Goal: Task Accomplishment & Management: Manage account settings

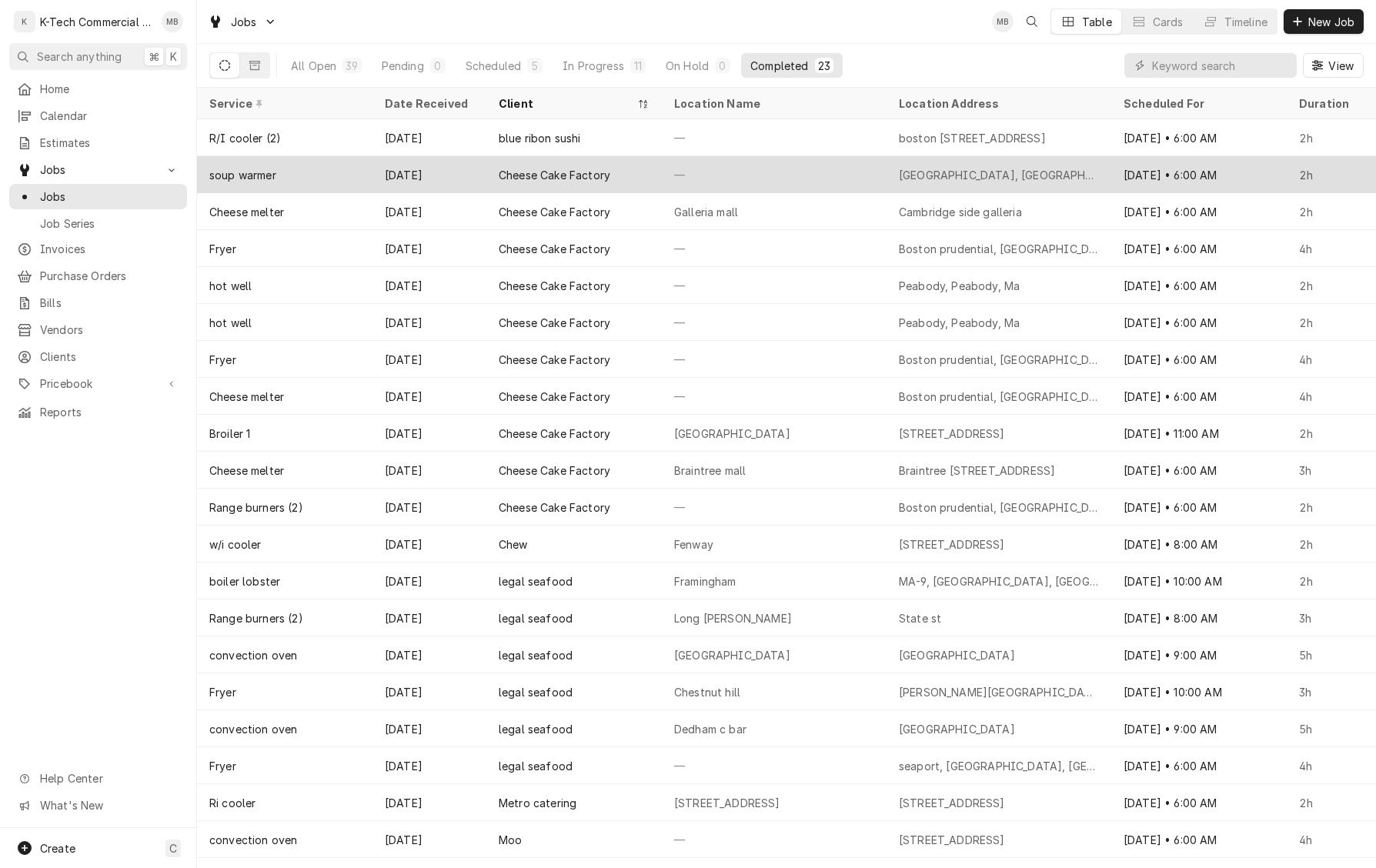
click at [708, 173] on div "—" at bounding box center [774, 175] width 225 height 37
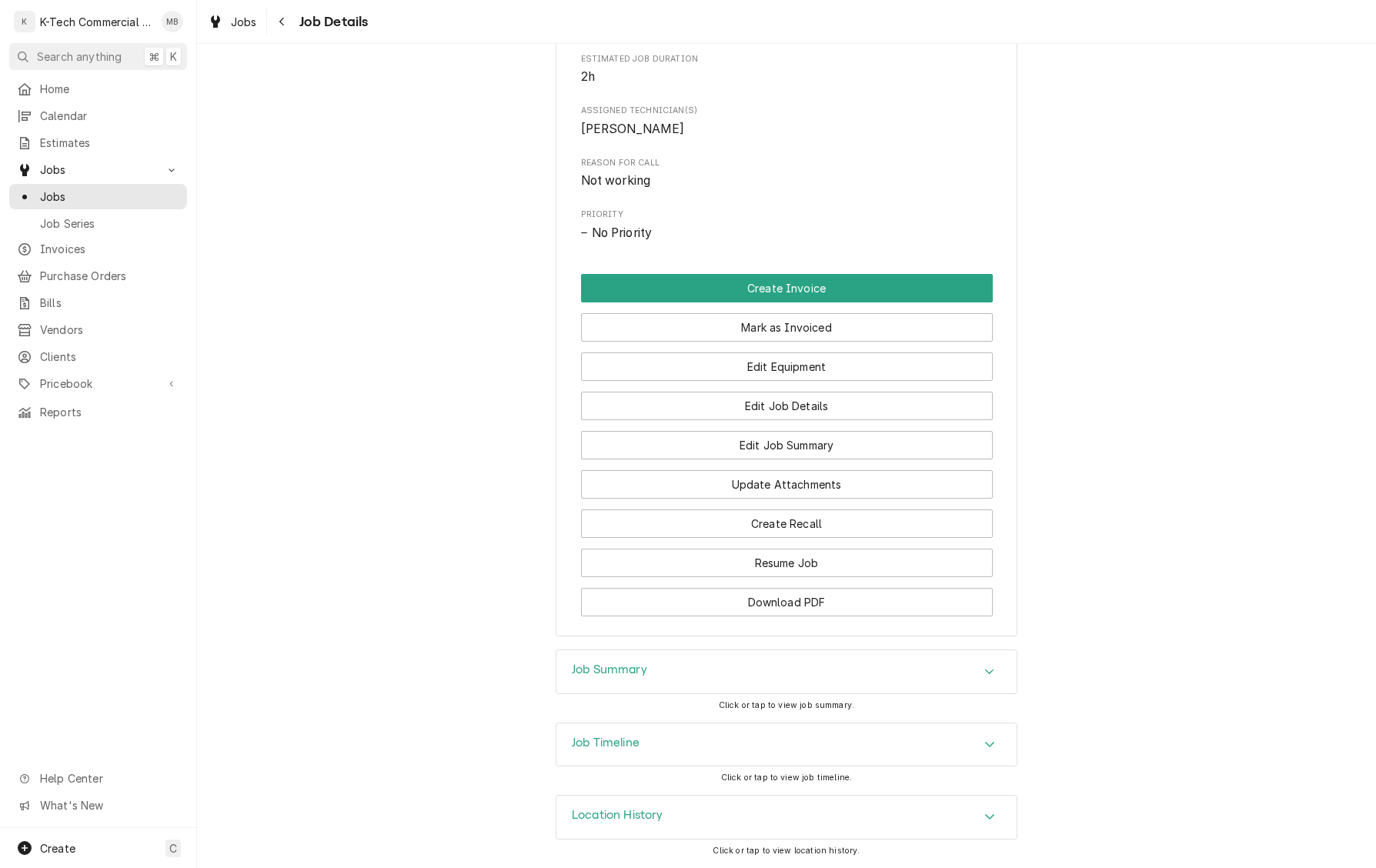
click at [741, 680] on div "Job Summary" at bounding box center [787, 672] width 461 height 43
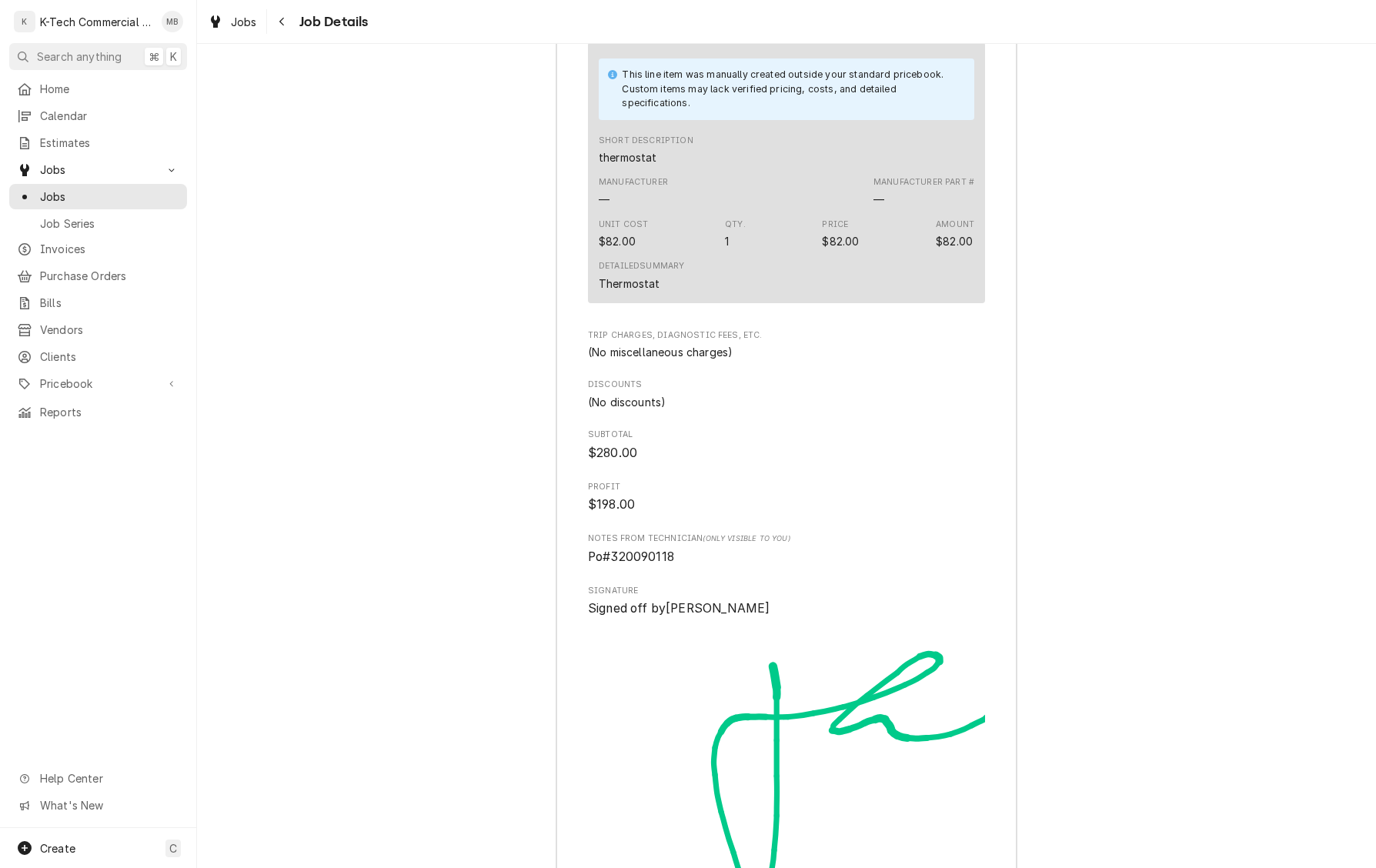
scroll to position [1776, 0]
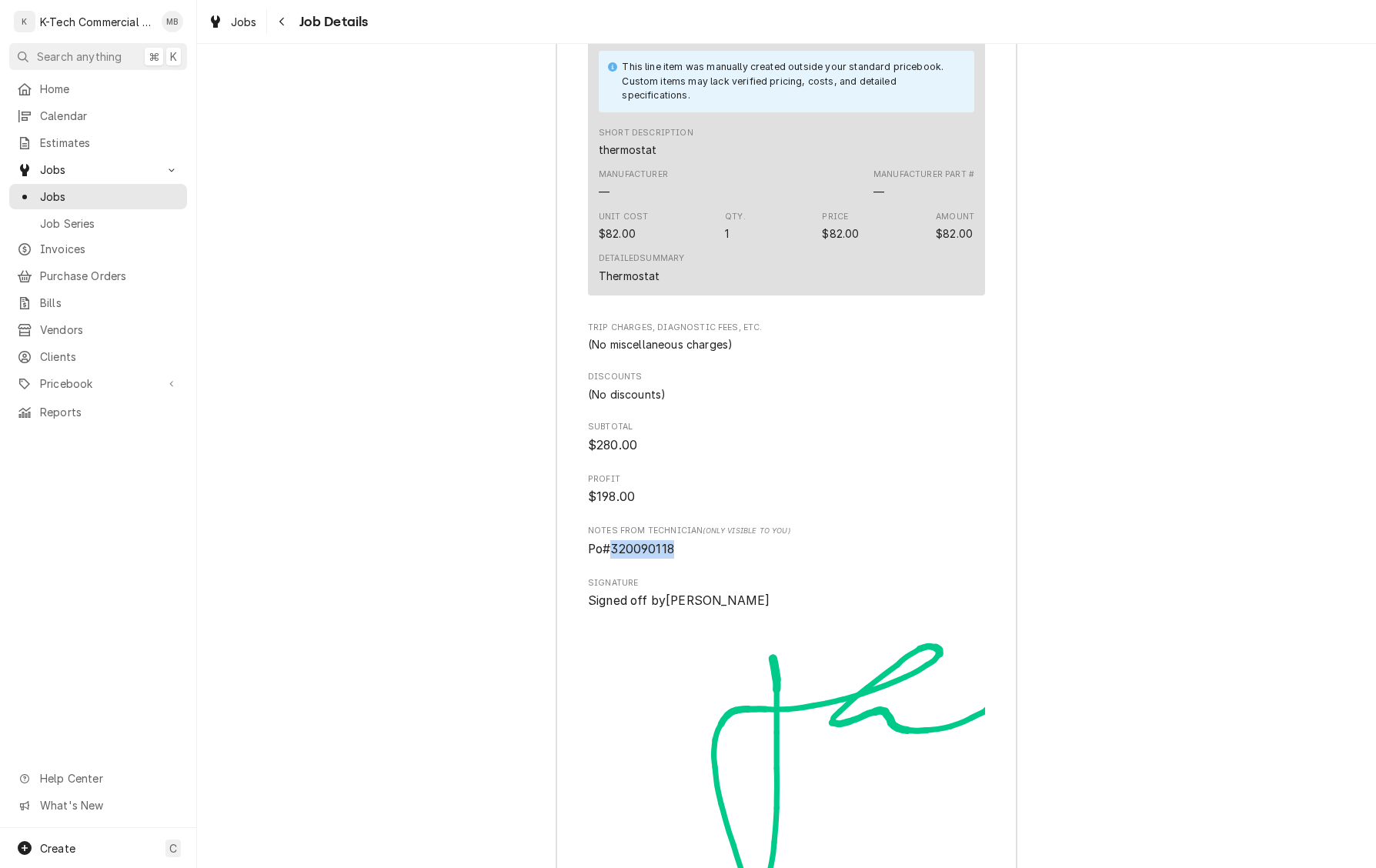
drag, startPoint x: 650, startPoint y: 570, endPoint x: 741, endPoint y: 568, distance: 91.0
click at [741, 559] on span "Po#320090118" at bounding box center [786, 549] width 397 height 19
copy span "320090118"
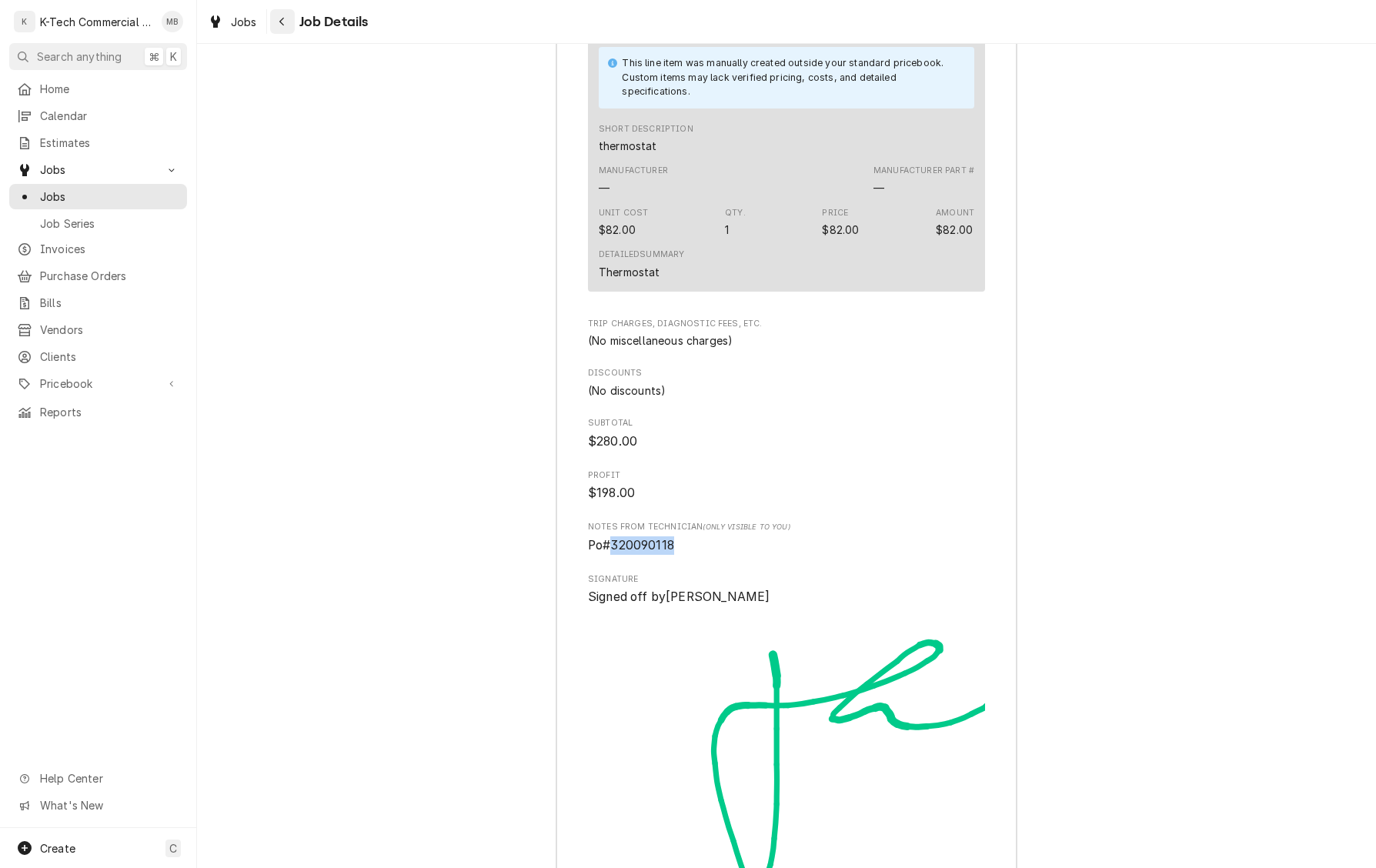
scroll to position [0, 1]
click at [284, 22] on icon "Navigate back" at bounding box center [281, 21] width 7 height 10
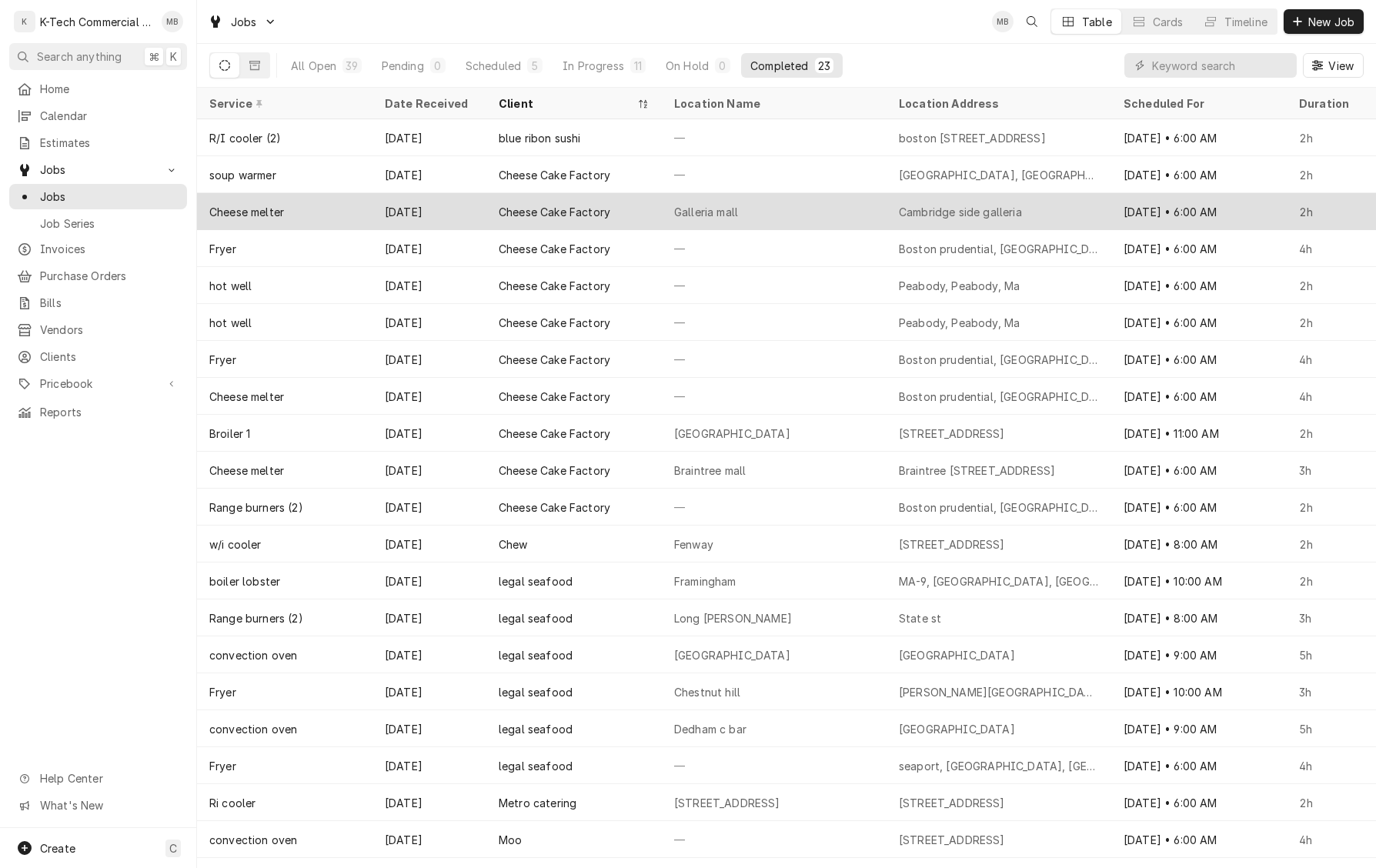
click at [881, 214] on div "Galleria mall" at bounding box center [774, 211] width 225 height 37
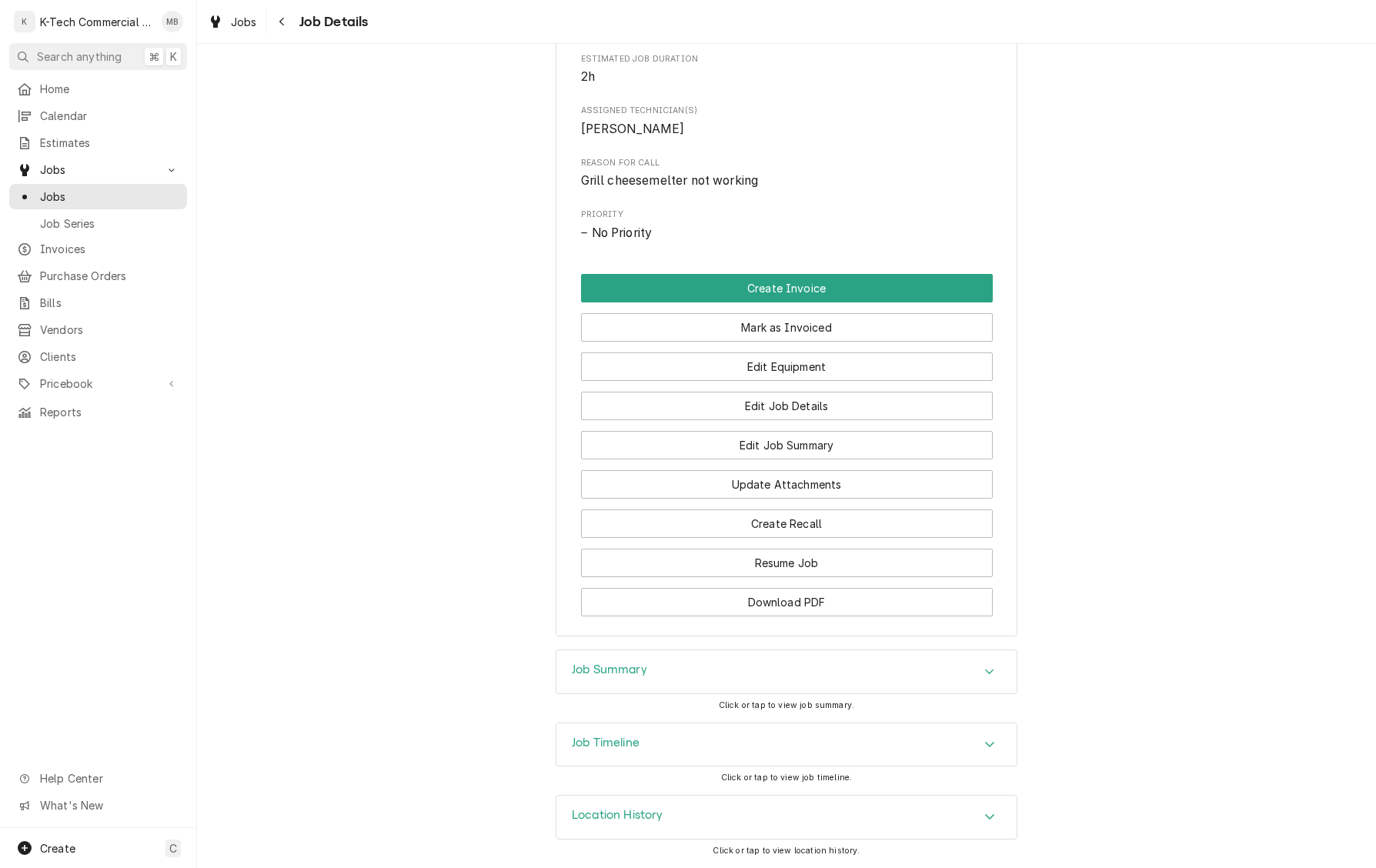
click at [740, 672] on div "Job Summary" at bounding box center [787, 672] width 461 height 43
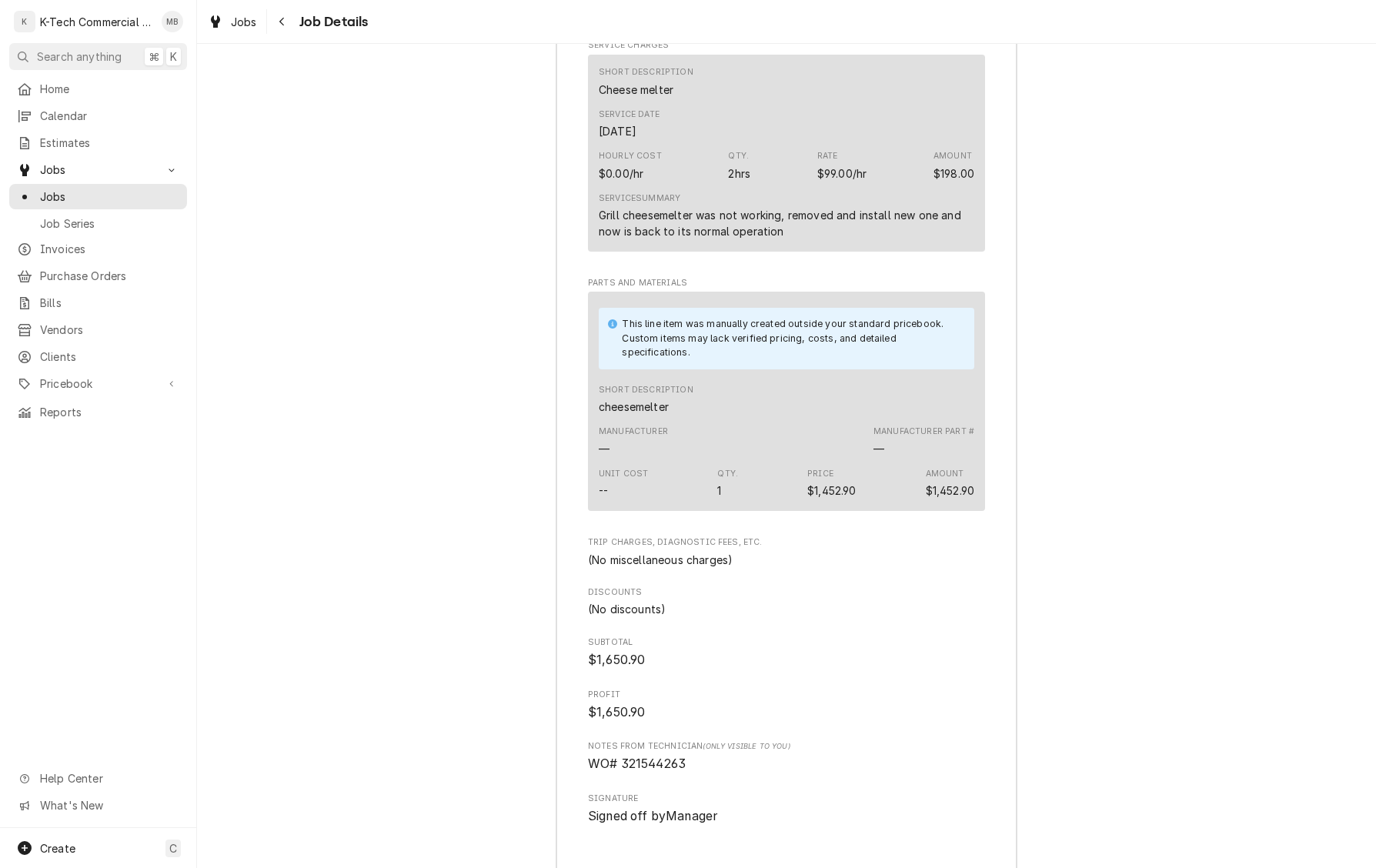
scroll to position [1520, 0]
drag, startPoint x: 623, startPoint y: 783, endPoint x: 720, endPoint y: 782, distance: 97.0
click at [720, 772] on span "WO# 321544263" at bounding box center [786, 762] width 397 height 19
copy span "321544263"
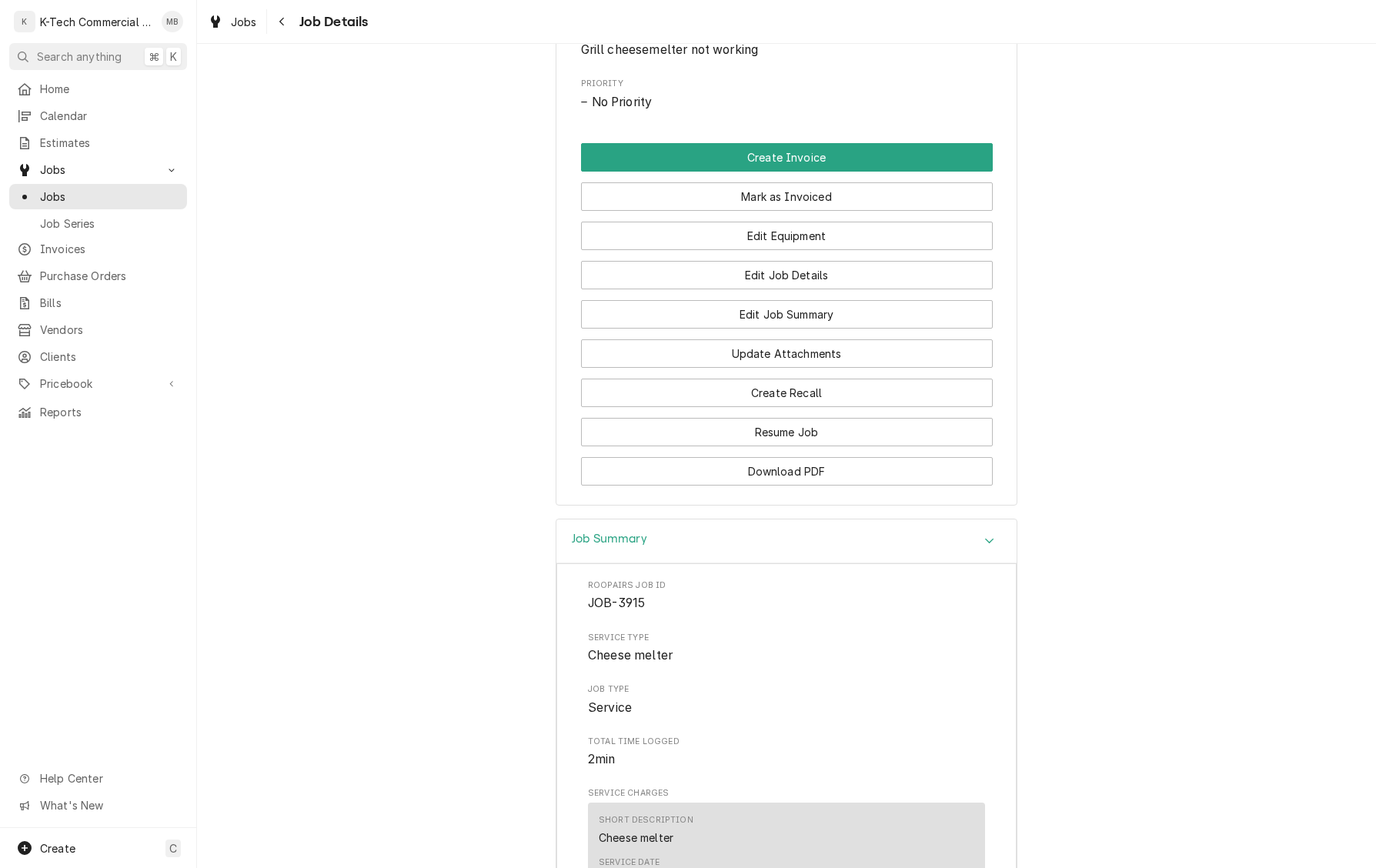
scroll to position [660, 0]
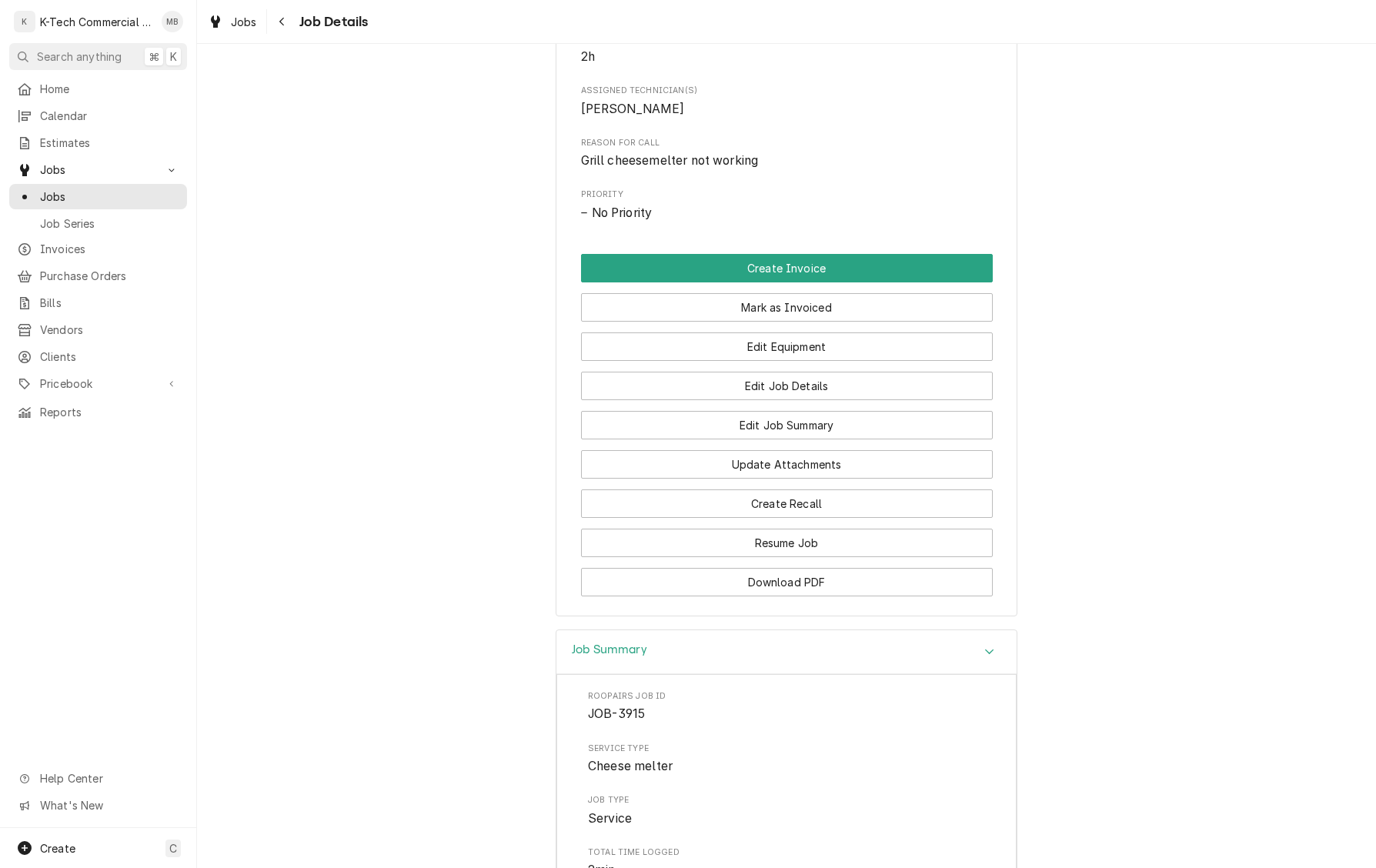
click at [773, 319] on button "Mark as Invoiced" at bounding box center [787, 308] width 411 height 28
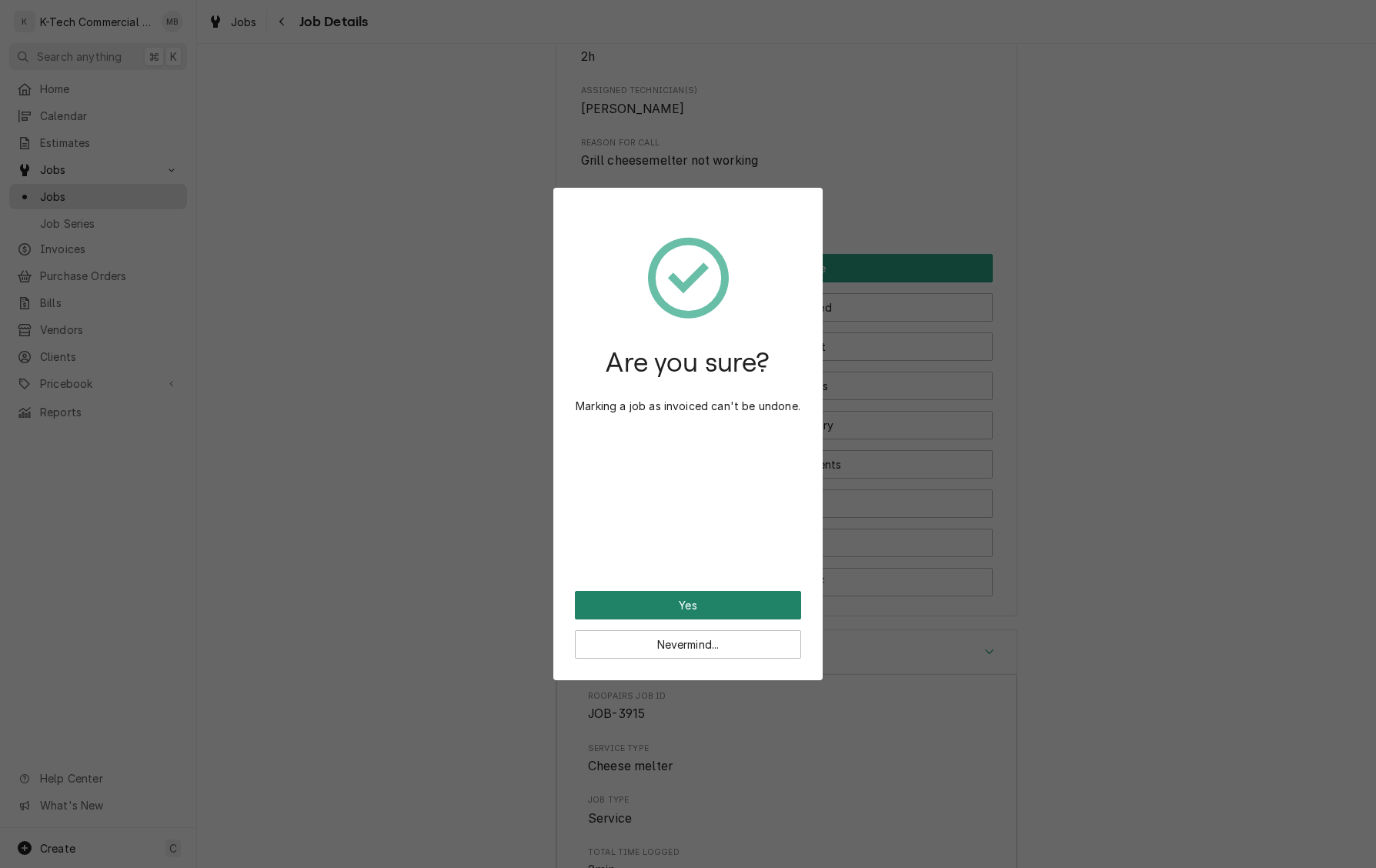
click at [696, 598] on button "Yes" at bounding box center [688, 605] width 227 height 28
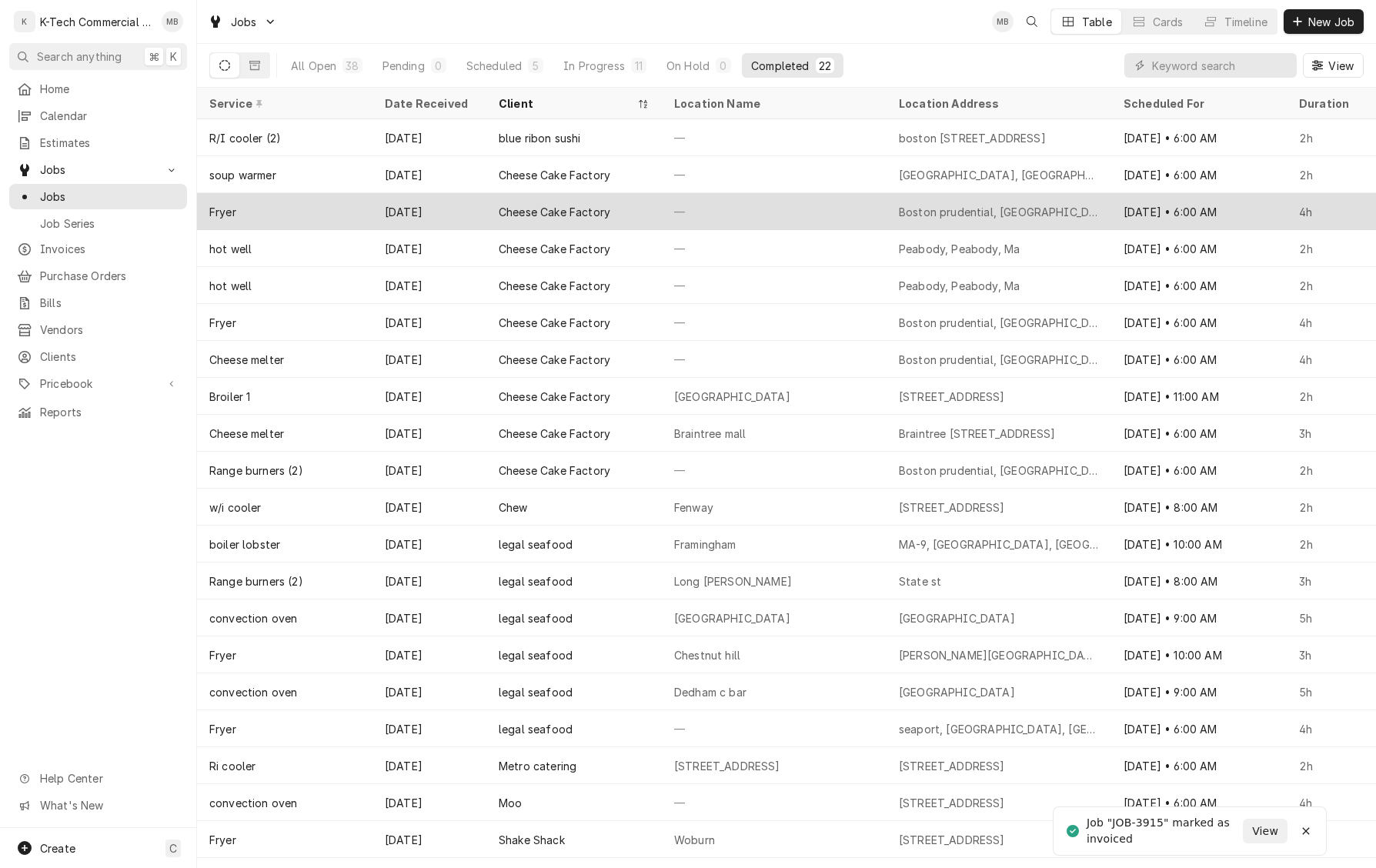
click at [875, 201] on div "—" at bounding box center [774, 211] width 225 height 37
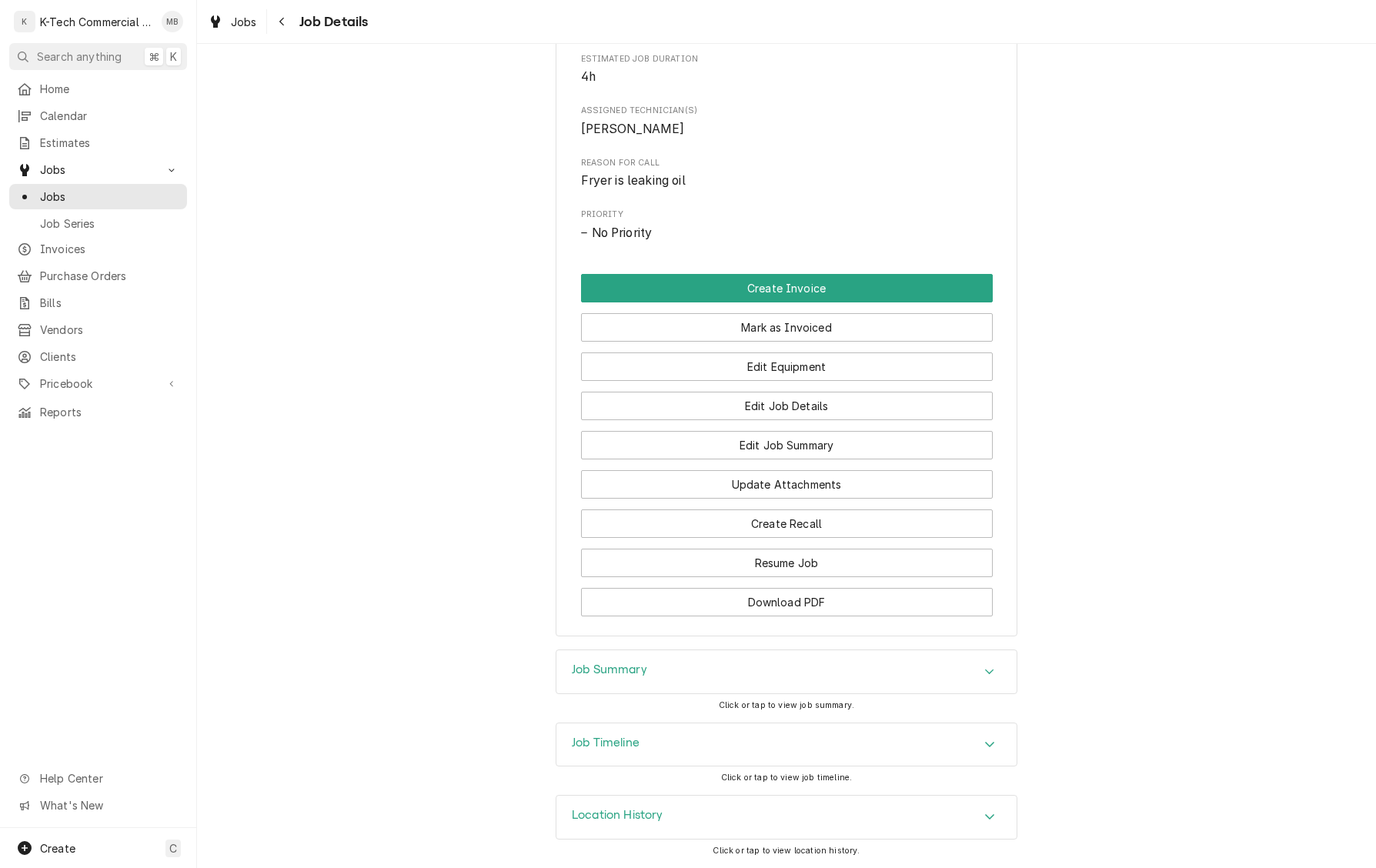
click at [740, 661] on div "Job Summary" at bounding box center [787, 672] width 461 height 43
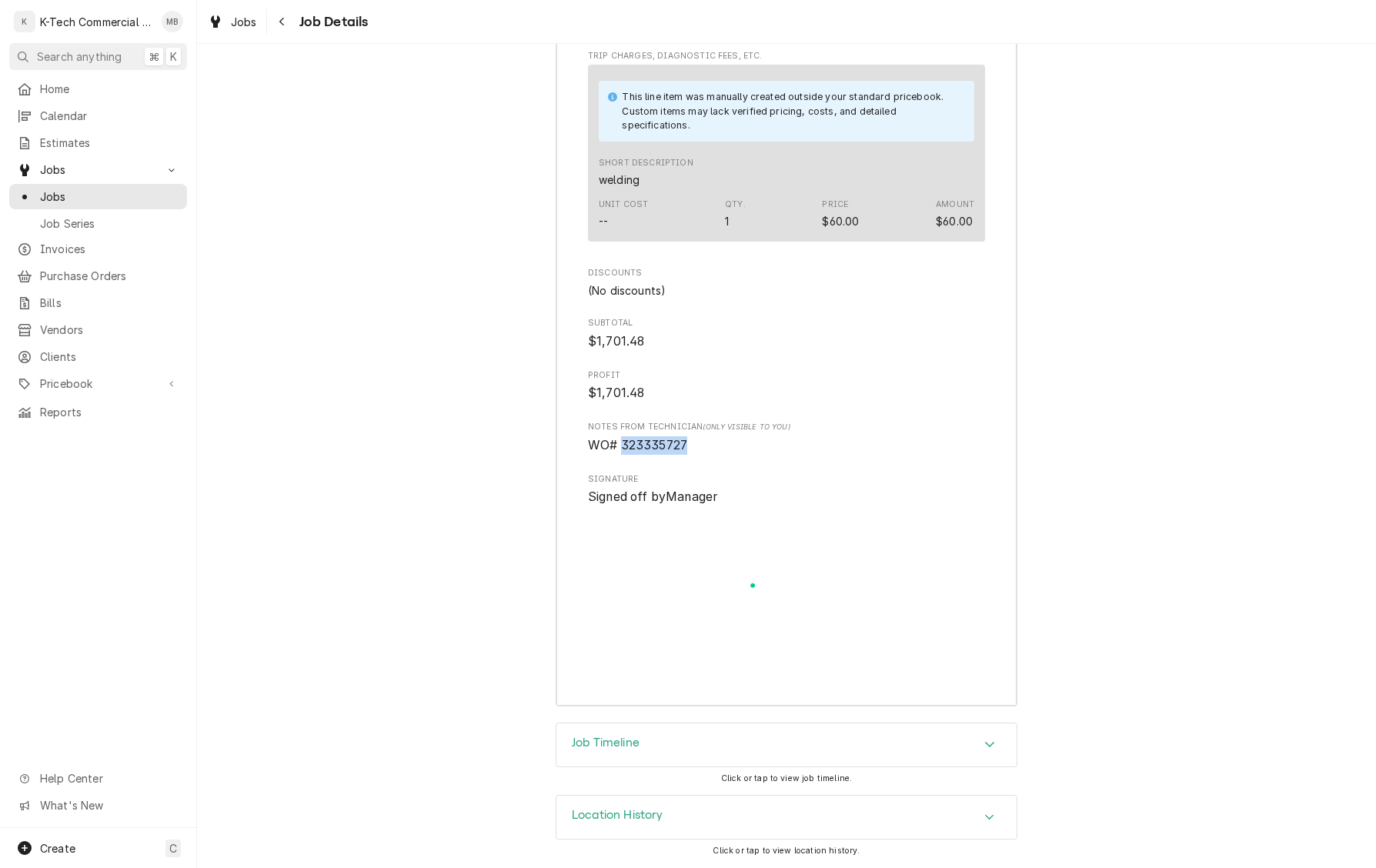
drag, startPoint x: 624, startPoint y: 440, endPoint x: 774, endPoint y: 442, distance: 150.0
click at [774, 443] on span "WO# 323335727" at bounding box center [786, 445] width 397 height 19
copy span "323335727"
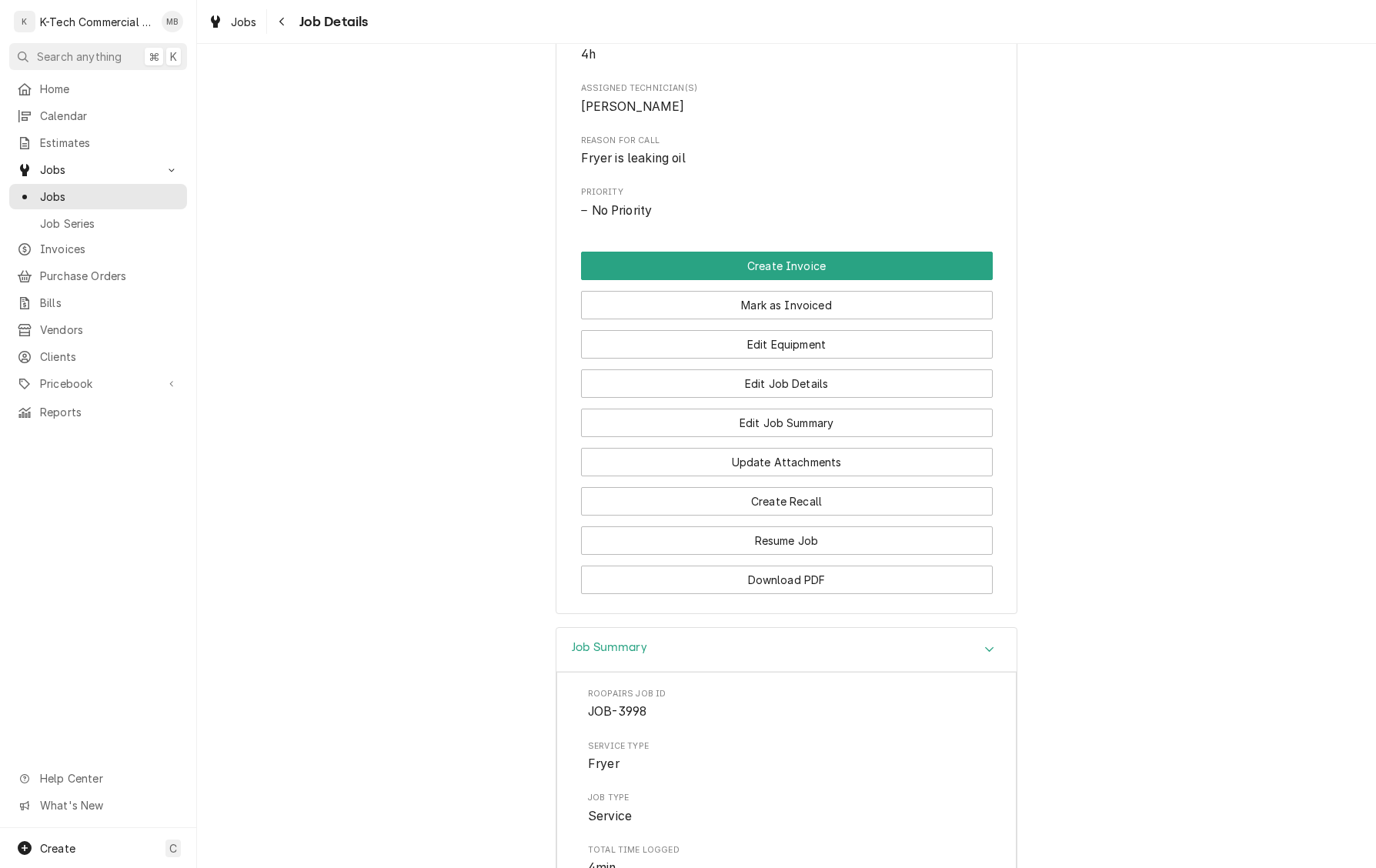
scroll to position [651, 0]
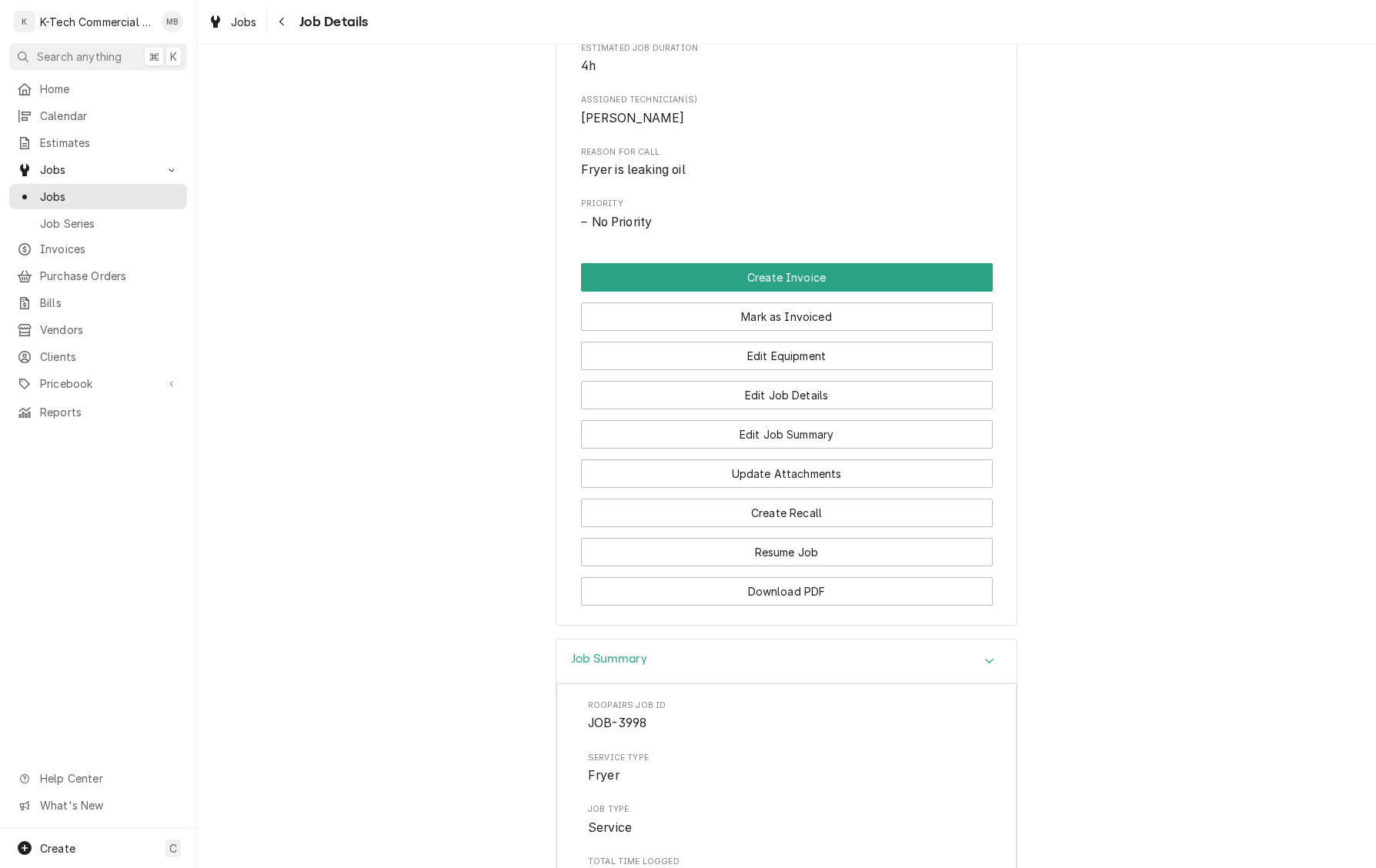
drag, startPoint x: 762, startPoint y: 327, endPoint x: 758, endPoint y: 345, distance: 18.4
click at [762, 327] on button "Mark as Invoiced" at bounding box center [787, 317] width 411 height 28
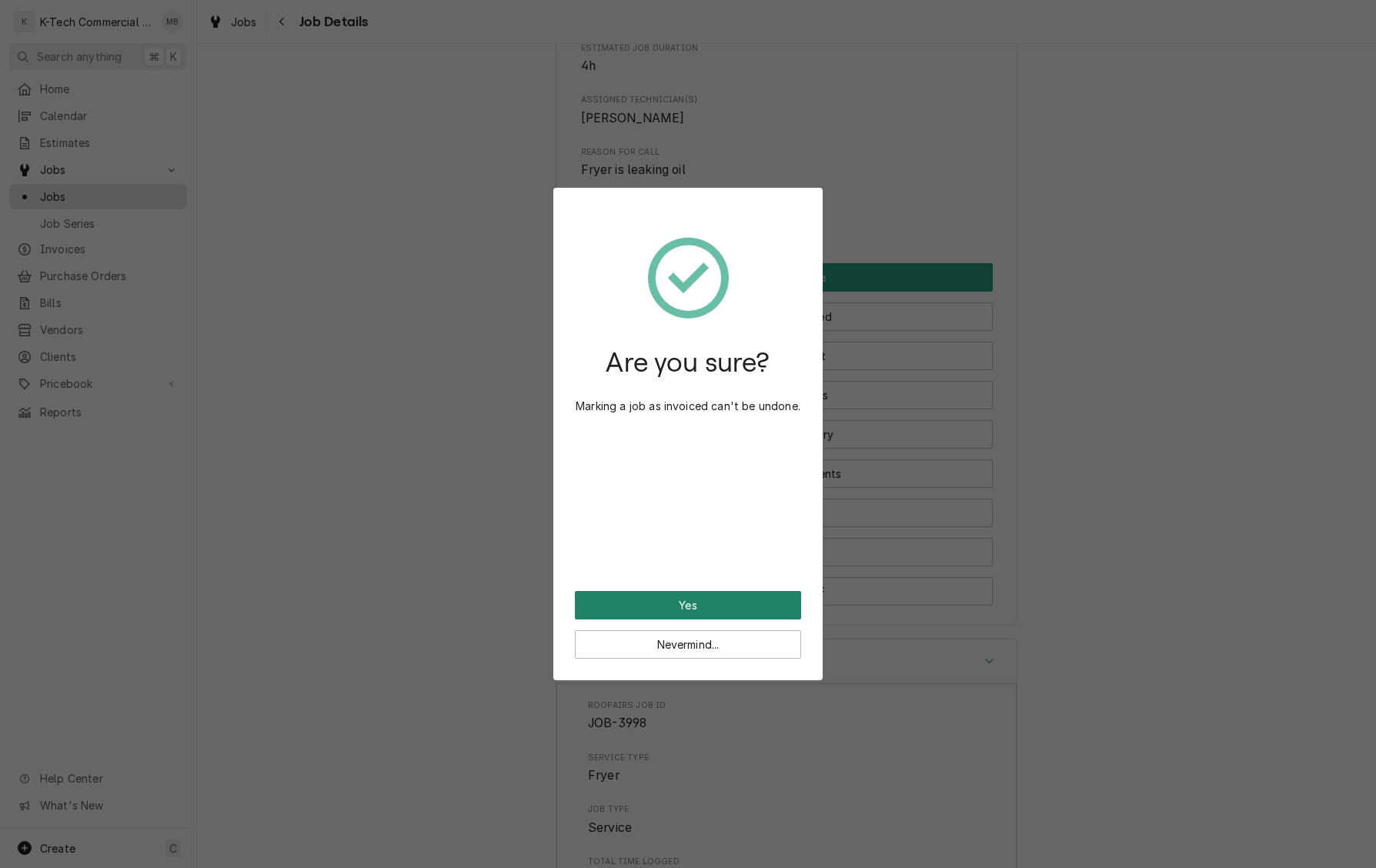
click at [714, 595] on button "Yes" at bounding box center [688, 605] width 227 height 28
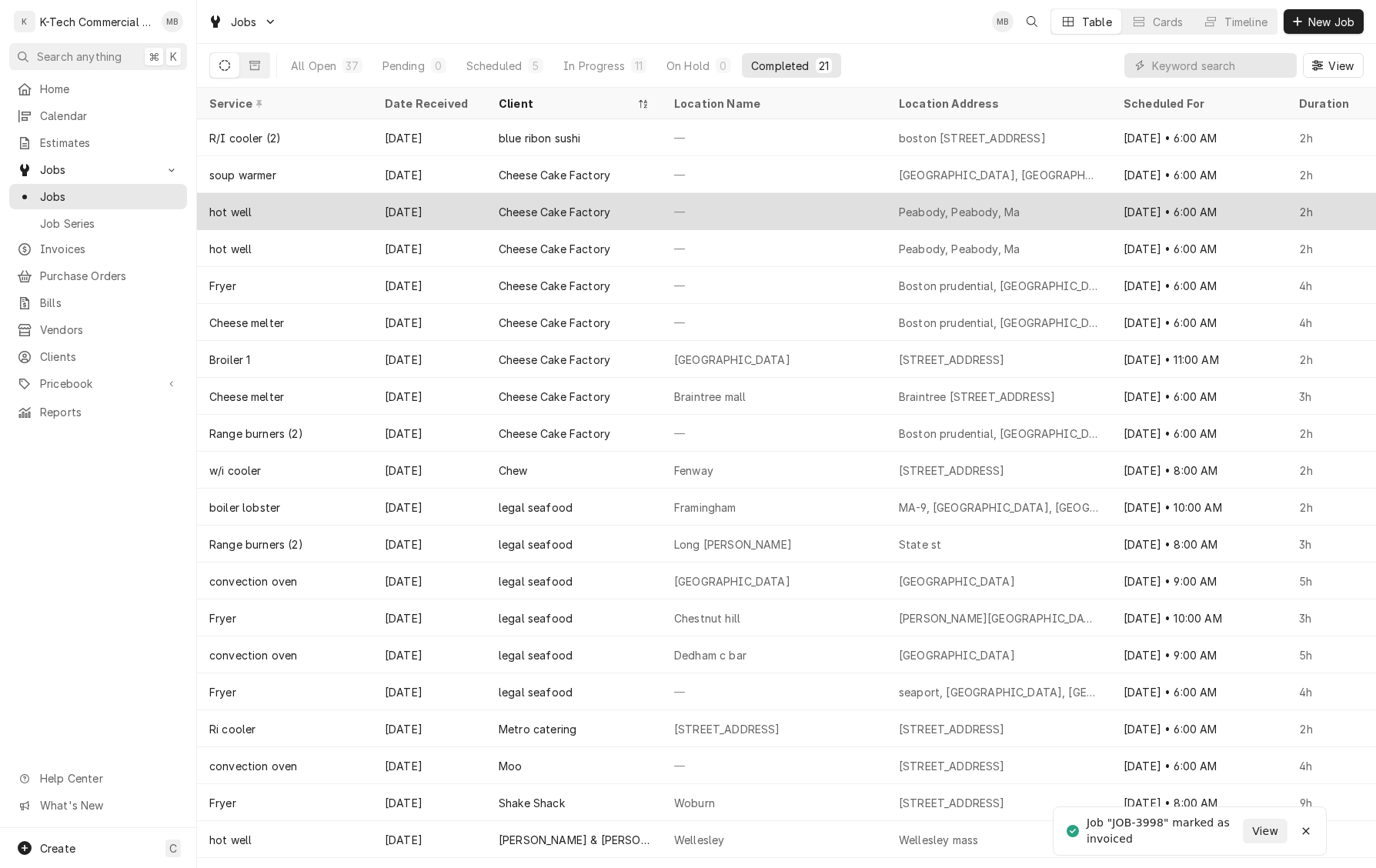
click at [815, 205] on div "—" at bounding box center [774, 211] width 225 height 37
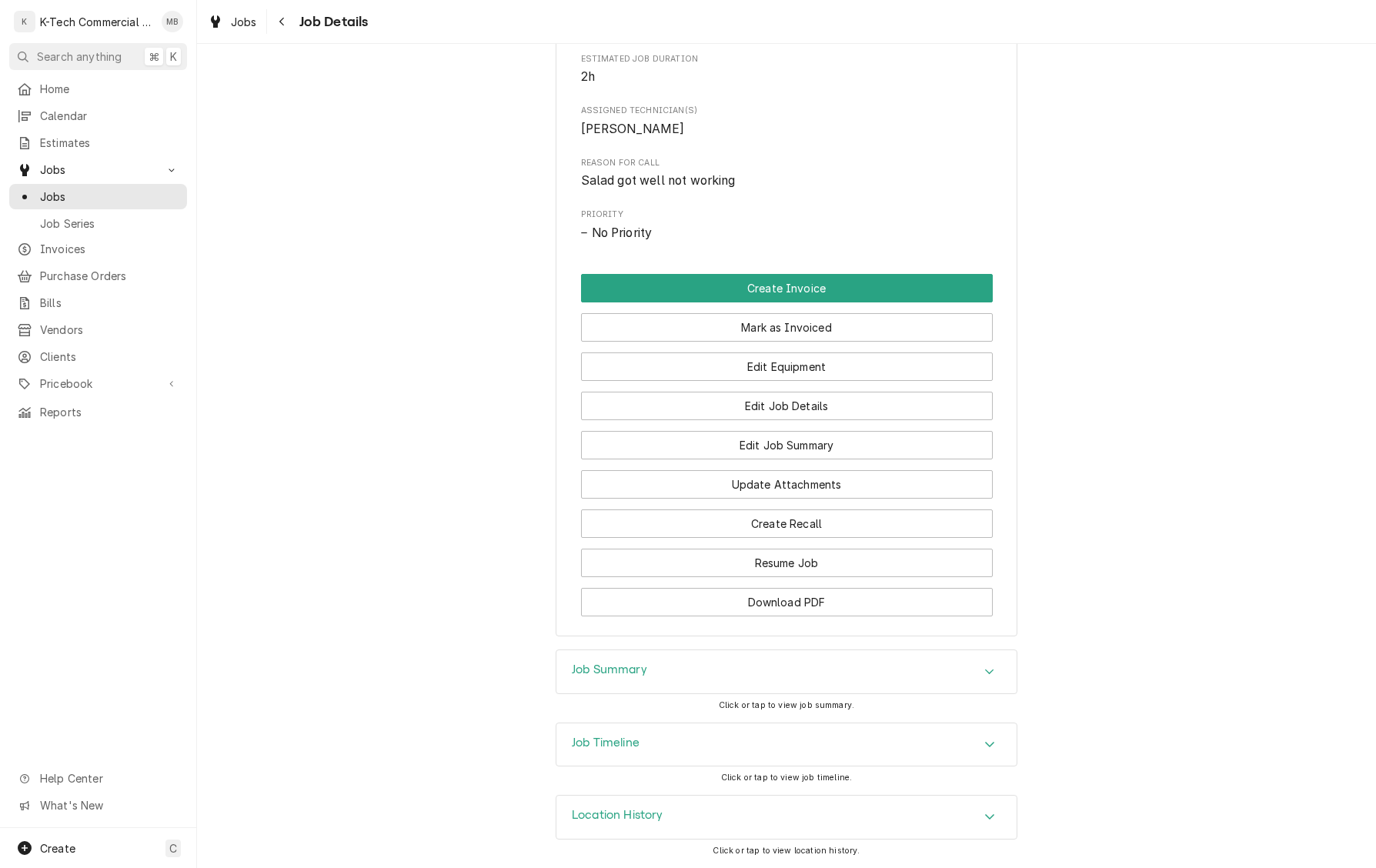
click at [691, 674] on div "Job Summary" at bounding box center [787, 672] width 461 height 43
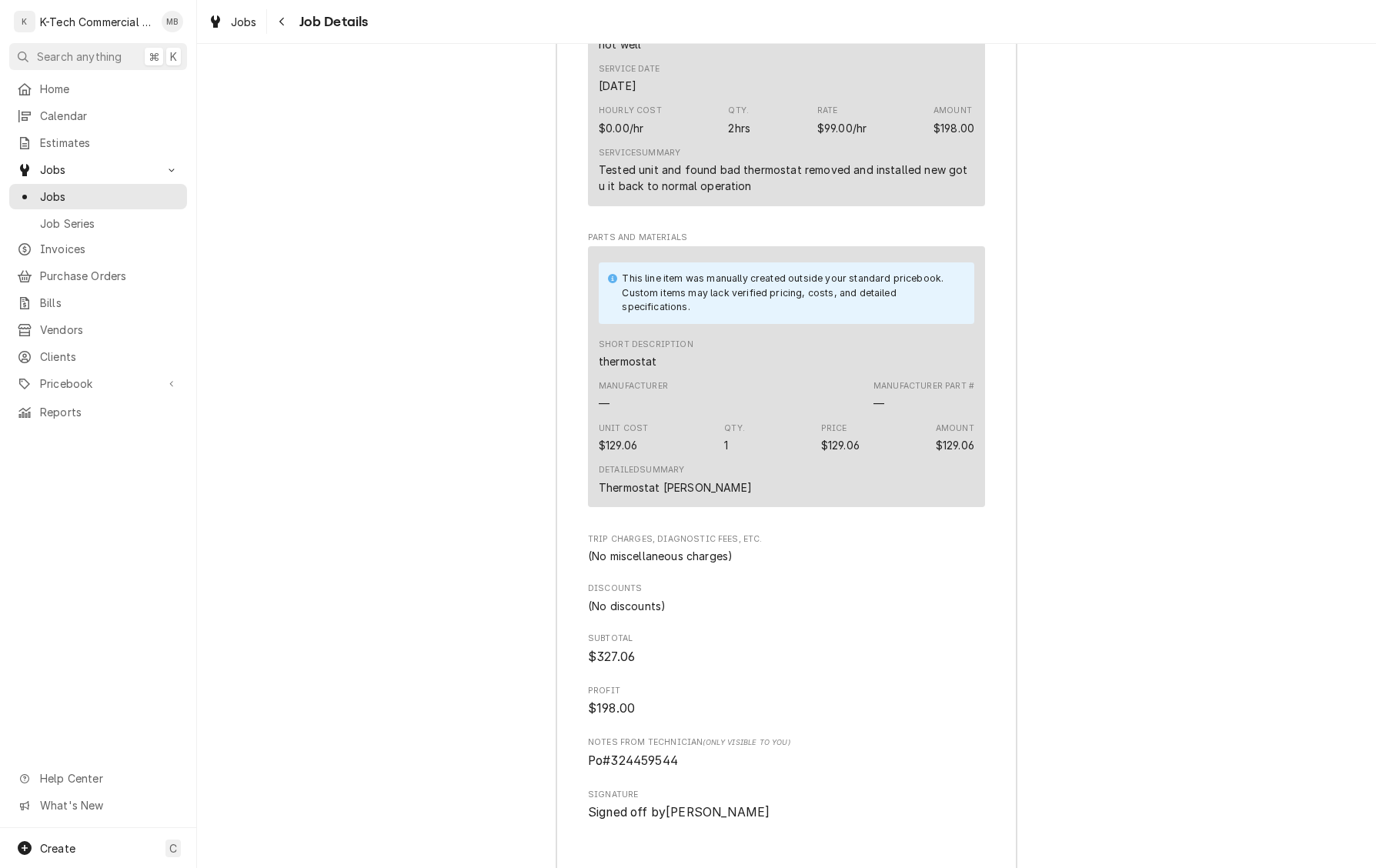
scroll to position [1740, 0]
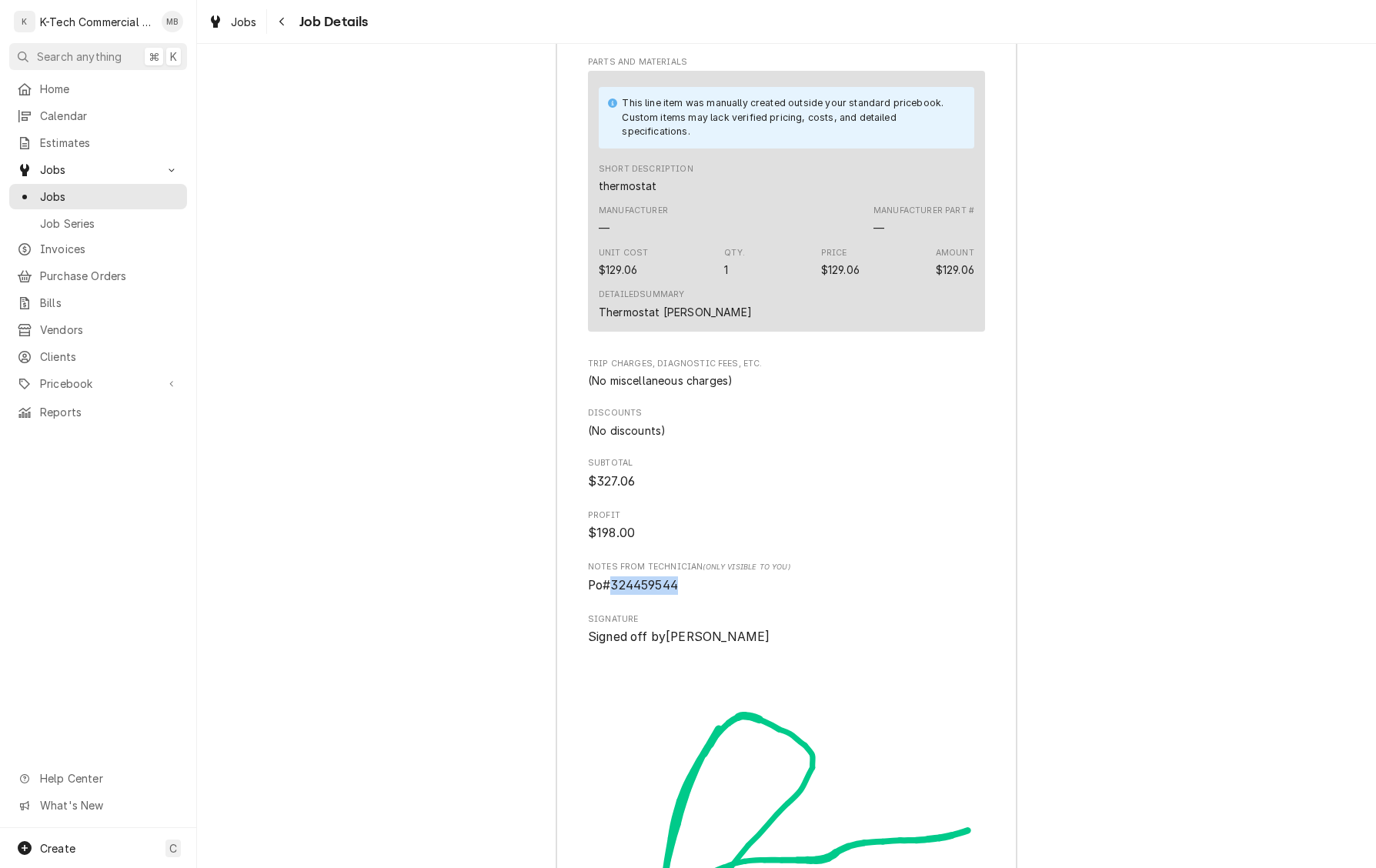
drag, startPoint x: 614, startPoint y: 607, endPoint x: 737, endPoint y: 603, distance: 123.1
click at [737, 594] on span "Po#324459544" at bounding box center [786, 586] width 397 height 19
copy span "324459544"
click at [278, 19] on icon "Navigate back" at bounding box center [281, 21] width 7 height 10
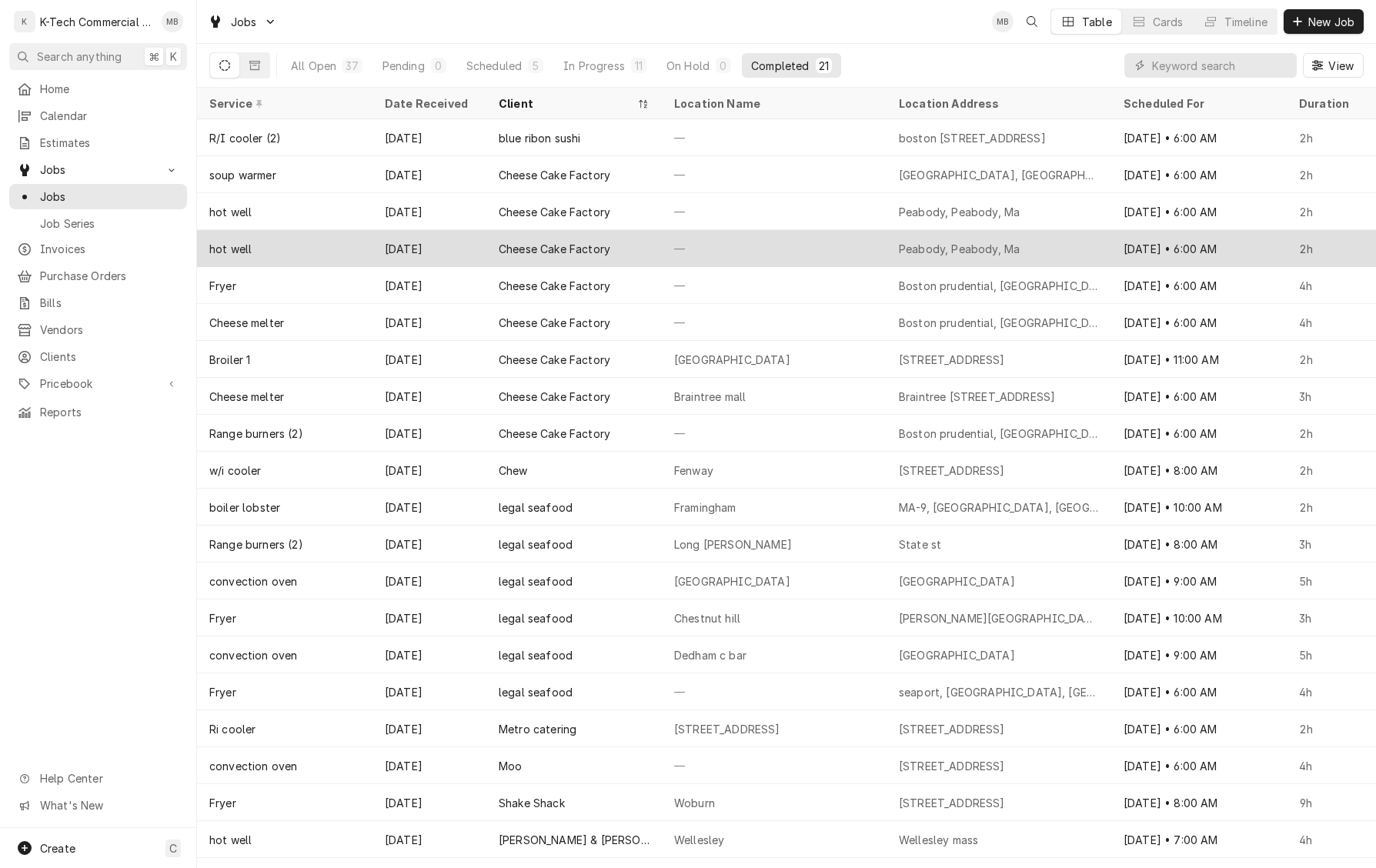
click at [715, 240] on div "—" at bounding box center [774, 248] width 225 height 37
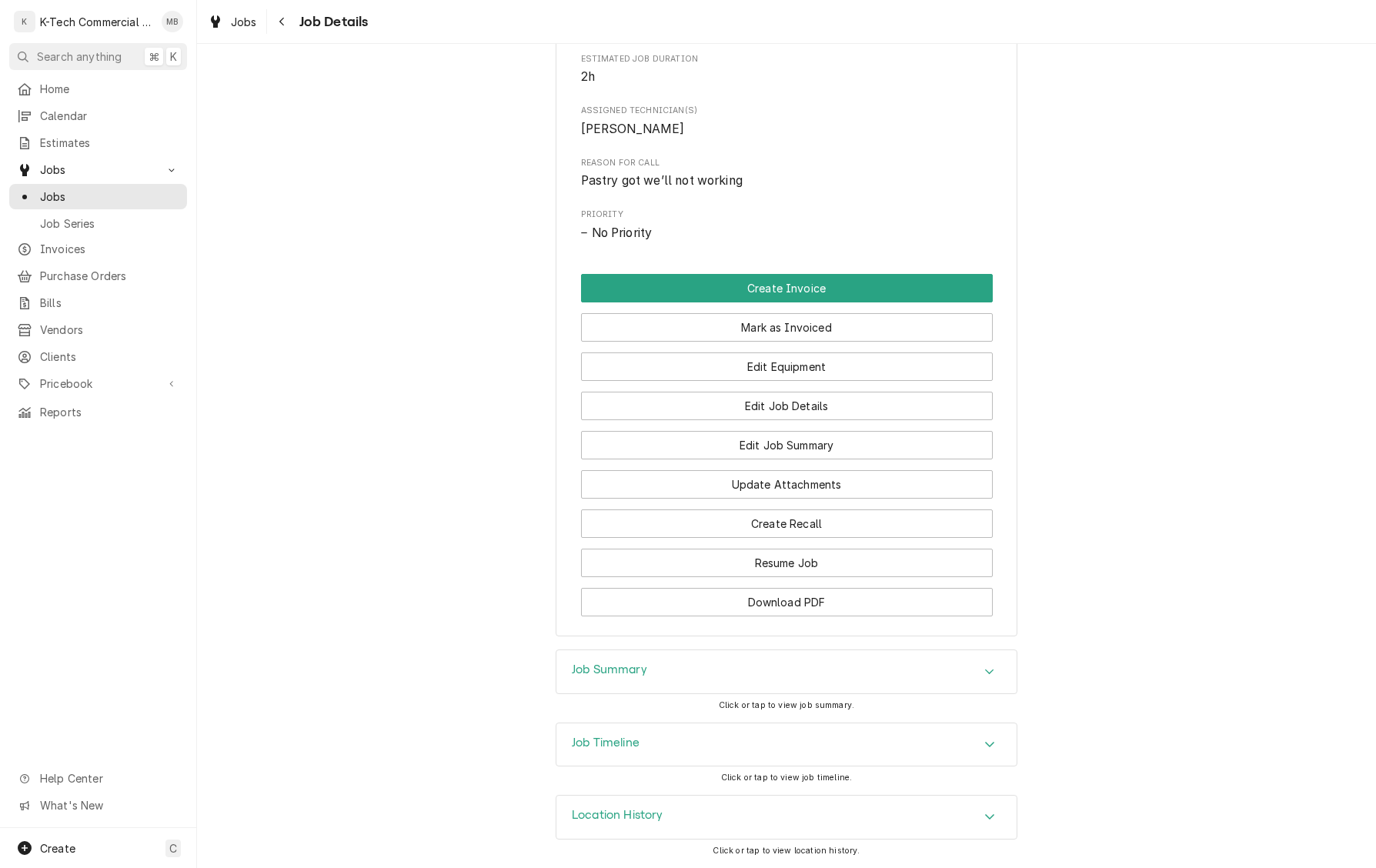
click at [719, 672] on div "Job Summary" at bounding box center [787, 672] width 461 height 43
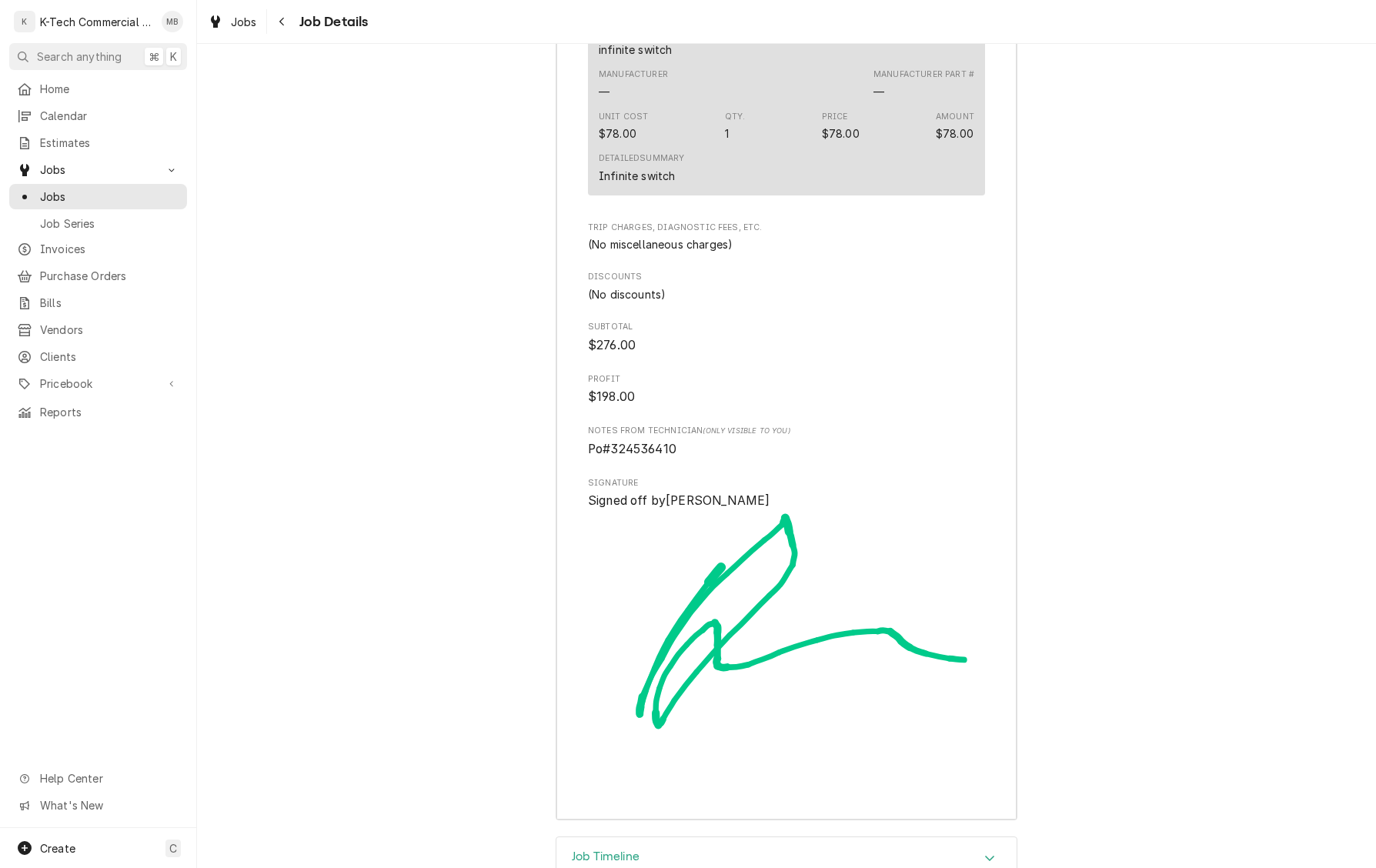
scroll to position [1875, 0]
drag, startPoint x: 613, startPoint y: 471, endPoint x: 749, endPoint y: 475, distance: 136.1
click at [749, 459] on span "Po#324536410" at bounding box center [786, 450] width 397 height 19
copy span "324536410"
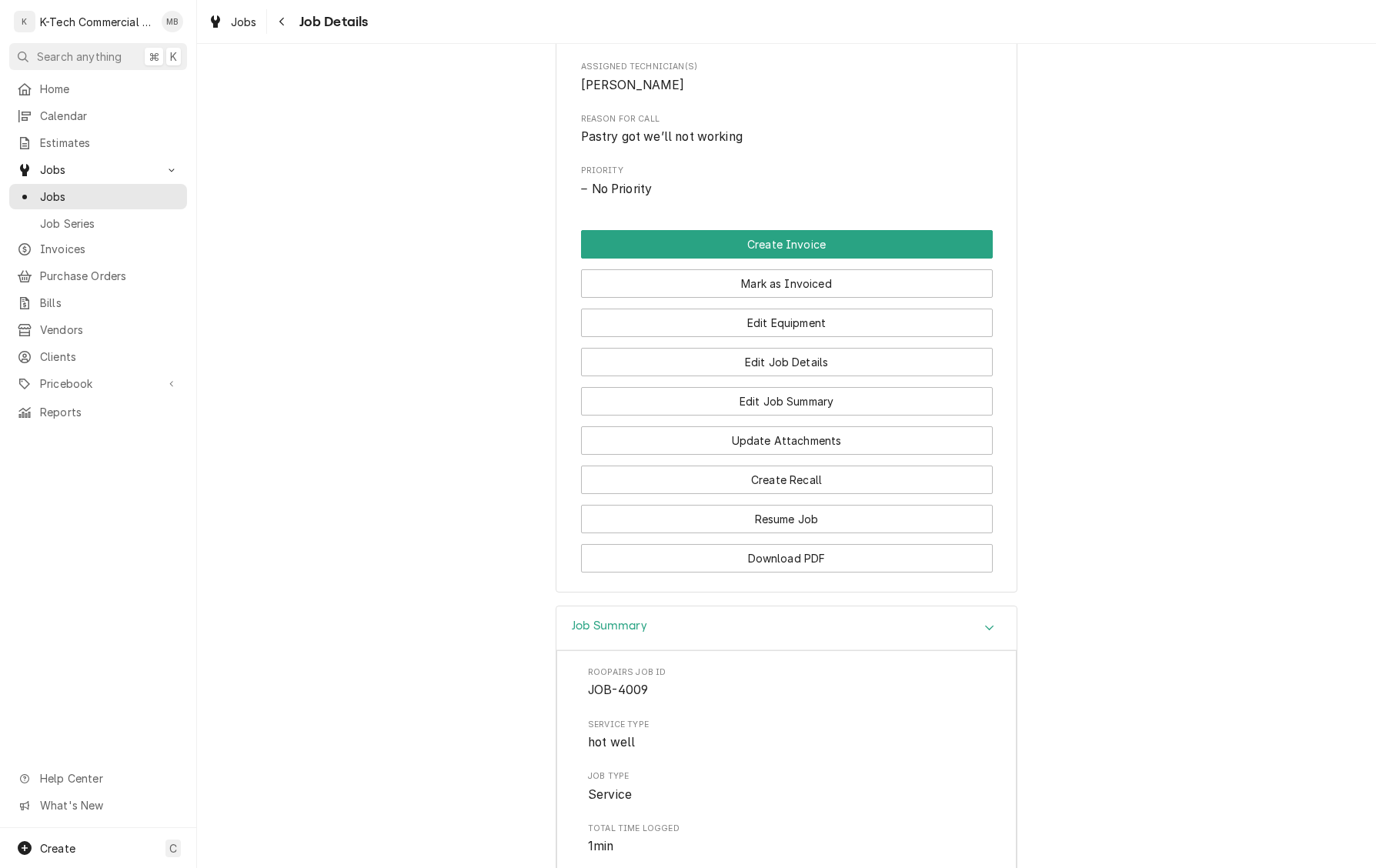
scroll to position [463, 0]
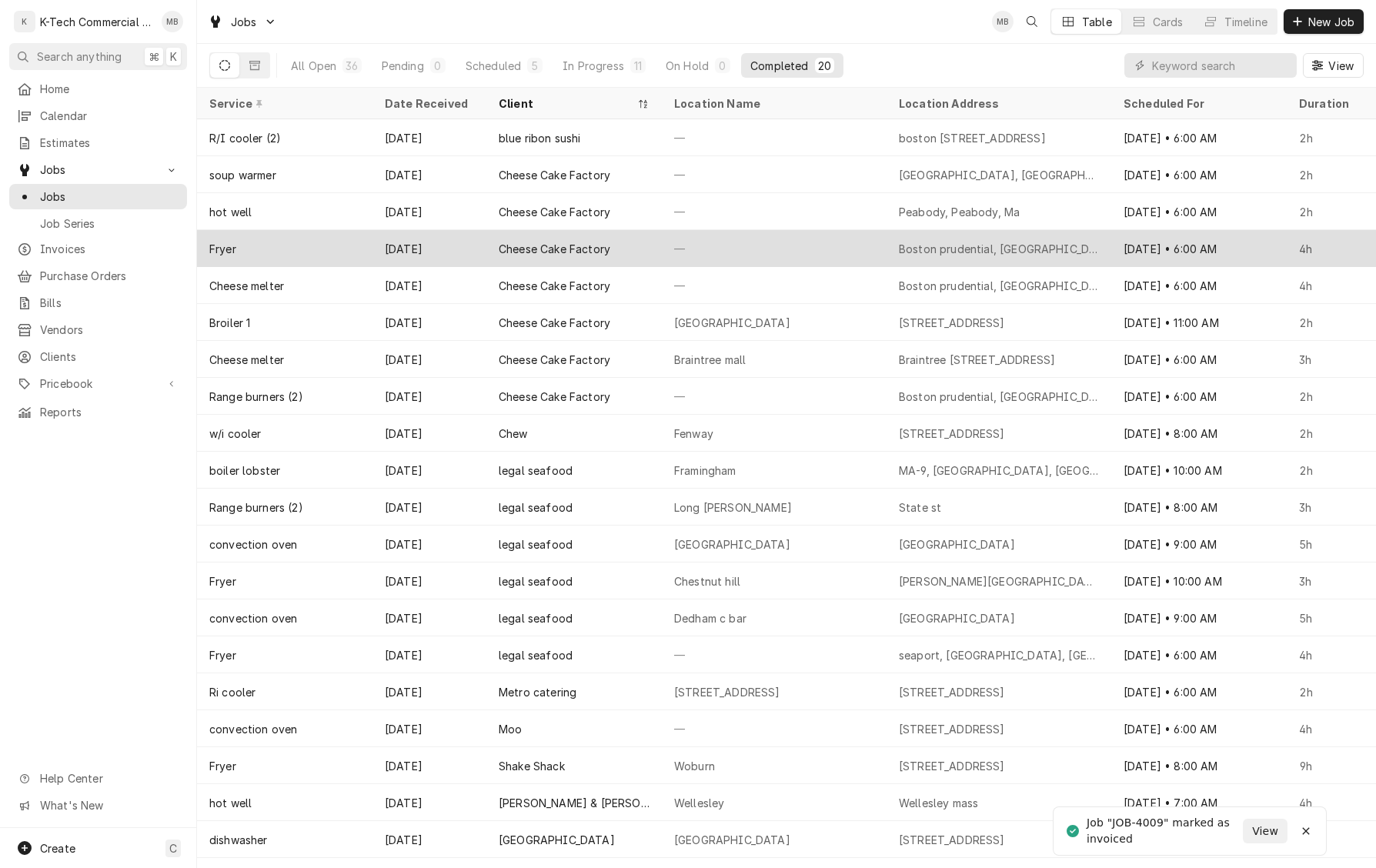
click at [703, 251] on div "—" at bounding box center [774, 248] width 225 height 37
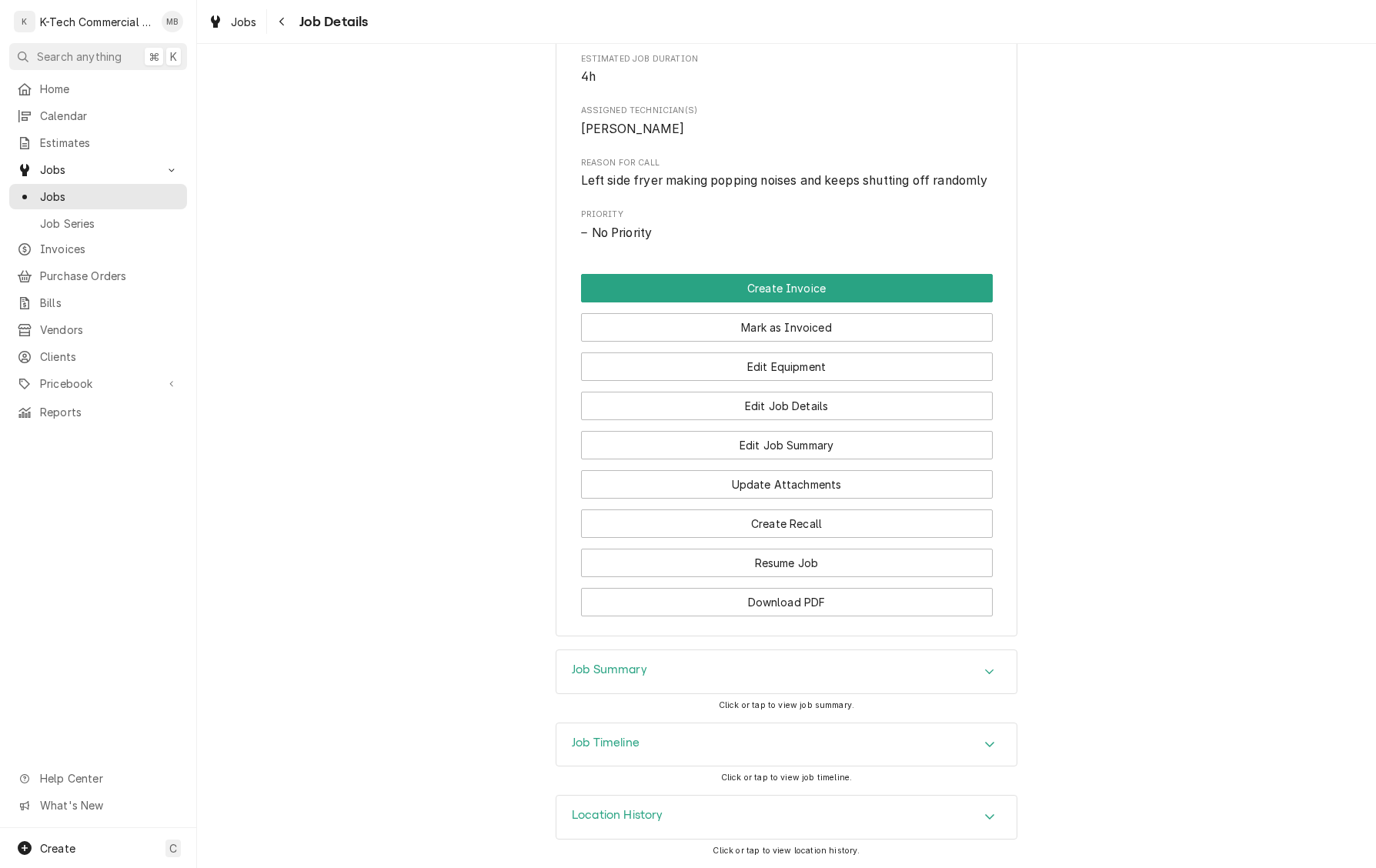
click at [747, 662] on div "Job Summary" at bounding box center [787, 672] width 461 height 43
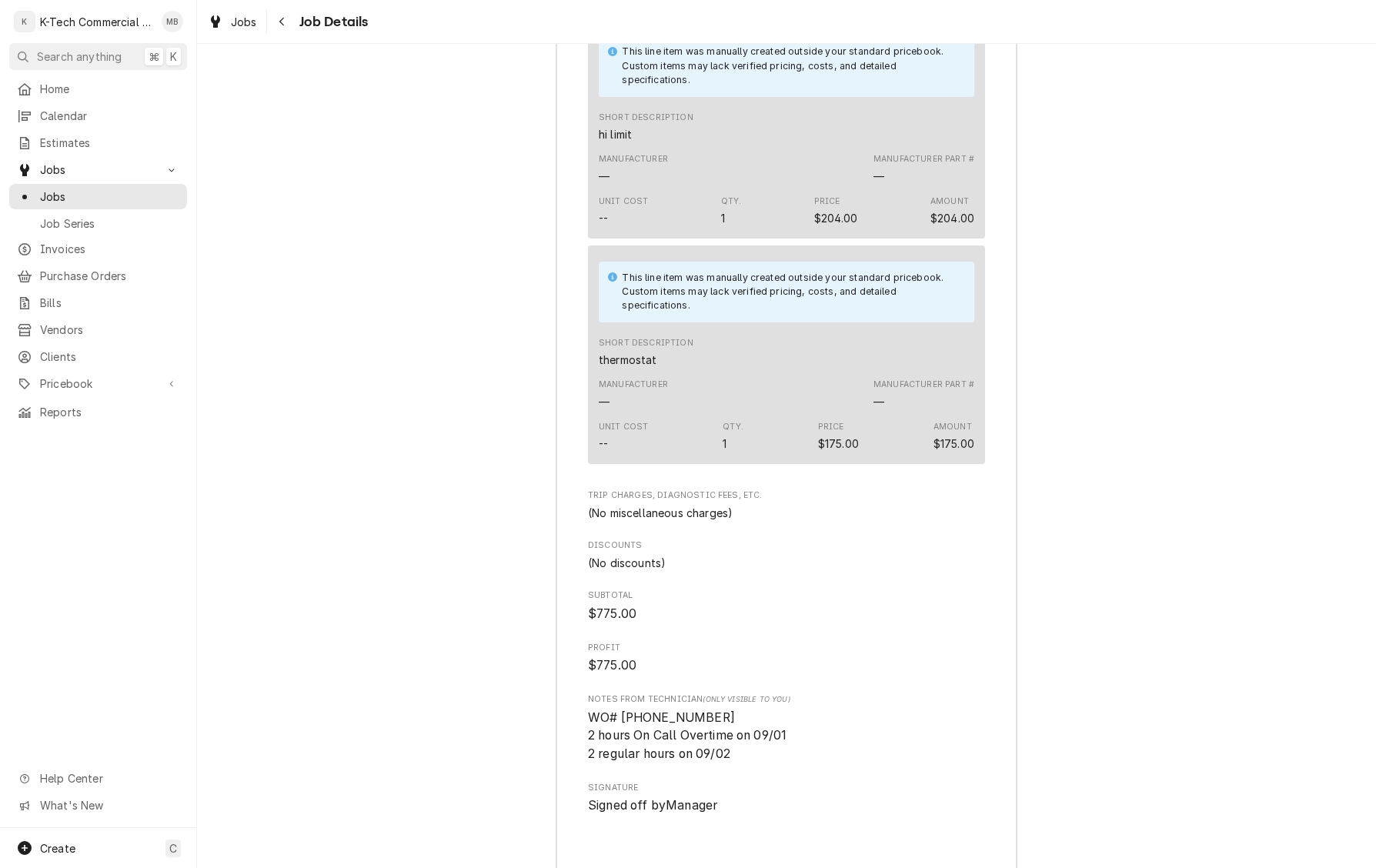
scroll to position [2078, 0]
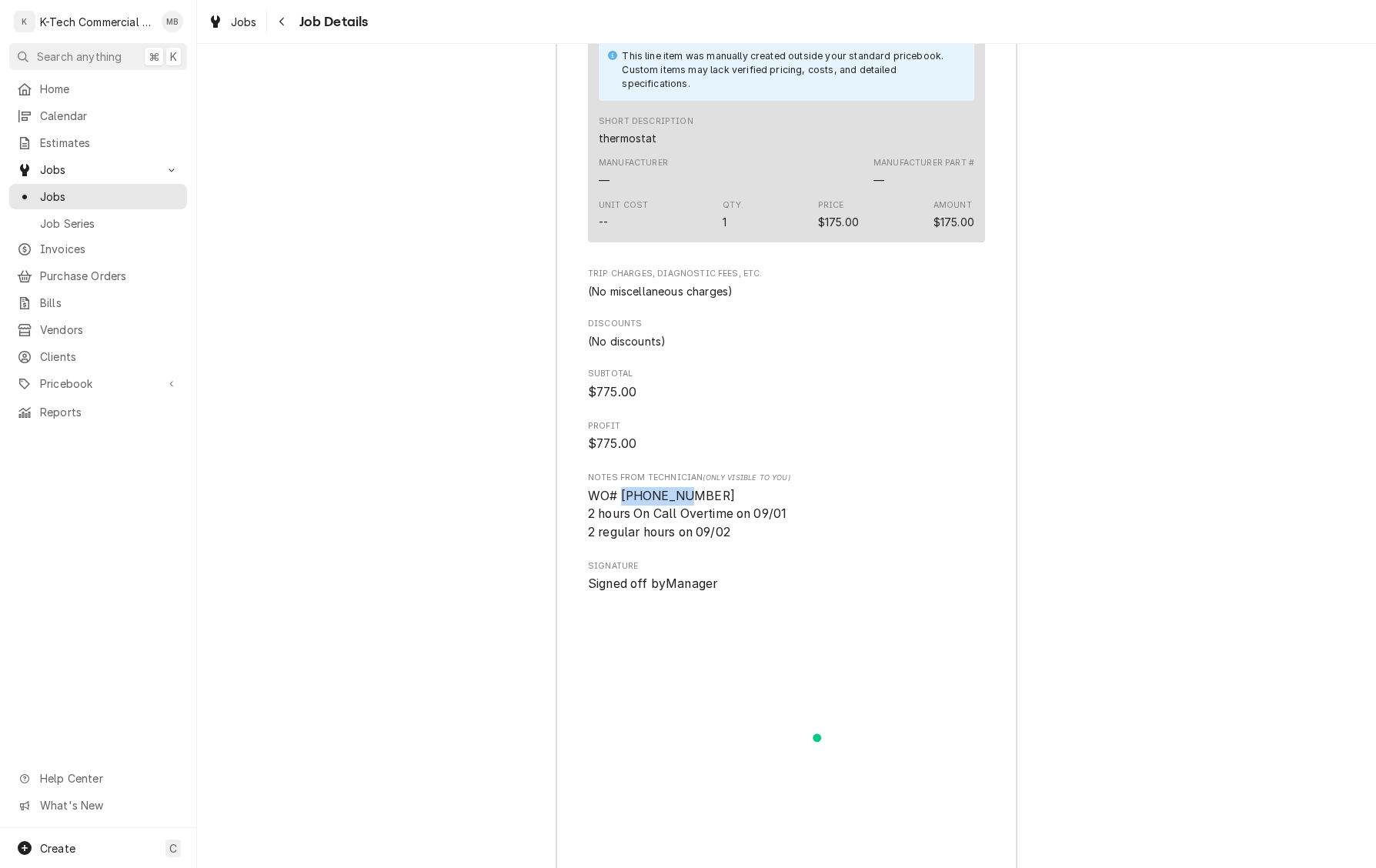
drag, startPoint x: 634, startPoint y: 530, endPoint x: 767, endPoint y: 527, distance: 133.0
click at [767, 527] on span "WO# 324450602 2 hours On Call Overtime on 09/01 2 regular hours on 09/02" at bounding box center [786, 514] width 397 height 55
copy span "324450602"
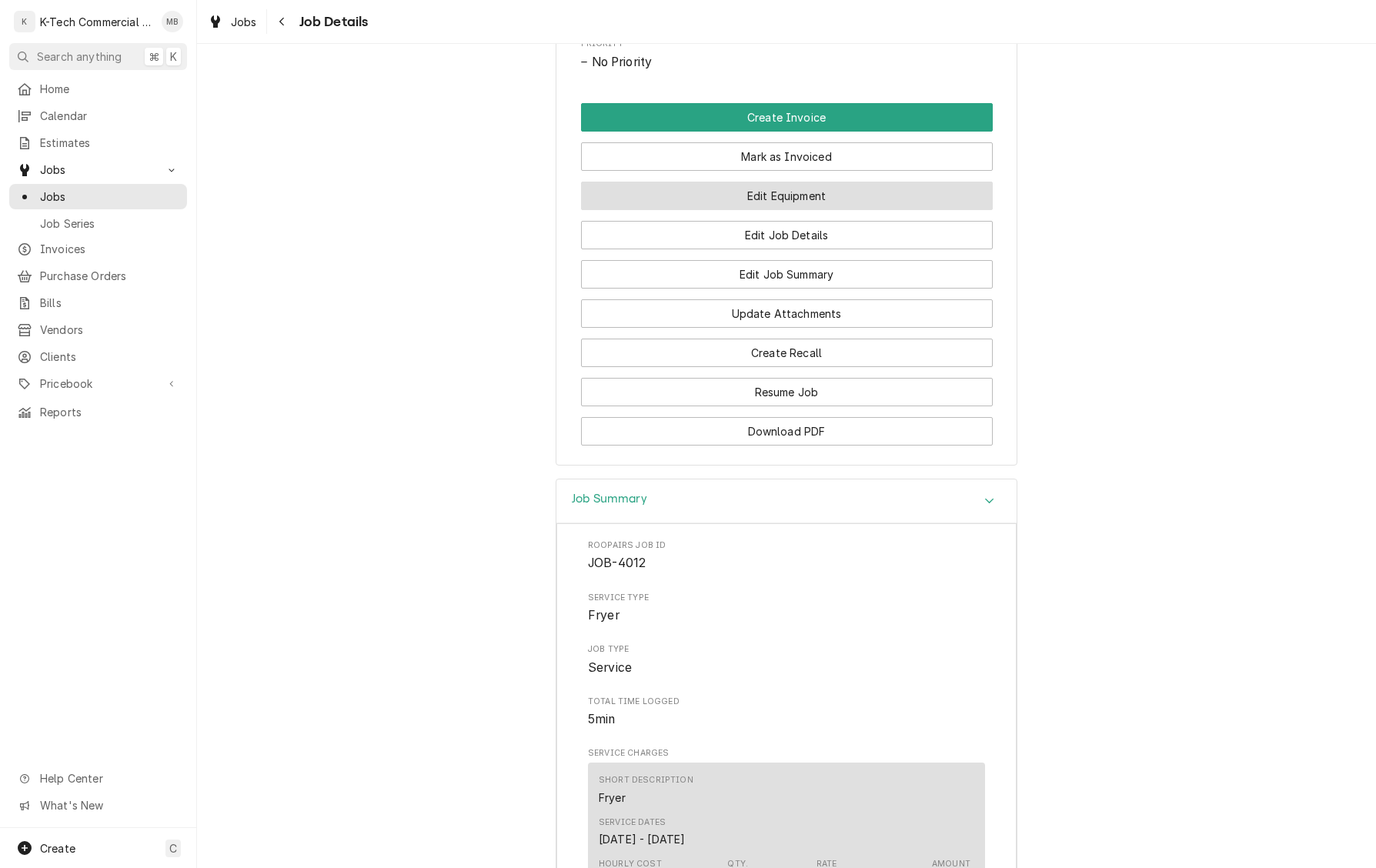
scroll to position [801, 0]
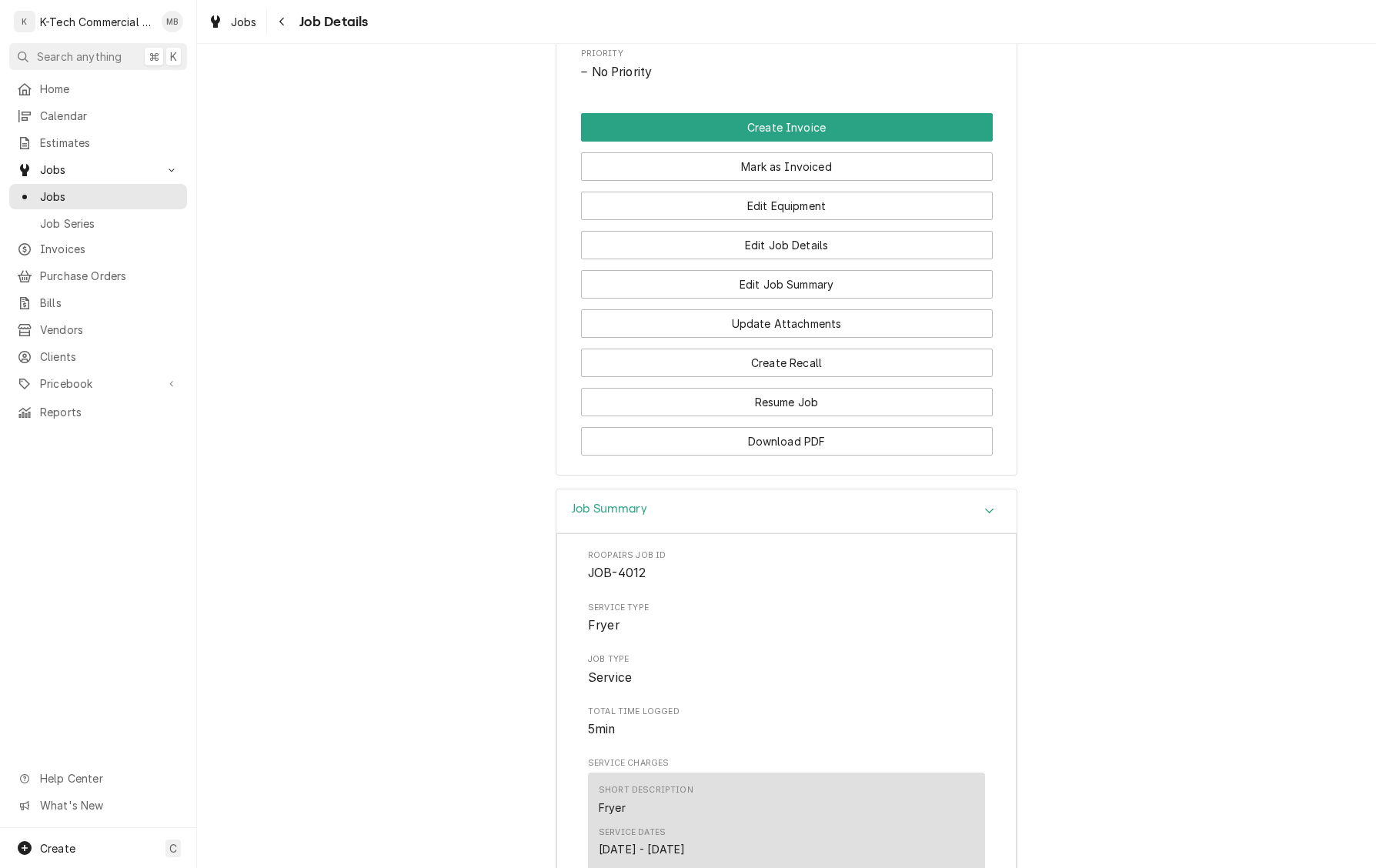
drag, startPoint x: 785, startPoint y: 200, endPoint x: 756, endPoint y: 290, distance: 94.6
click at [783, 181] on button "Mark as Invoiced" at bounding box center [787, 166] width 411 height 28
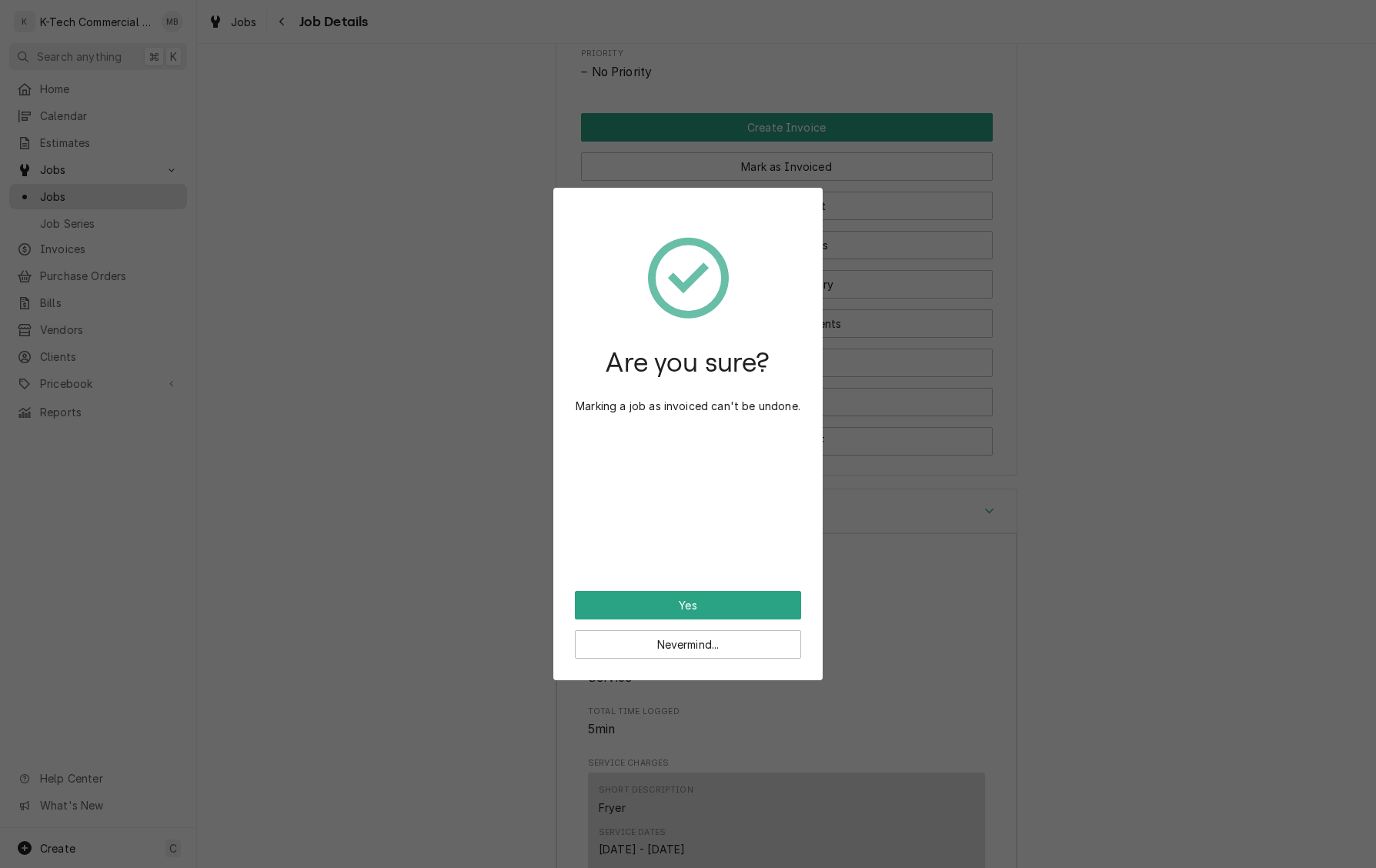
click at [706, 603] on button "Yes" at bounding box center [688, 605] width 227 height 28
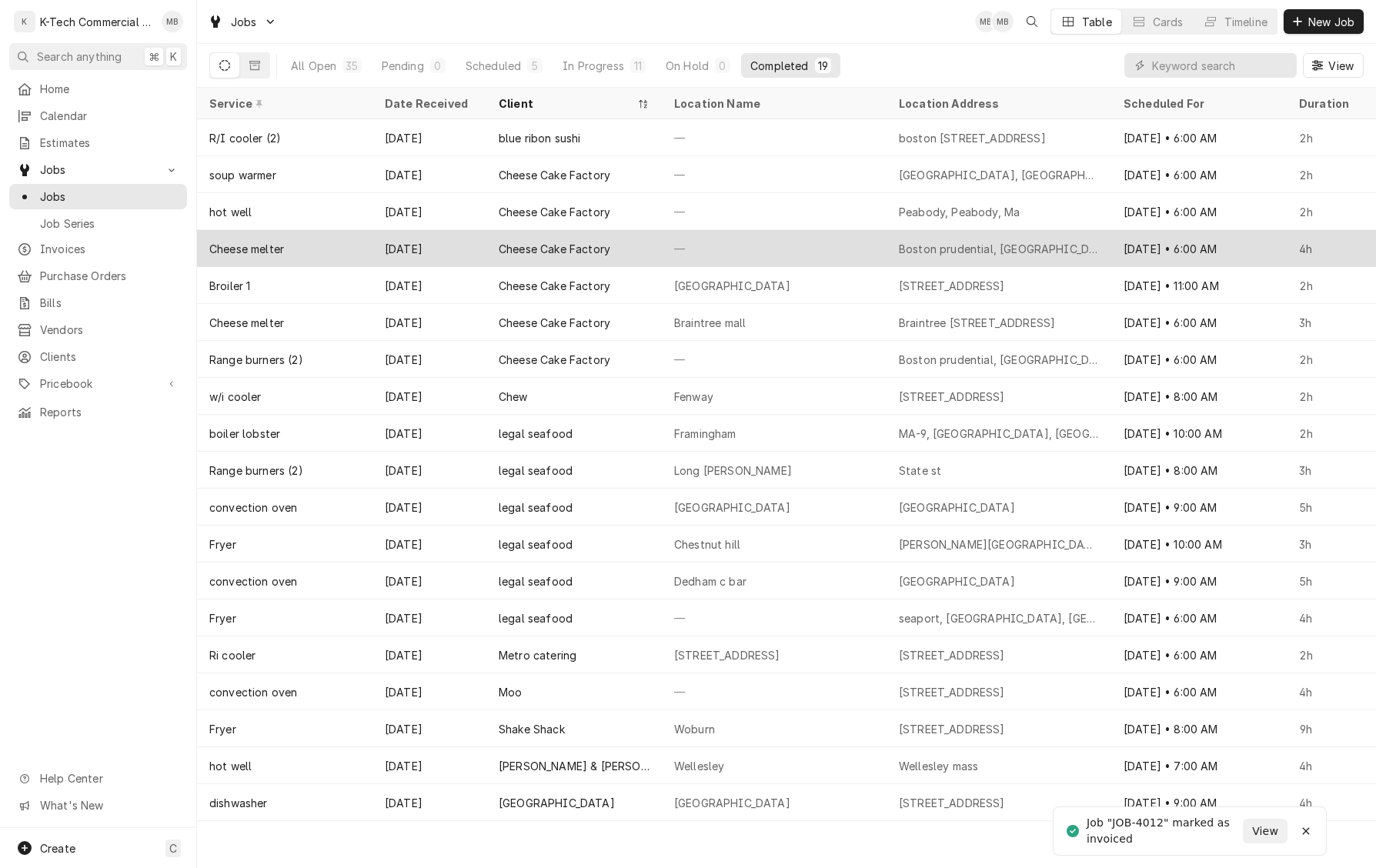
click at [548, 257] on div "Cheese Cake Factory" at bounding box center [574, 248] width 176 height 37
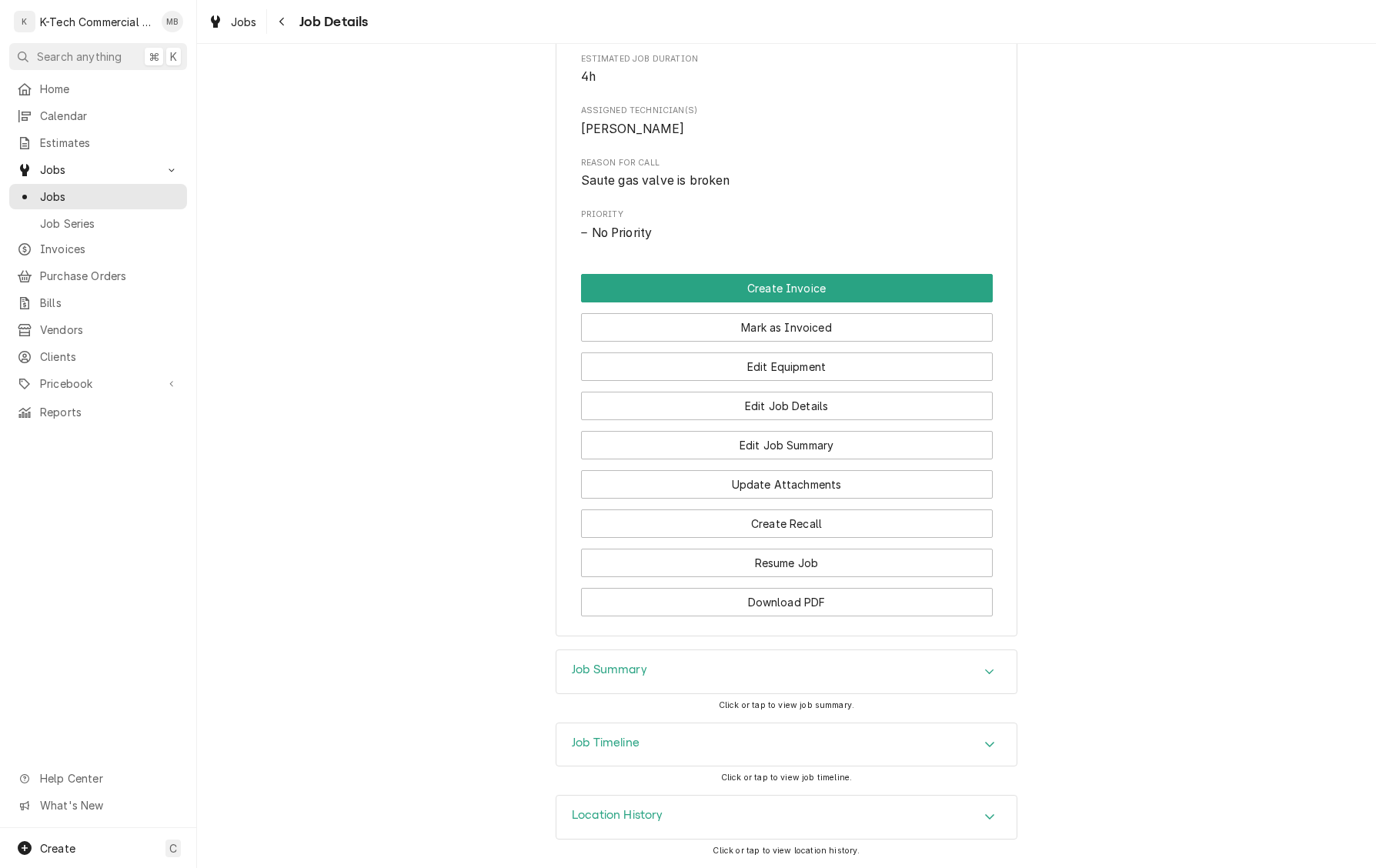
click at [732, 674] on div "Job Summary" at bounding box center [787, 672] width 461 height 43
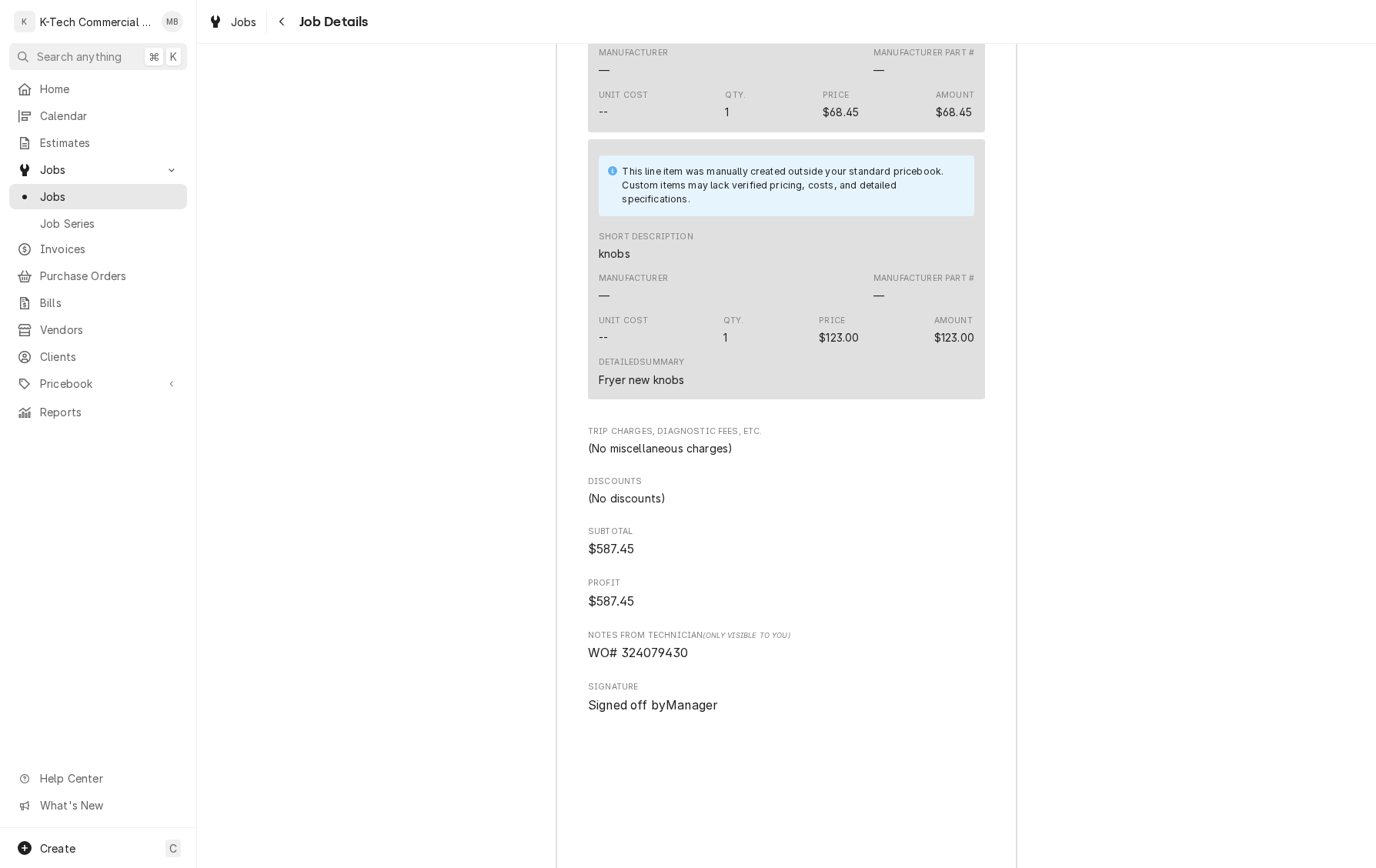
scroll to position [1958, 0]
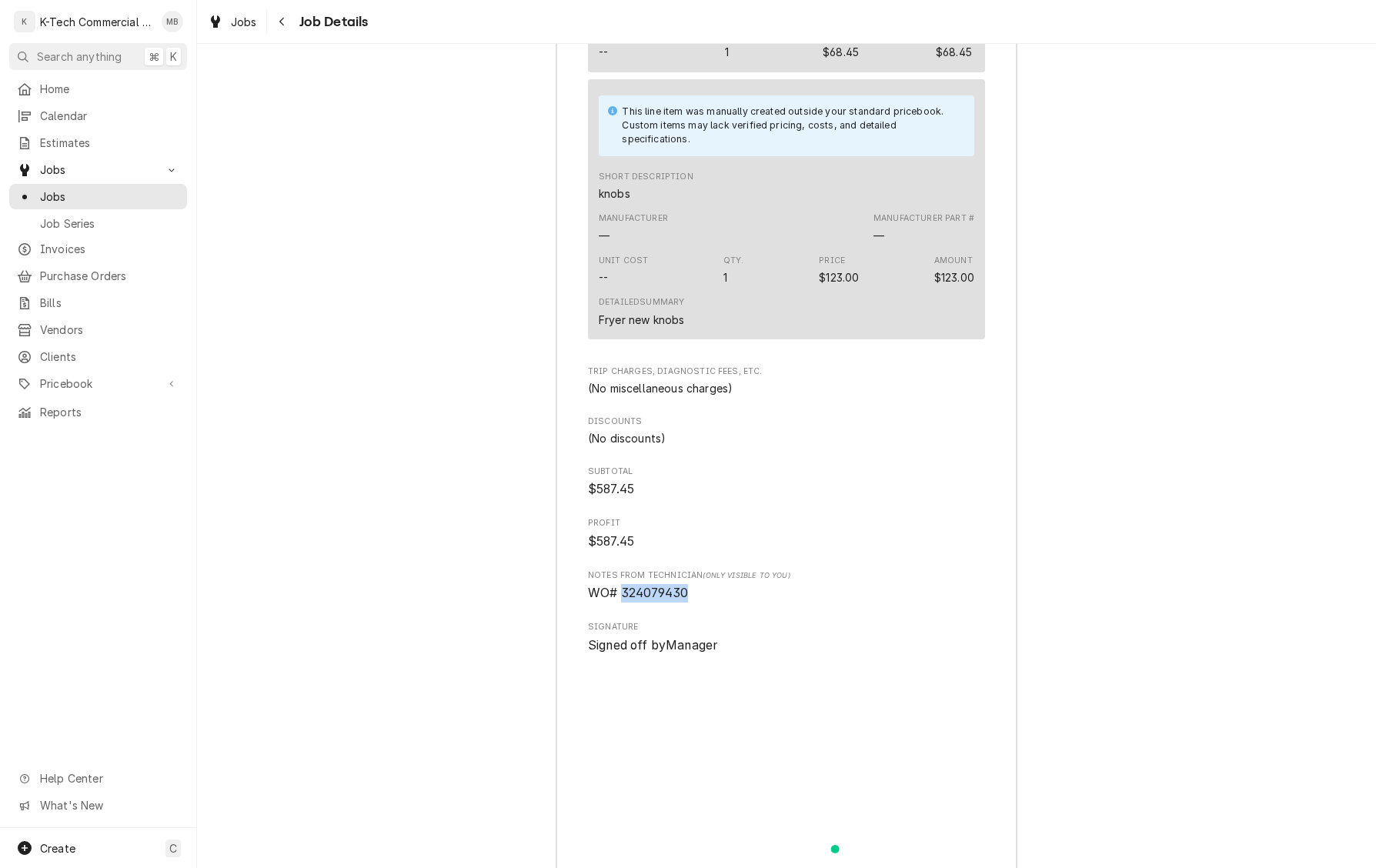
drag, startPoint x: 636, startPoint y: 613, endPoint x: 736, endPoint y: 611, distance: 100.0
click at [736, 603] on span "WO# 324079430" at bounding box center [786, 593] width 397 height 19
copy span "324079430"
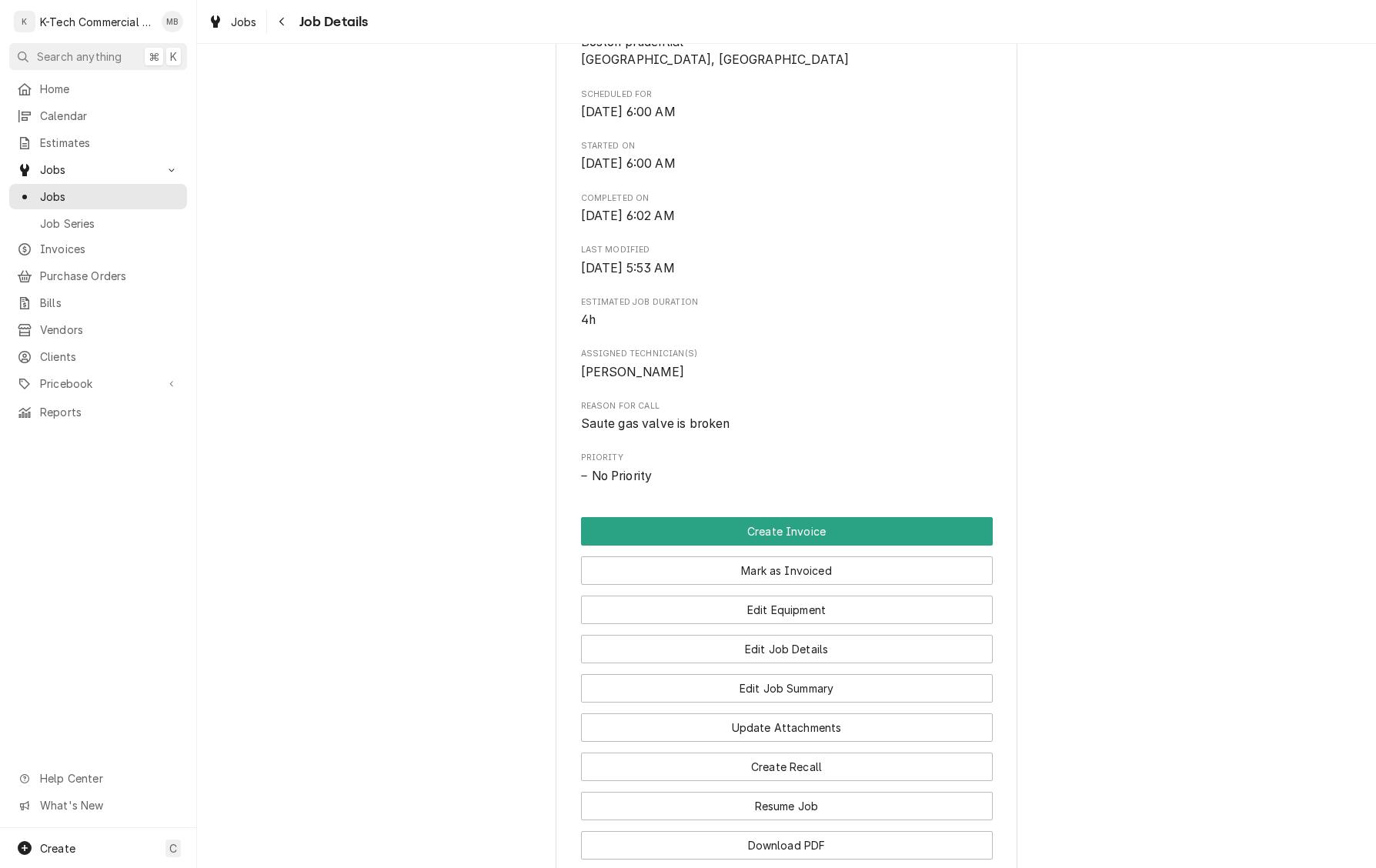
scroll to position [408, 0]
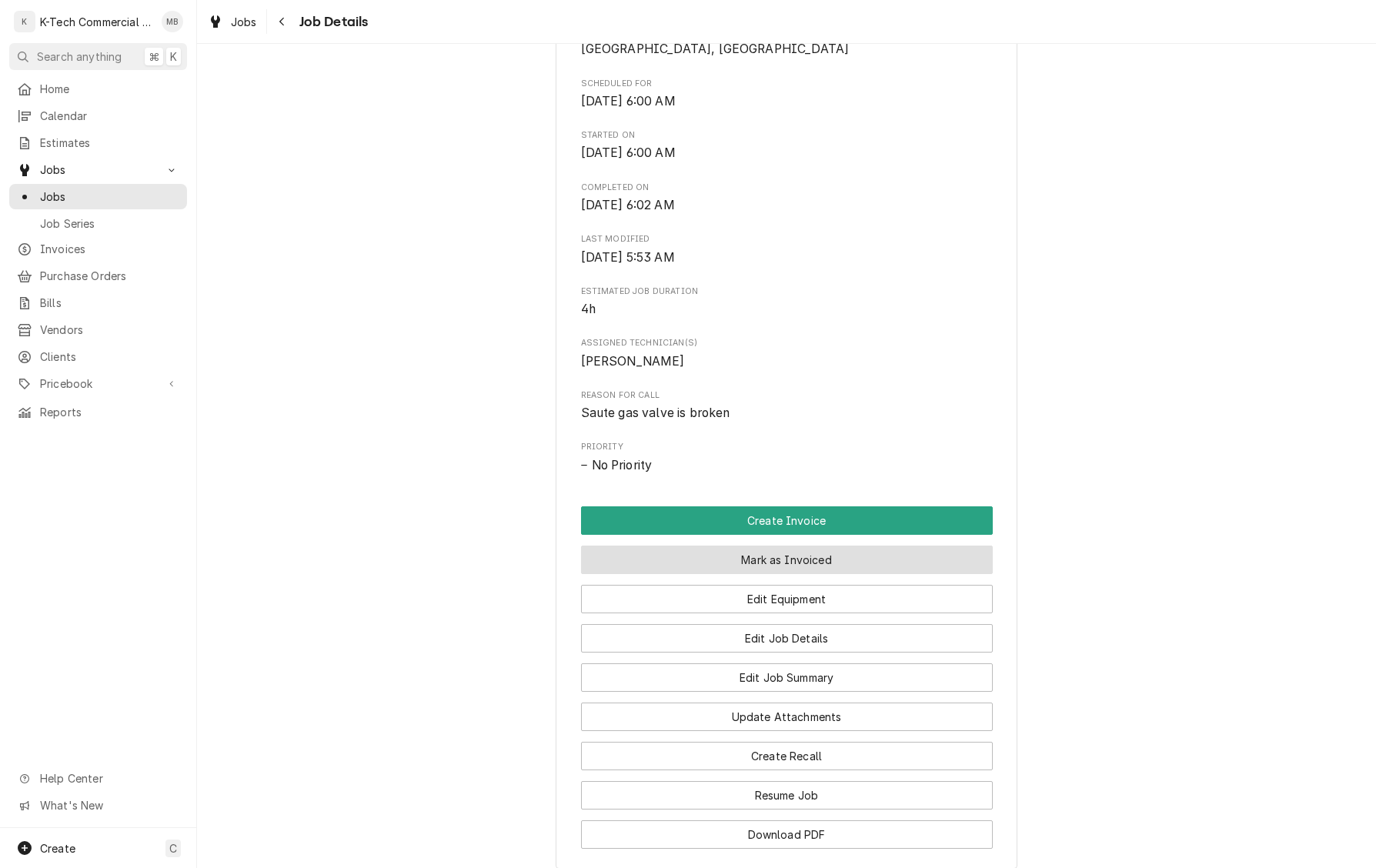
click at [788, 569] on button "Mark as Invoiced" at bounding box center [787, 559] width 411 height 28
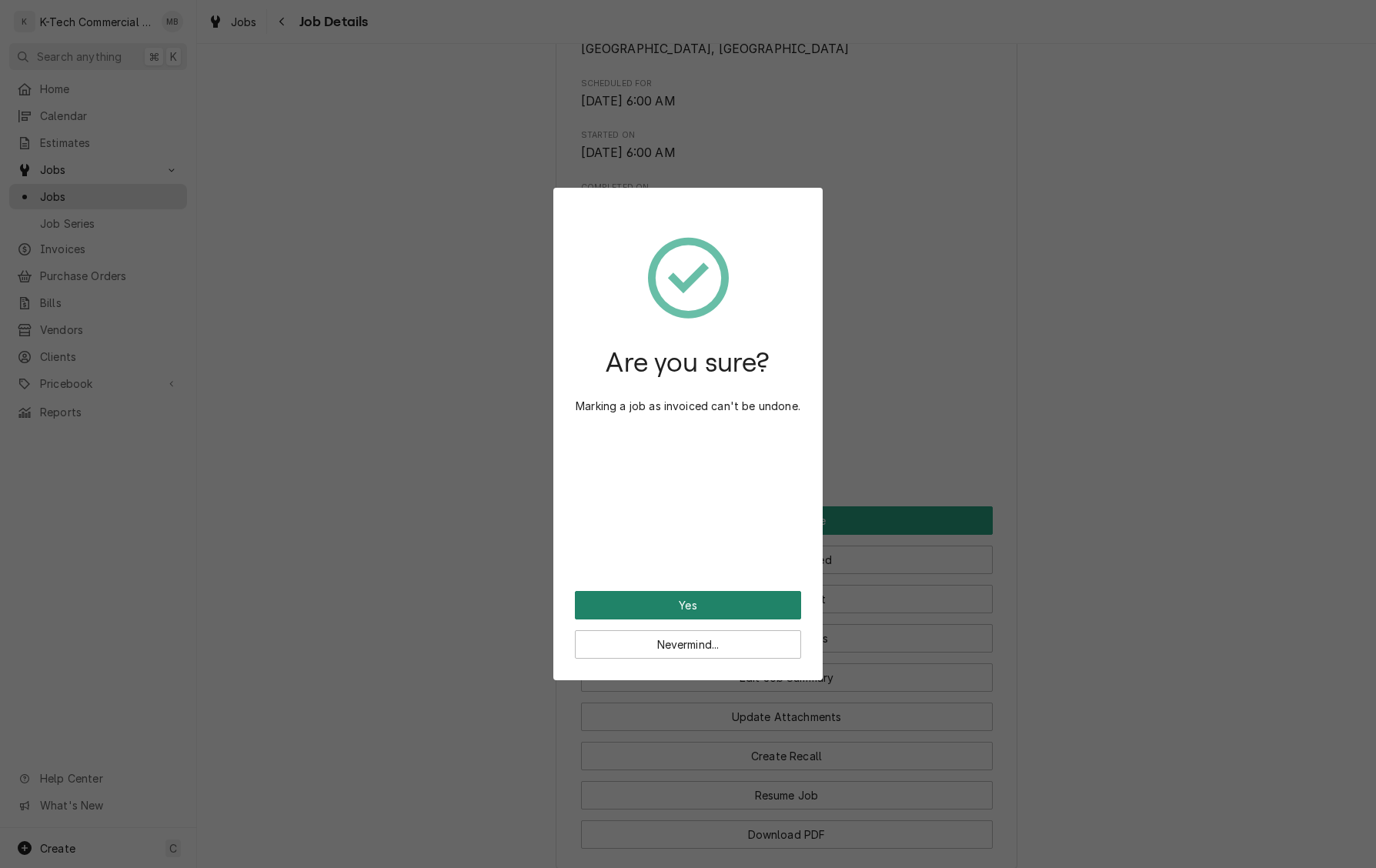
click at [708, 600] on button "Yes" at bounding box center [688, 605] width 227 height 28
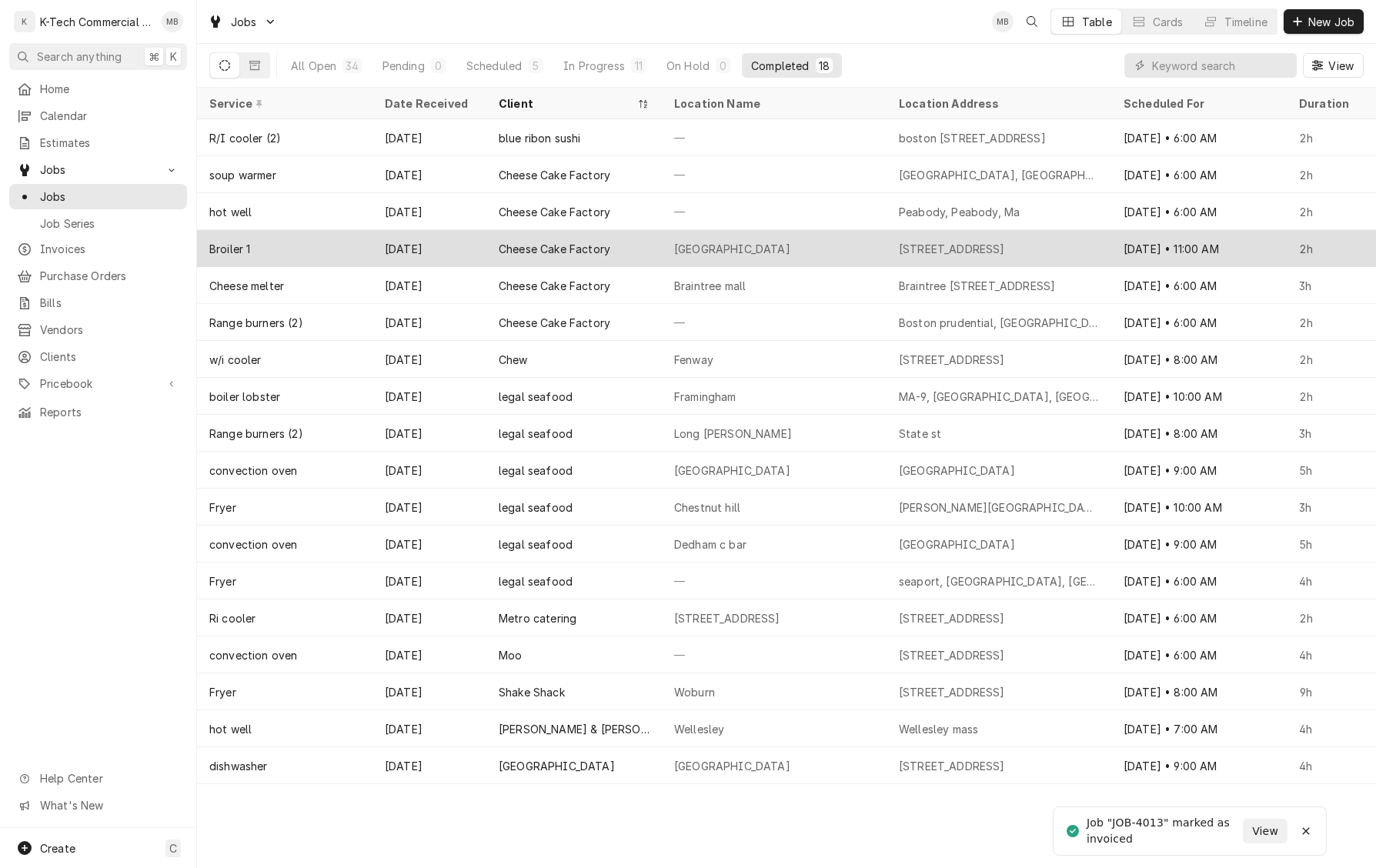
click at [678, 247] on div "Chestnut Hill" at bounding box center [731, 248] width 116 height 16
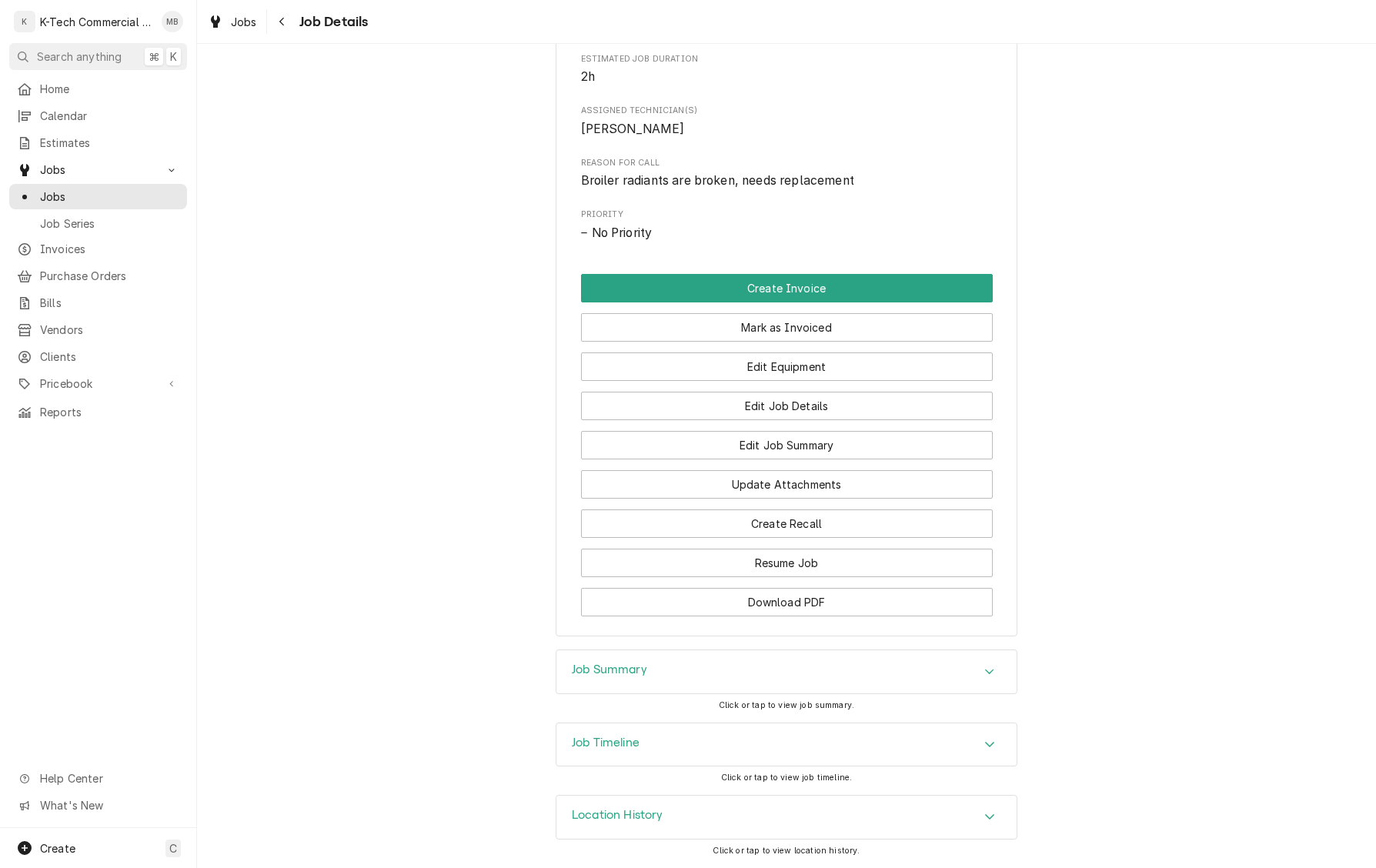
click at [742, 660] on div "Job Summary" at bounding box center [787, 672] width 461 height 43
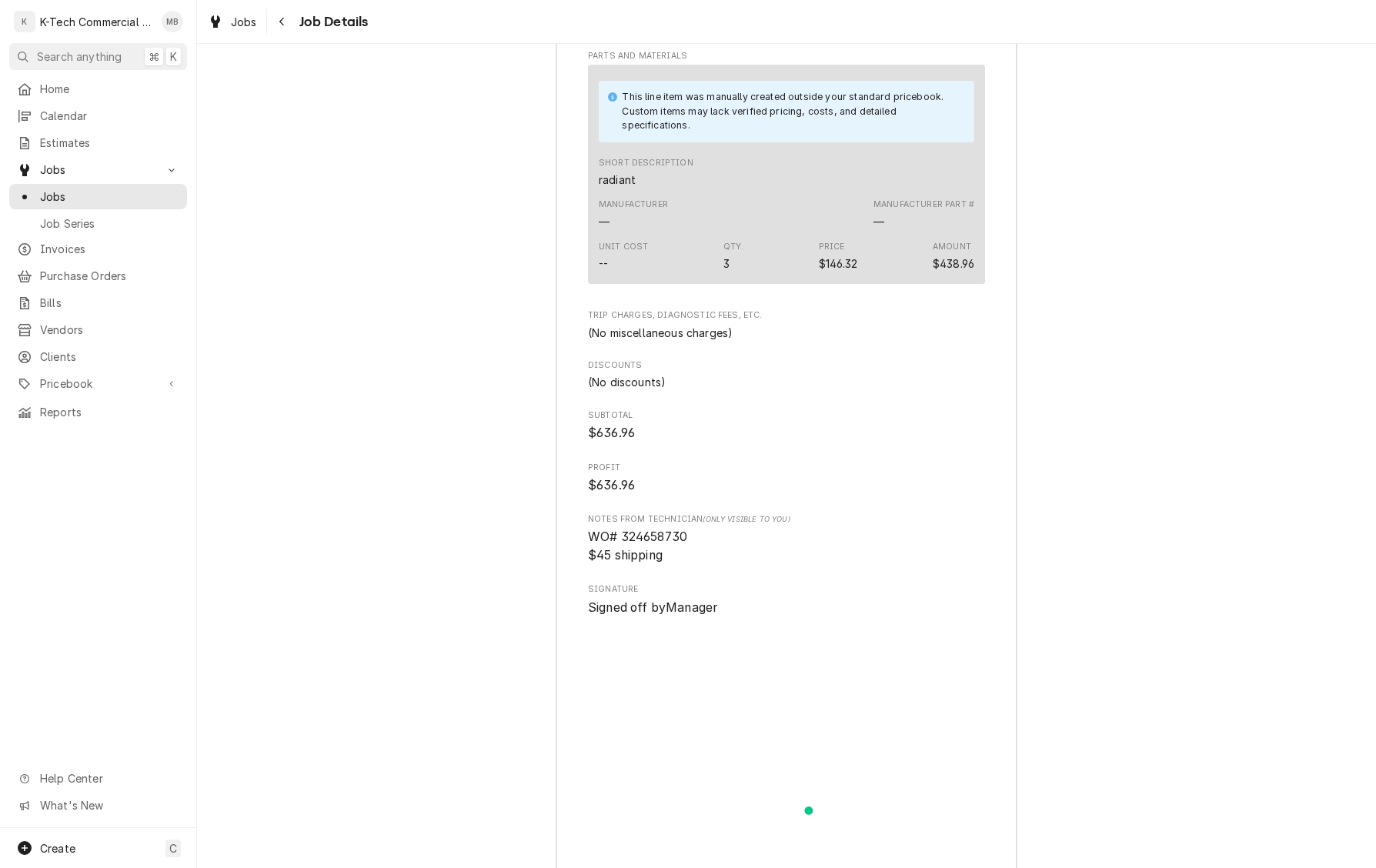
scroll to position [1749, 0]
drag, startPoint x: 632, startPoint y: 568, endPoint x: 745, endPoint y: 563, distance: 113.1
click at [745, 560] on span "WO# 324658730 $45 shipping" at bounding box center [786, 542] width 397 height 36
copy span "324658730"
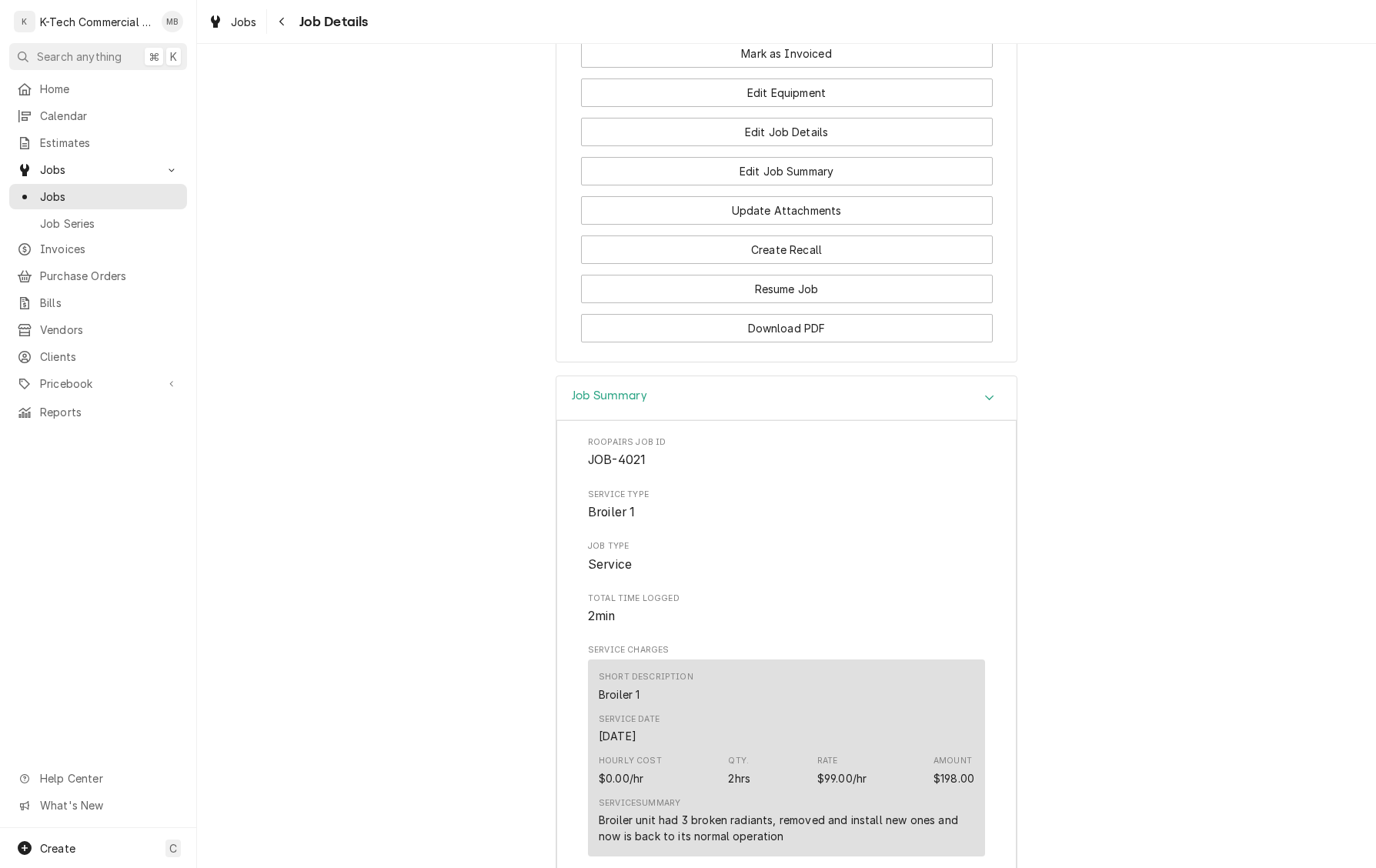
scroll to position [697, 0]
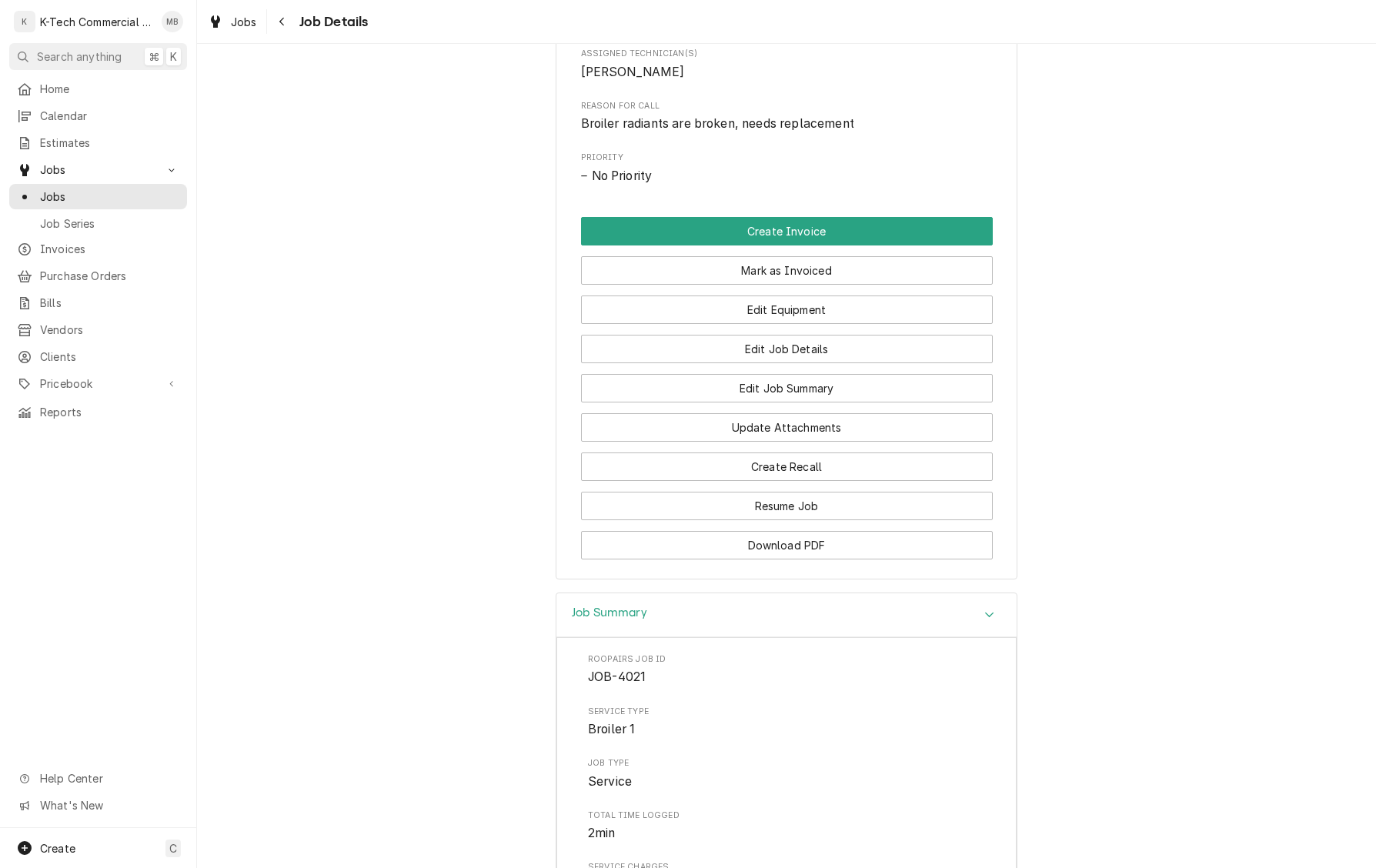
drag, startPoint x: 879, startPoint y: 290, endPoint x: 845, endPoint y: 327, distance: 50.2
click at [878, 285] on button "Mark as Invoiced" at bounding box center [787, 271] width 411 height 28
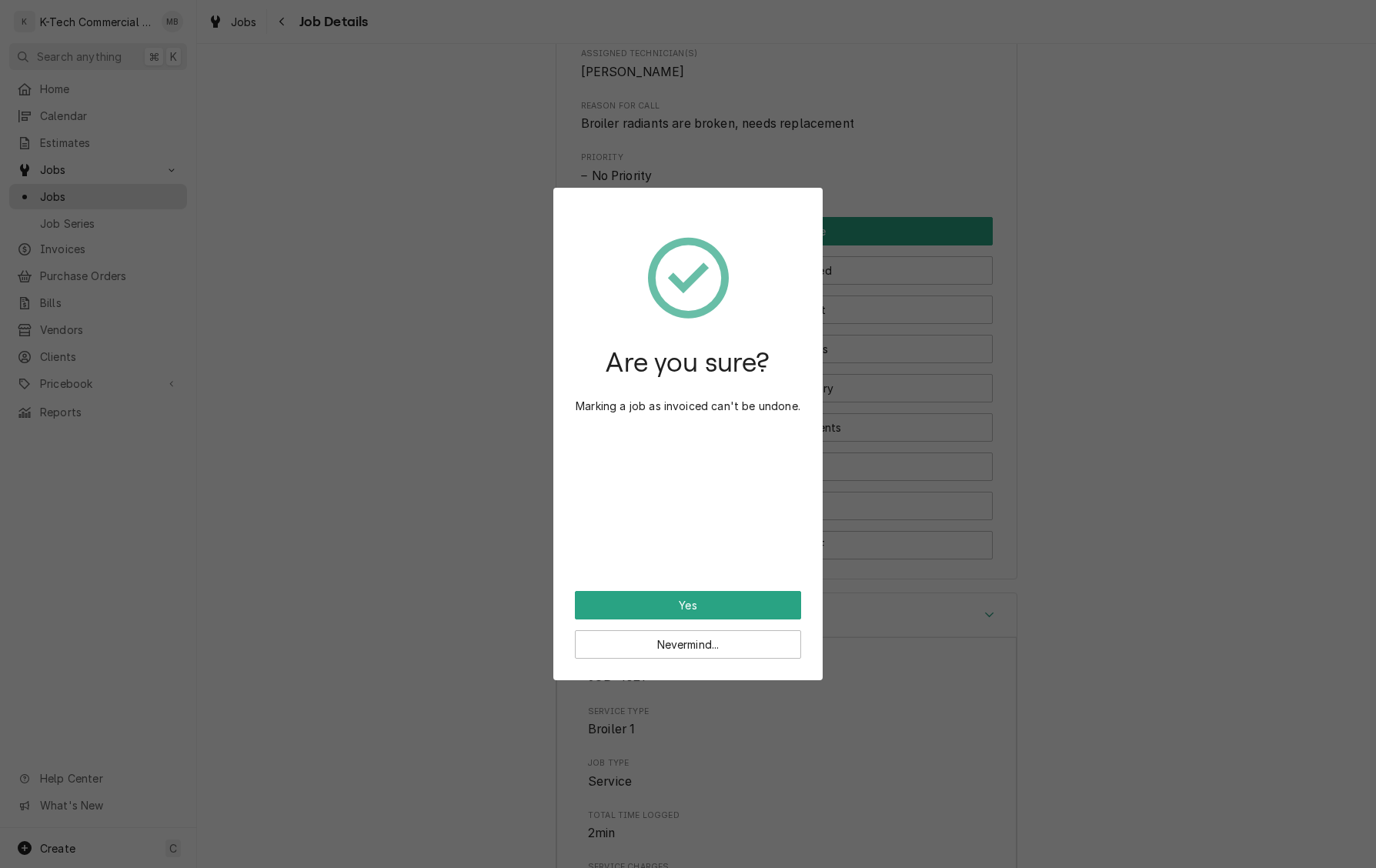
click at [703, 607] on button "Yes" at bounding box center [688, 605] width 227 height 28
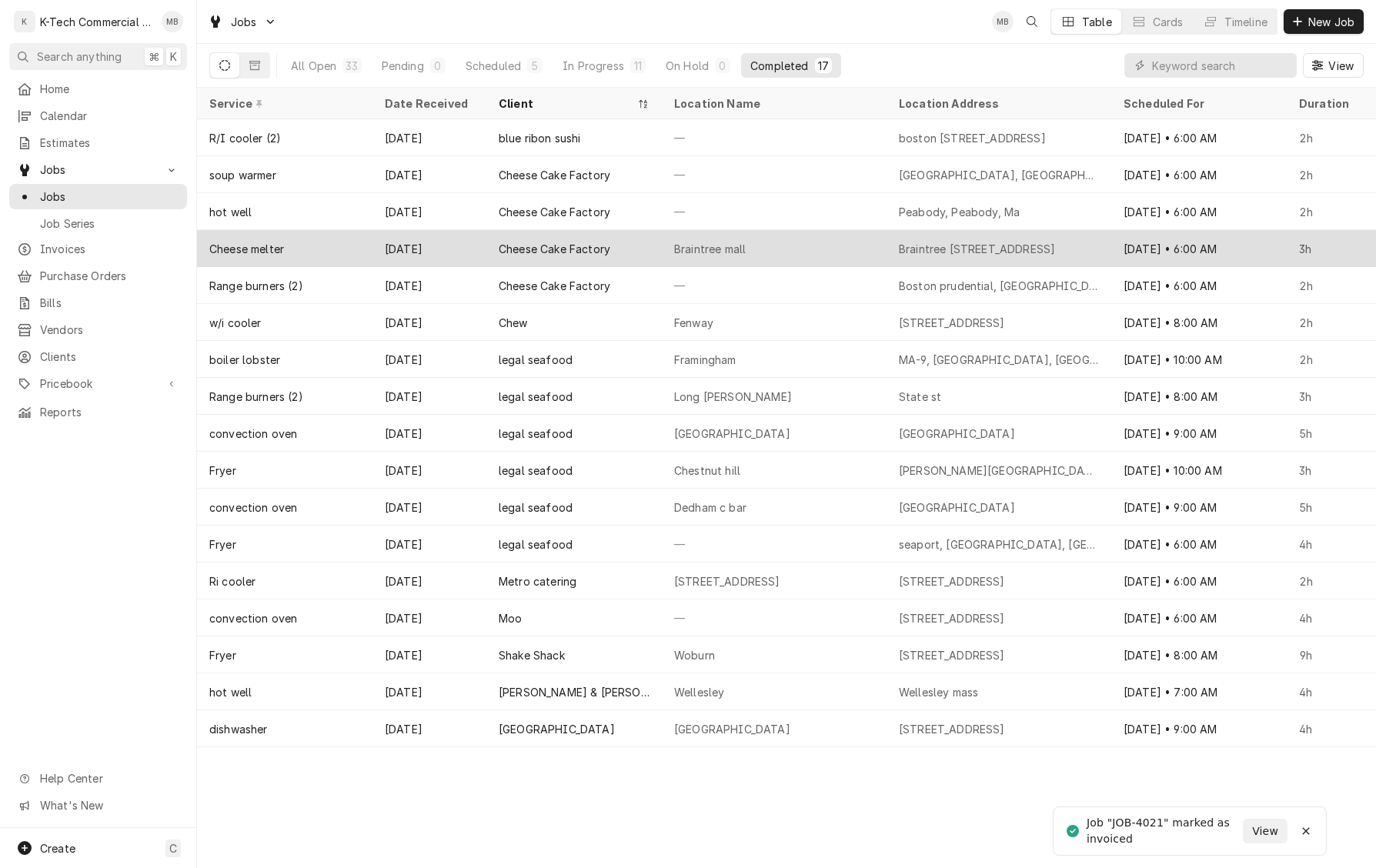
click at [642, 244] on div "Cheese Cake Factory" at bounding box center [574, 248] width 176 height 37
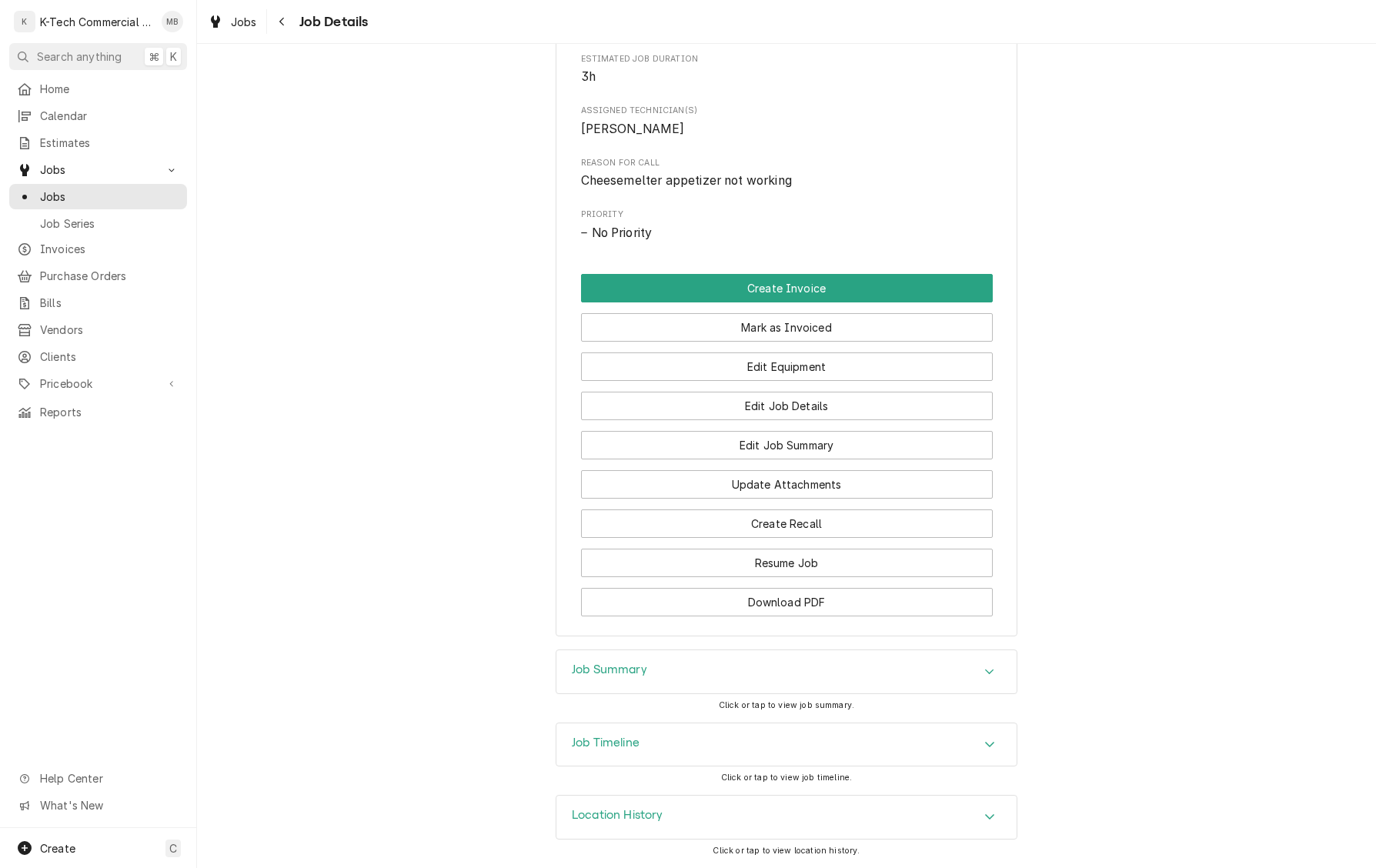
click at [727, 672] on div "Job Summary" at bounding box center [787, 672] width 461 height 43
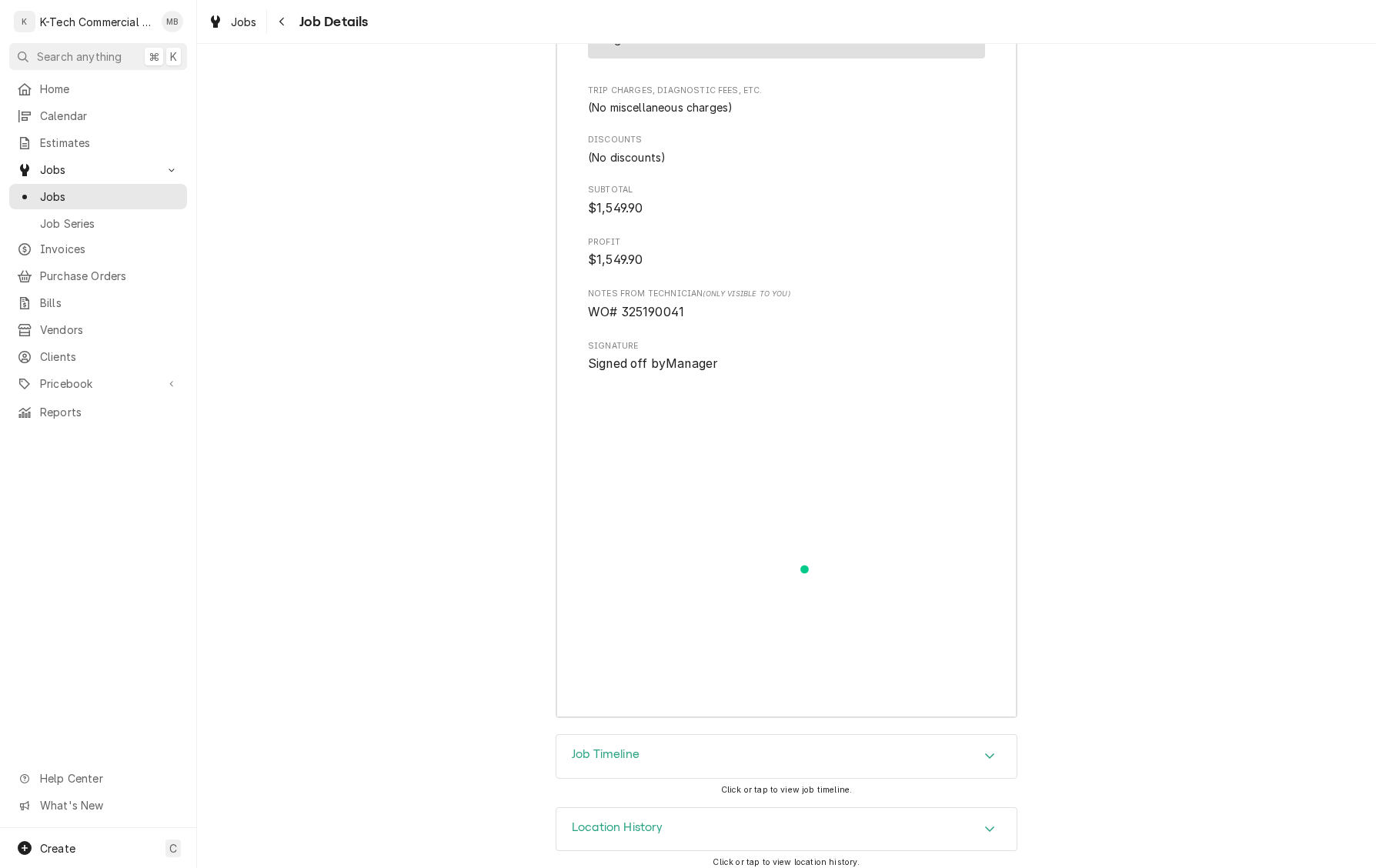
scroll to position [2024, 0]
drag, startPoint x: 625, startPoint y: 352, endPoint x: 740, endPoint y: 355, distance: 115.0
click at [740, 327] on span "WO# 325190041" at bounding box center [786, 318] width 397 height 19
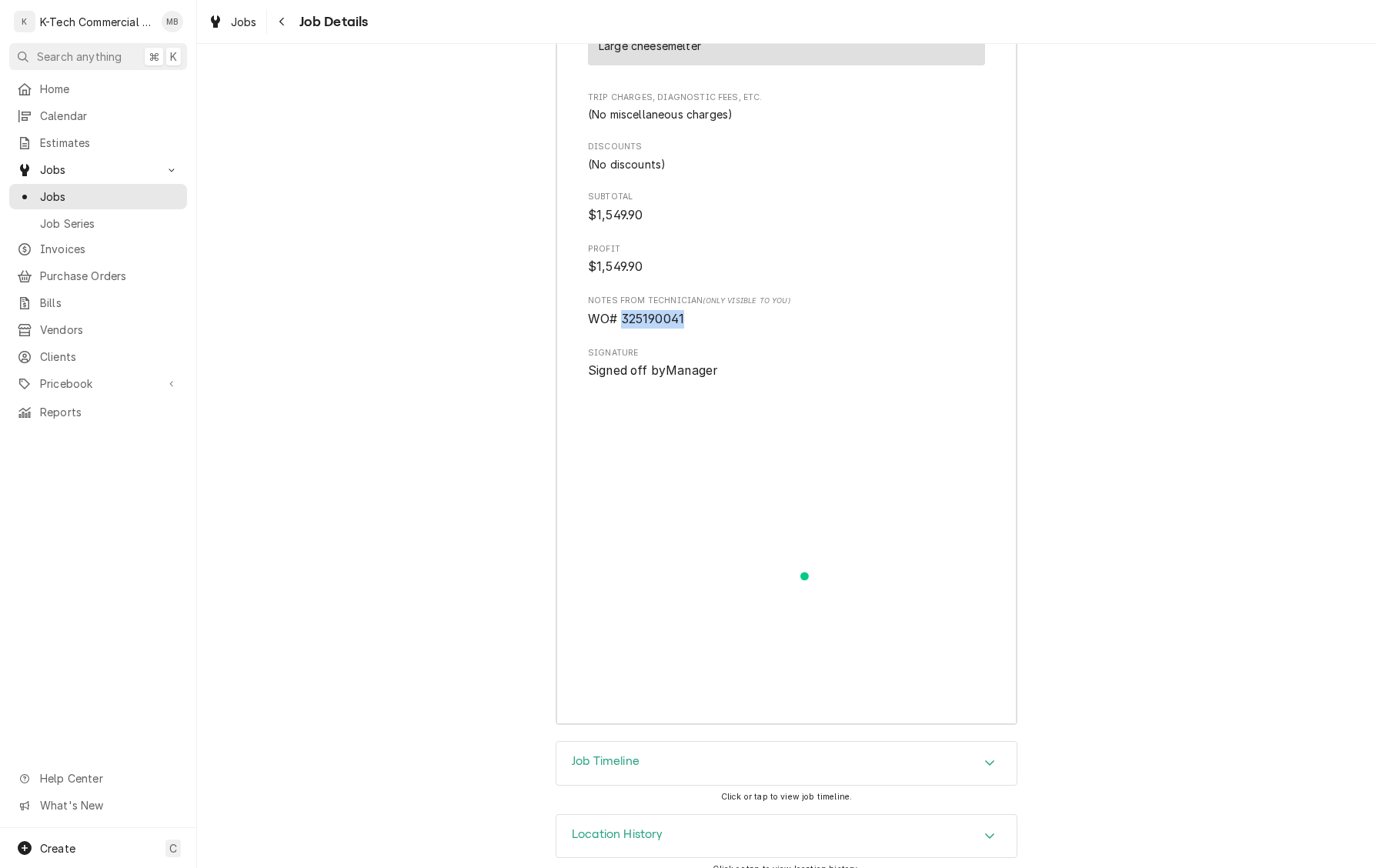
copy span "325190041"
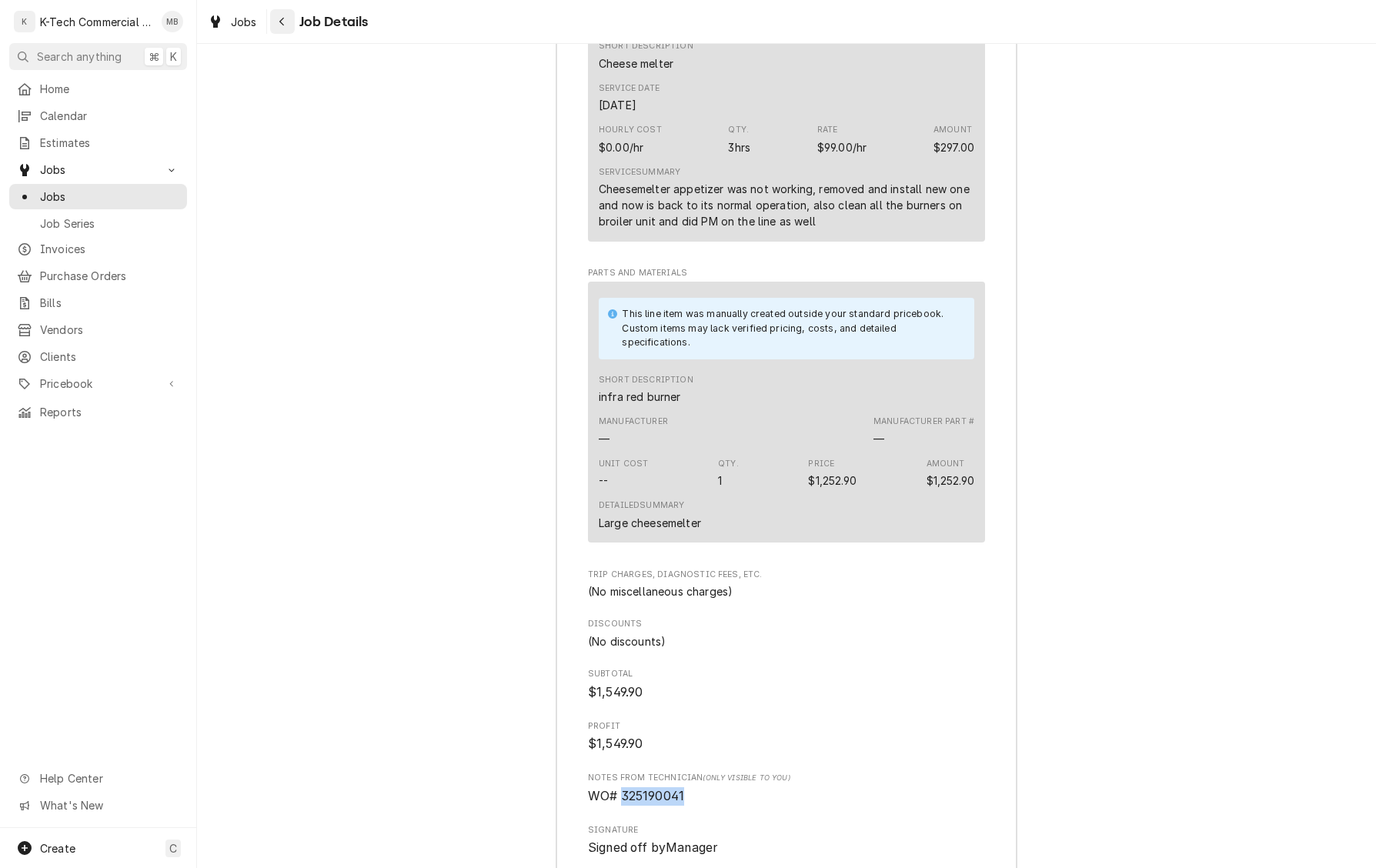
scroll to position [0, 1]
click at [285, 27] on icon "Navigate back" at bounding box center [281, 21] width 7 height 10
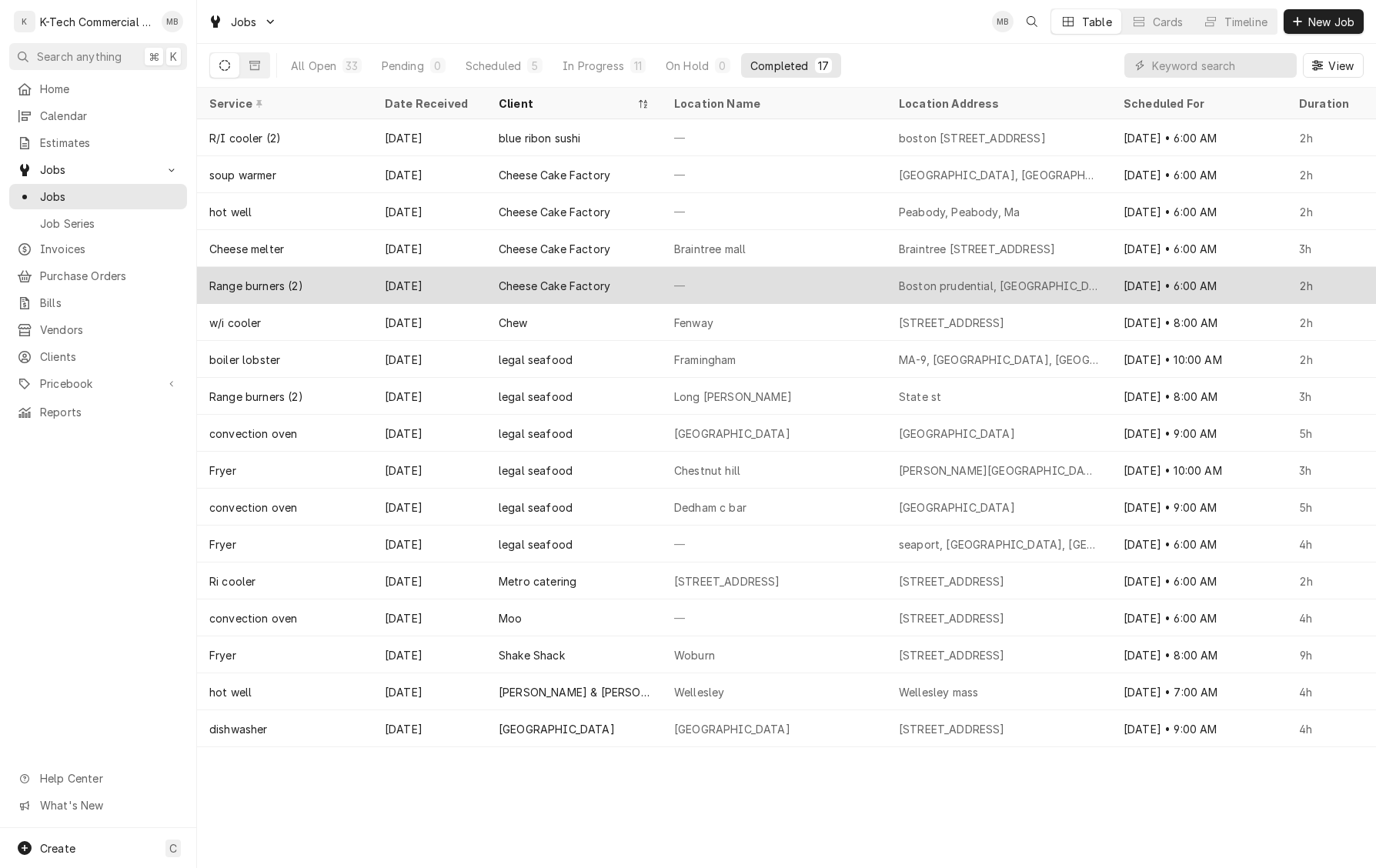
click at [556, 280] on div "Cheese Cake Factory" at bounding box center [554, 285] width 111 height 16
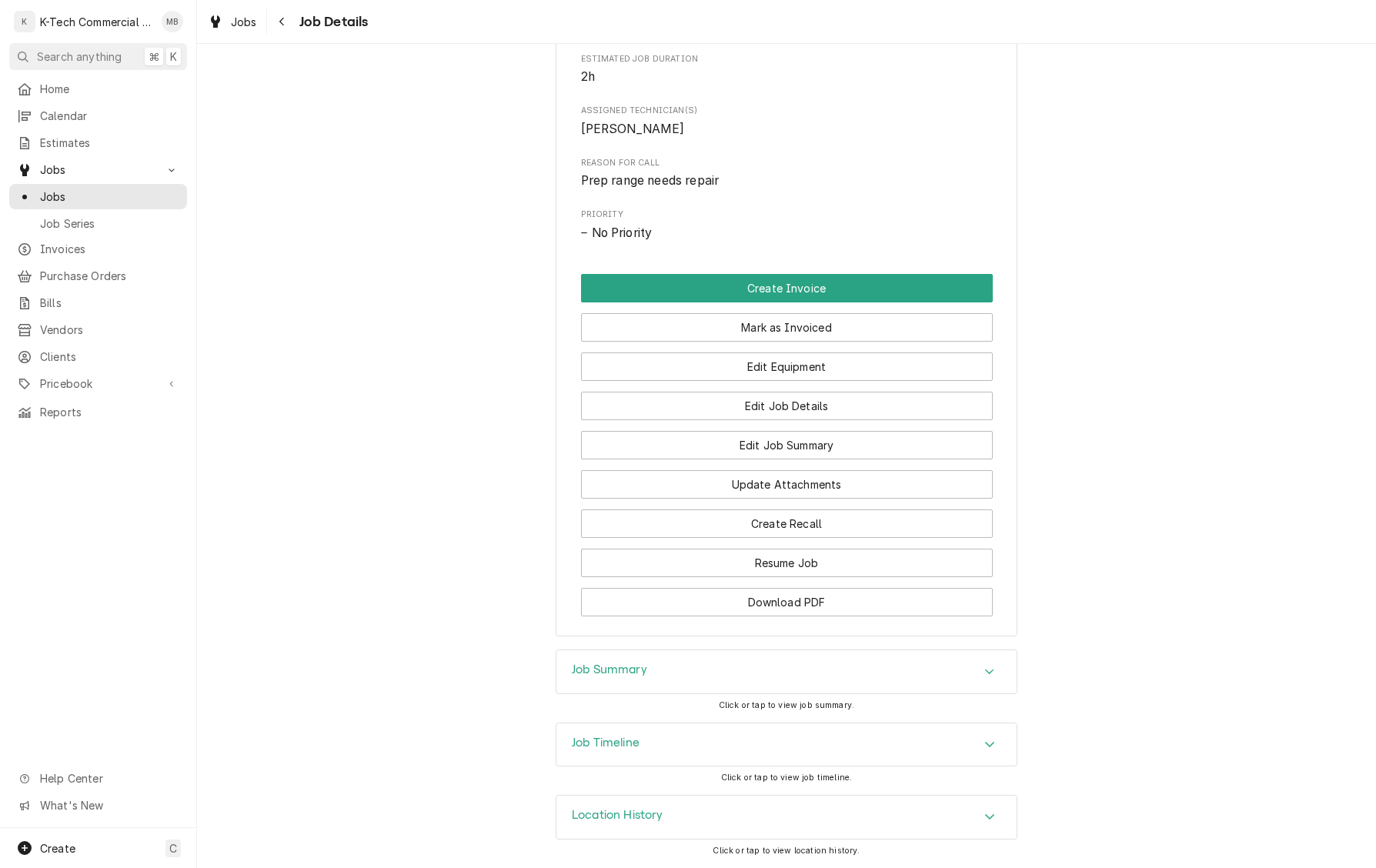
click at [707, 670] on div "Job Summary" at bounding box center [787, 672] width 461 height 43
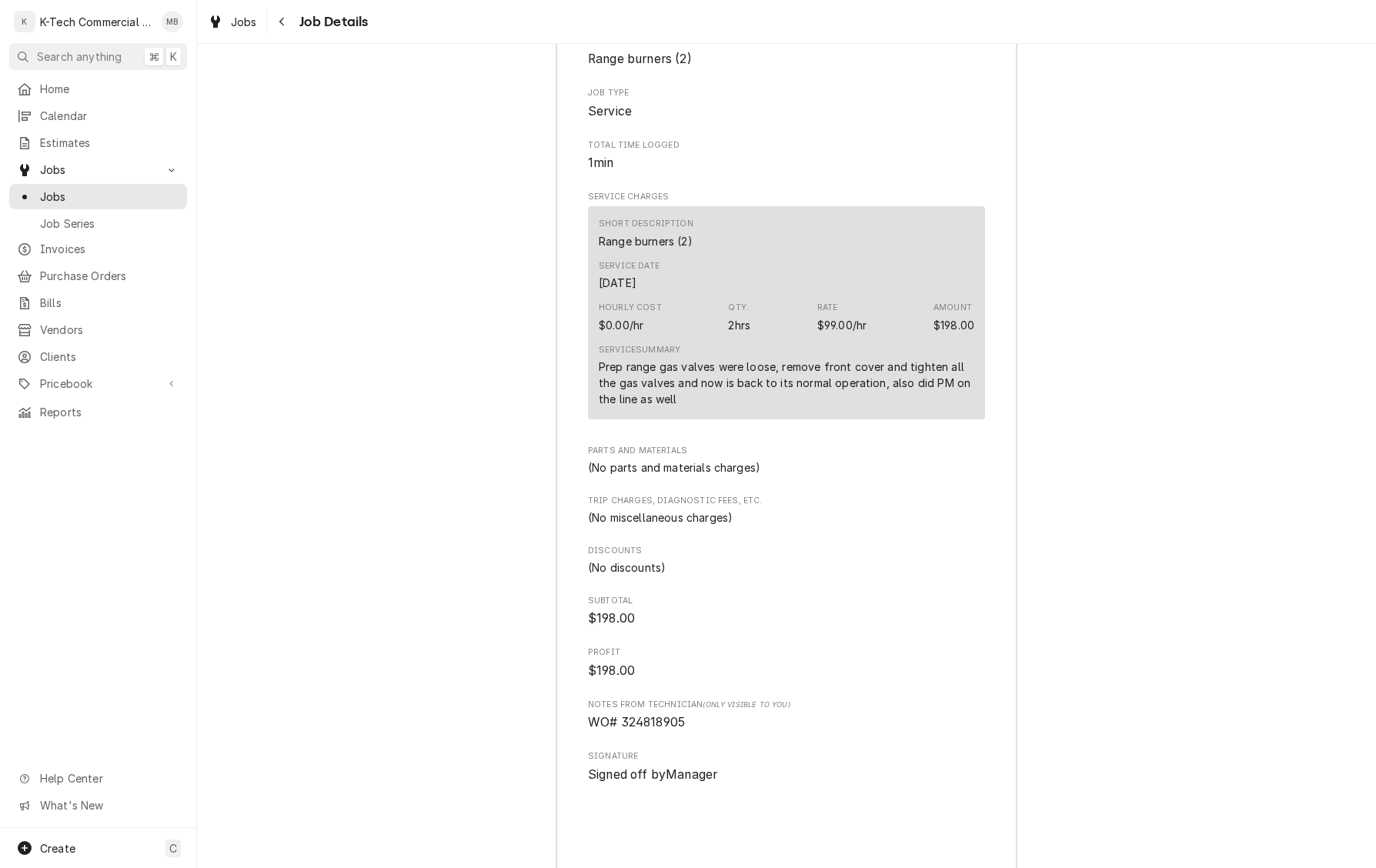
scroll to position [1447, 0]
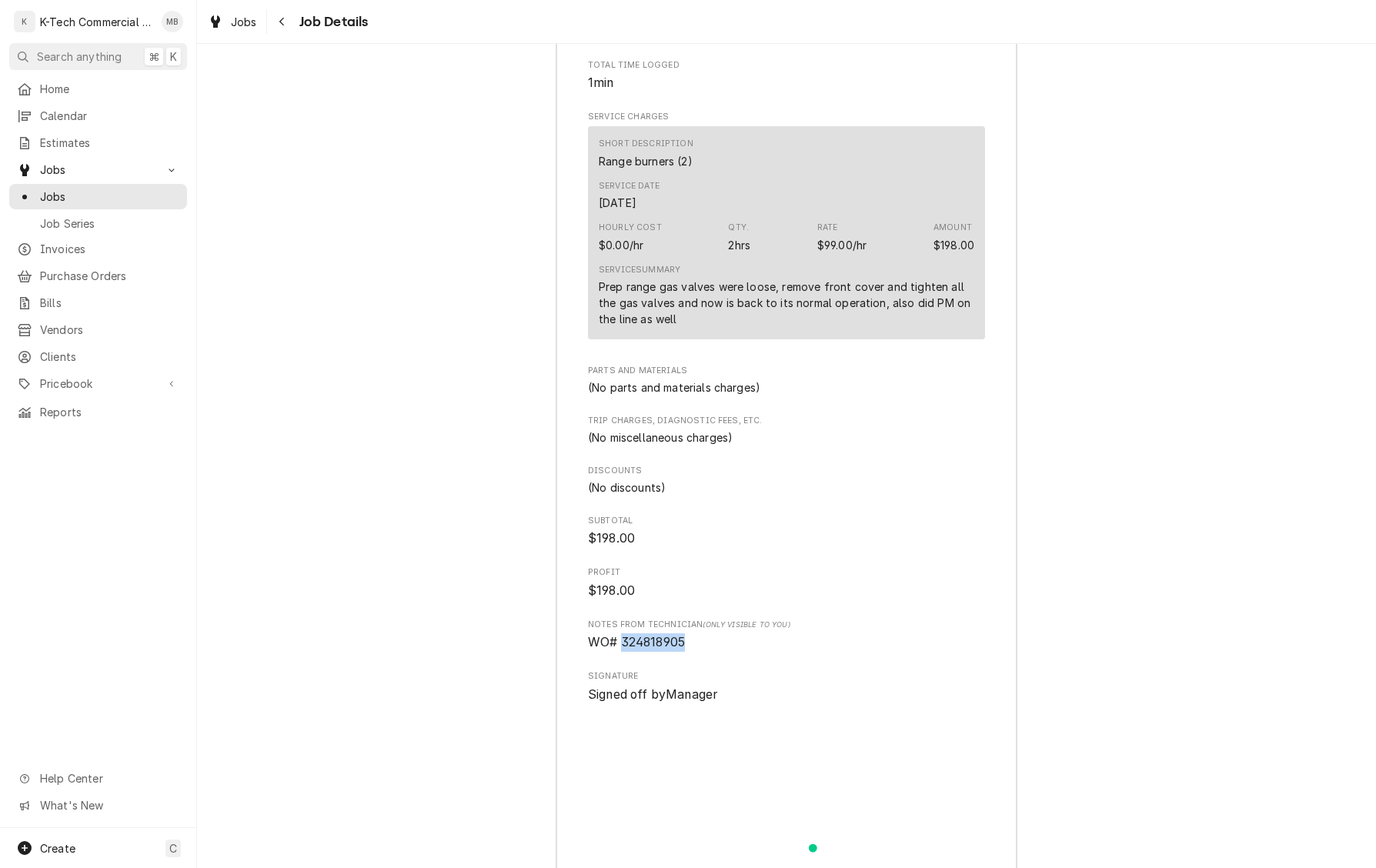
drag, startPoint x: 632, startPoint y: 659, endPoint x: 732, endPoint y: 659, distance: 100.0
click at [732, 652] on span "WO# 324818905" at bounding box center [786, 643] width 397 height 19
copy span "324818905"
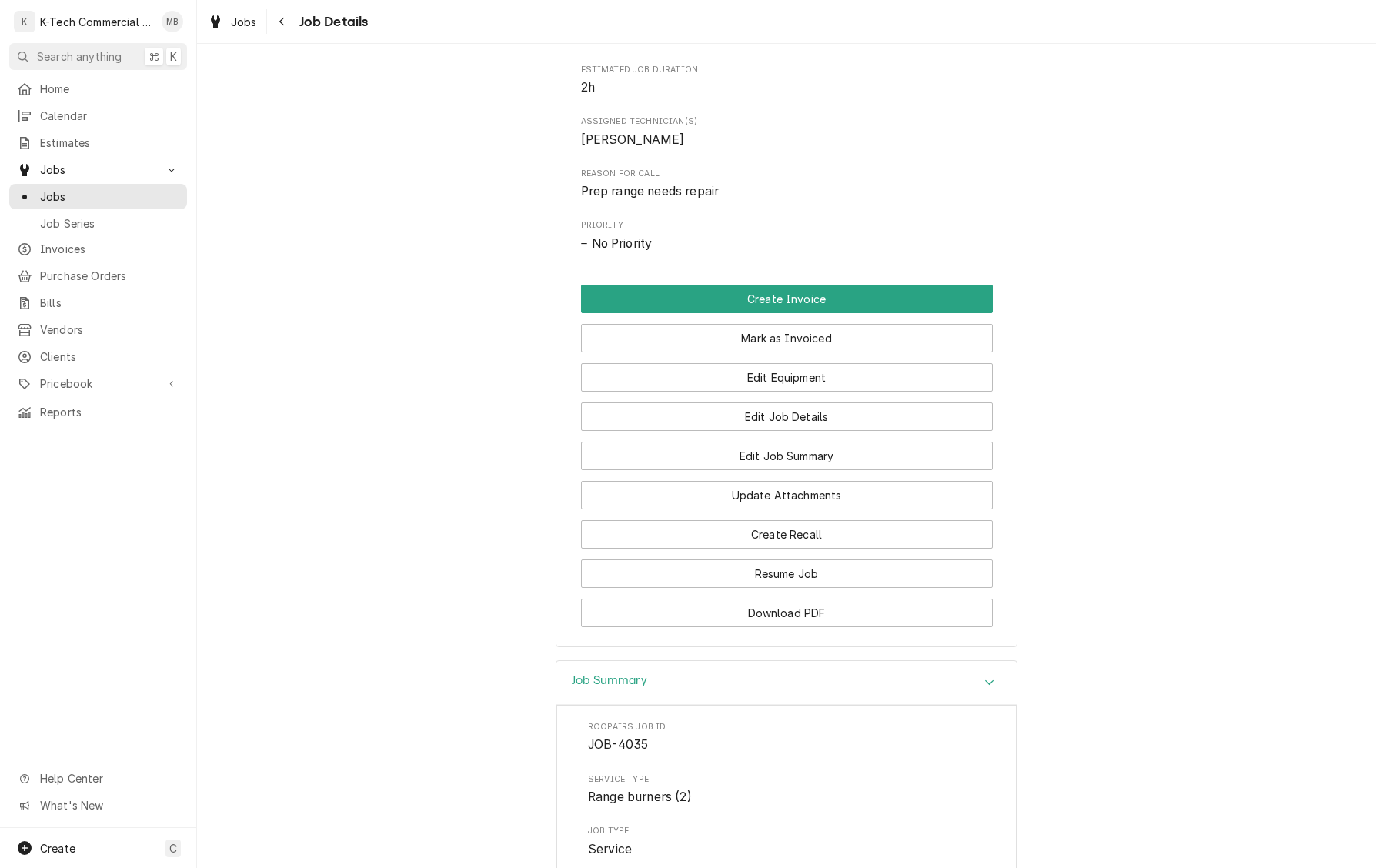
scroll to position [628, 0]
click at [793, 342] on button "Mark as Invoiced" at bounding box center [787, 339] width 411 height 28
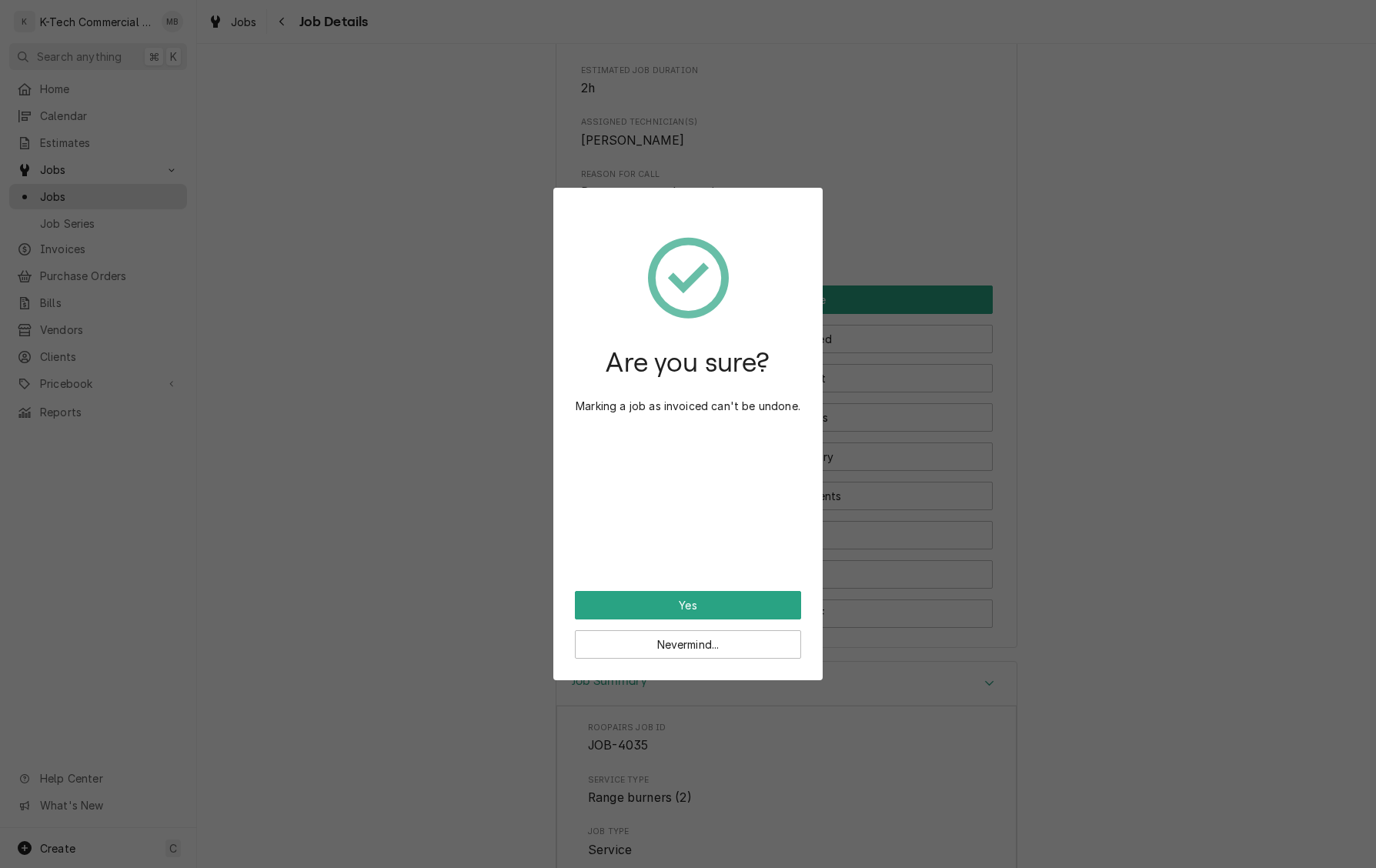
click at [731, 607] on button "Yes" at bounding box center [688, 605] width 227 height 28
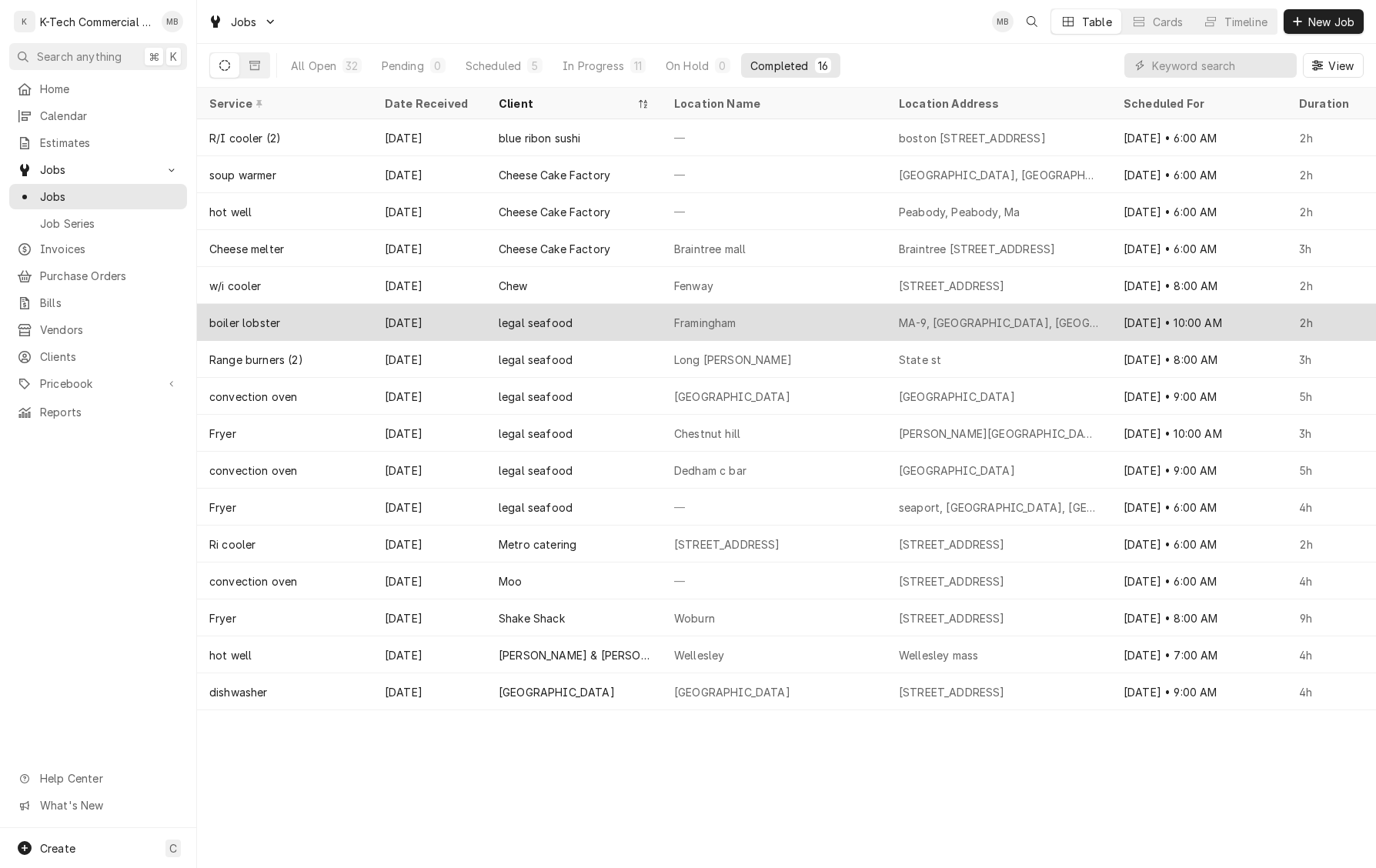
click at [790, 315] on div "Framingham" at bounding box center [774, 322] width 225 height 37
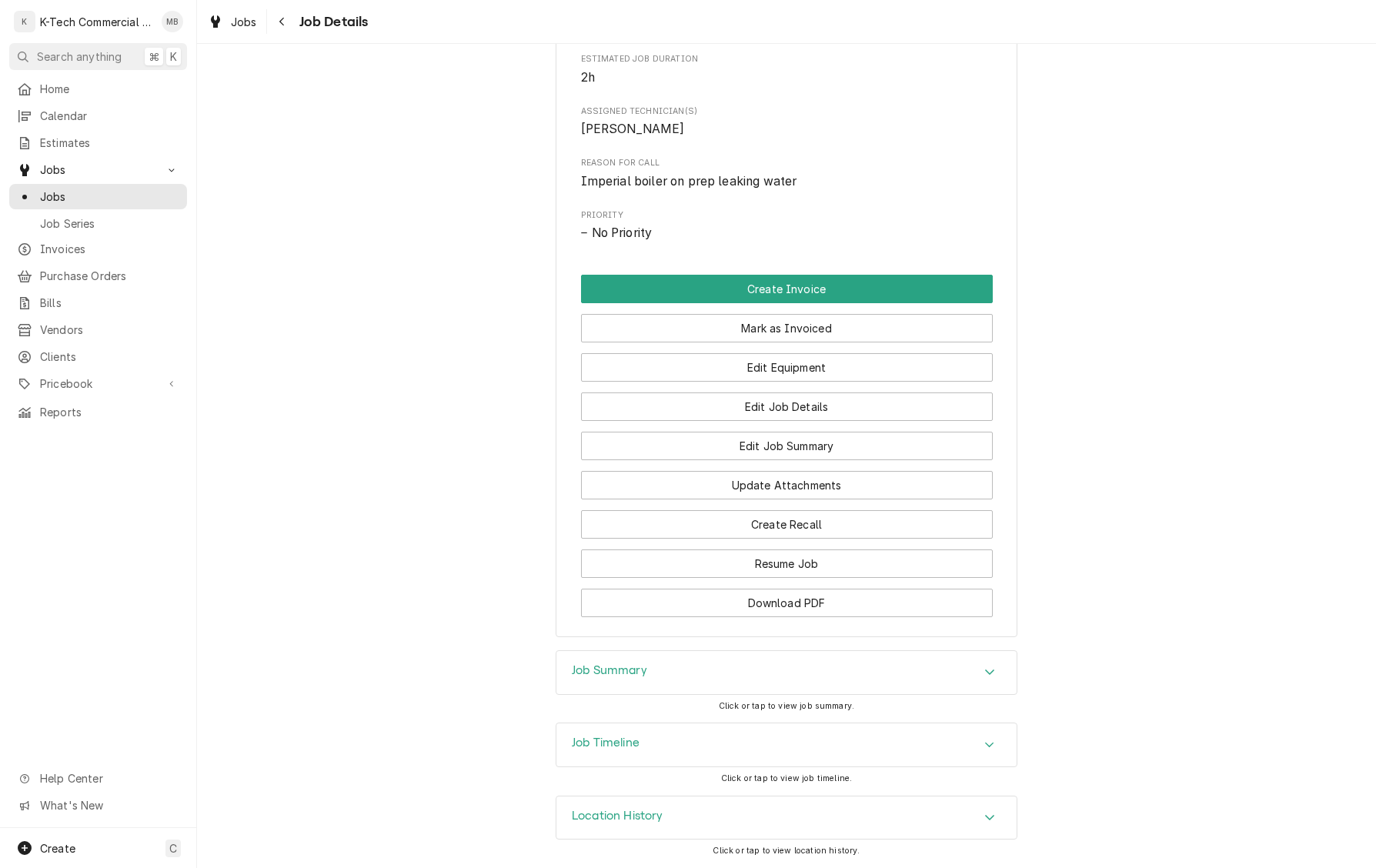
click at [736, 669] on div "Job Summary" at bounding box center [787, 673] width 461 height 43
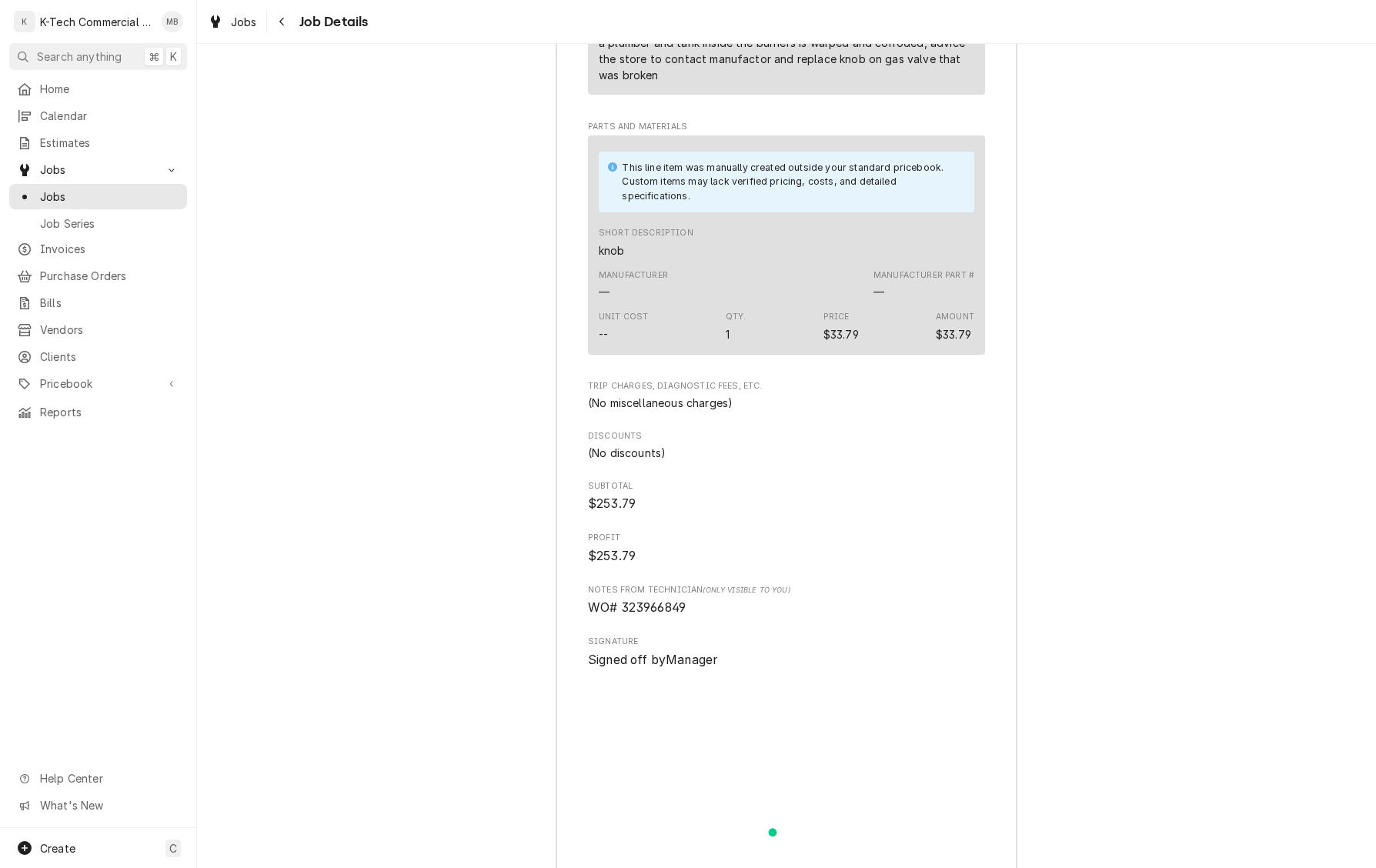
scroll to position [1745, 0]
drag, startPoint x: 669, startPoint y: 622, endPoint x: 722, endPoint y: 623, distance: 53.0
click at [722, 613] on span "WO# 323966849" at bounding box center [786, 604] width 397 height 19
copy span "323966849"
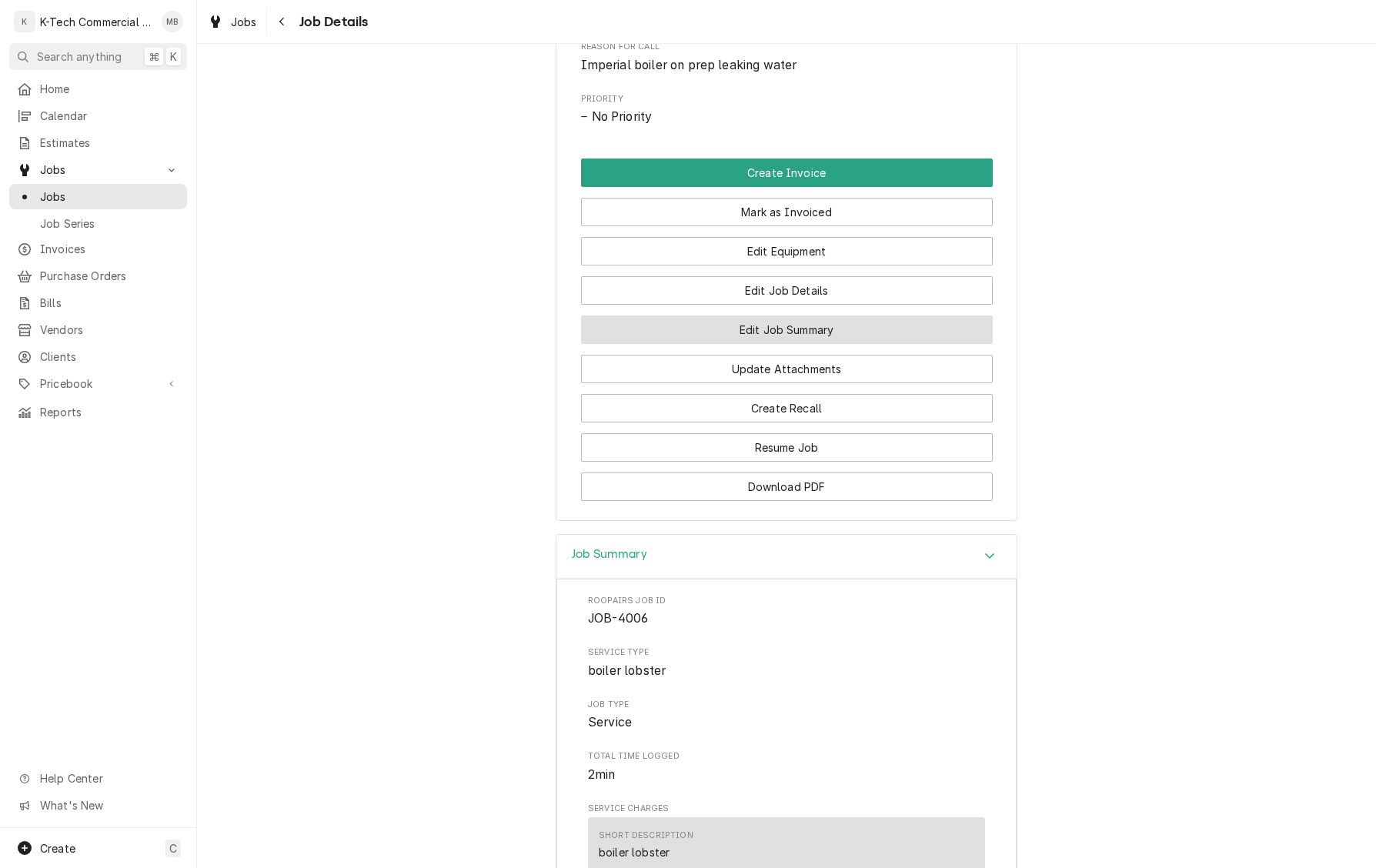
scroll to position [741, 0]
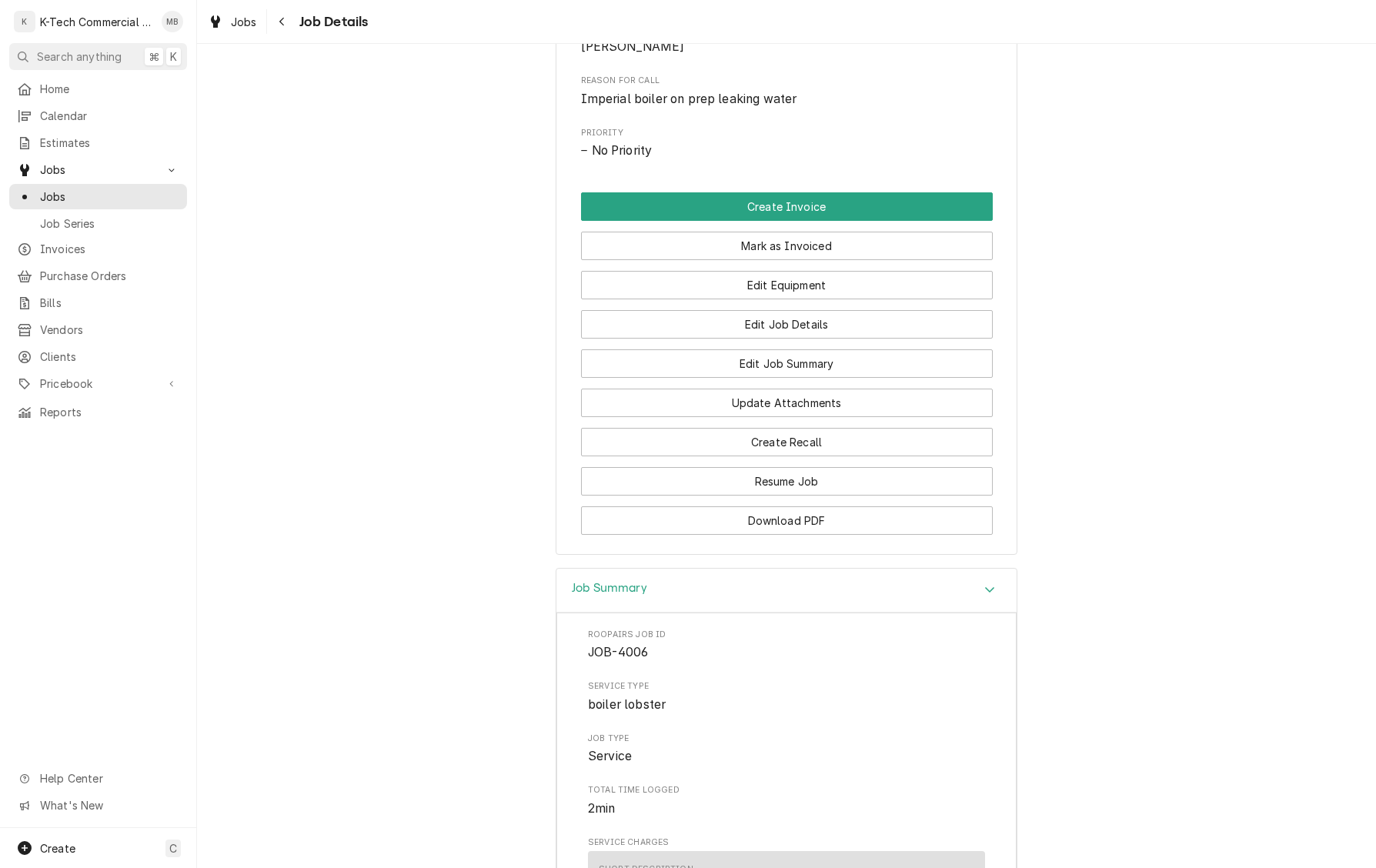
drag, startPoint x: 755, startPoint y: 260, endPoint x: 761, endPoint y: 407, distance: 147.1
click at [755, 259] on button "Mark as Invoiced" at bounding box center [787, 245] width 411 height 28
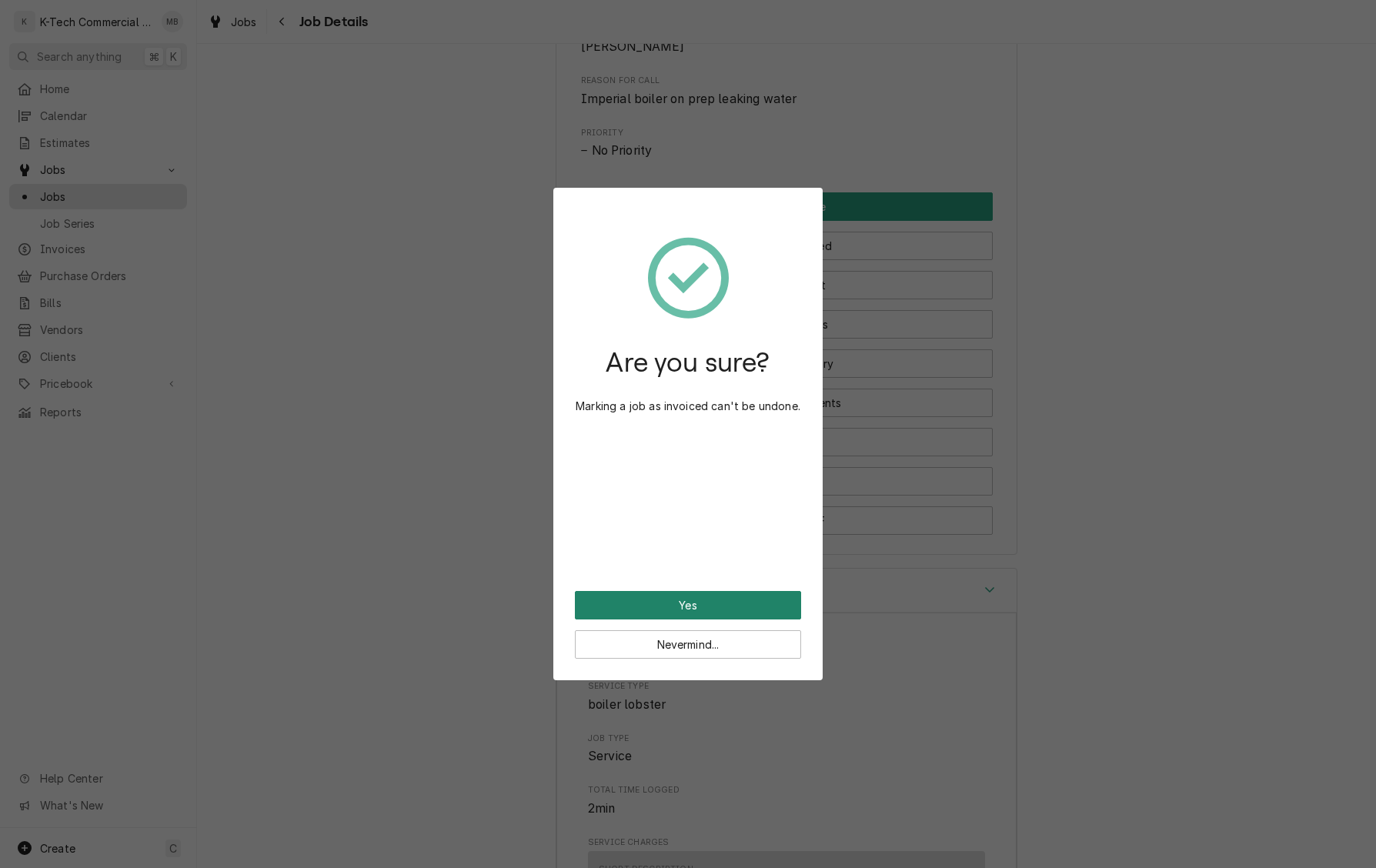
click at [693, 597] on button "Yes" at bounding box center [688, 605] width 227 height 28
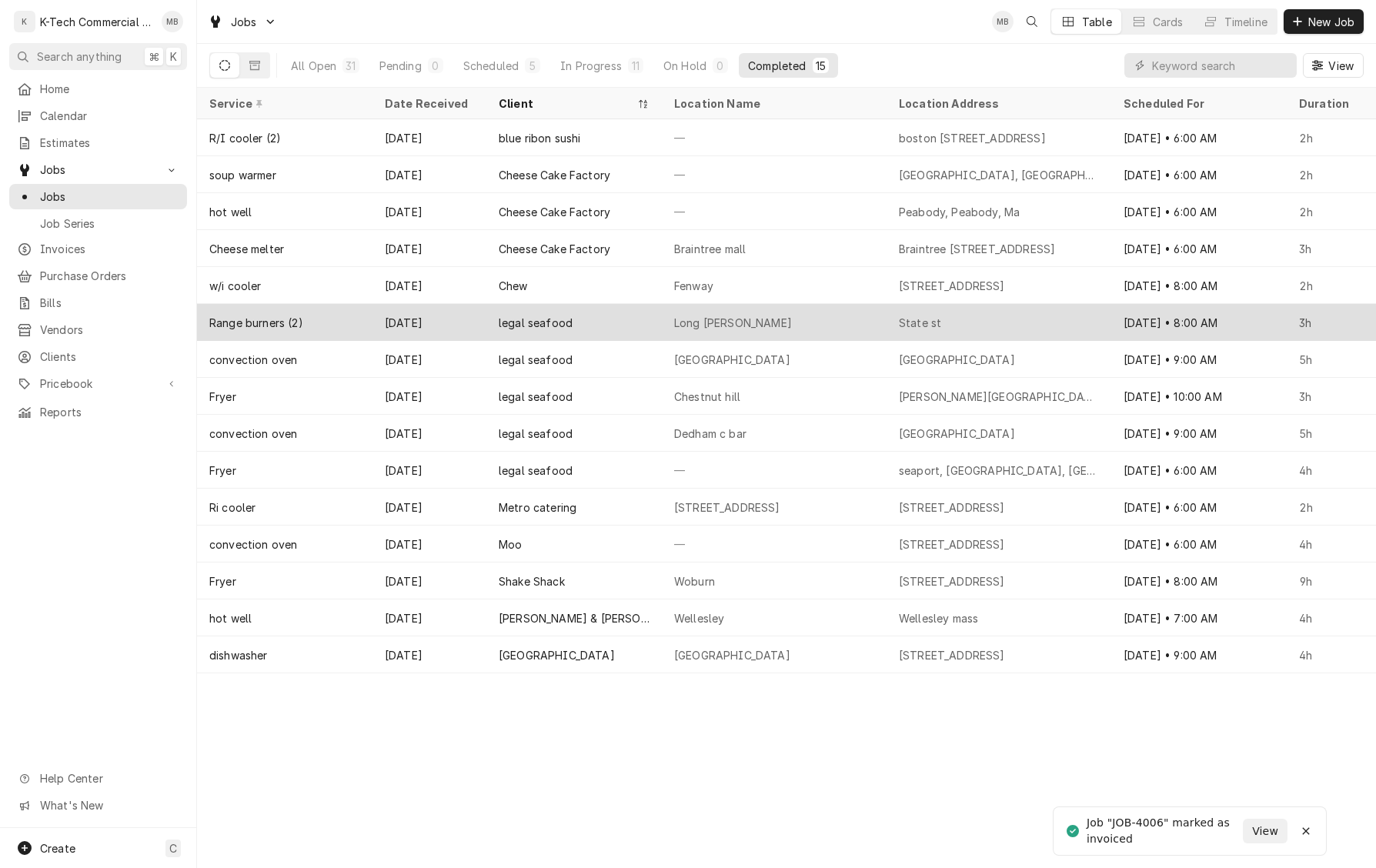
click at [714, 330] on div "Long warf" at bounding box center [774, 322] width 225 height 37
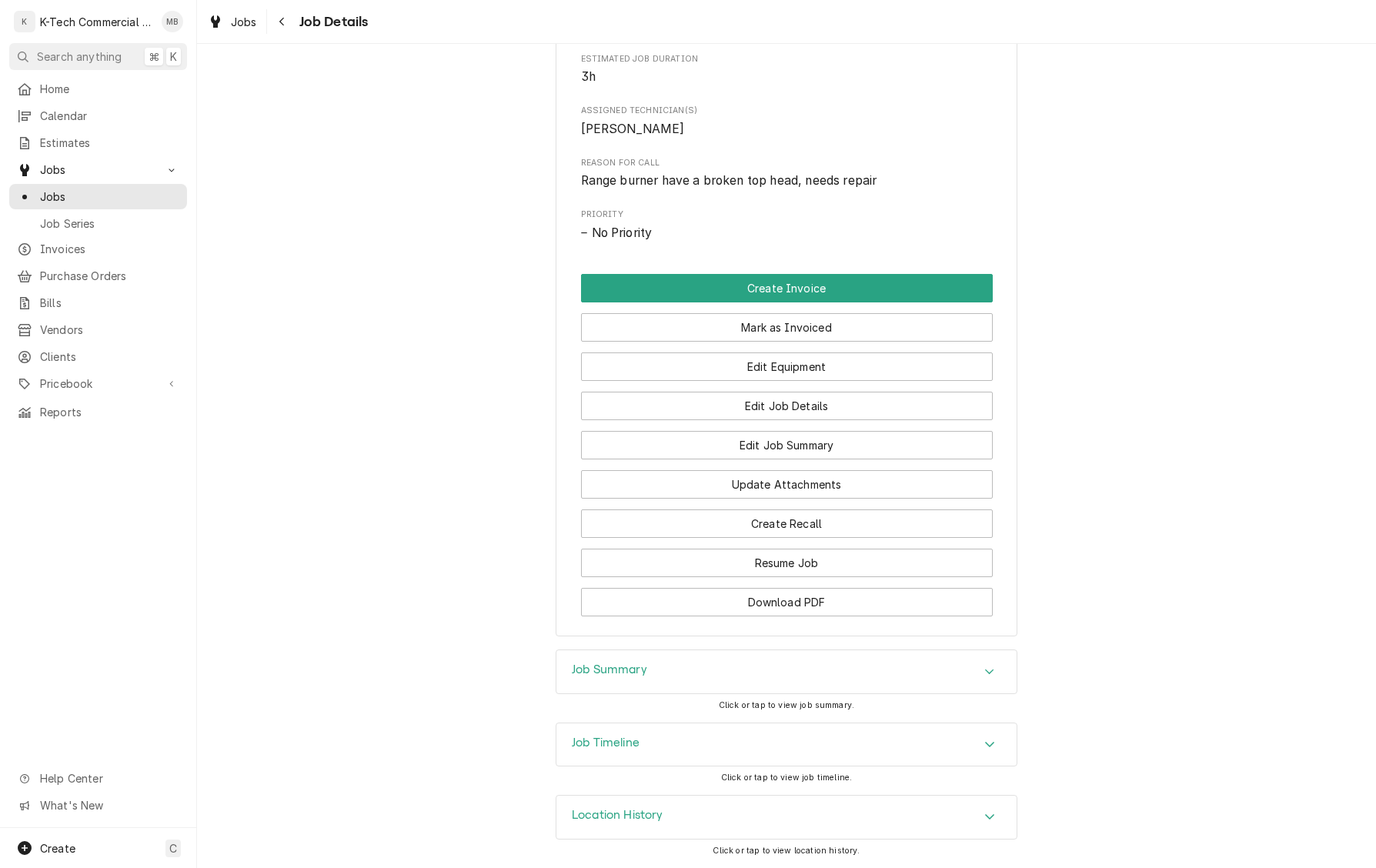
click at [719, 676] on div "Job Summary" at bounding box center [787, 672] width 461 height 43
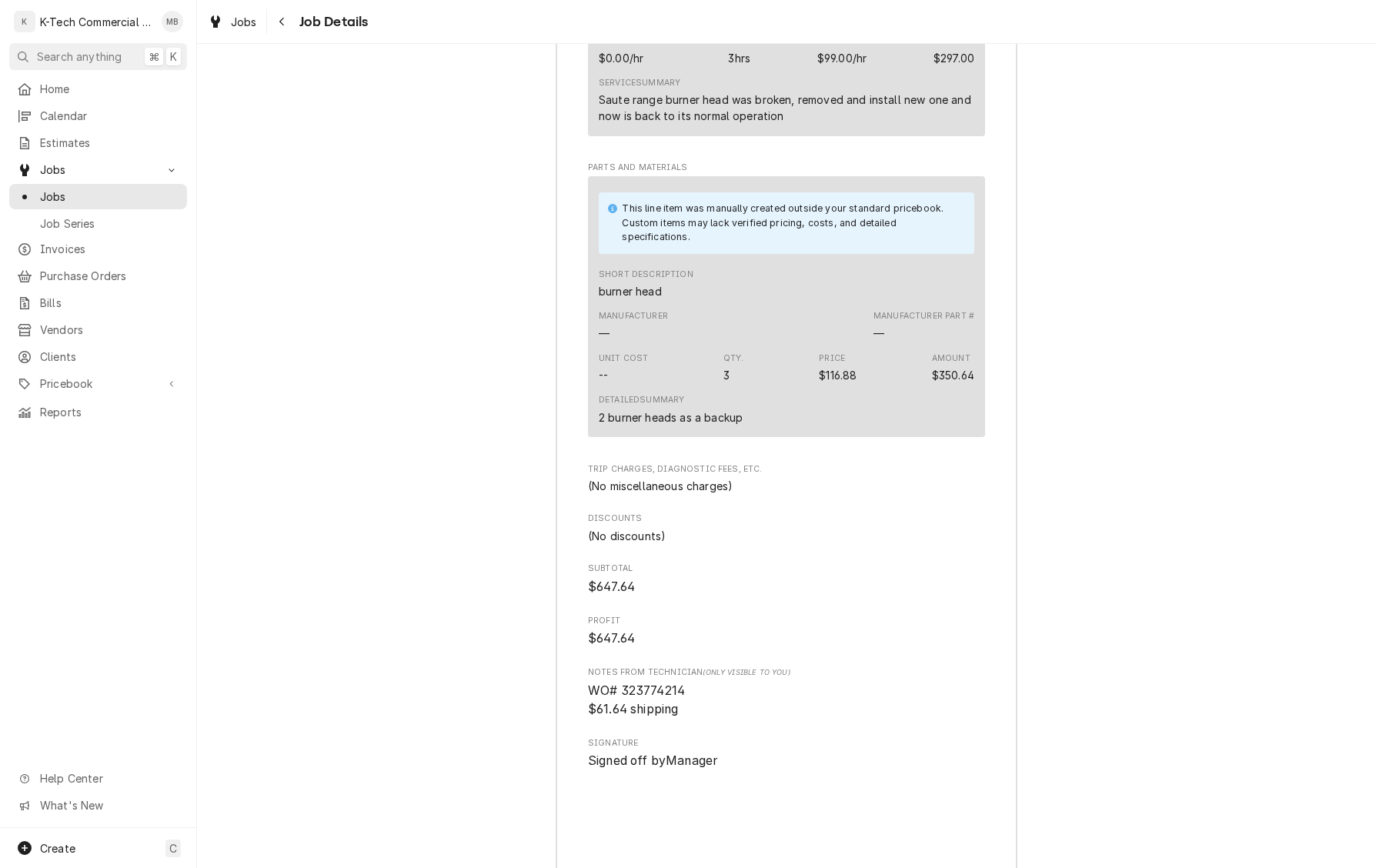
scroll to position [1657, 0]
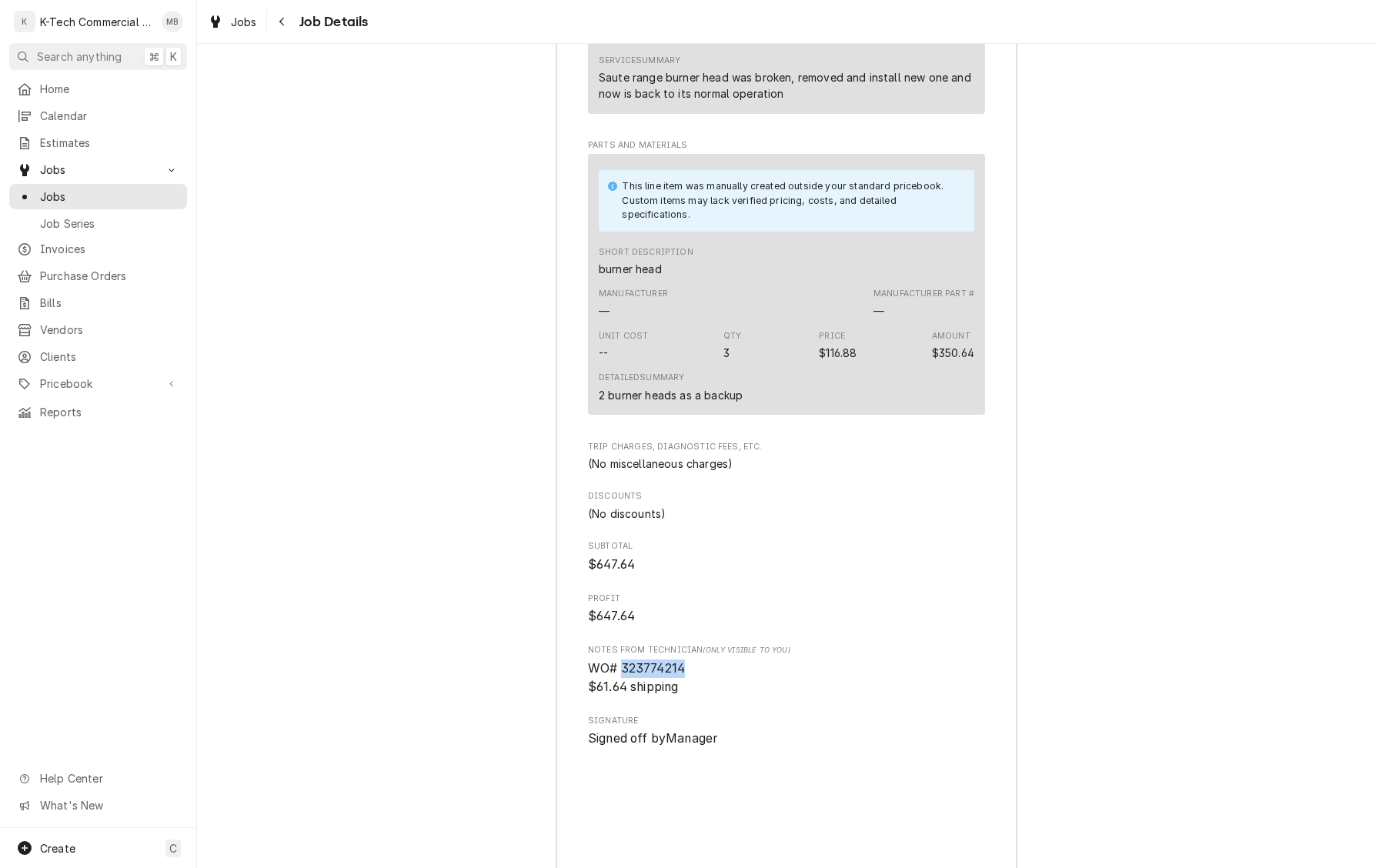
drag, startPoint x: 624, startPoint y: 688, endPoint x: 770, endPoint y: 690, distance: 146.0
click at [770, 691] on span "WO# 323774214 $61.64 shipping" at bounding box center [786, 677] width 397 height 36
copy span "323774214"
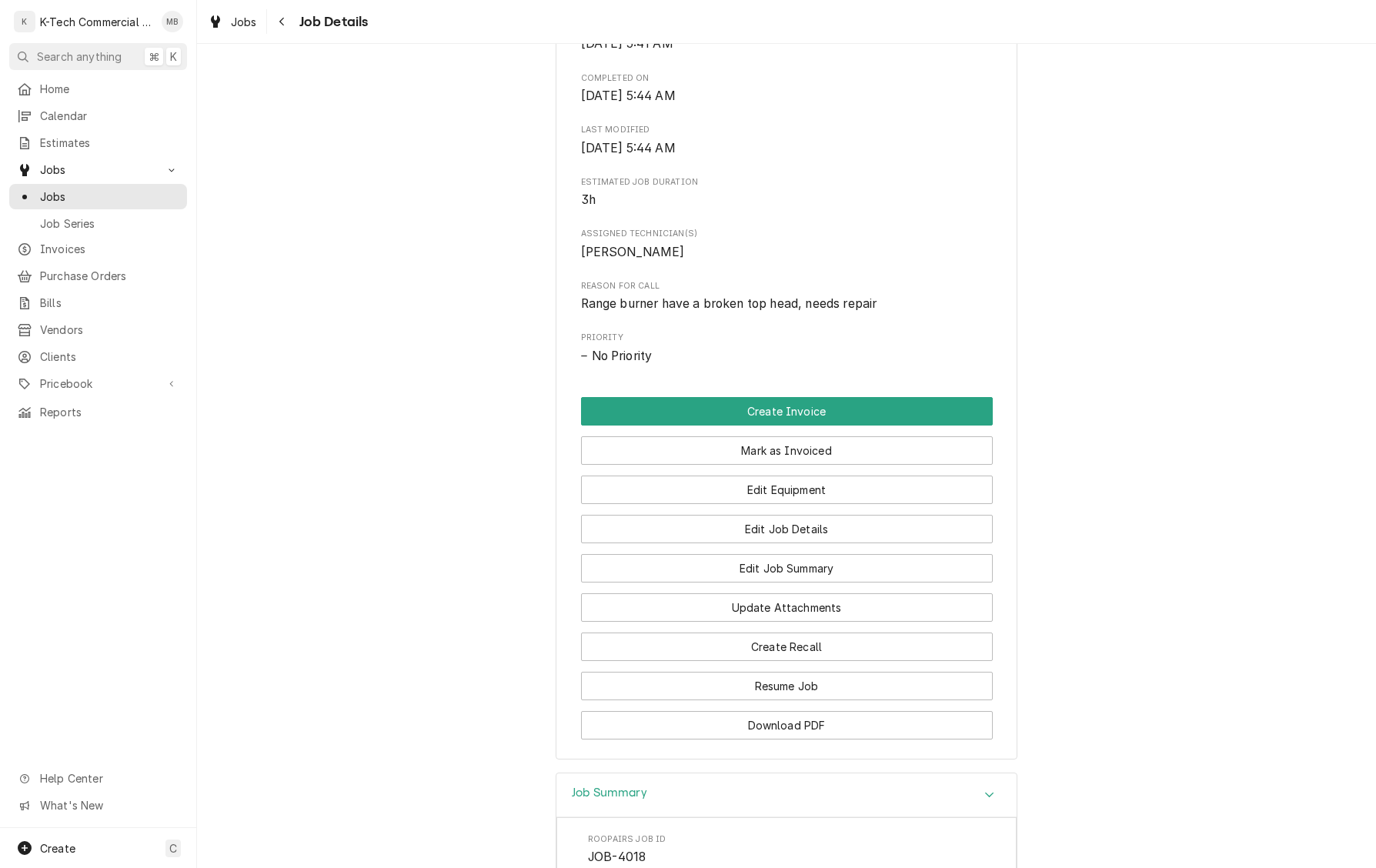
scroll to position [466, 0]
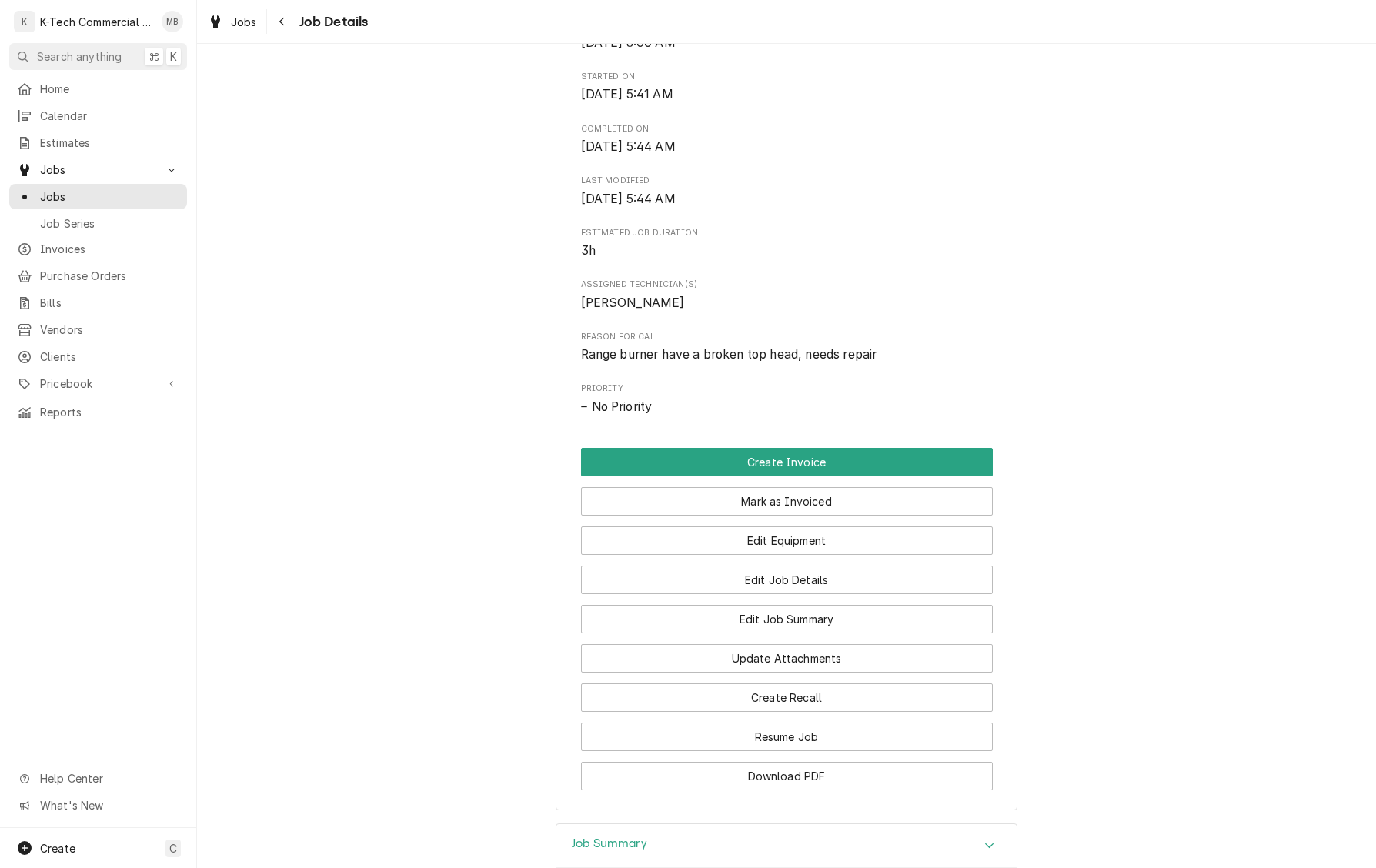
drag, startPoint x: 774, startPoint y: 515, endPoint x: 727, endPoint y: 589, distance: 87.7
click at [774, 515] on button "Mark as Invoiced" at bounding box center [787, 501] width 411 height 28
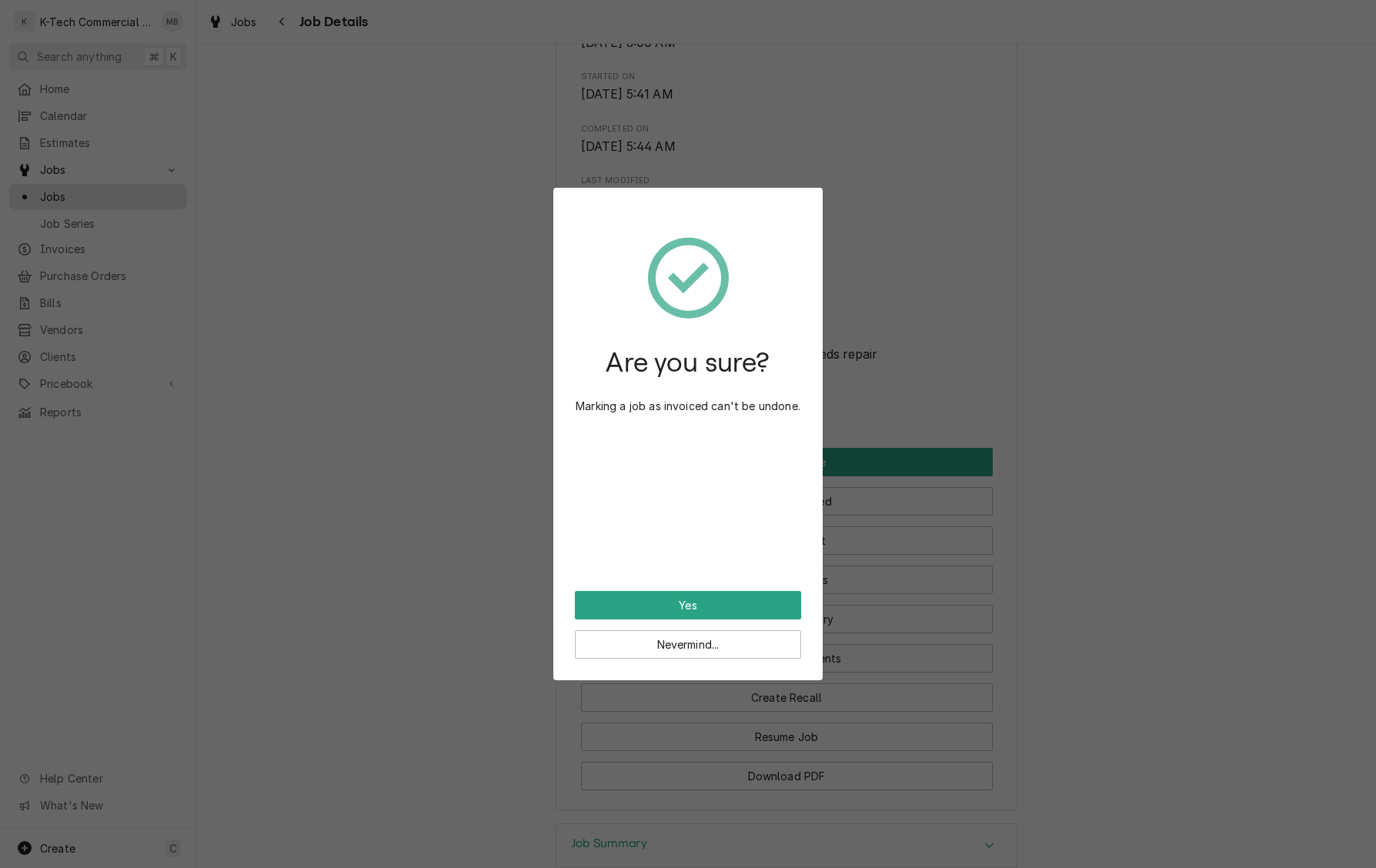
click at [708, 598] on button "Yes" at bounding box center [688, 605] width 227 height 28
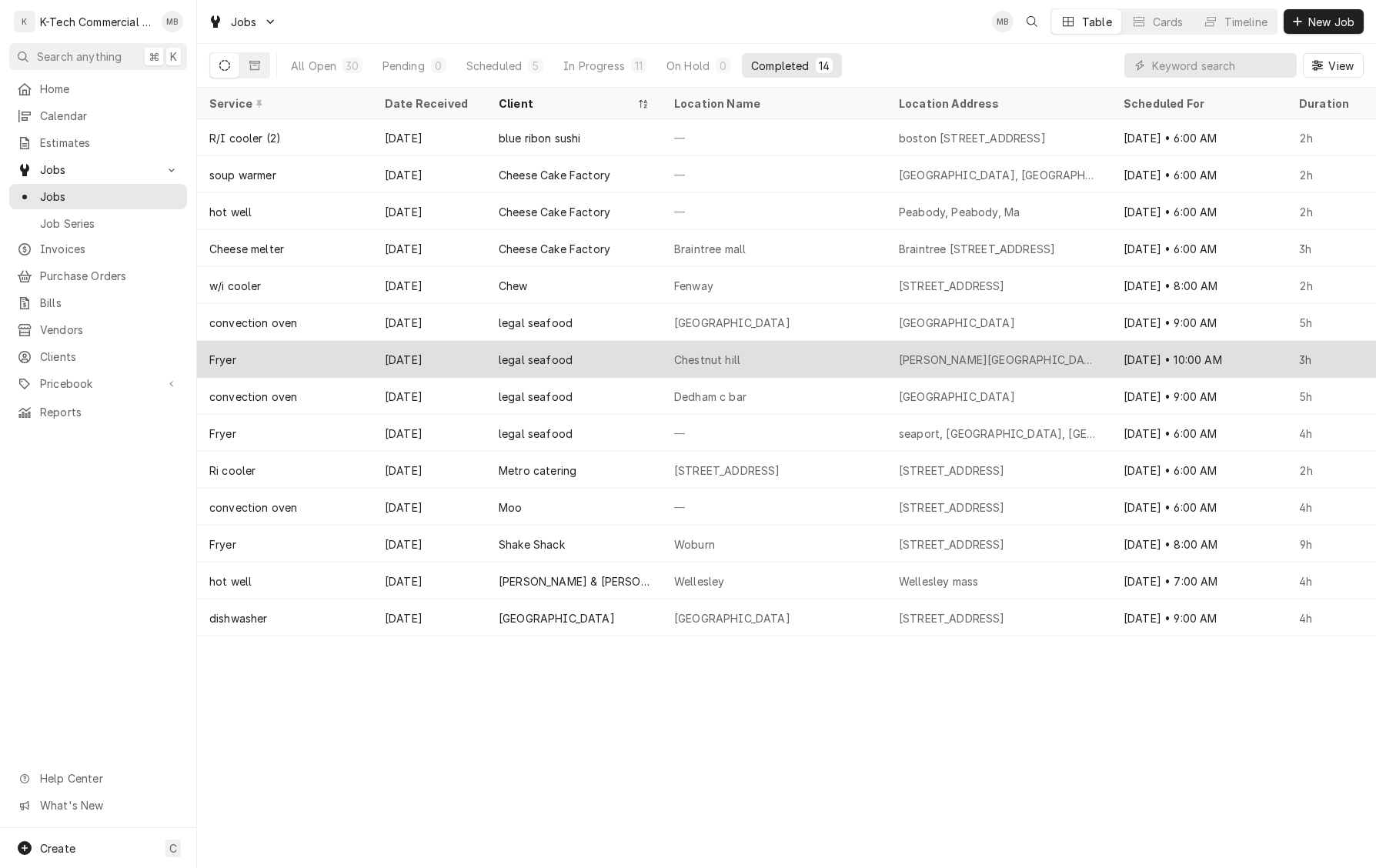
click at [696, 355] on div "Chestnut hill" at bounding box center [707, 359] width 66 height 16
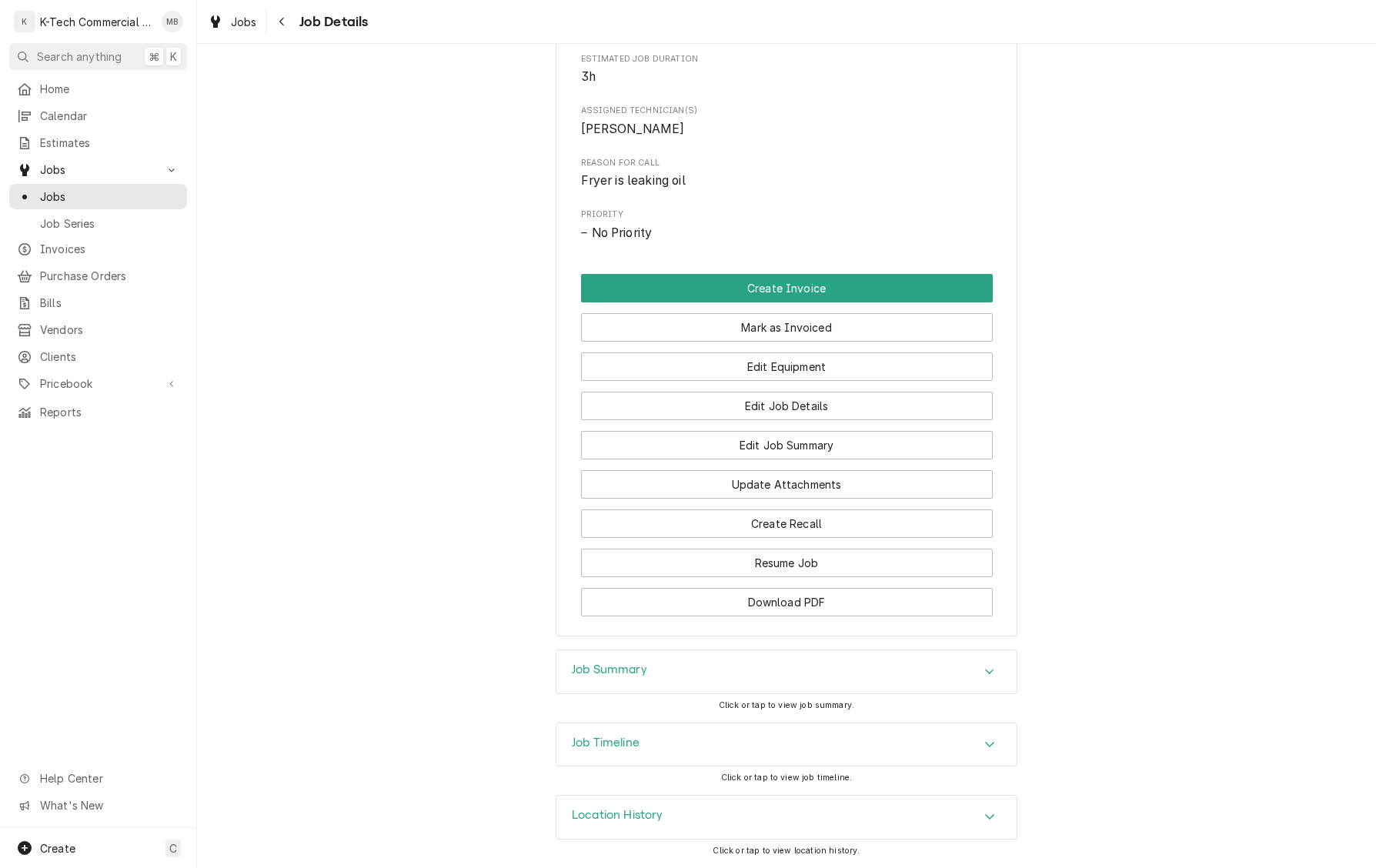
click at [645, 656] on div "Job Summary" at bounding box center [787, 672] width 461 height 43
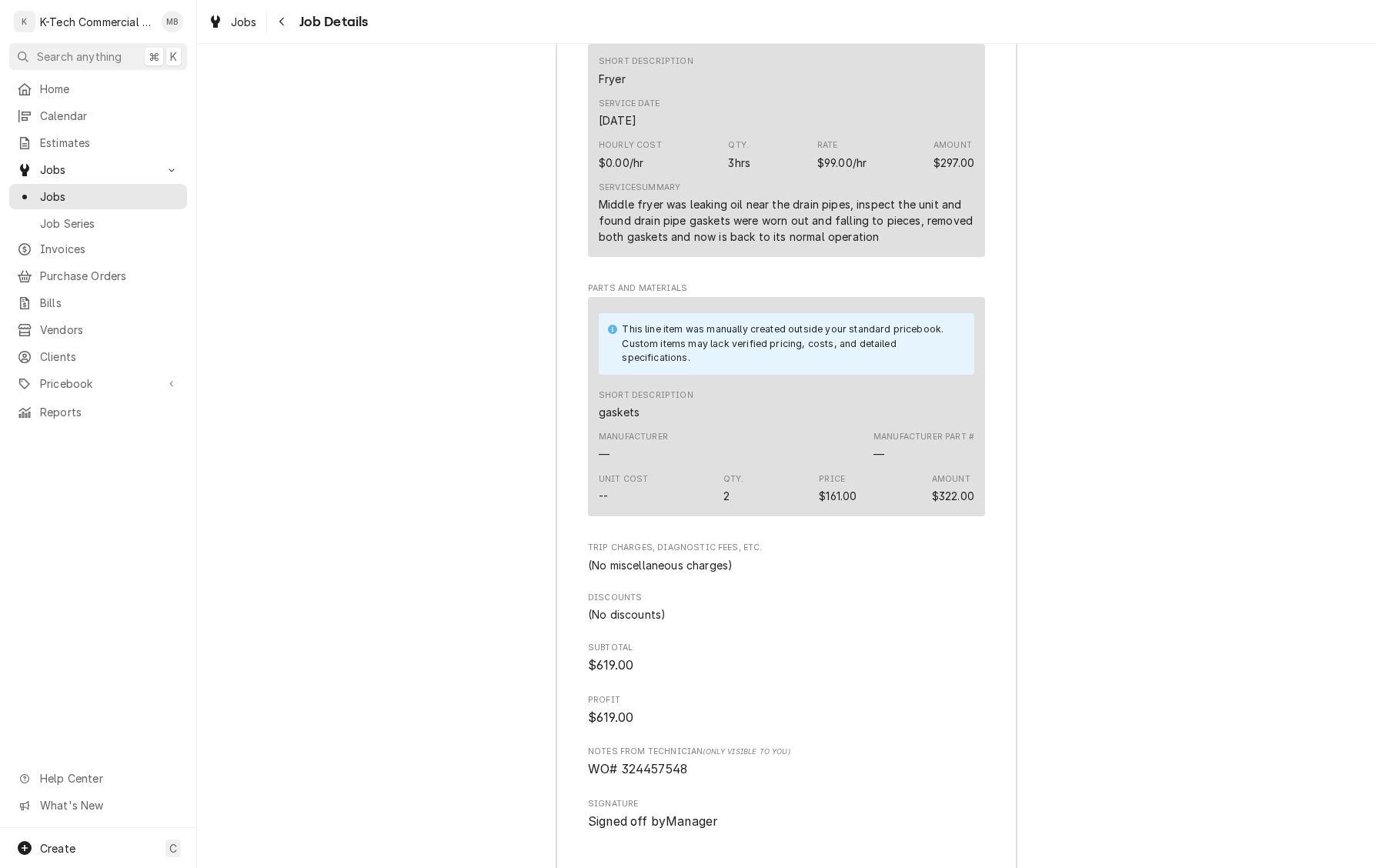
scroll to position [1593, 0]
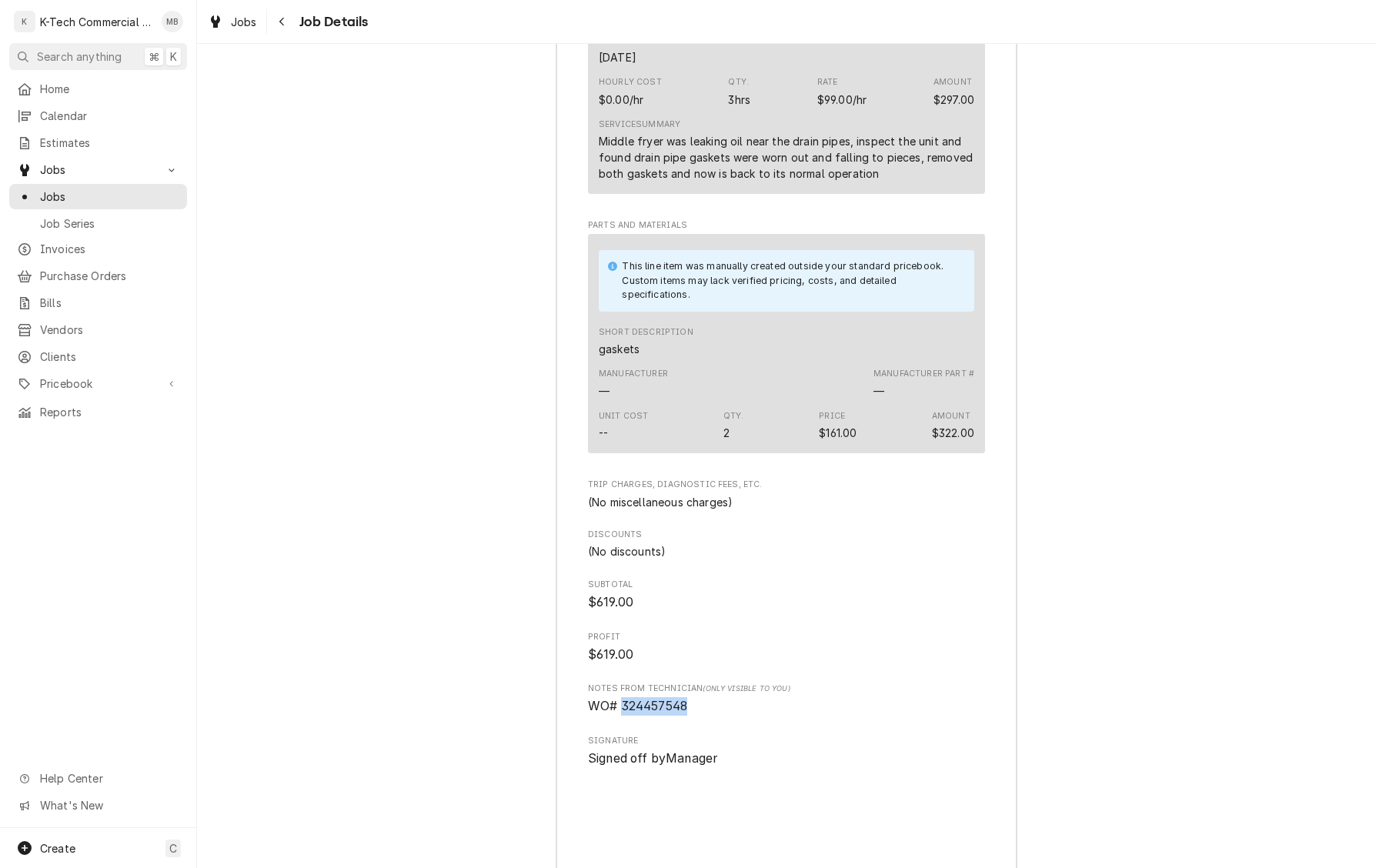
drag, startPoint x: 623, startPoint y: 743, endPoint x: 743, endPoint y: 745, distance: 120.0
click at [743, 715] on span "WO# 324457548" at bounding box center [786, 707] width 397 height 19
copy span "324457548"
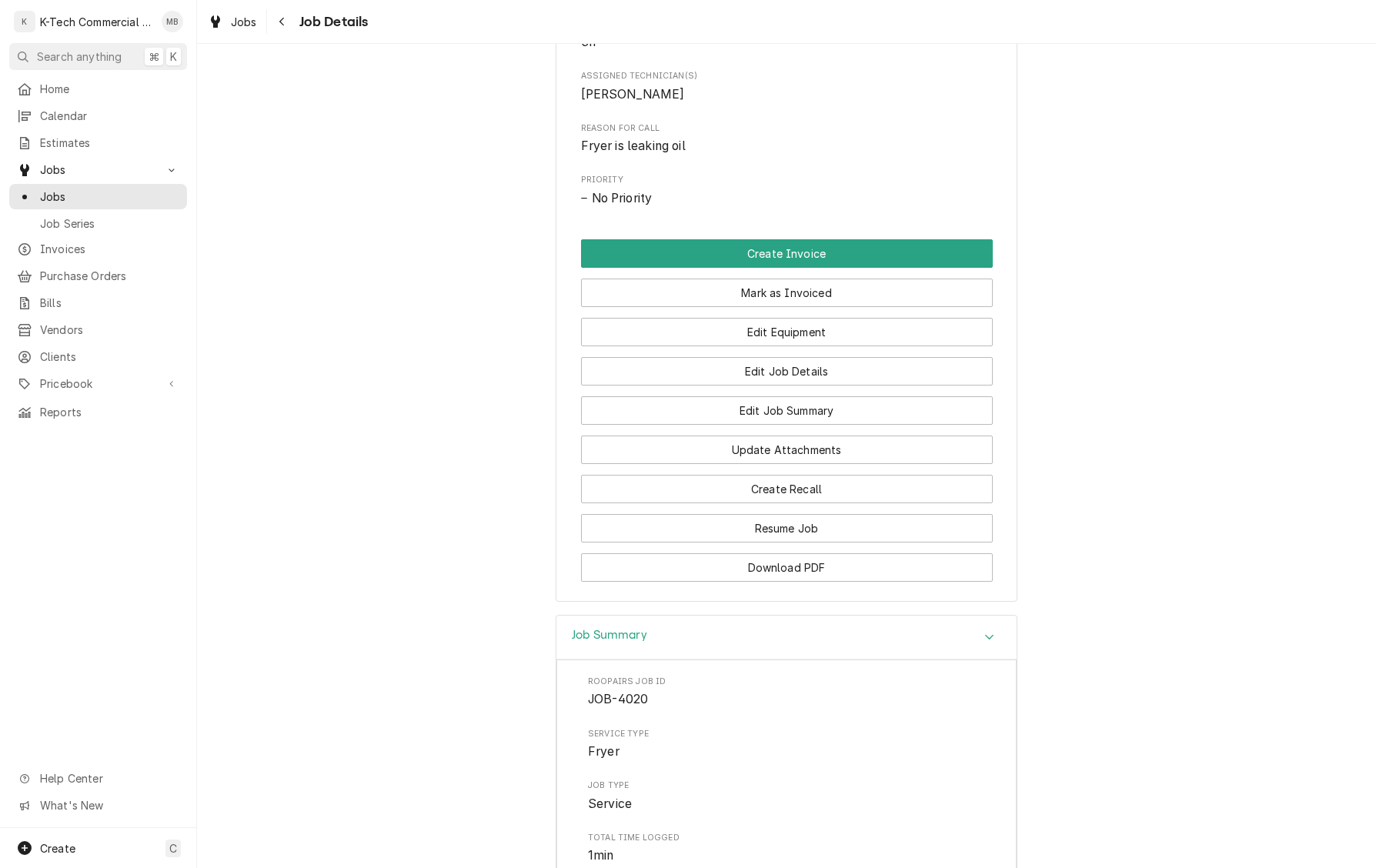
scroll to position [657, 0]
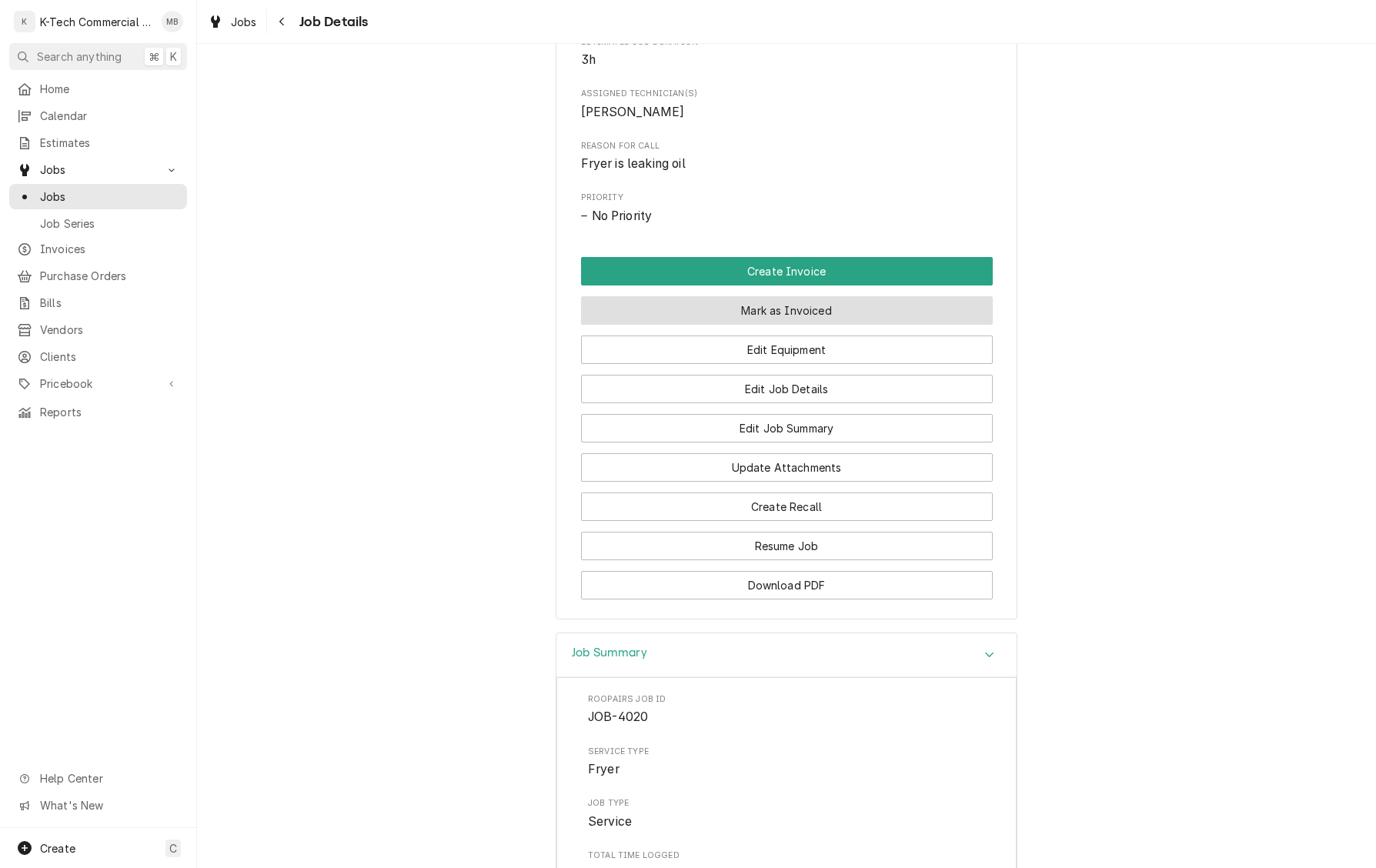
click at [785, 325] on button "Mark as Invoiced" at bounding box center [787, 310] width 411 height 28
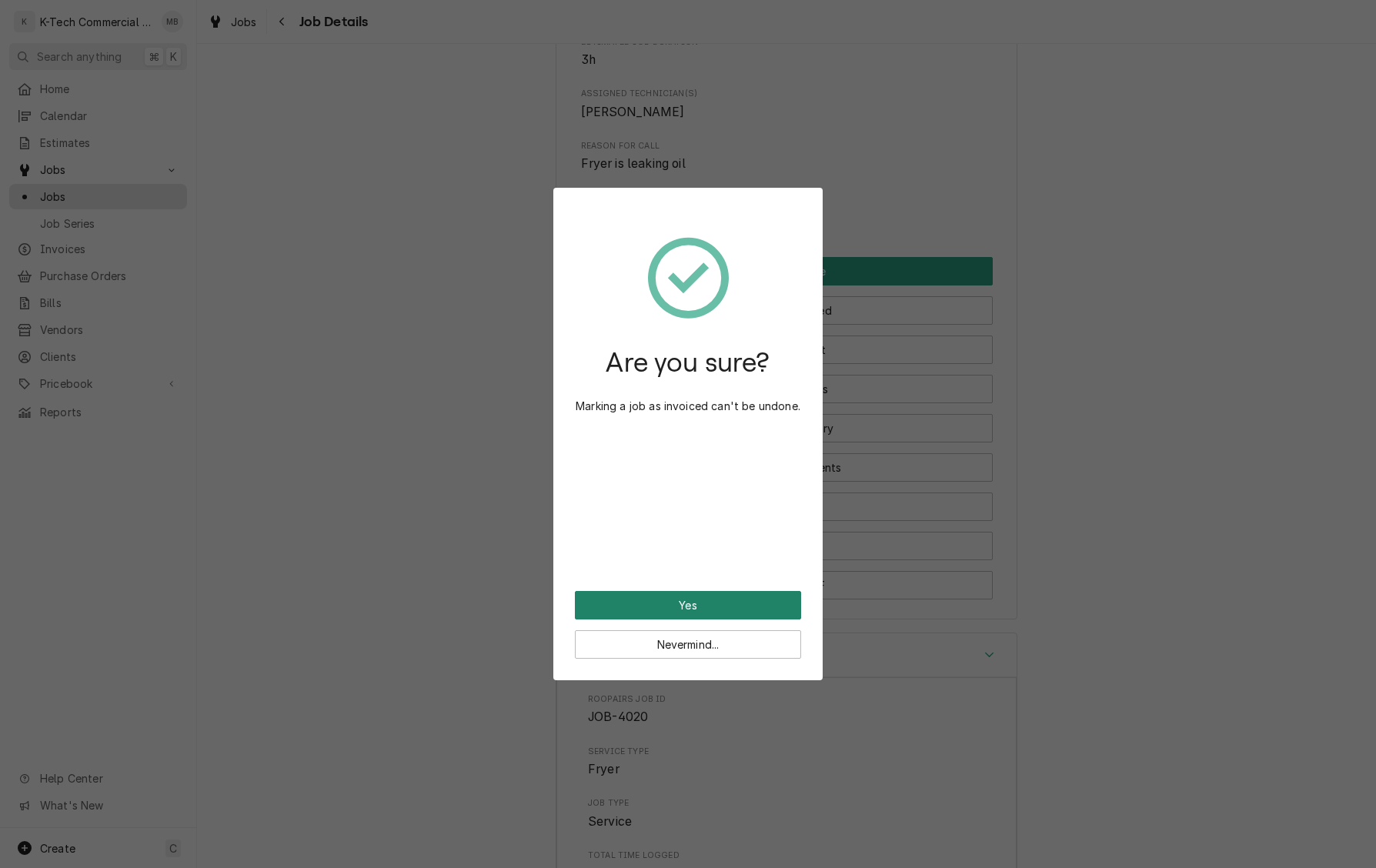
click at [748, 594] on button "Yes" at bounding box center [688, 605] width 227 height 28
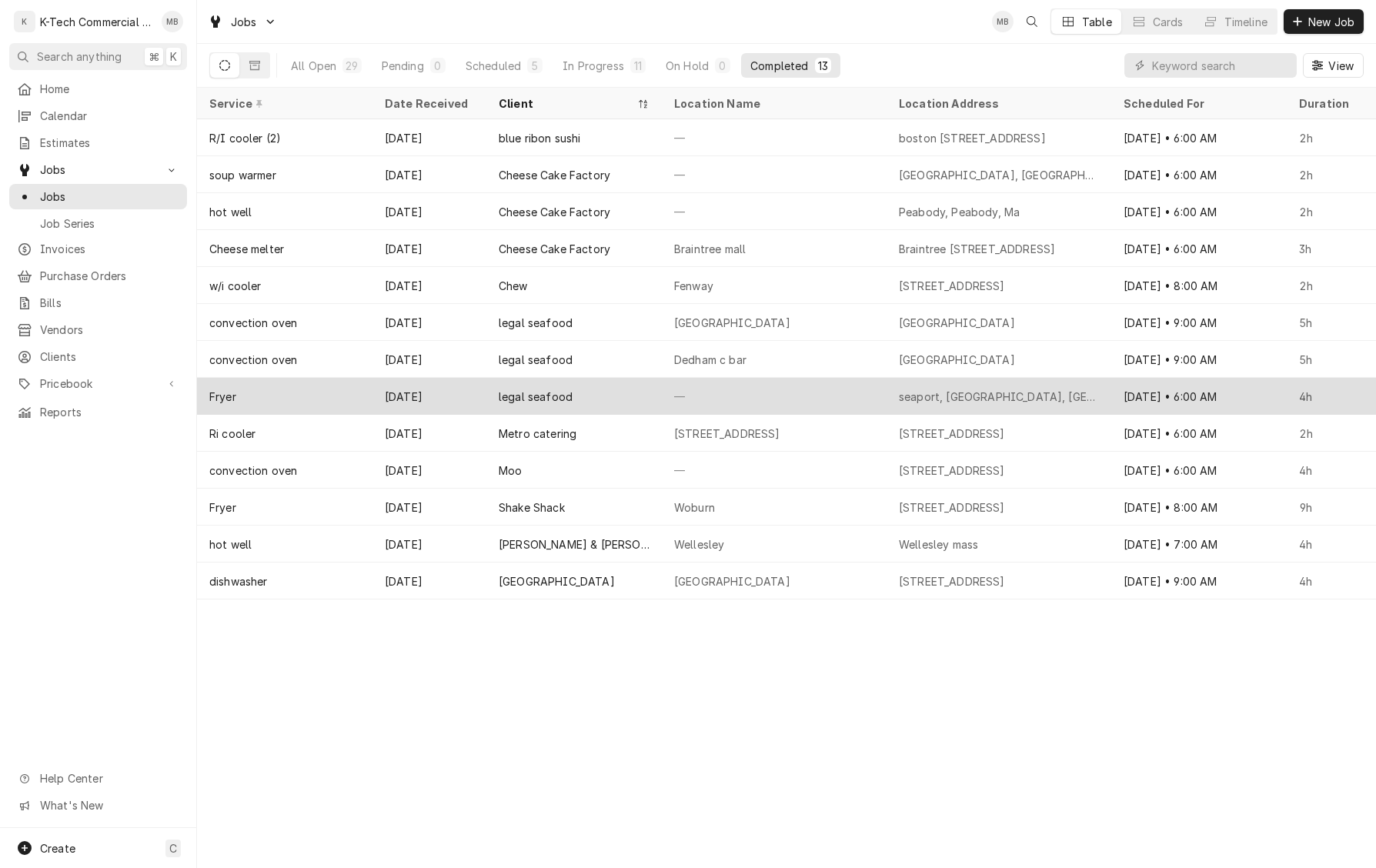
click at [626, 394] on div "legal seafood" at bounding box center [574, 395] width 176 height 37
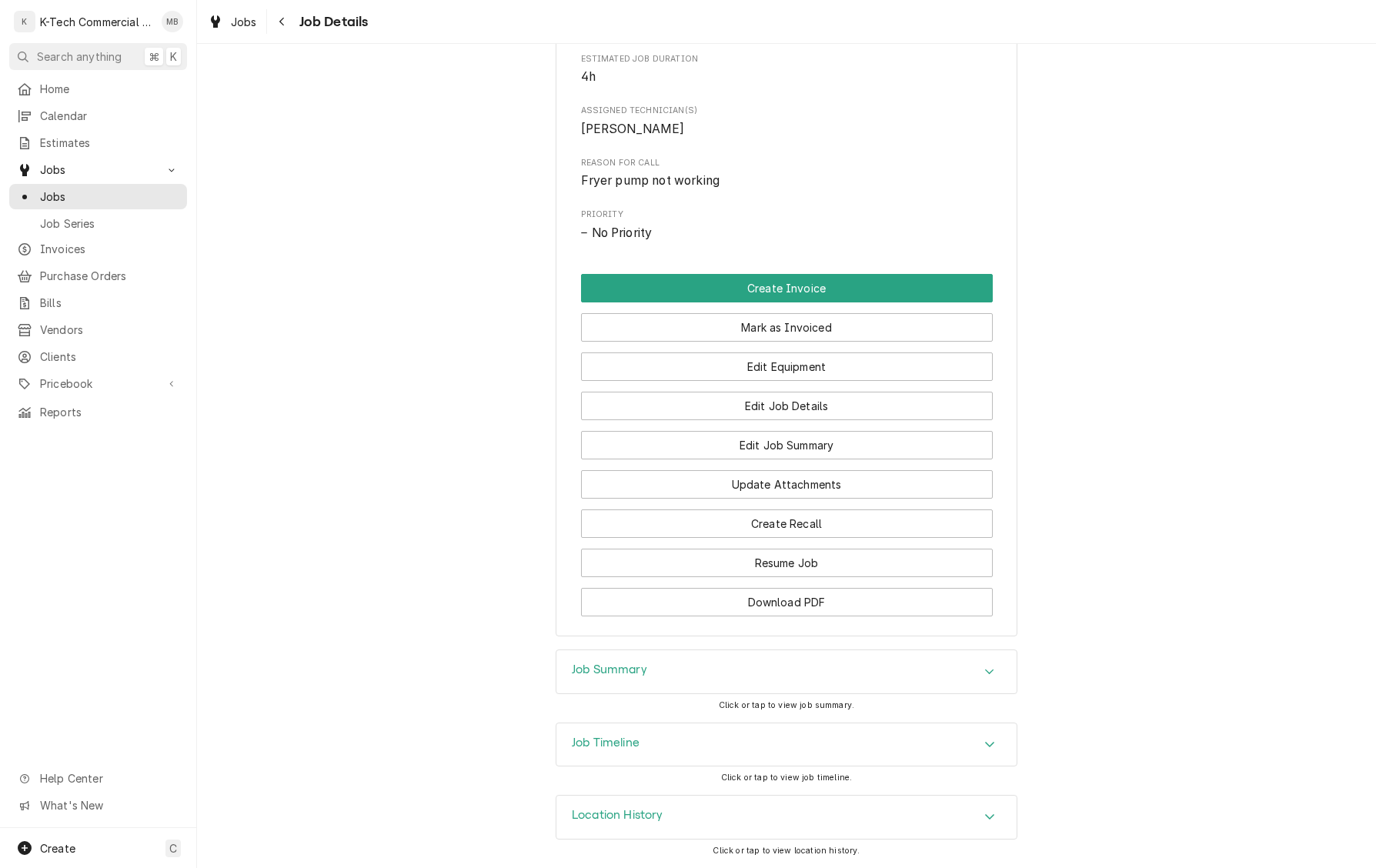
click at [710, 665] on div "Job Summary" at bounding box center [787, 672] width 461 height 43
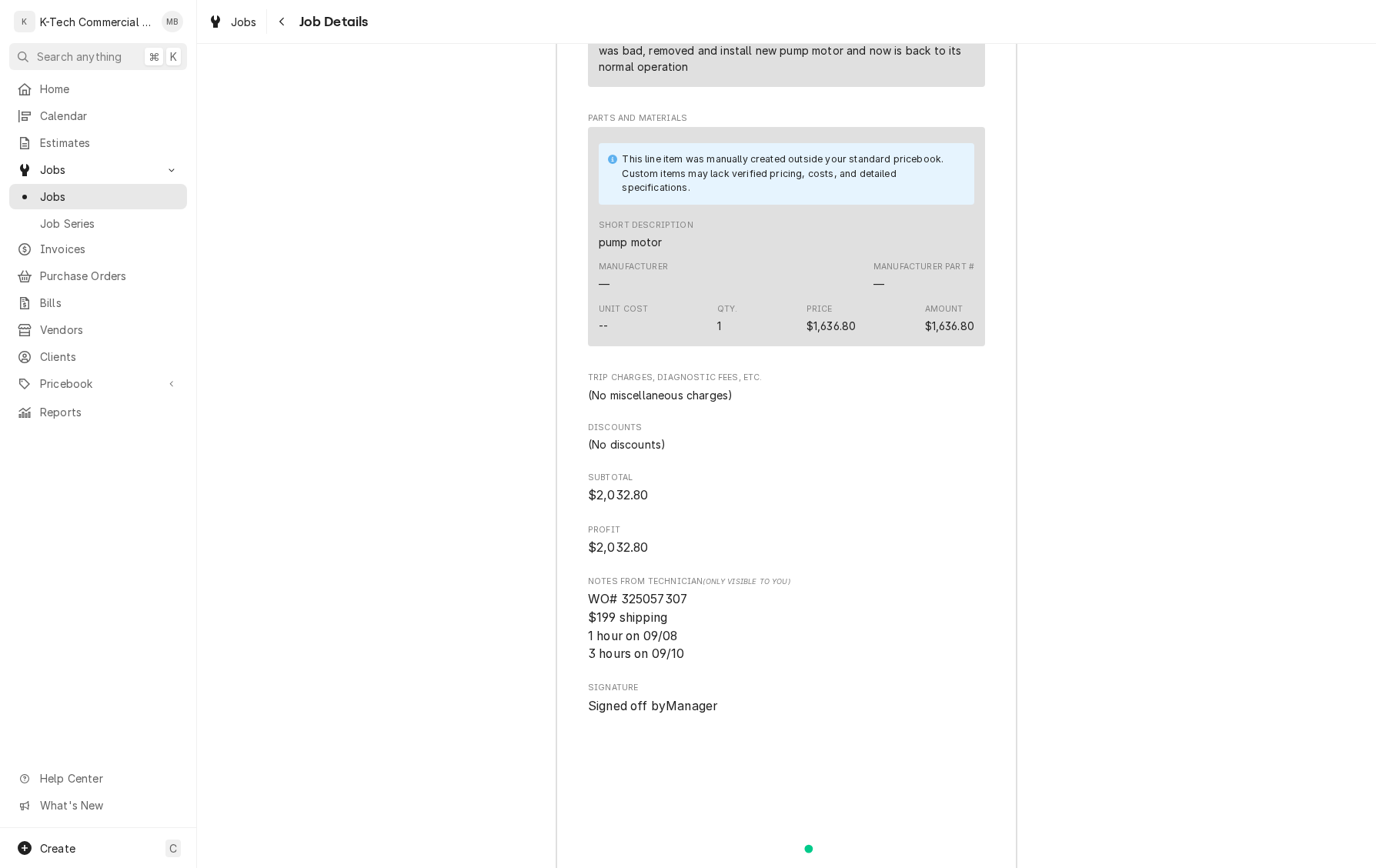
scroll to position [1703, 0]
drag, startPoint x: 619, startPoint y: 614, endPoint x: 728, endPoint y: 613, distance: 109.0
click at [728, 613] on span "WO# 325057307 $199 shipping 1 hour on 09/08 3 hours on 09/10" at bounding box center [786, 623] width 397 height 73
copy span "325057307"
click at [288, 28] on div "Navigate back" at bounding box center [282, 22] width 15 height 15
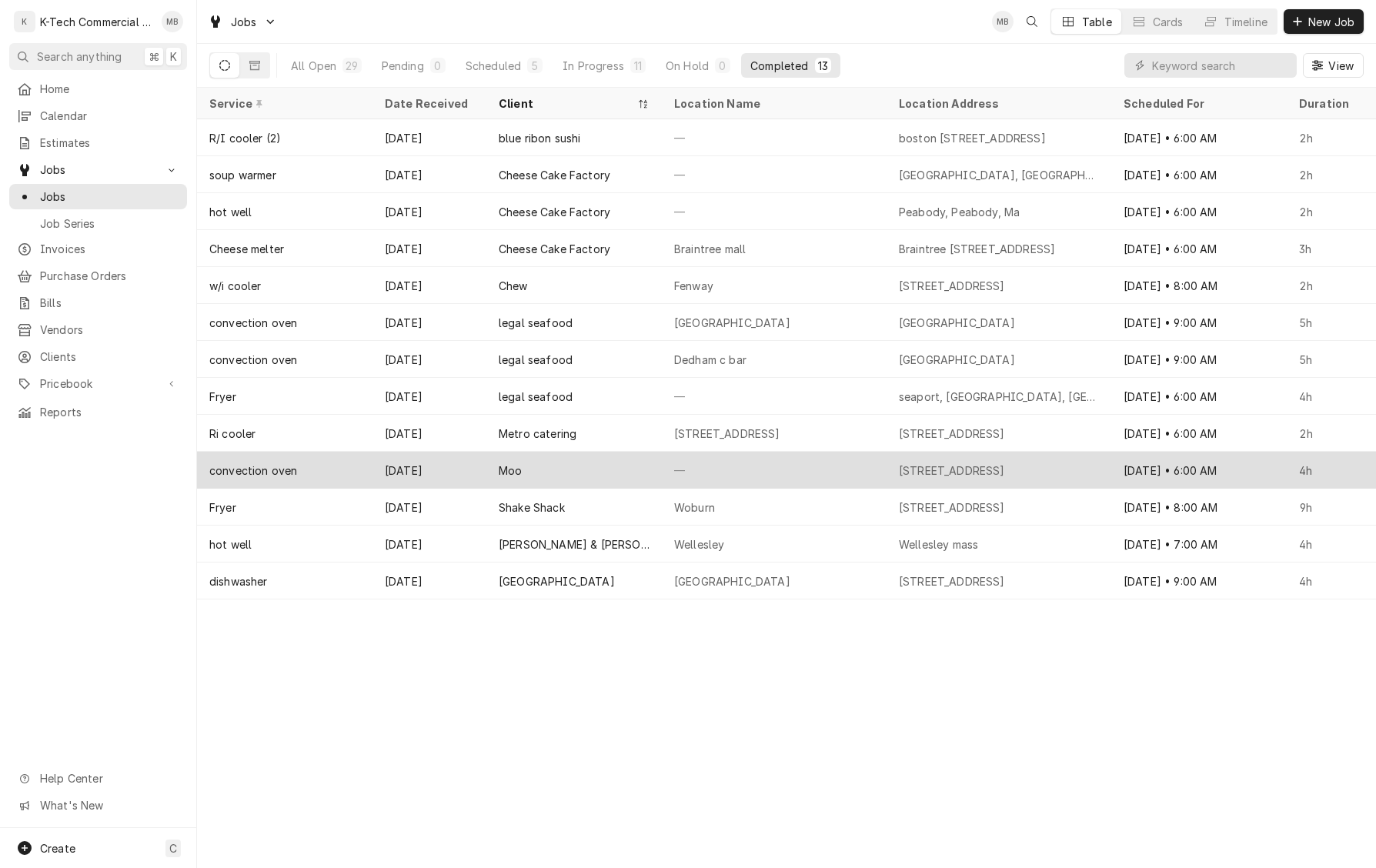
click at [598, 468] on div "Moo" at bounding box center [574, 470] width 176 height 37
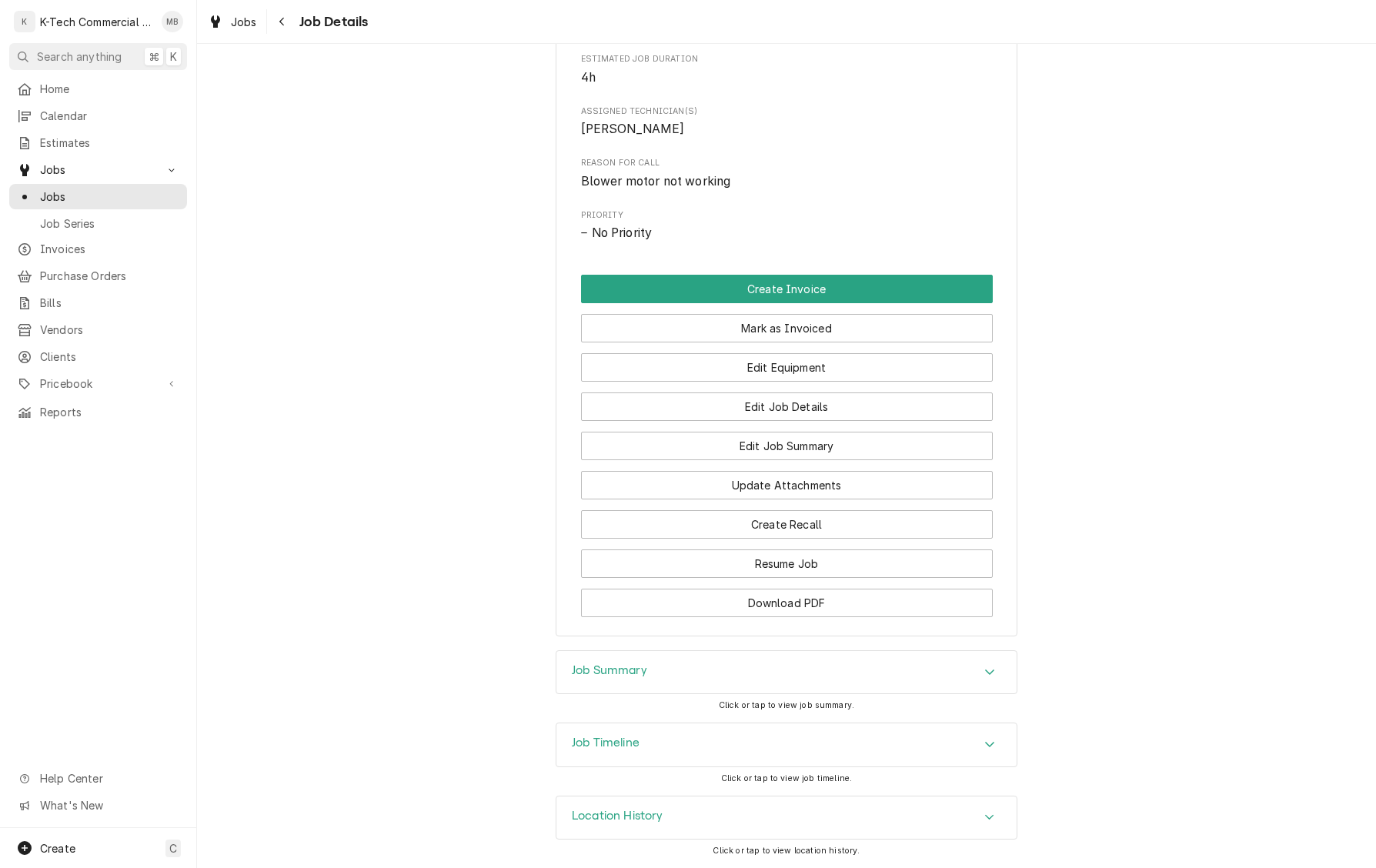
click at [783, 669] on div "Job Summary" at bounding box center [787, 673] width 461 height 43
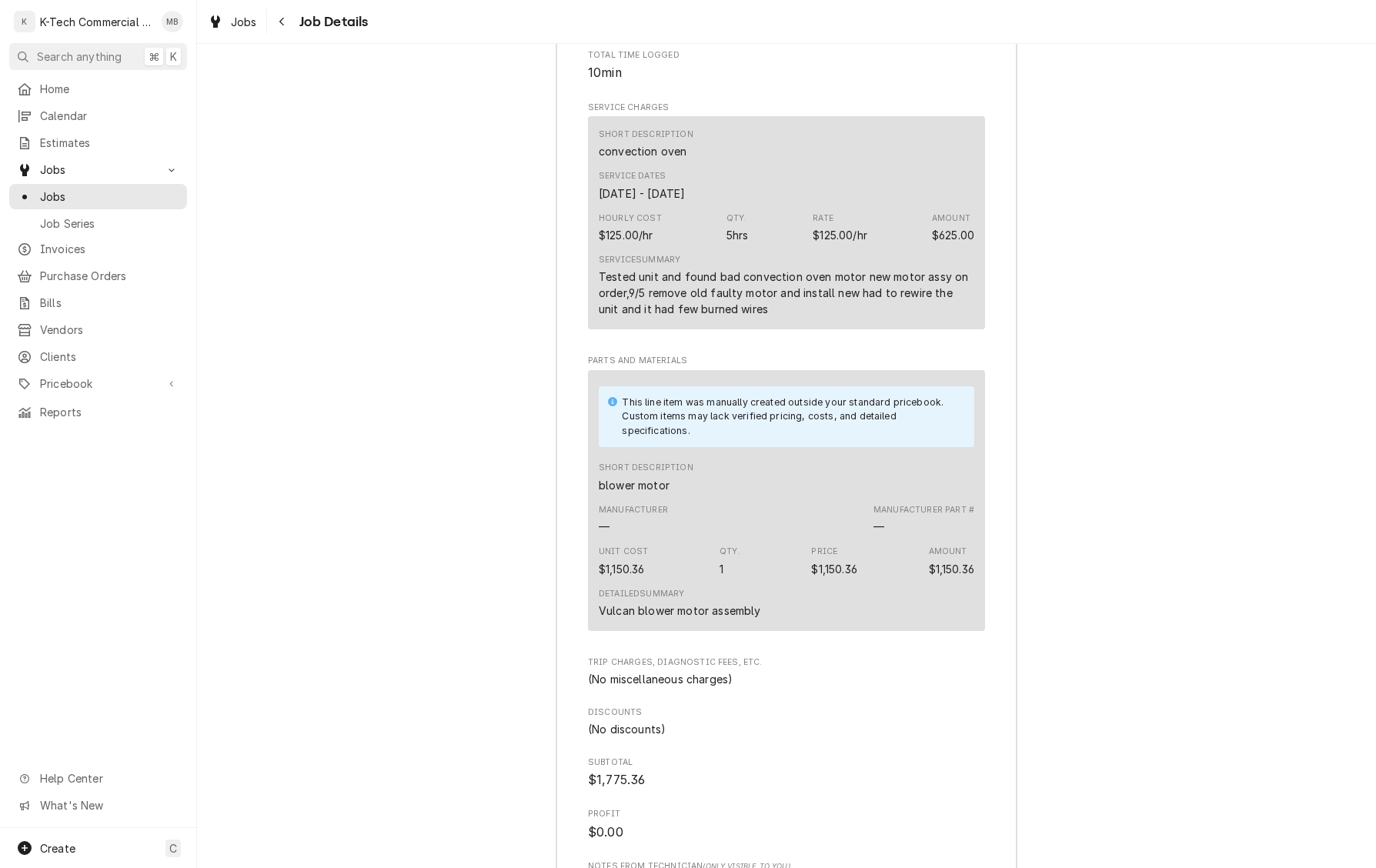
scroll to position [1410, 0]
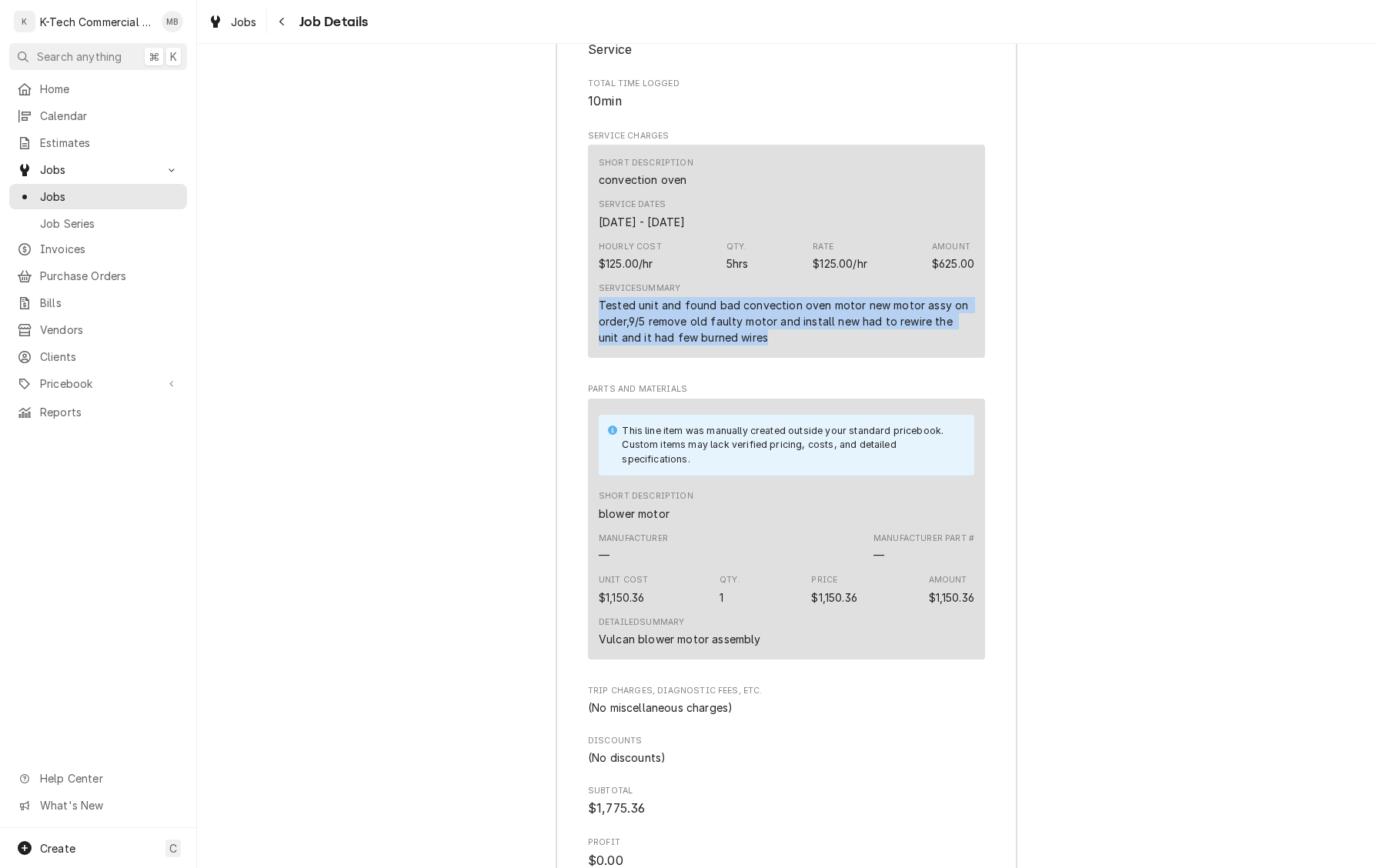
drag, startPoint x: 598, startPoint y: 337, endPoint x: 807, endPoint y: 383, distance: 214.0
click at [807, 358] on div "Short Description convection oven Service Dates Sep 5, 2025 - Sep 10, 2025 Hour…" at bounding box center [786, 251] width 397 height 213
copy div "Tested unit and found bad convection oven motor new motor assy on order,9/5 rem…"
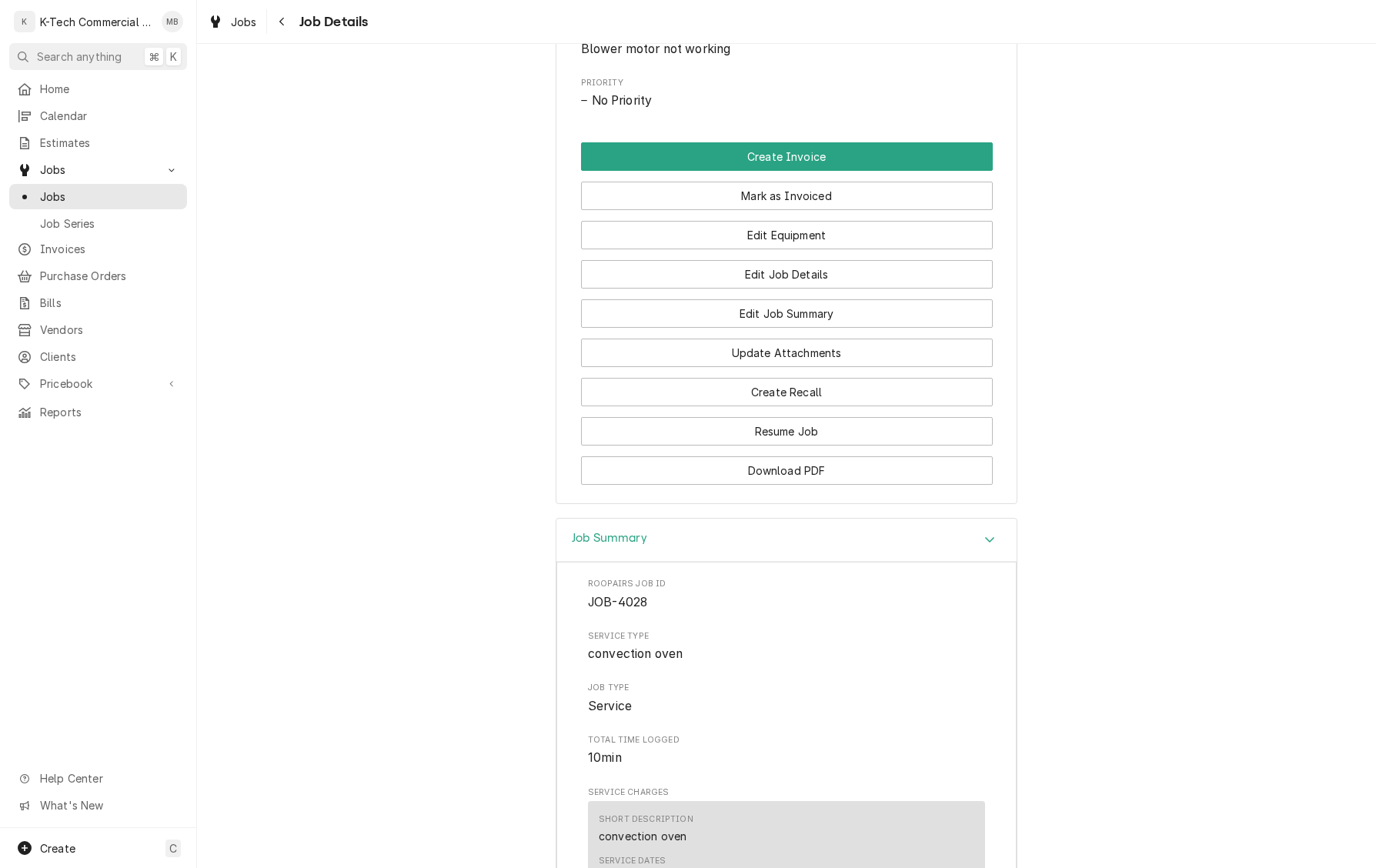
scroll to position [533, 0]
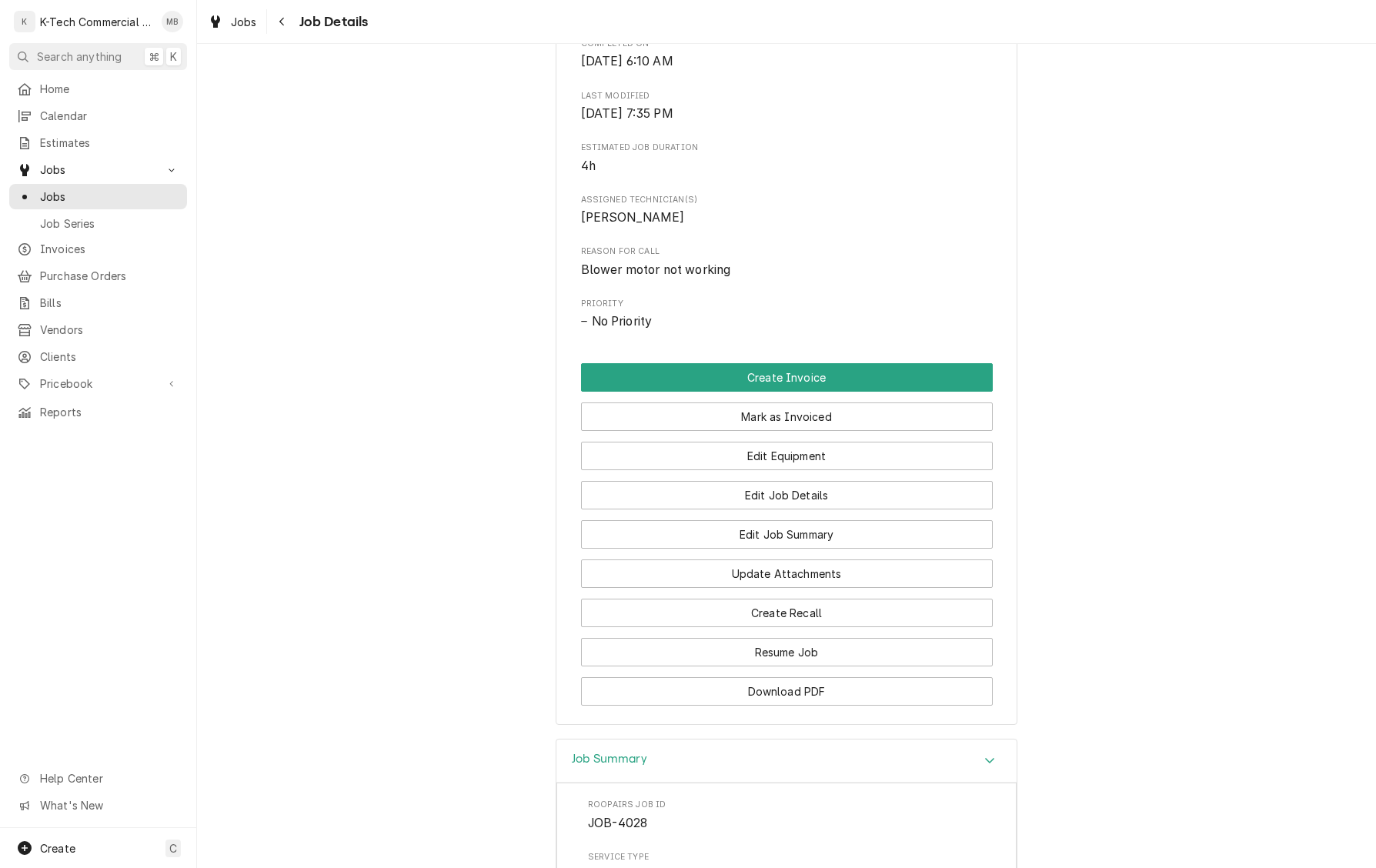
drag, startPoint x: 807, startPoint y: 441, endPoint x: 742, endPoint y: 548, distance: 125.2
click at [807, 431] on button "Mark as Invoiced" at bounding box center [787, 417] width 411 height 28
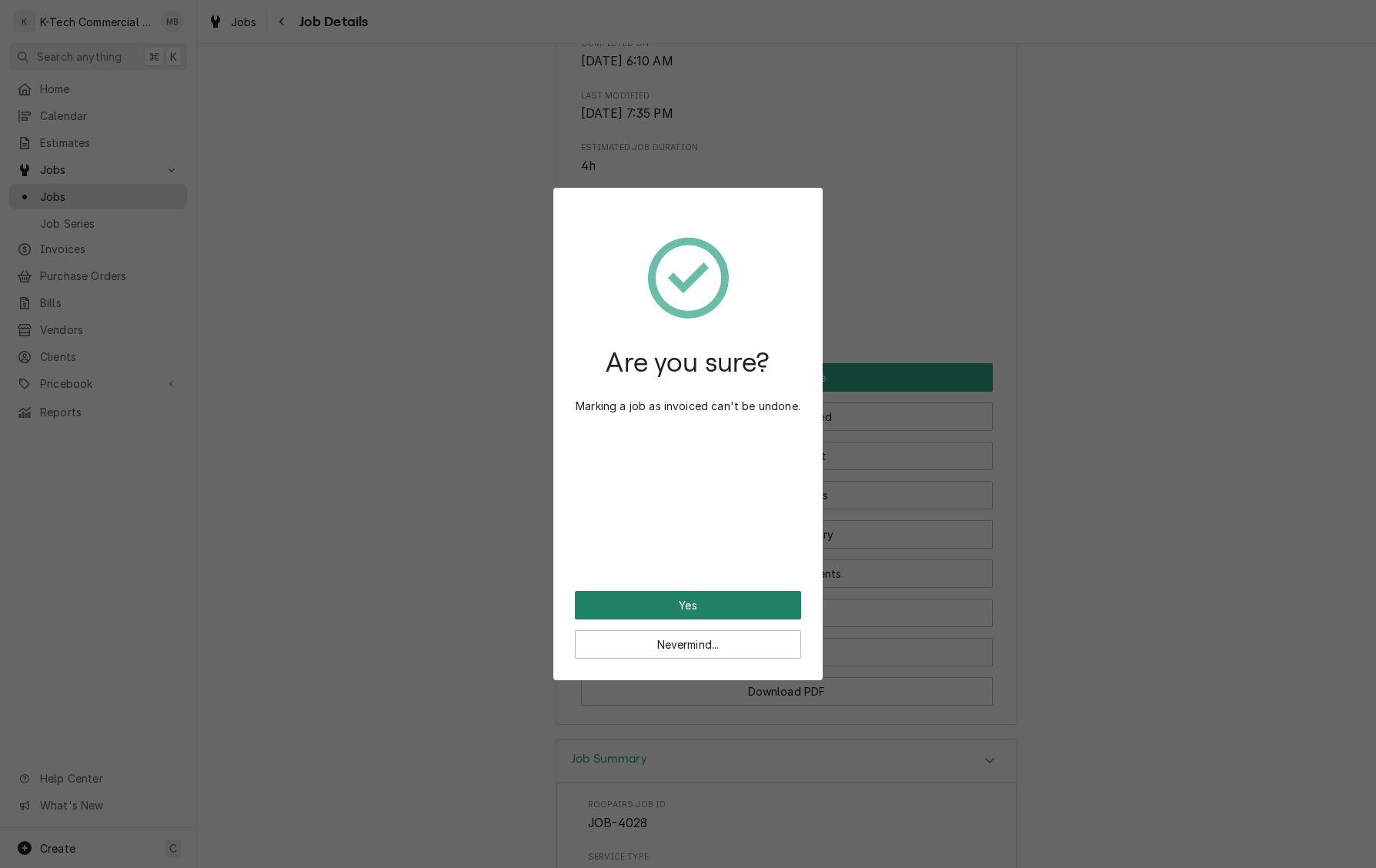
click at [707, 605] on button "Yes" at bounding box center [688, 605] width 227 height 28
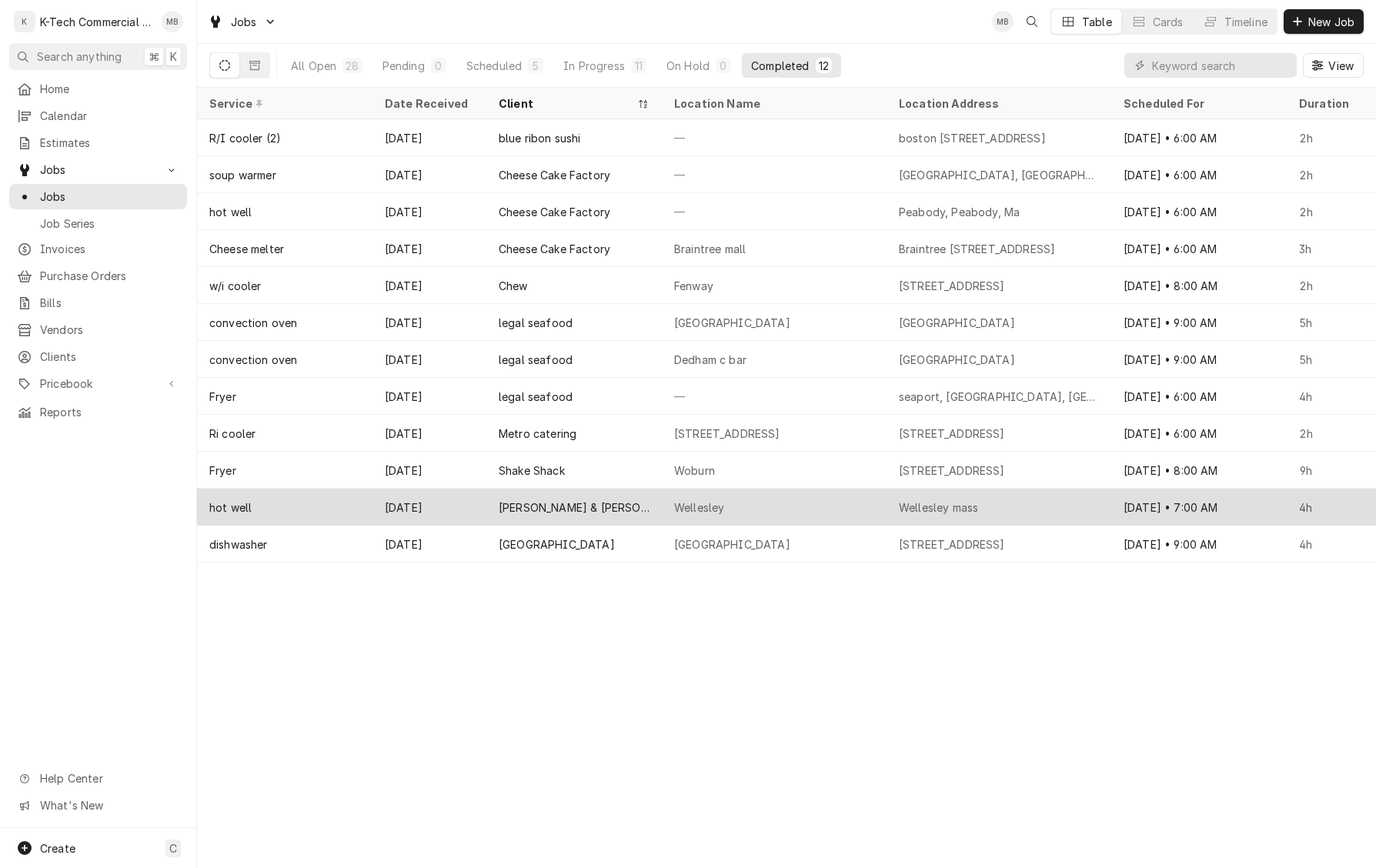
click at [747, 495] on div "Wellesley" at bounding box center [774, 507] width 225 height 37
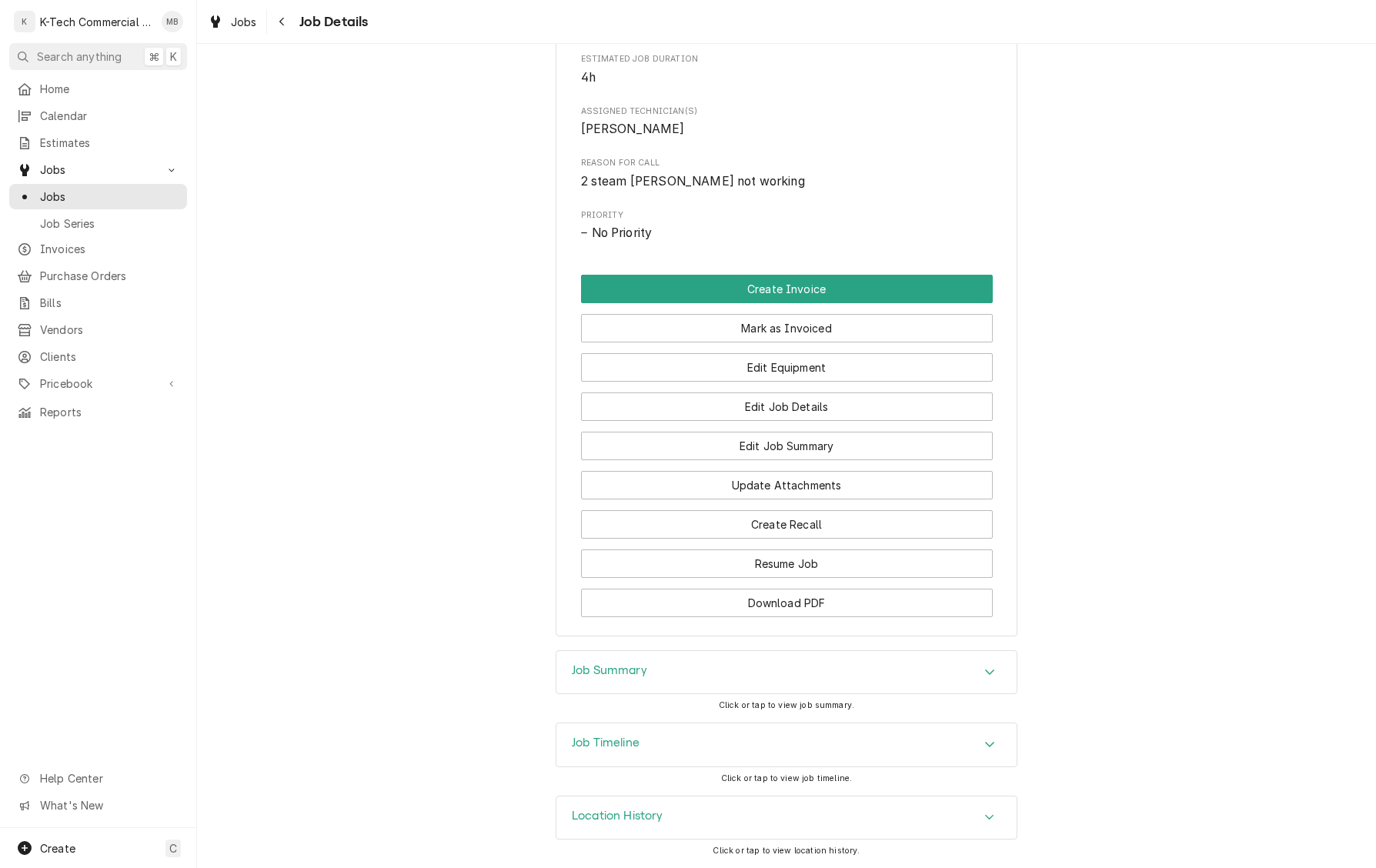
click at [753, 673] on div "Job Summary" at bounding box center [787, 673] width 461 height 43
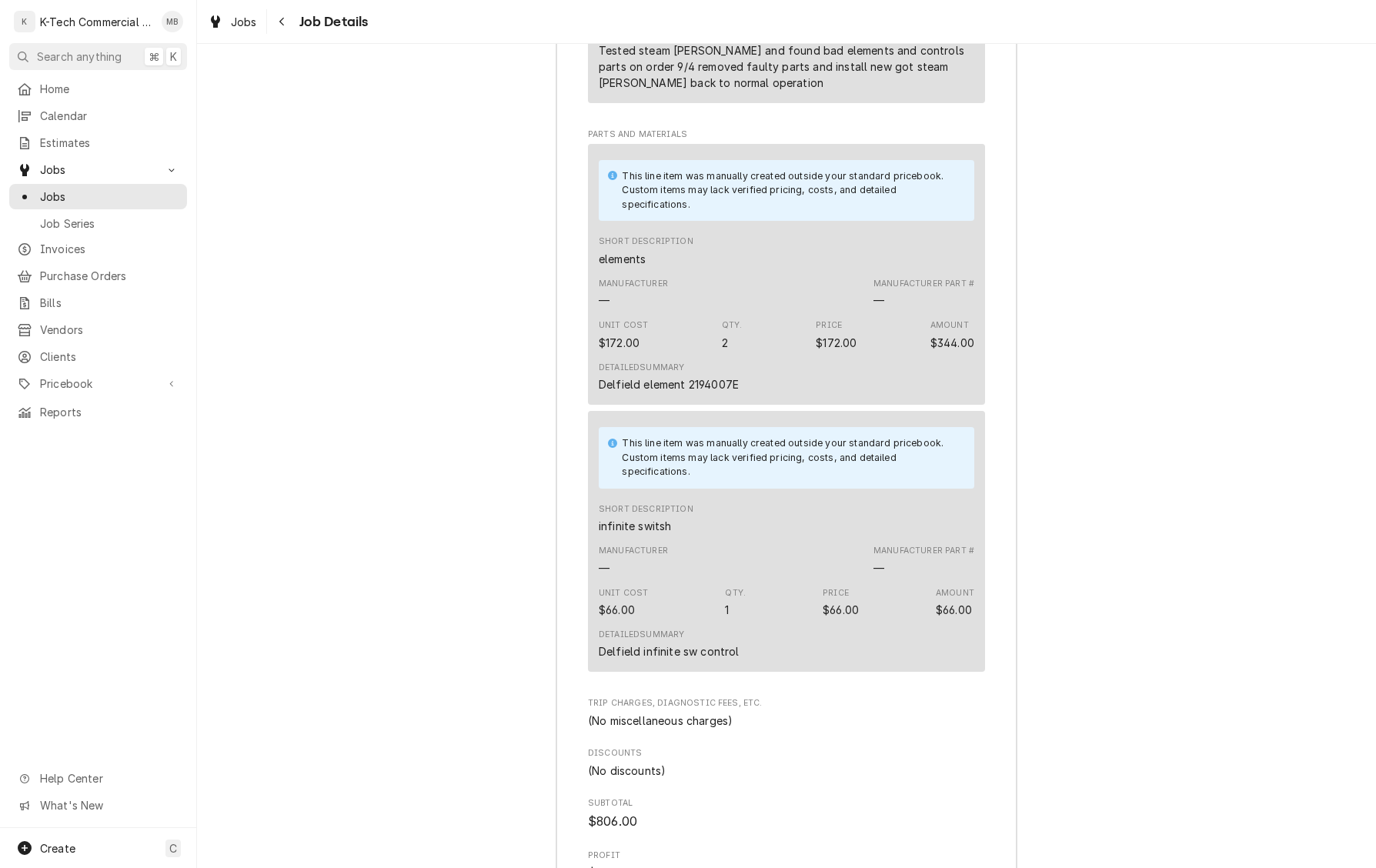
scroll to position [1666, 0]
drag, startPoint x: 734, startPoint y: 416, endPoint x: 588, endPoint y: 419, distance: 146.0
click at [586, 419] on div "Roopairs Job ID JOB-4027 Service Type hot well Job Type Service Total Time Logg…" at bounding box center [787, 416] width 461 height 1535
copy div "Delfield element 2194007E"
drag, startPoint x: 736, startPoint y: 685, endPoint x: 582, endPoint y: 686, distance: 154.0
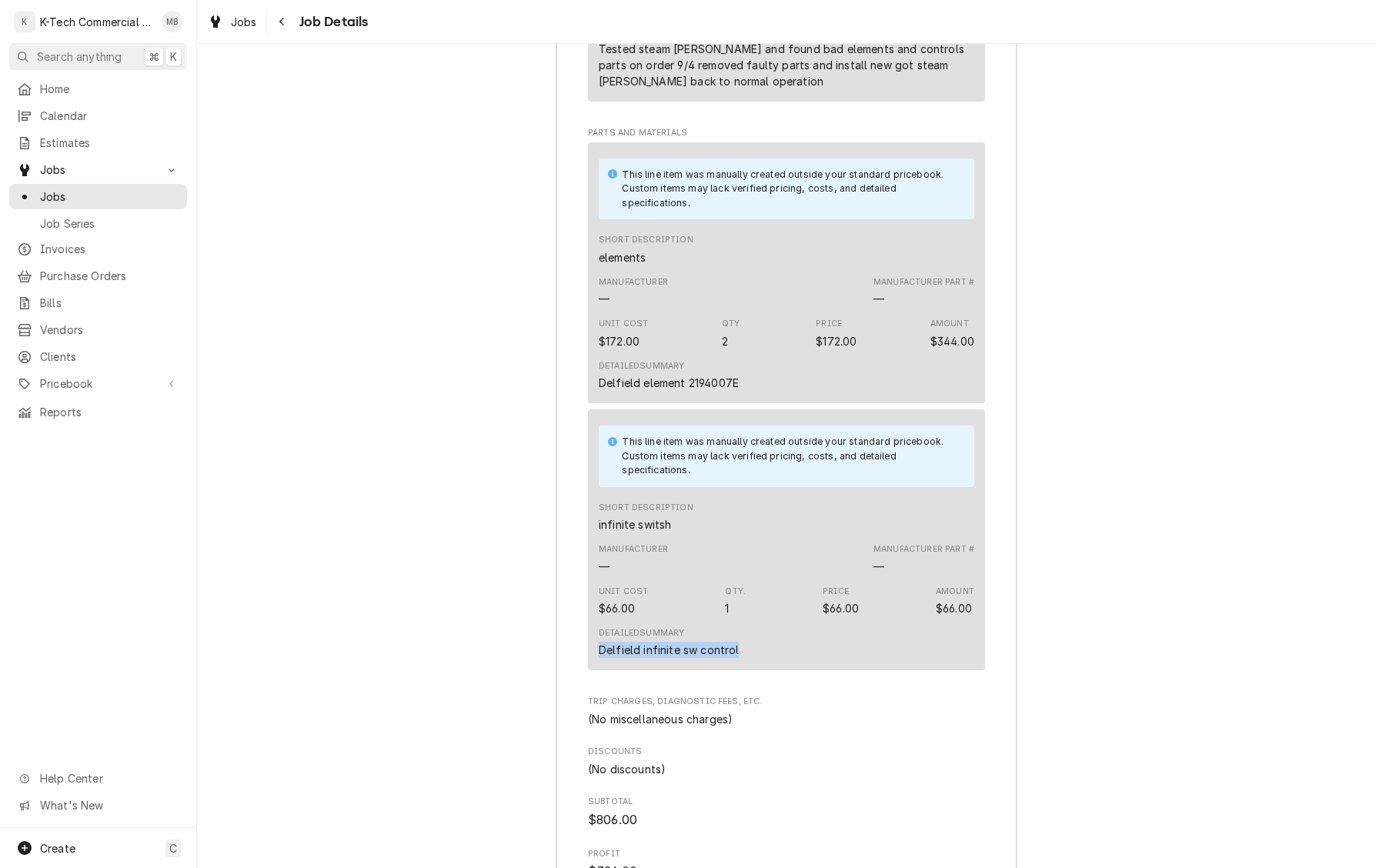
click at [582, 686] on div "Roopairs Job ID JOB-4027 Service Type hot well Job Type Service Total Time Logg…" at bounding box center [787, 416] width 461 height 1535
copy div "Delfield infinite sw control"
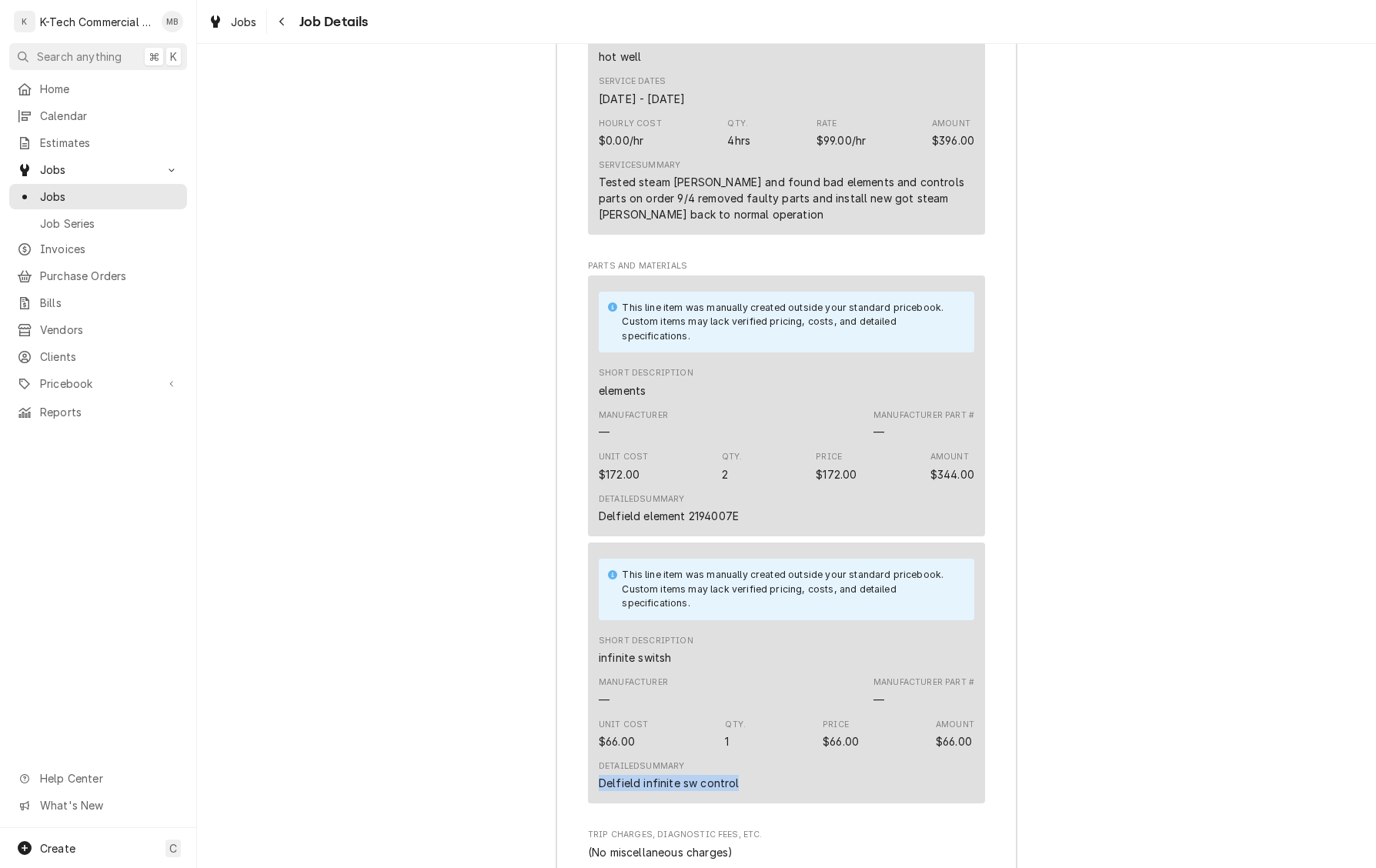
scroll to position [1534, 0]
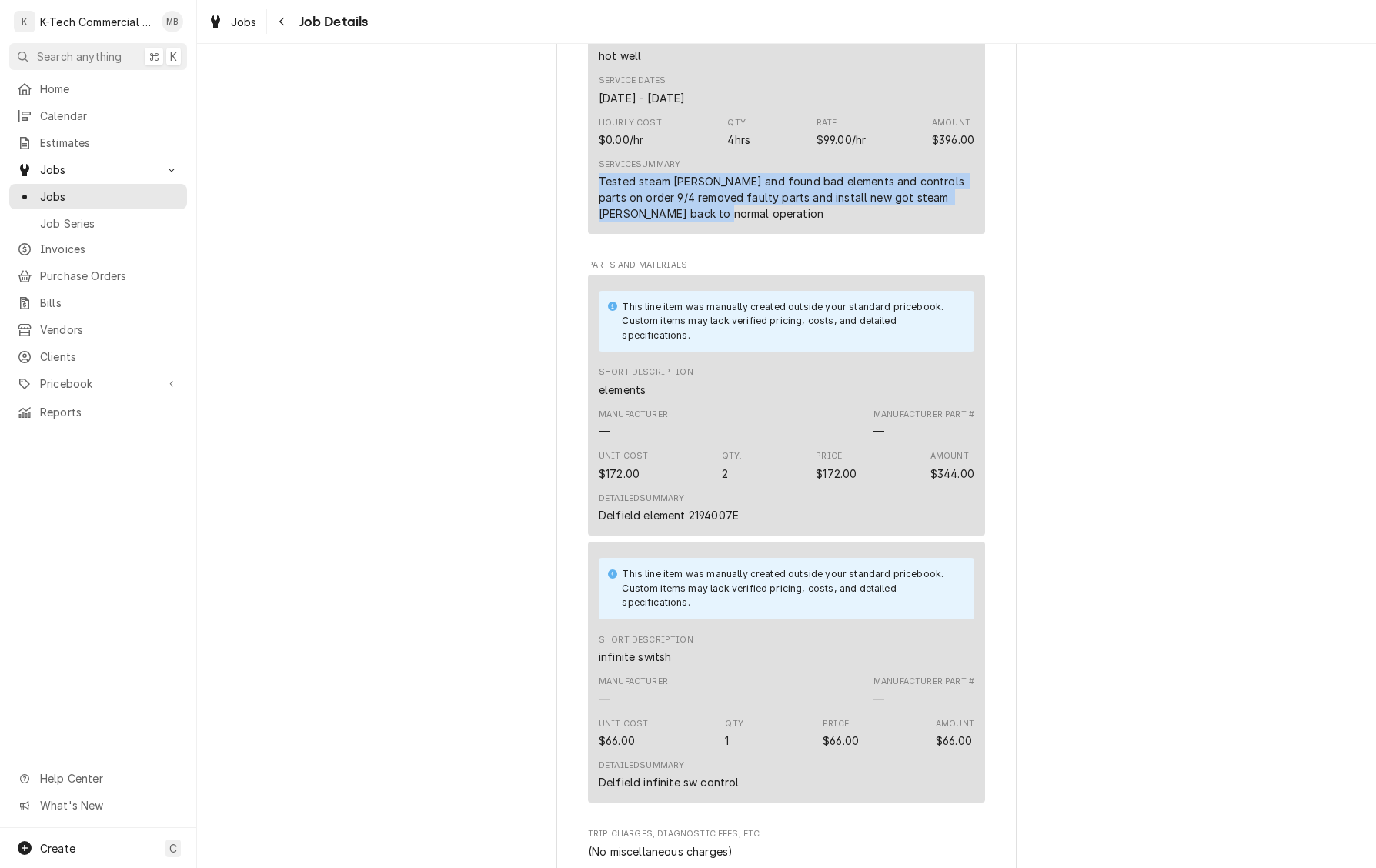
drag, startPoint x: 598, startPoint y: 214, endPoint x: 705, endPoint y: 259, distance: 116.1
click at [705, 227] on div "Service Summary Tested steam [PERSON_NAME] and found bad elements and controls …" at bounding box center [786, 190] width 376 height 74
copy div "Tested steam [PERSON_NAME] and found bad elements and controls parts on order 9…"
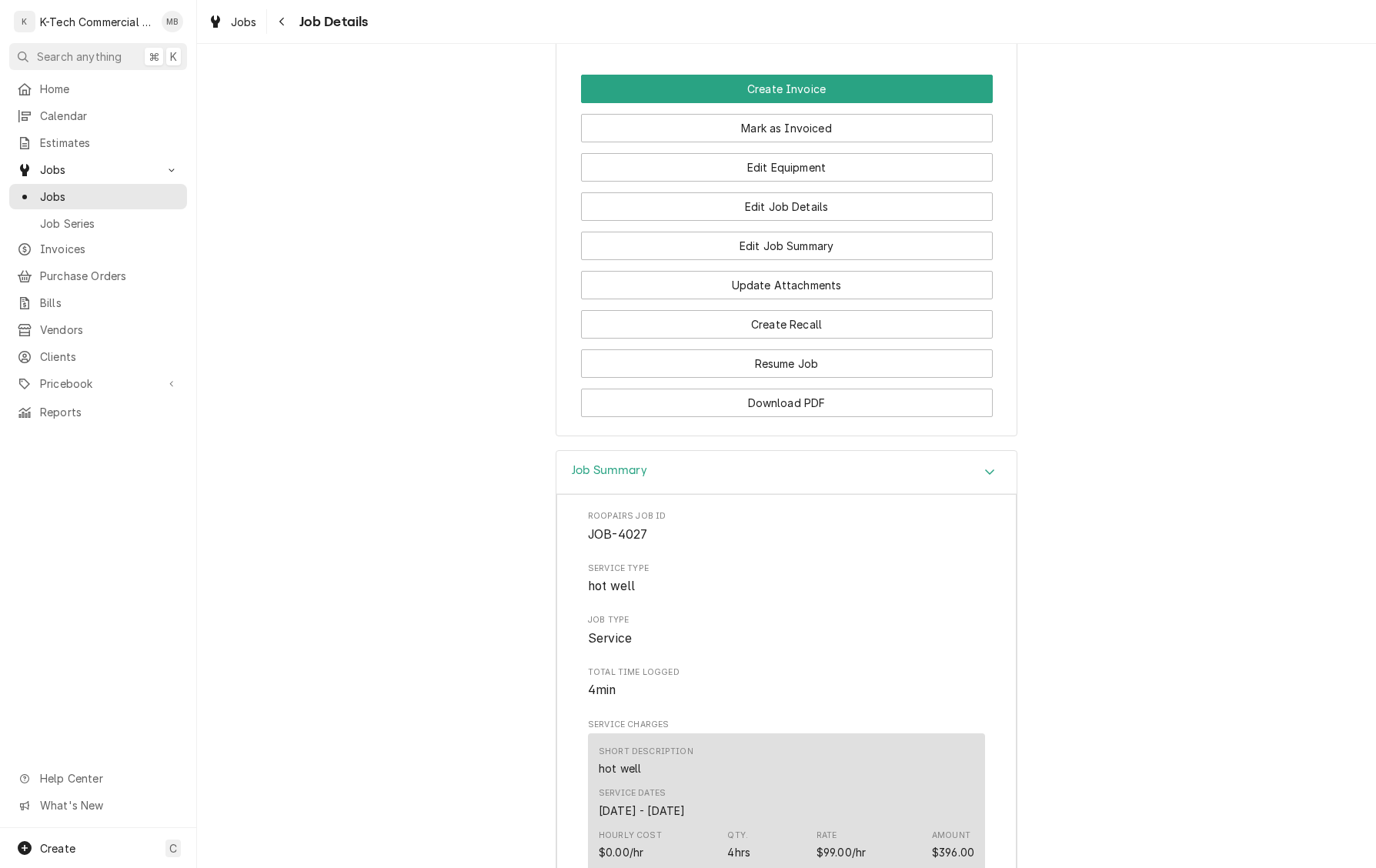
scroll to position [760, 0]
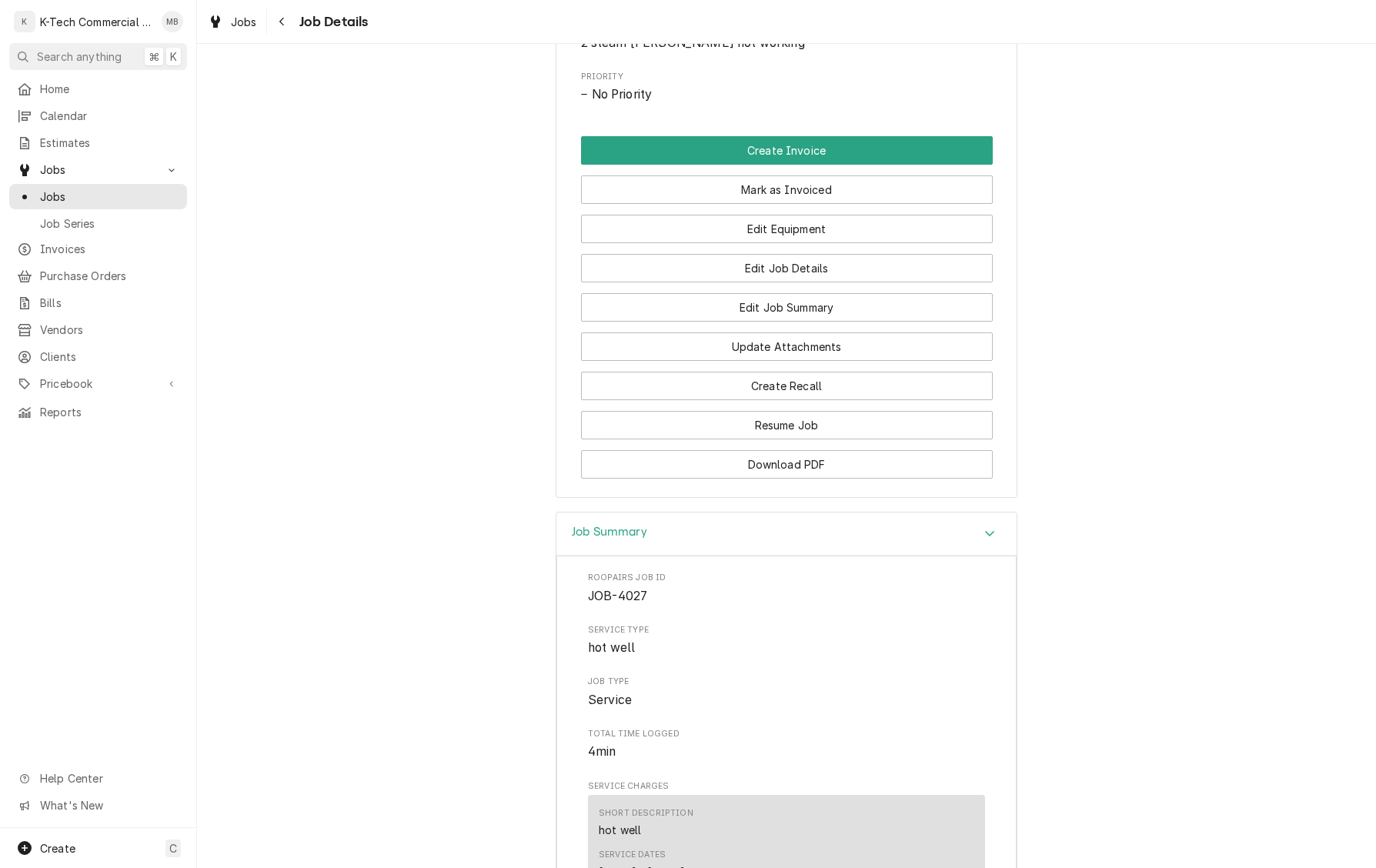
click at [861, 204] on button "Mark as Invoiced" at bounding box center [787, 190] width 411 height 28
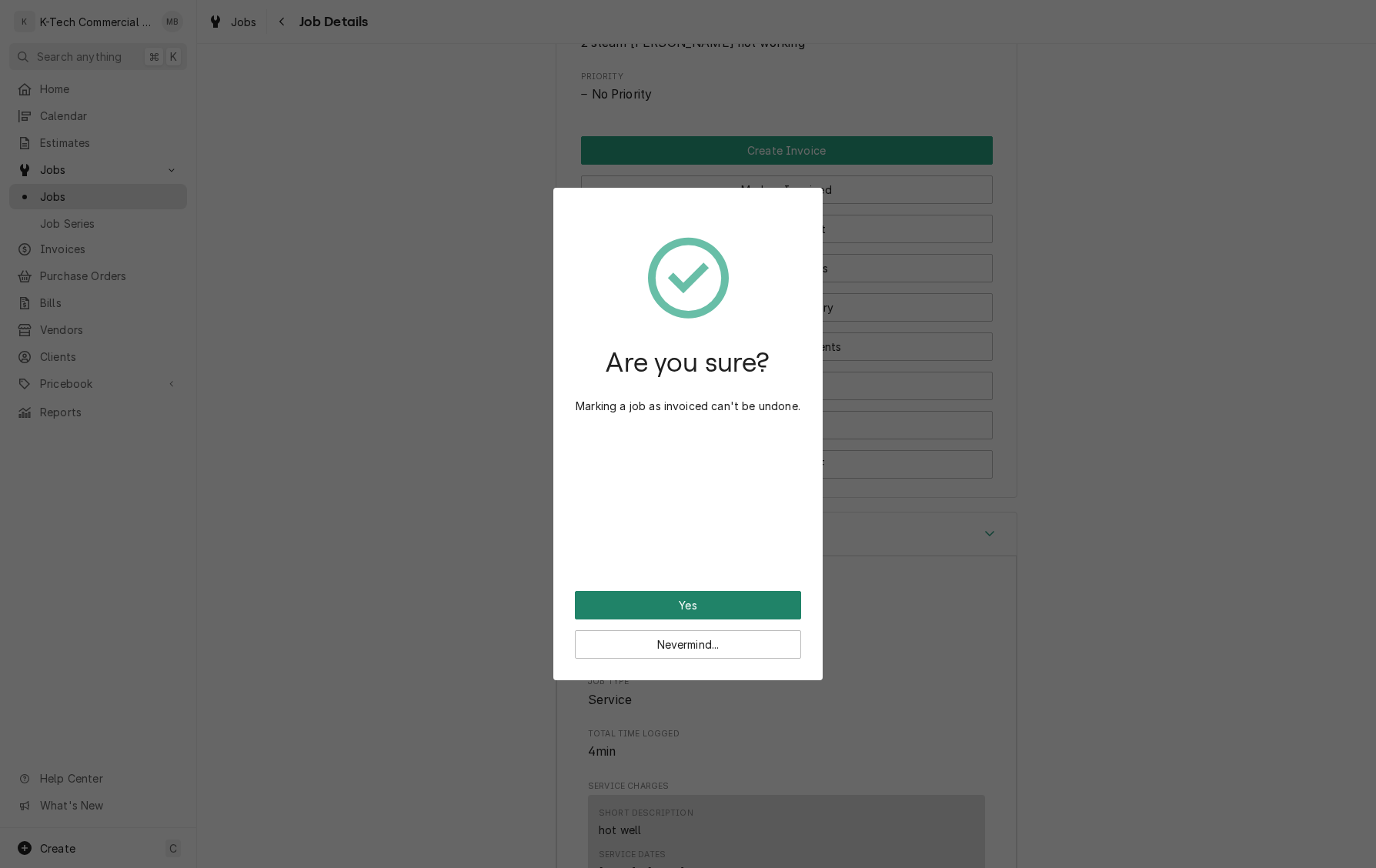
click at [725, 607] on button "Yes" at bounding box center [688, 605] width 227 height 28
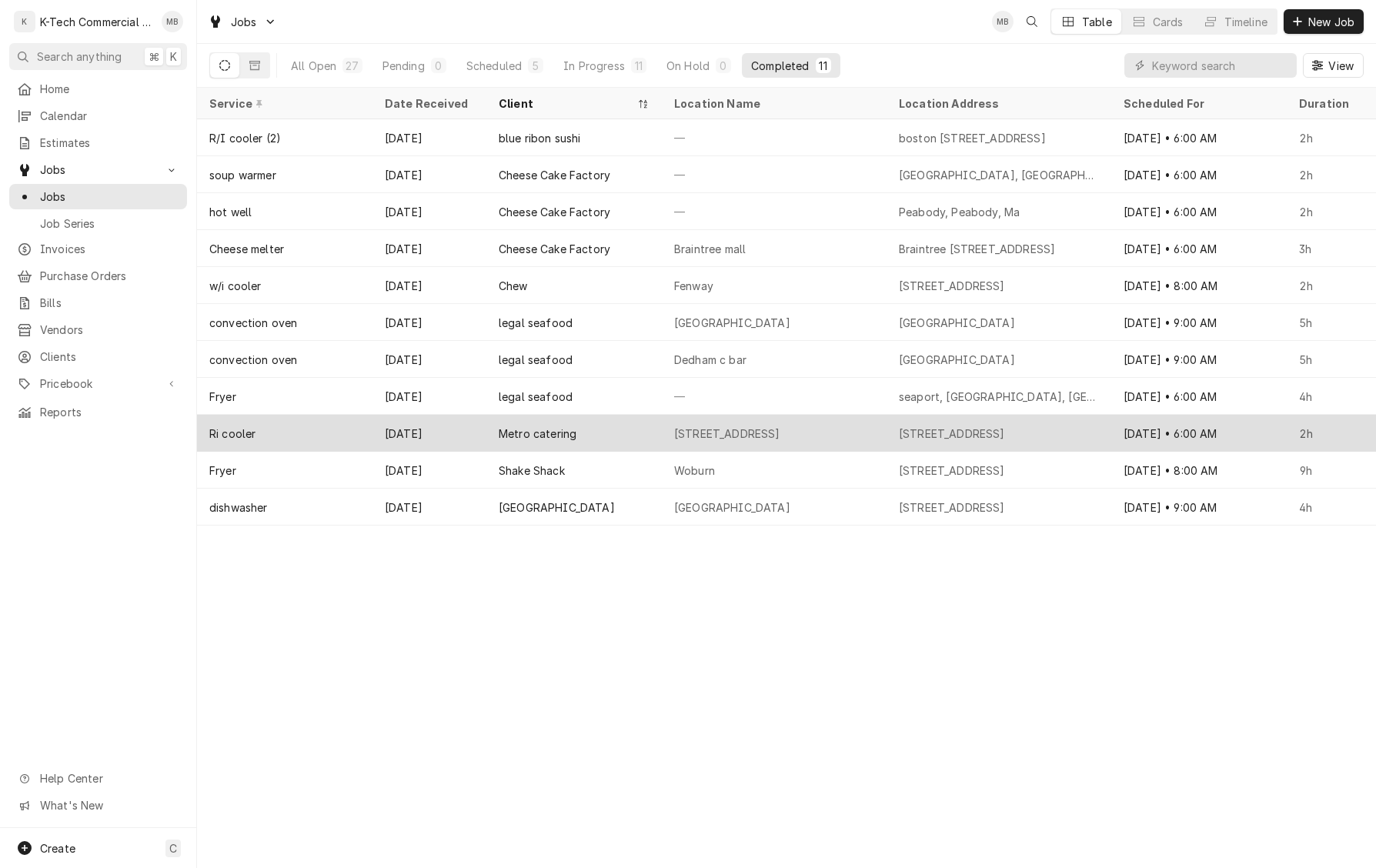
click at [605, 431] on div "Metro catering" at bounding box center [574, 433] width 176 height 37
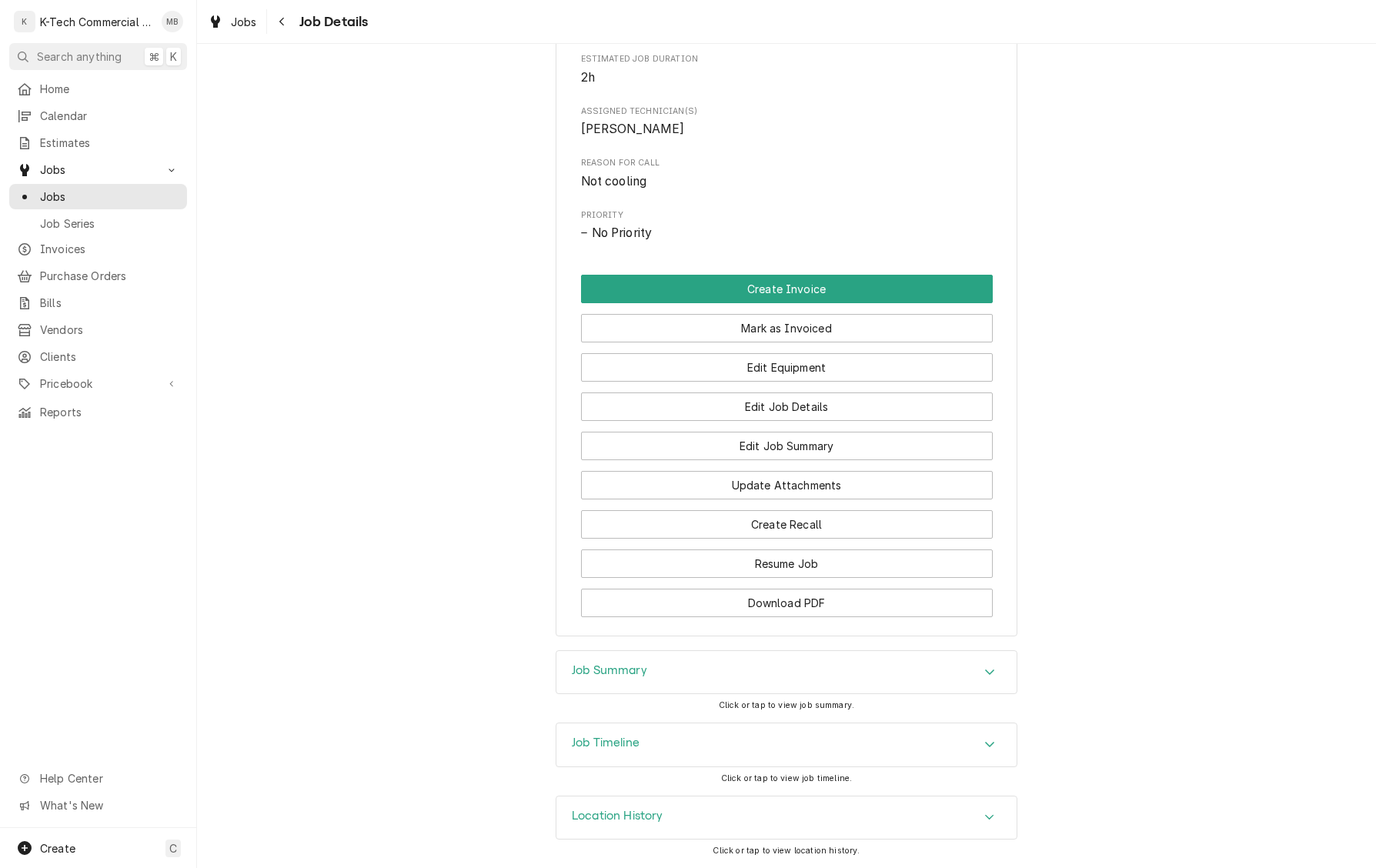
click at [782, 676] on div "Job Summary" at bounding box center [787, 673] width 461 height 43
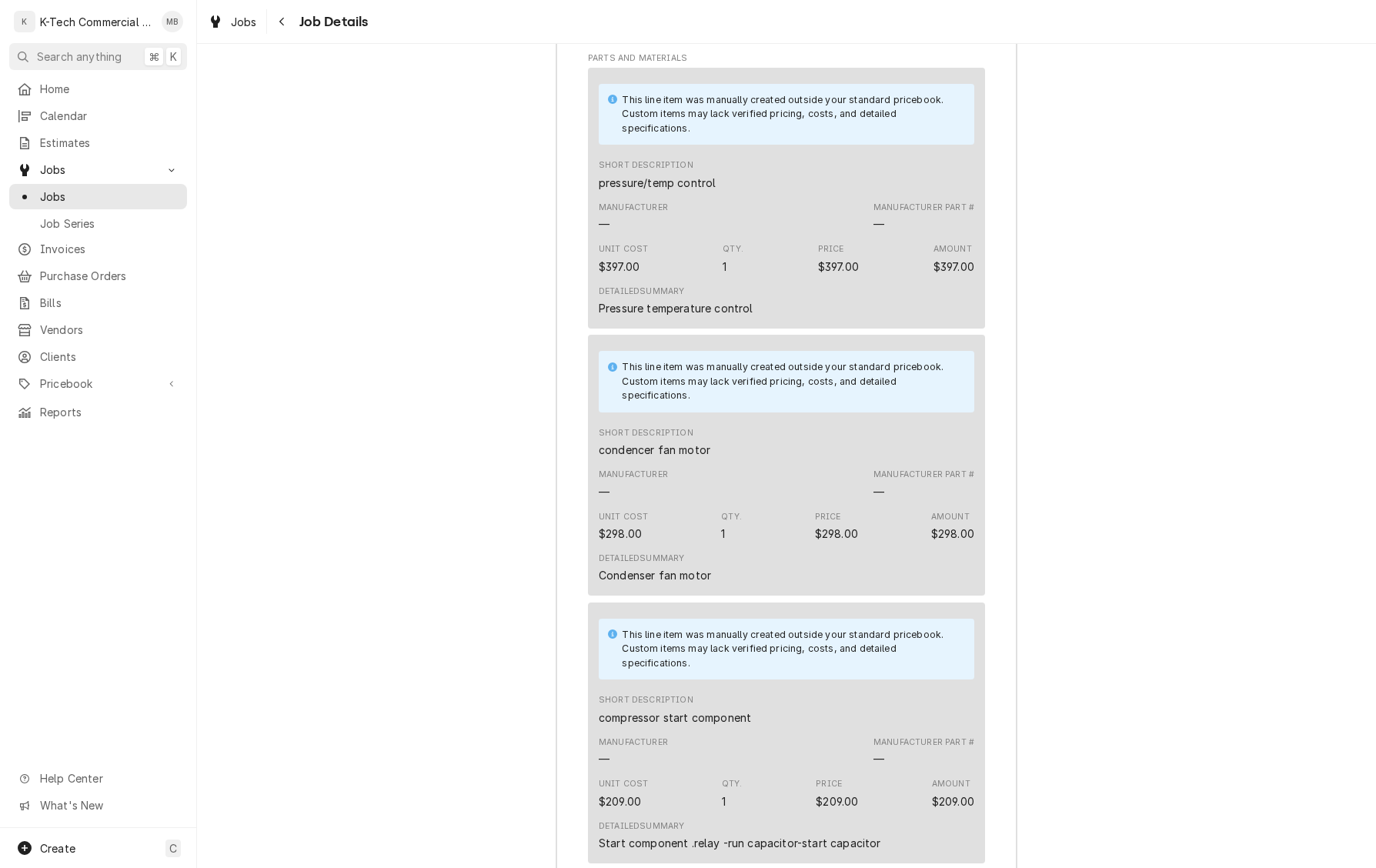
scroll to position [1778, 0]
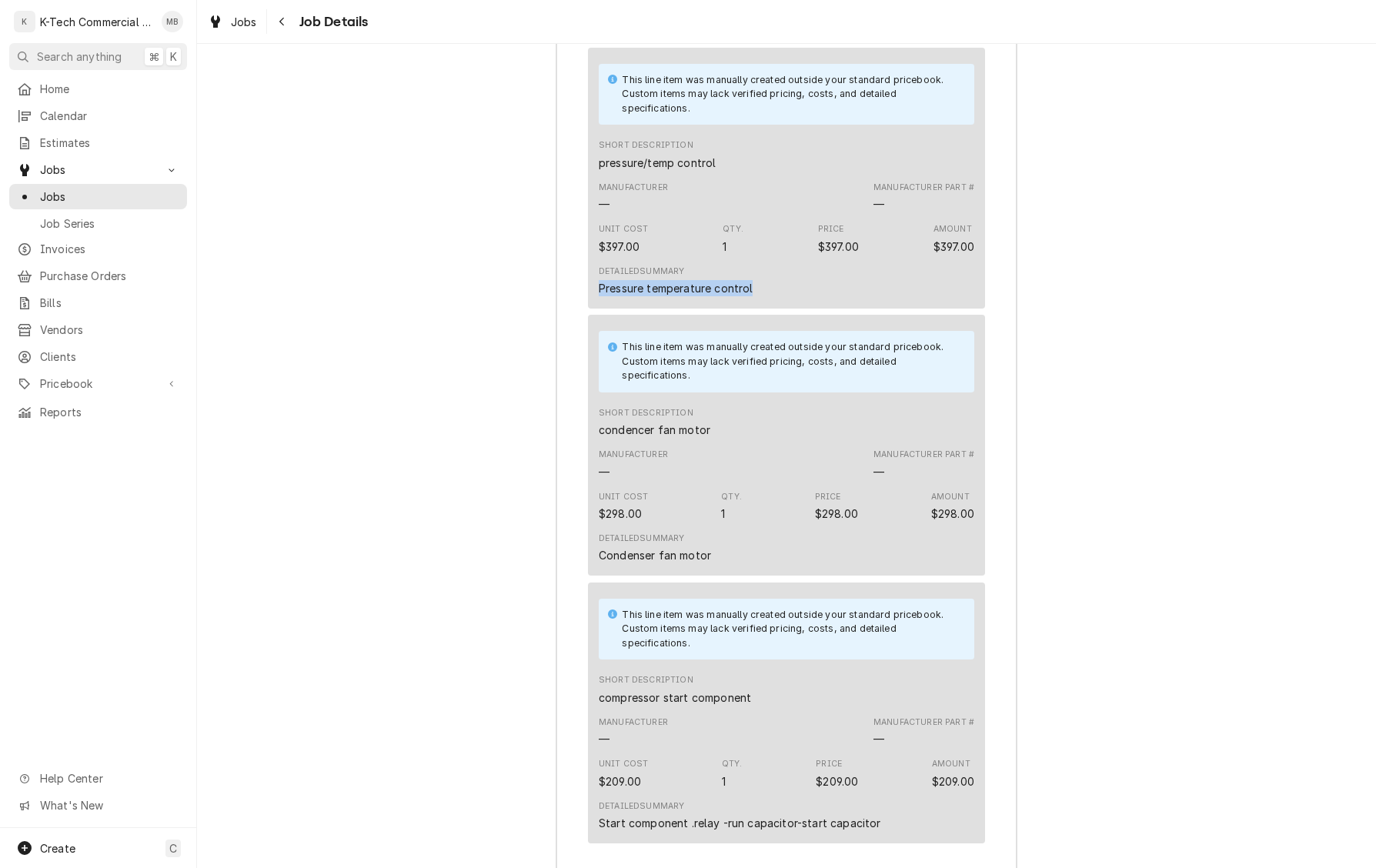
drag, startPoint x: 753, startPoint y: 337, endPoint x: 566, endPoint y: 339, distance: 187.0
click at [566, 339] on div "Roopairs Job ID JOB-4031 Service Type Ri cooler Job Type Service Total Time Log…" at bounding box center [787, 447] width 461 height 1818
copy div "Pressure temperature control"
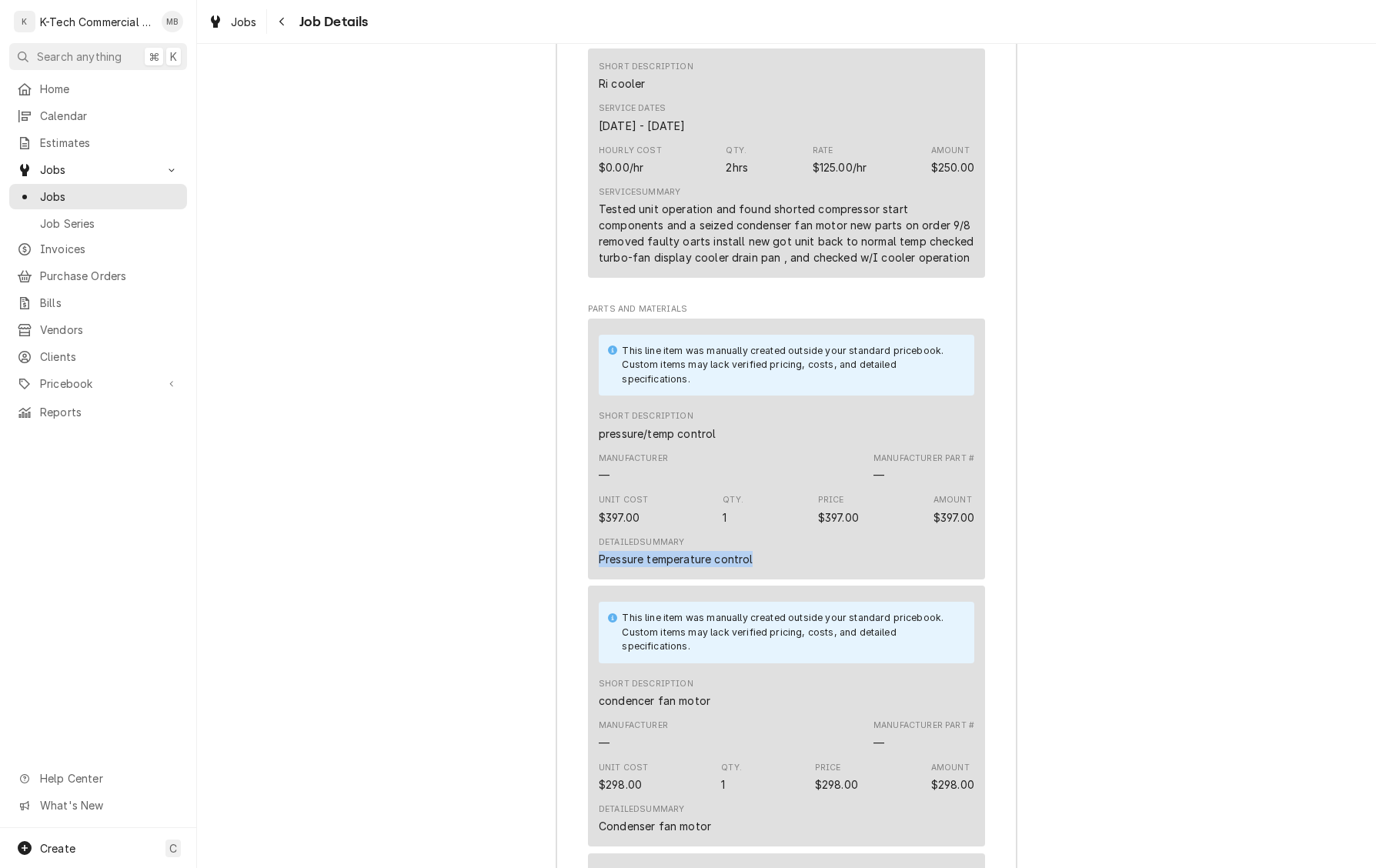
scroll to position [1506, 0]
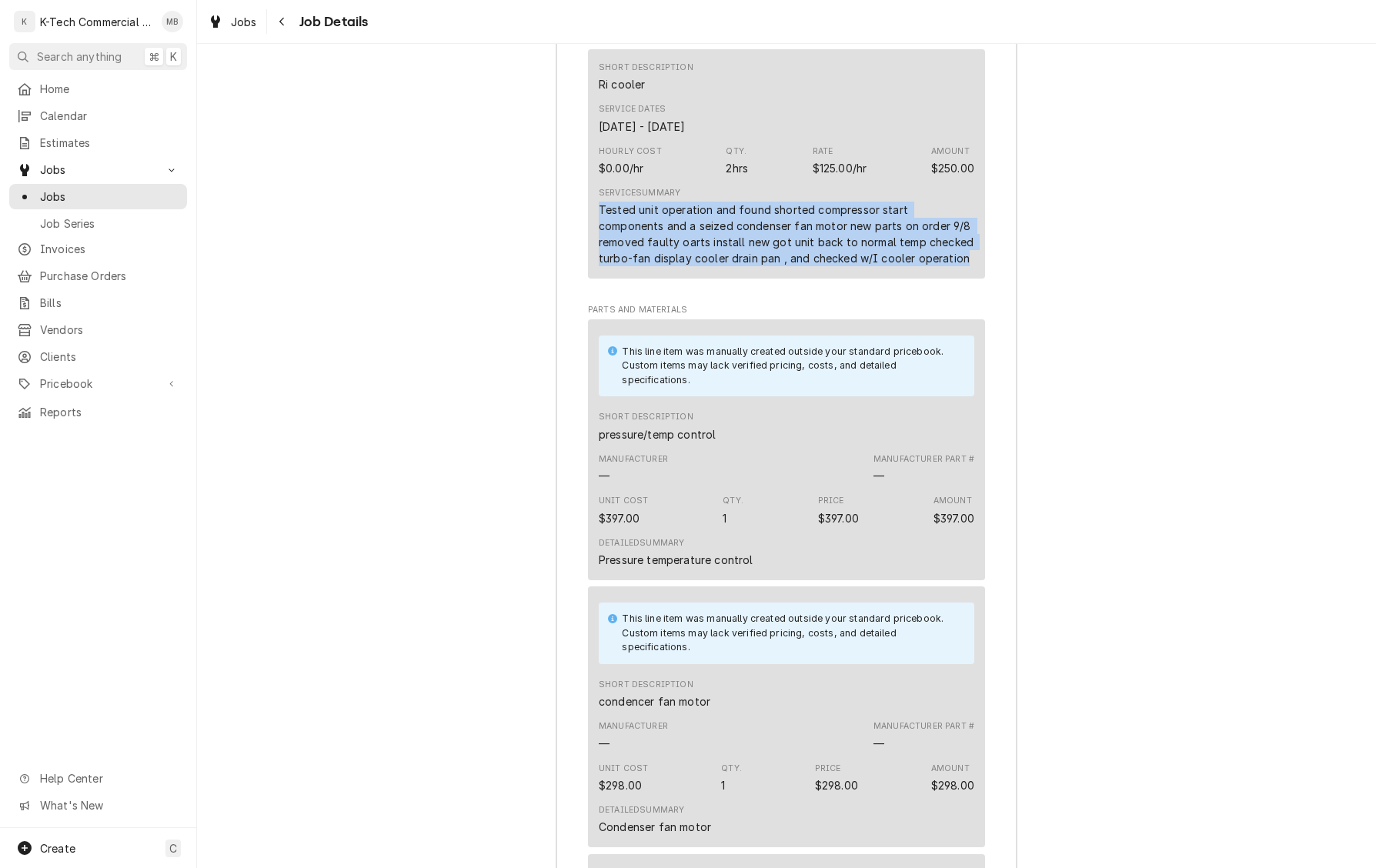
drag, startPoint x: 597, startPoint y: 259, endPoint x: 920, endPoint y: 324, distance: 329.5
click at [920, 278] on div "Short Description Ri cooler Service Dates Sep 2, 2025 - Sep 9, 2025 Hourly Cost…" at bounding box center [786, 163] width 397 height 229
copy div "Tested unit operation and found shorted compressor start components and a seize…"
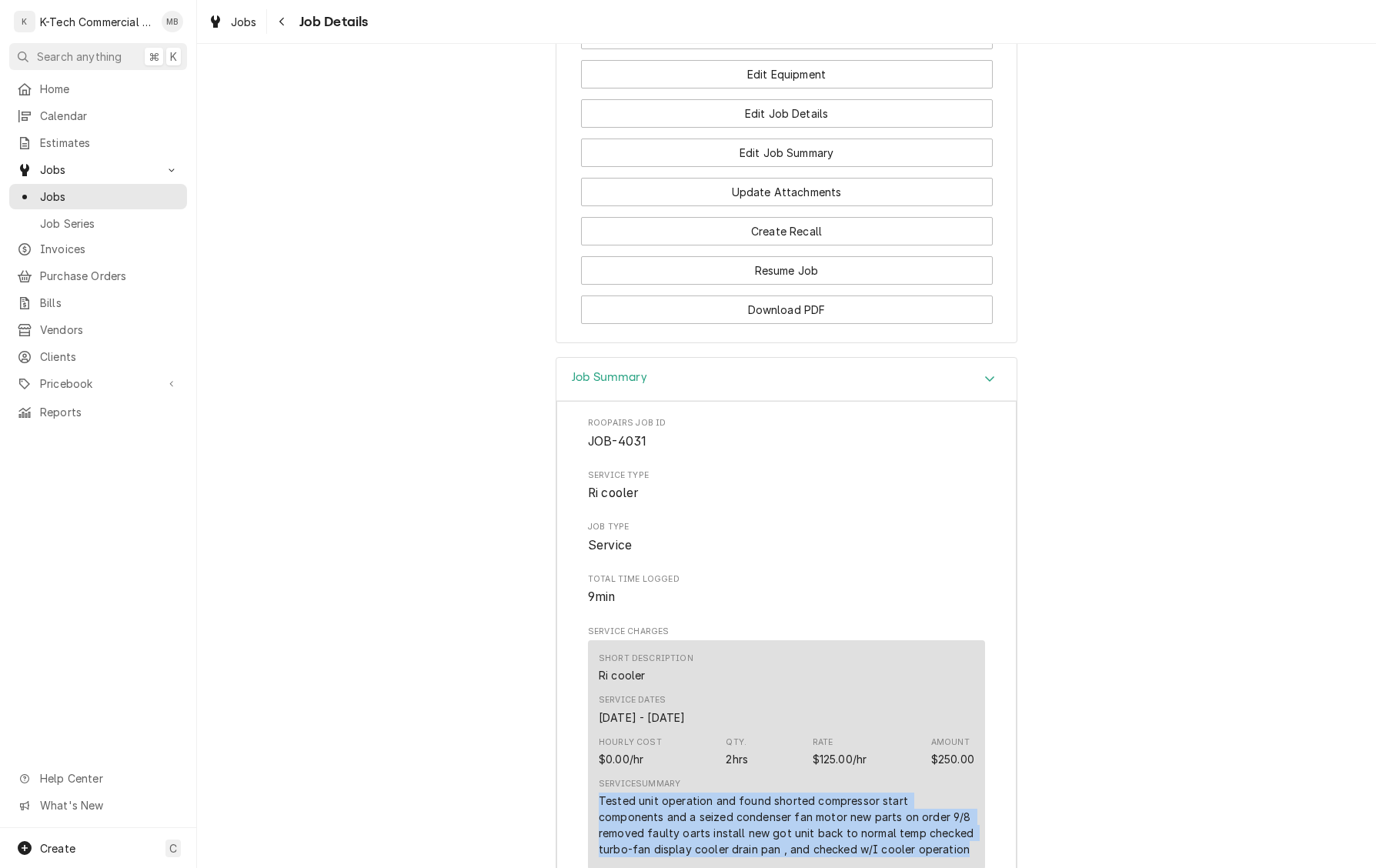
scroll to position [802, 0]
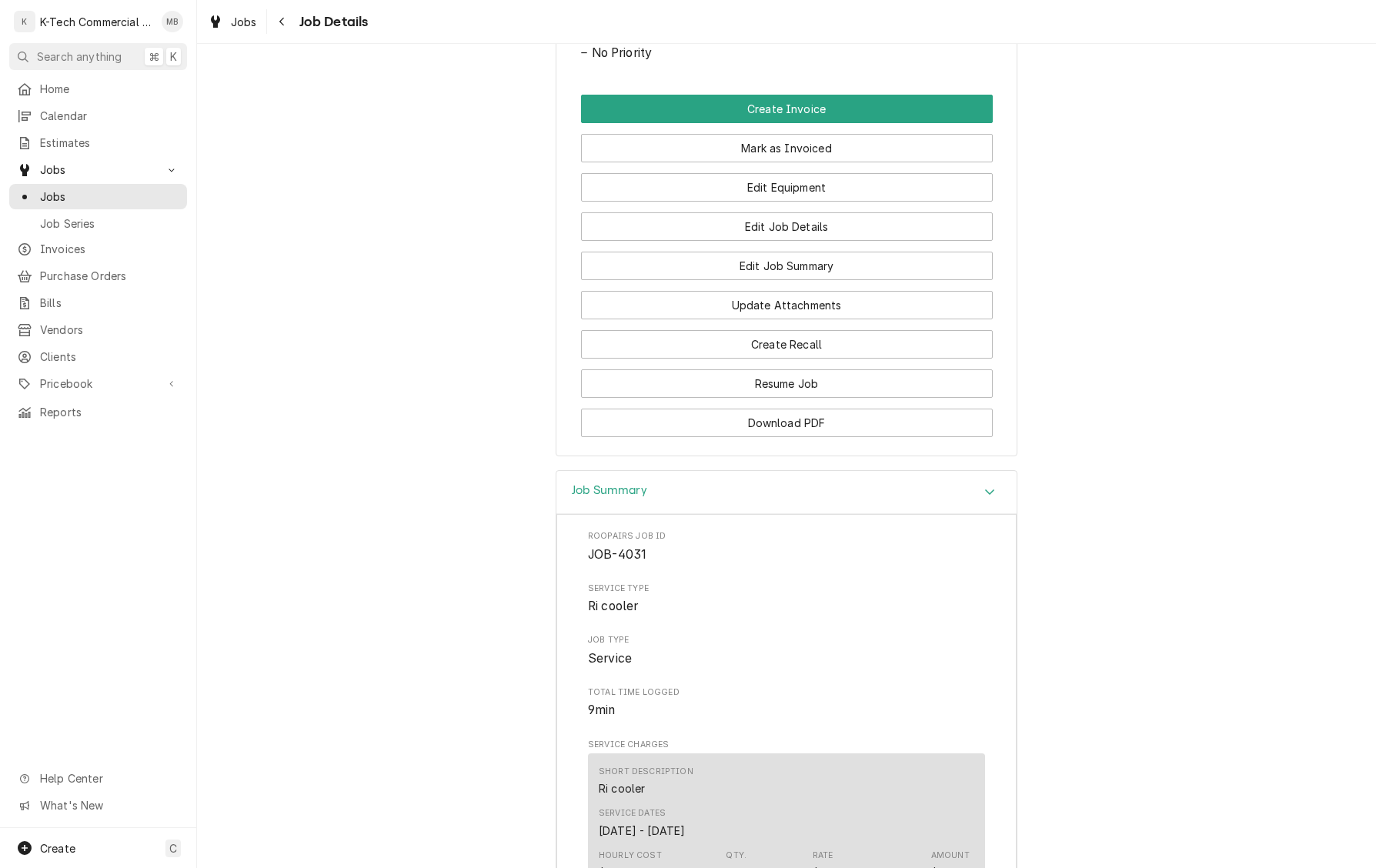
click at [767, 162] on button "Mark as Invoiced" at bounding box center [787, 148] width 411 height 28
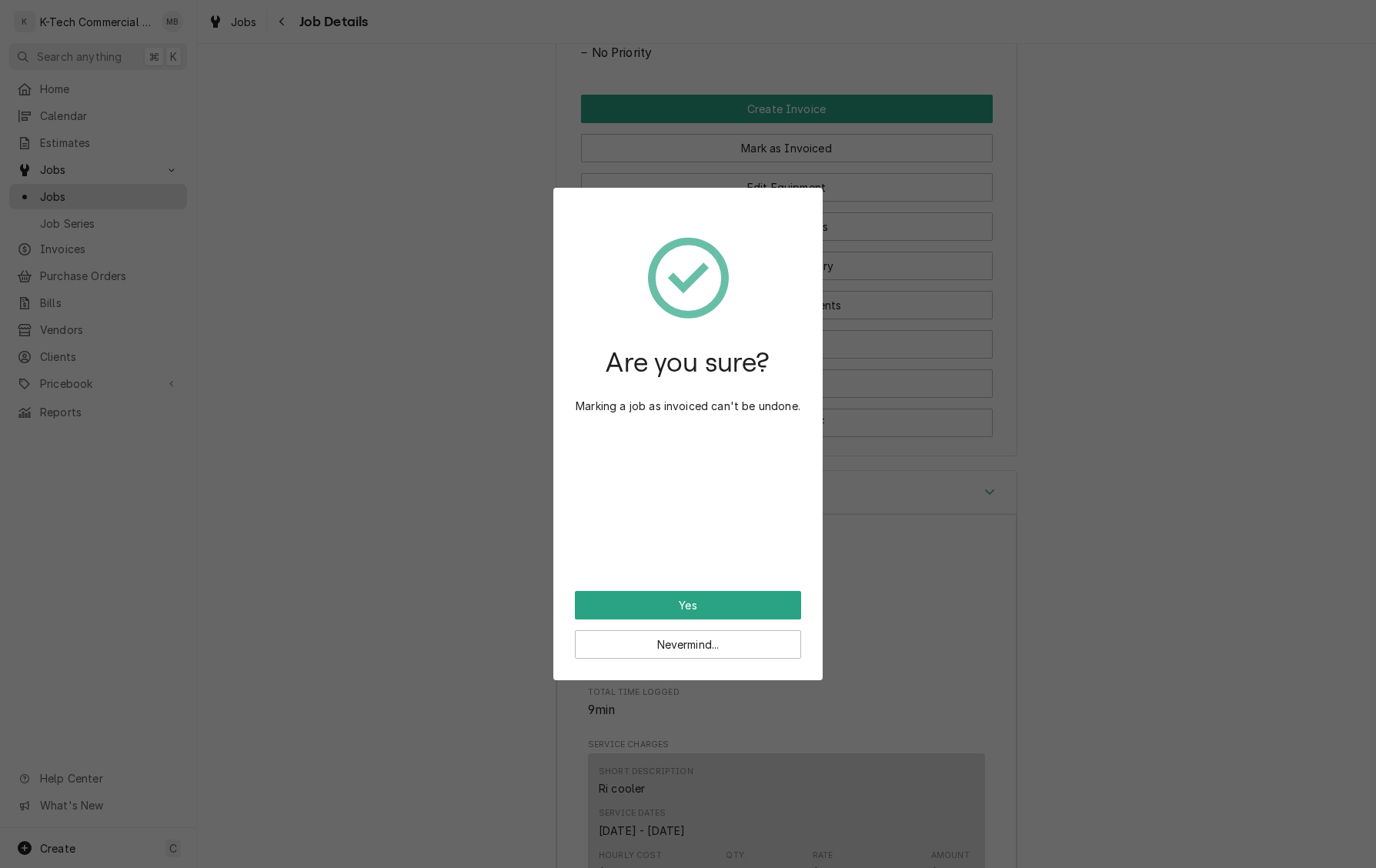
click at [695, 598] on button "Yes" at bounding box center [688, 605] width 227 height 28
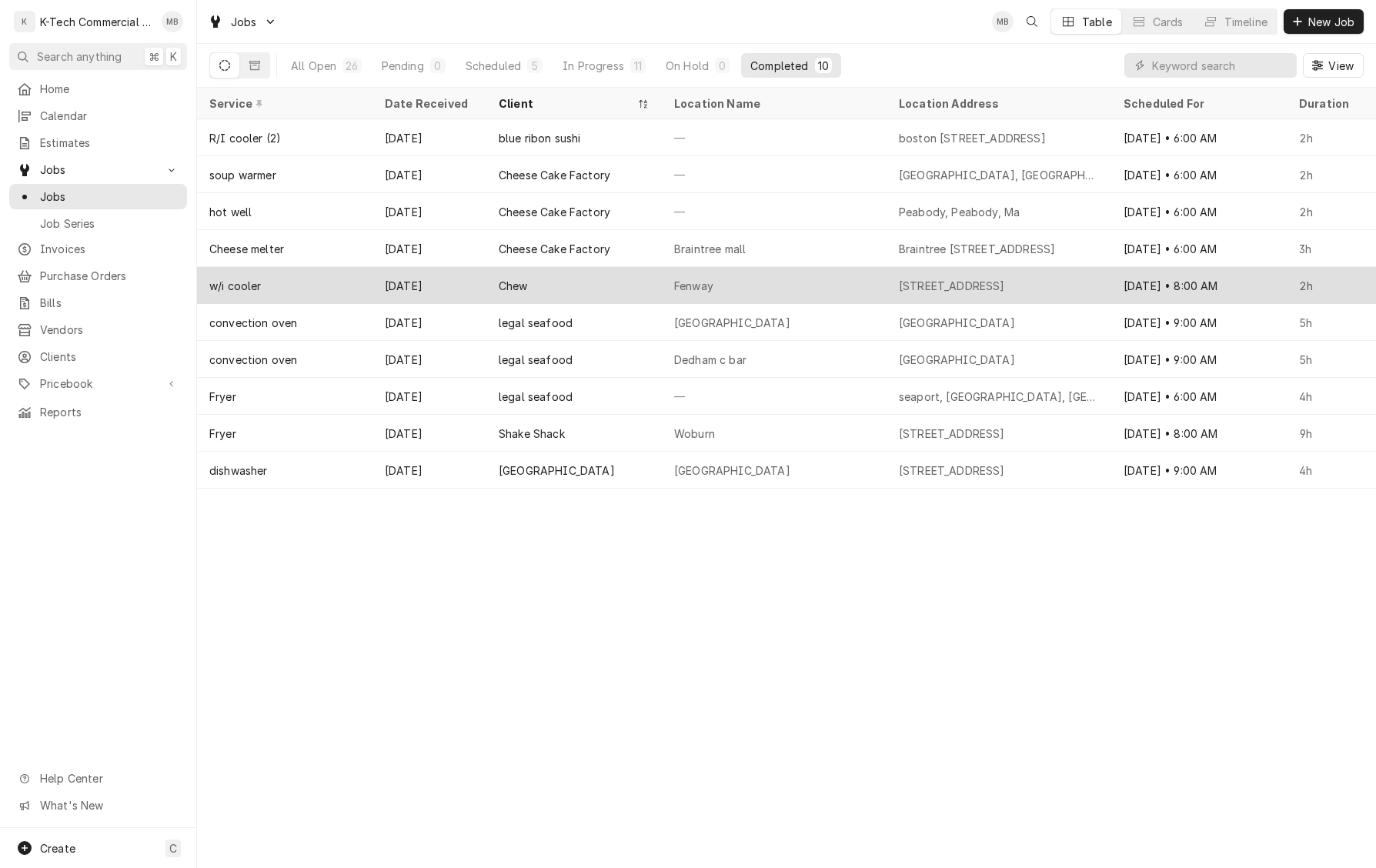
click at [734, 281] on div "Fenway" at bounding box center [774, 285] width 225 height 37
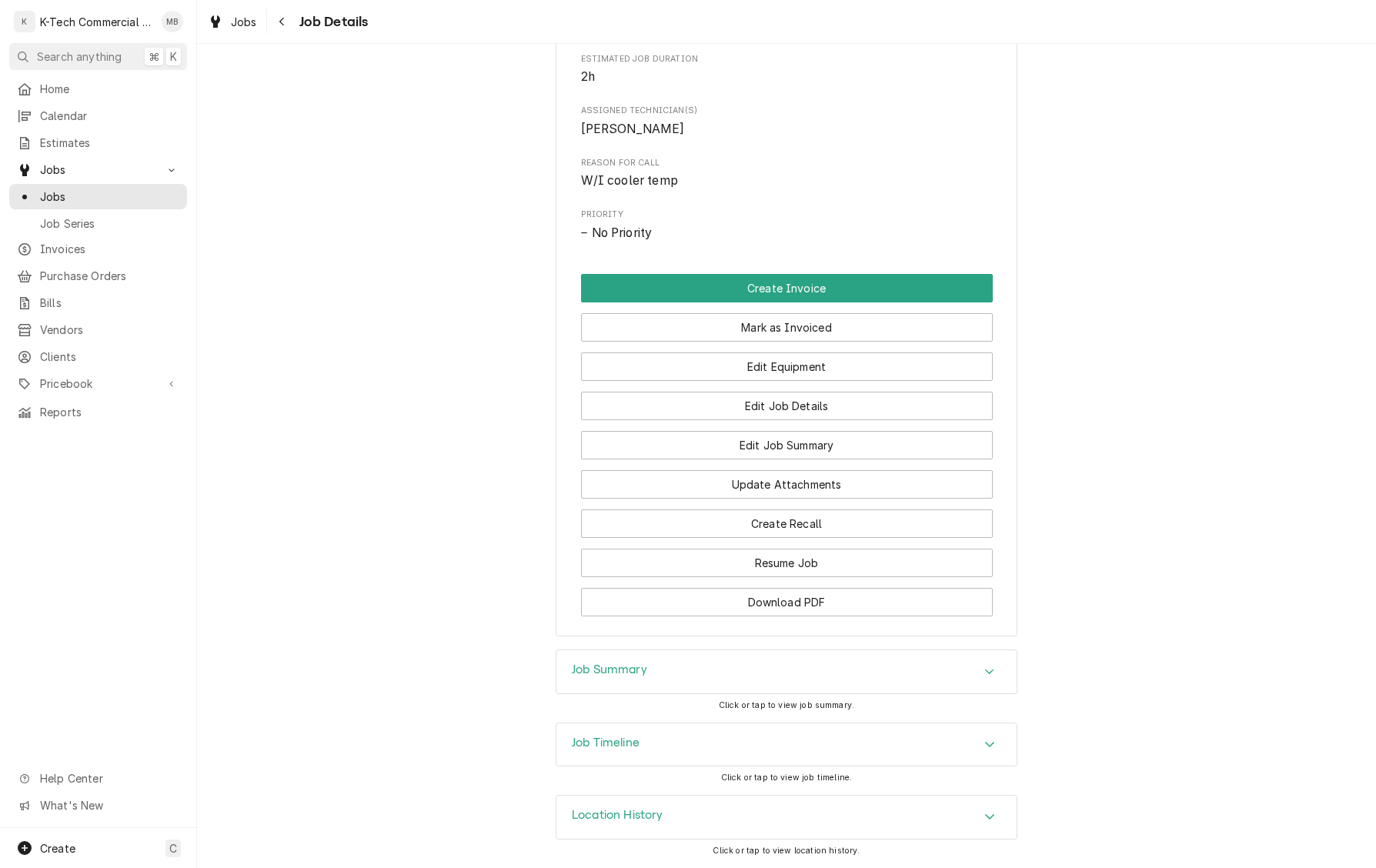
scroll to position [666, 0]
click at [786, 669] on div "Job Summary" at bounding box center [787, 672] width 461 height 43
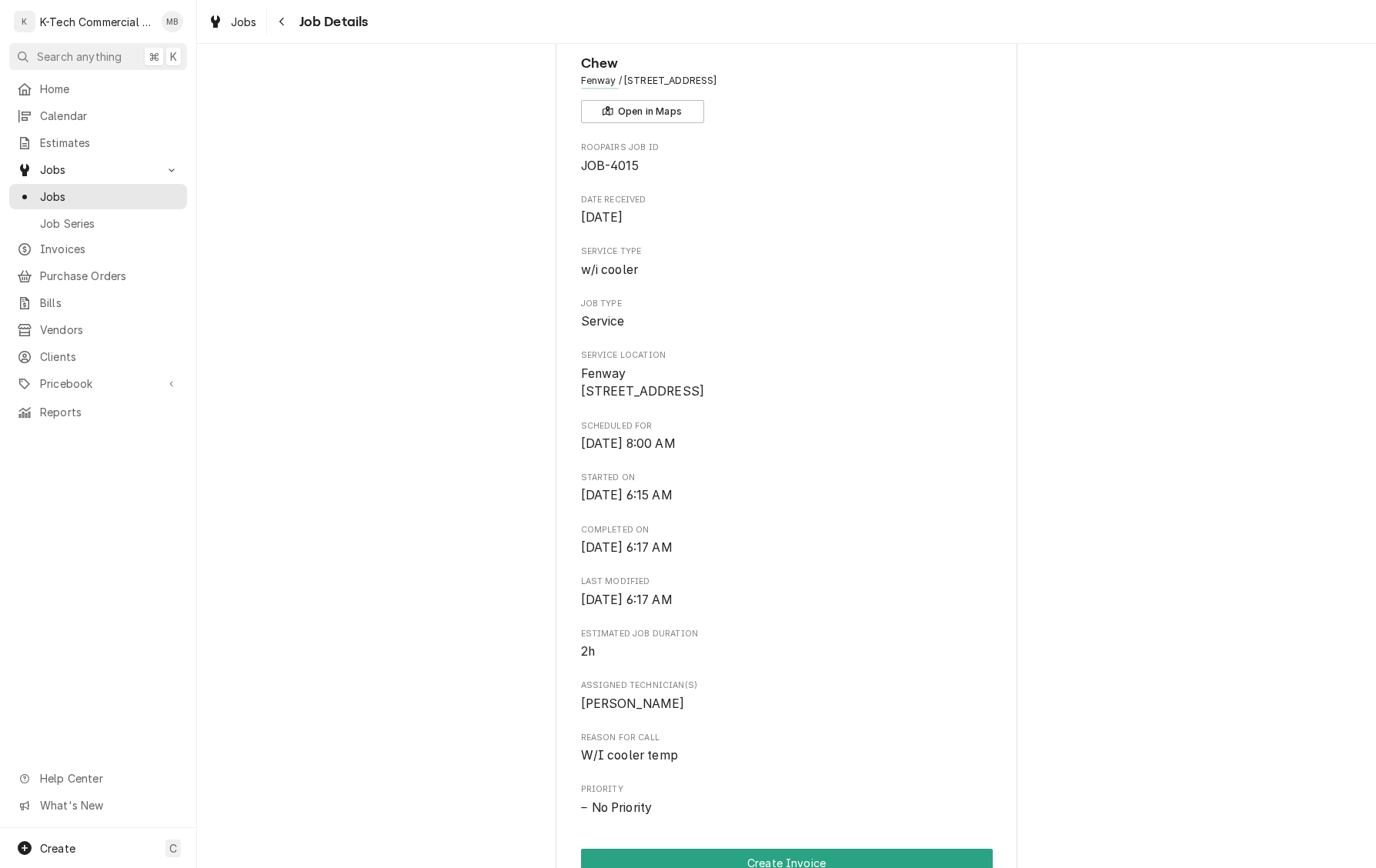
scroll to position [0, 0]
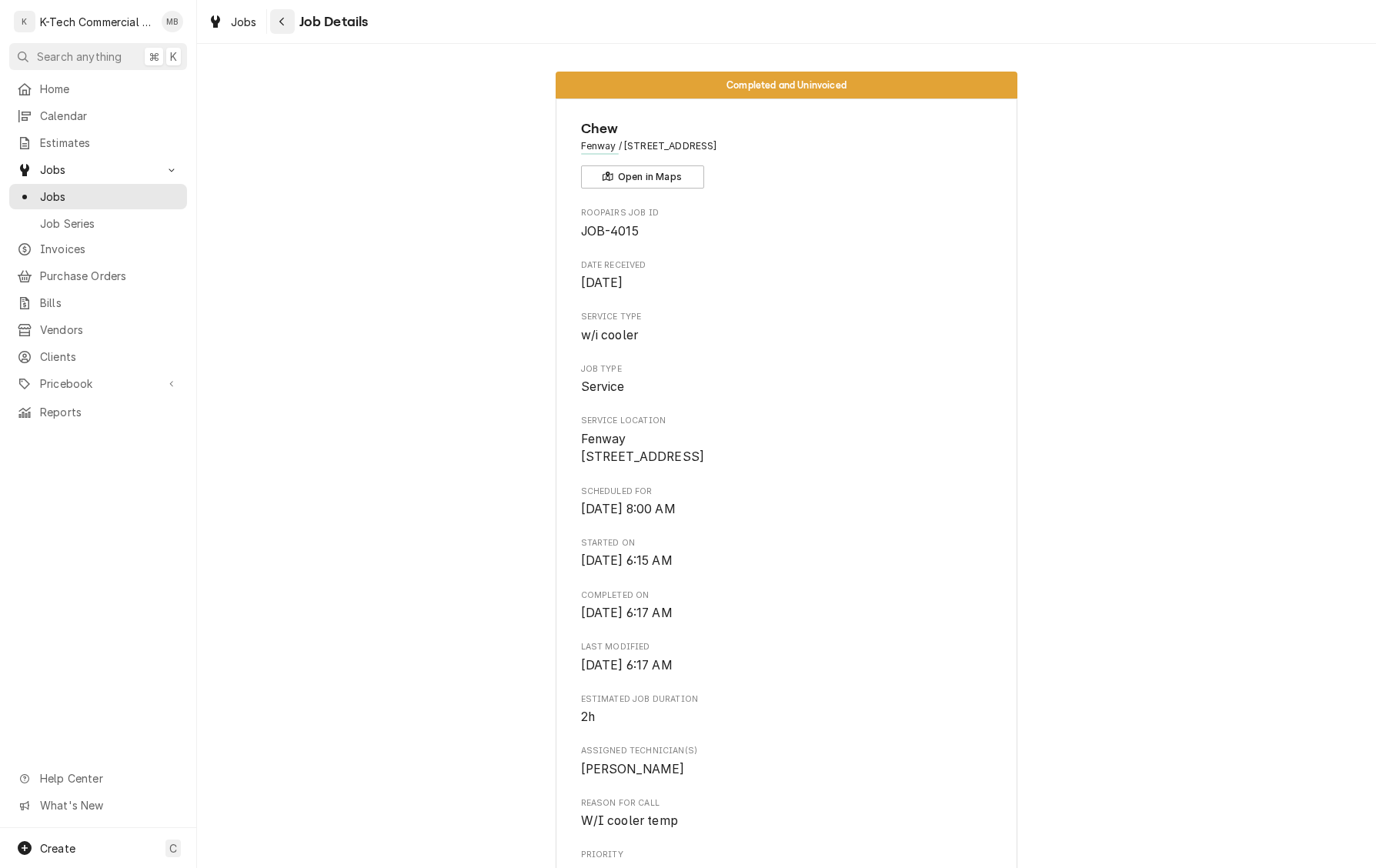
click icon "Navigate back"
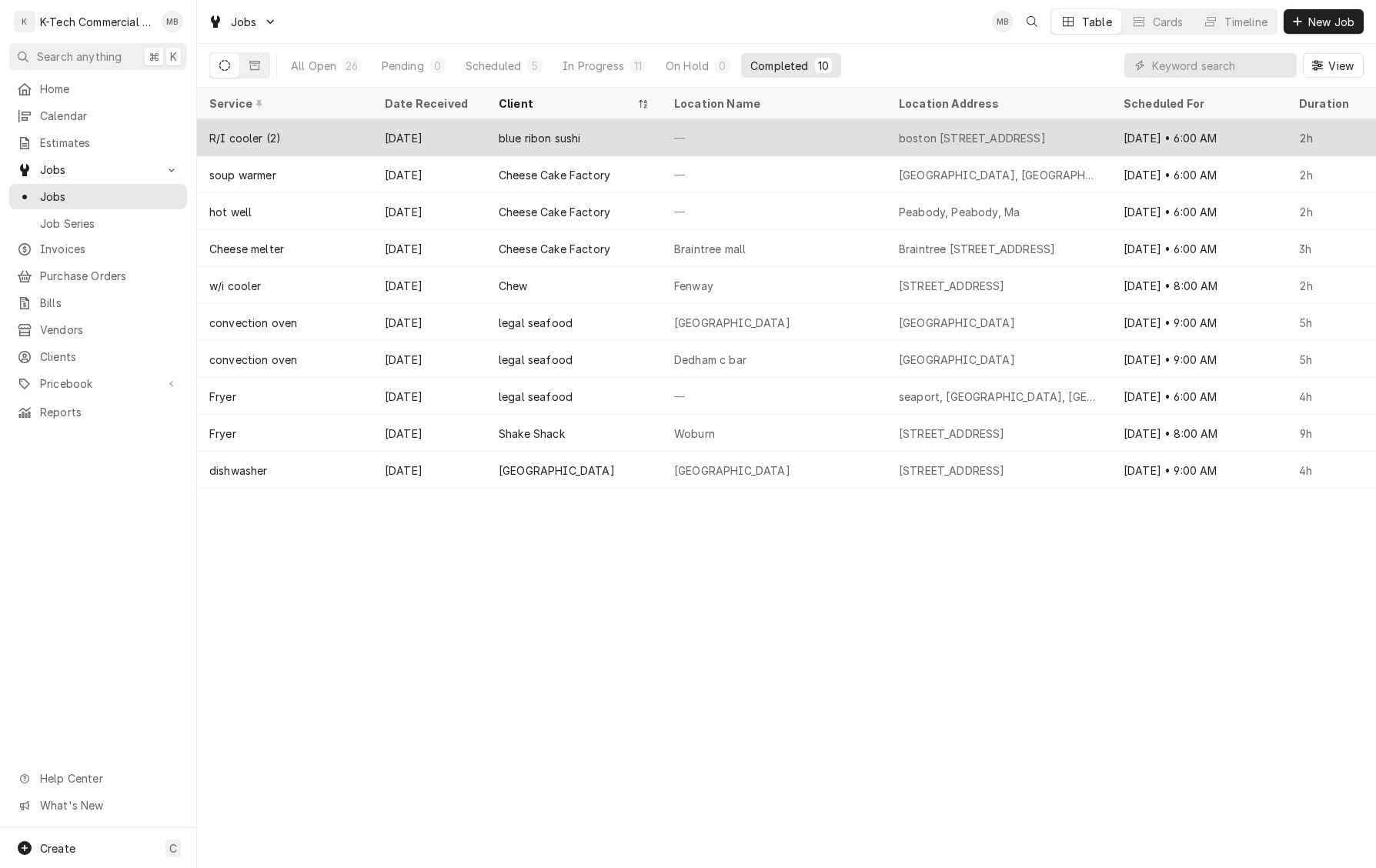
click at [719, 142] on div "—" at bounding box center [774, 137] width 225 height 37
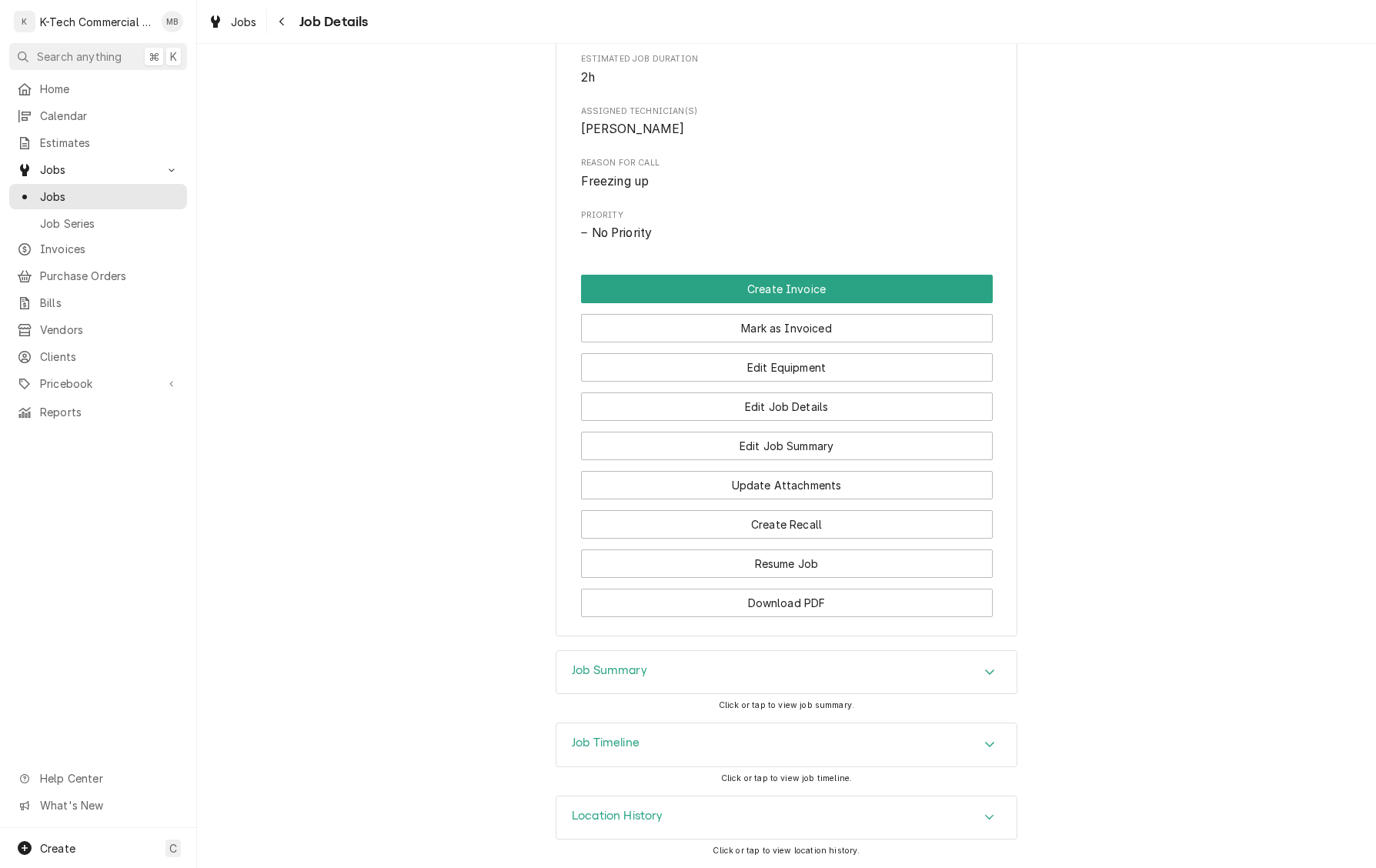
click at [734, 681] on div "Job Summary" at bounding box center [787, 673] width 461 height 43
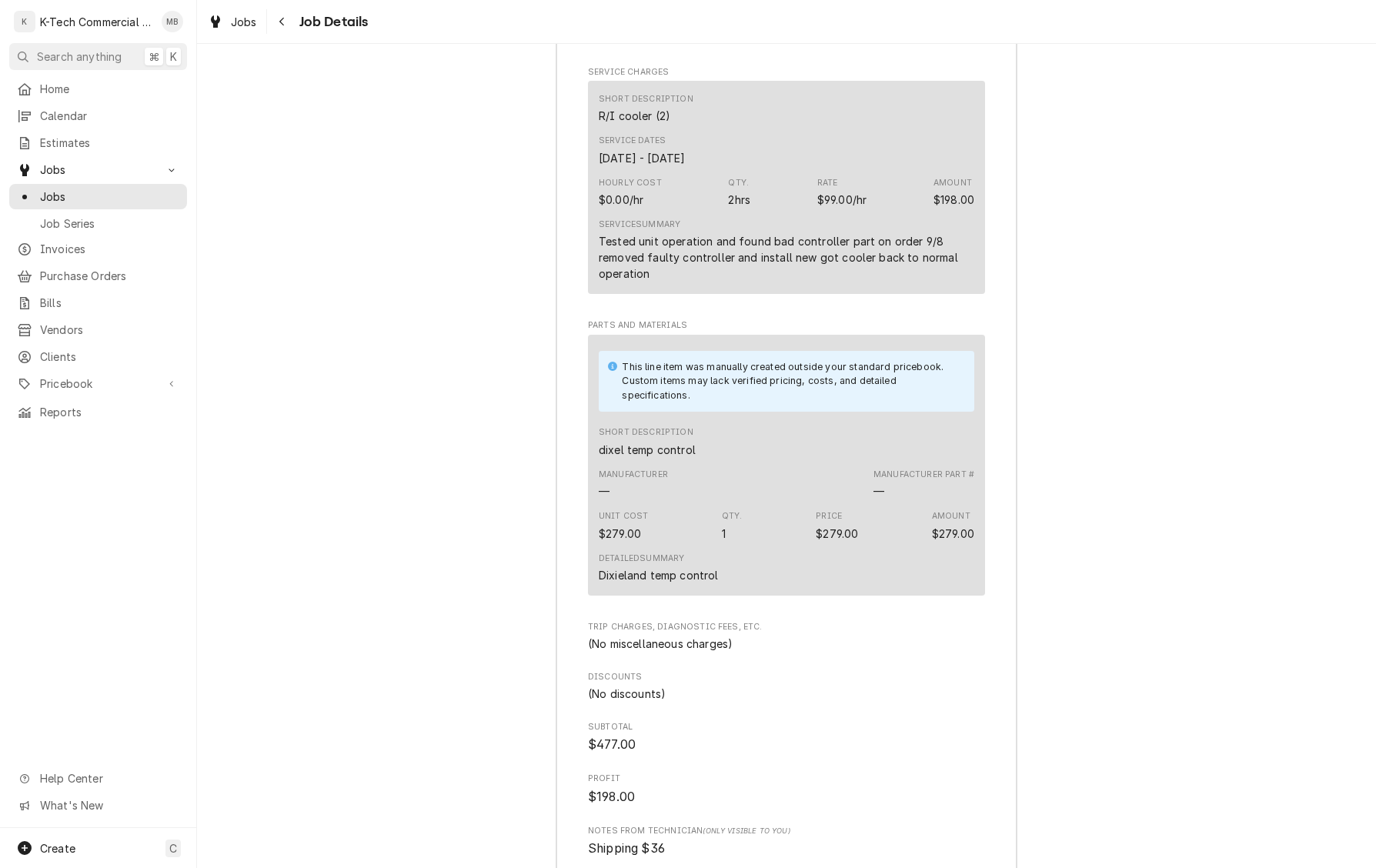
scroll to position [1497, 0]
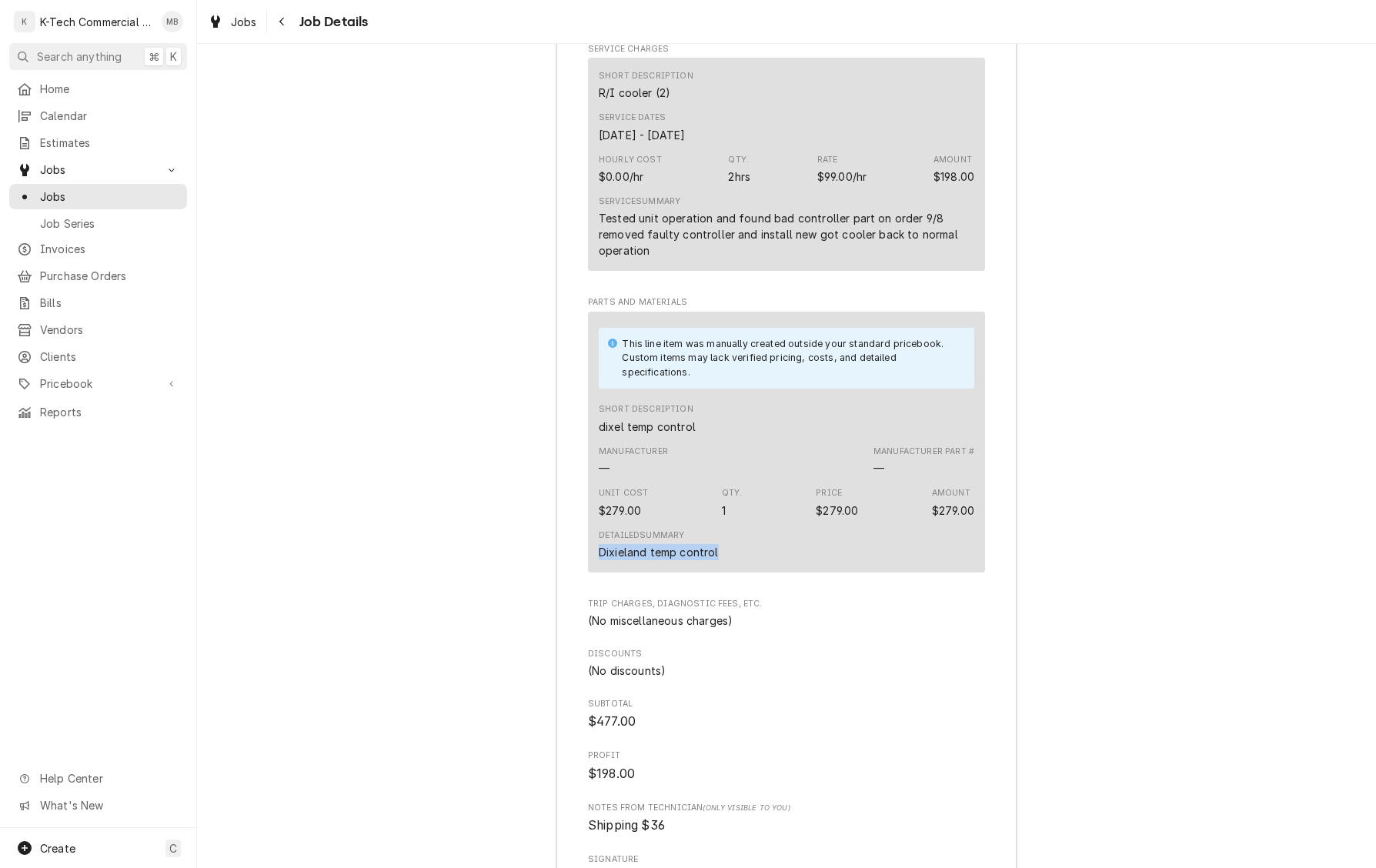
drag, startPoint x: 724, startPoint y: 586, endPoint x: 582, endPoint y: 585, distance: 142.0
click at [580, 585] on div "Roopairs Job ID JOB-4032 Service Type R/I cooler (2) Job Type Service Total Tim…" at bounding box center [787, 452] width 461 height 1267
copy div "Dixieland temp control"
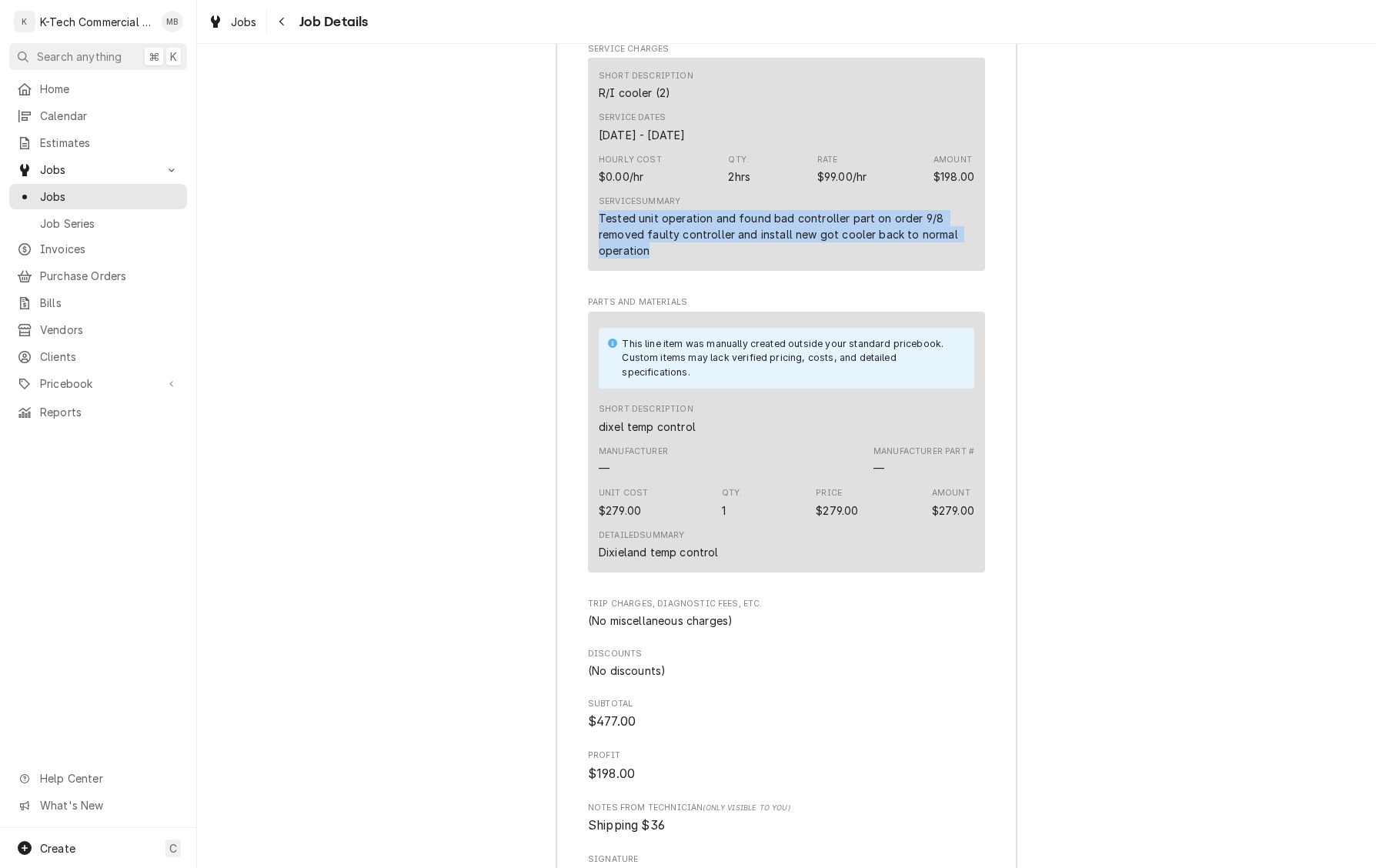
drag, startPoint x: 598, startPoint y: 247, endPoint x: 673, endPoint y: 291, distance: 87.0
click at [673, 271] on div "Short Description R/I cooler (2) Service Dates Sep 8, 2025 - Sep 9, 2025 Hourly…" at bounding box center [786, 164] width 397 height 213
copy div "Tested unit operation and found bad controller part on order 9/8 removed faulty…"
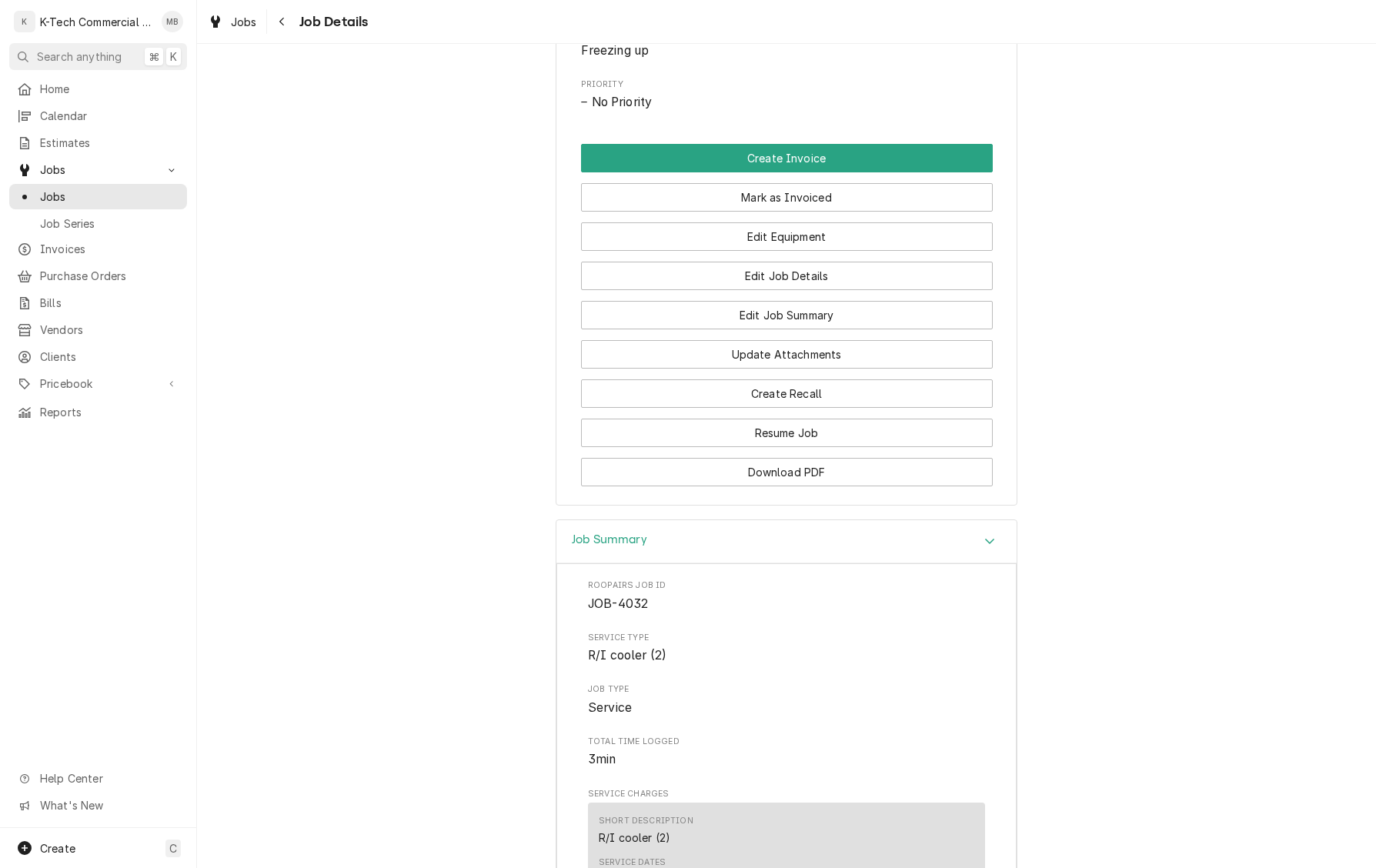
scroll to position [749, 0]
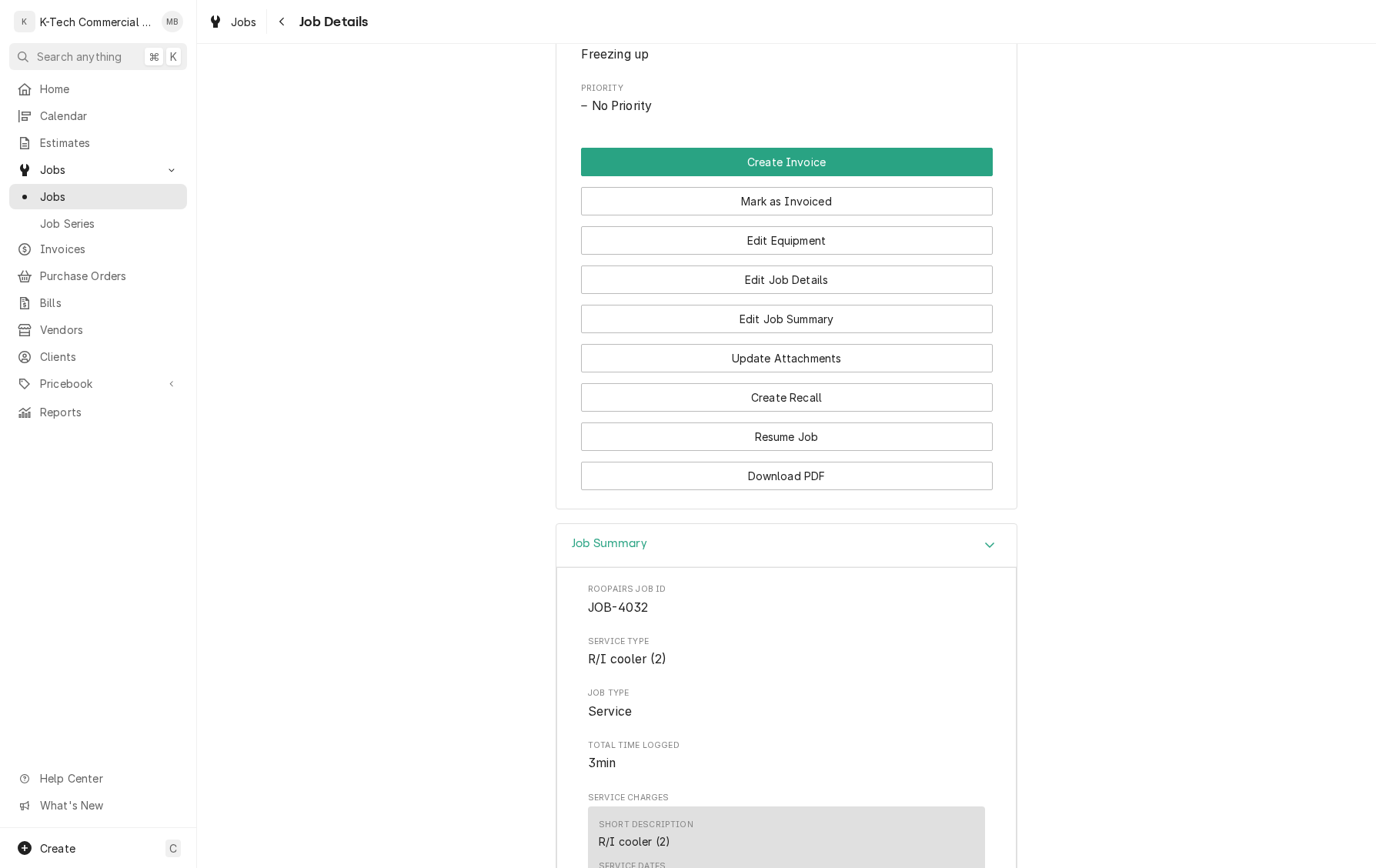
drag, startPoint x: 785, startPoint y: 231, endPoint x: 720, endPoint y: 448, distance: 226.5
click at [785, 215] on button "Mark as Invoiced" at bounding box center [787, 201] width 411 height 28
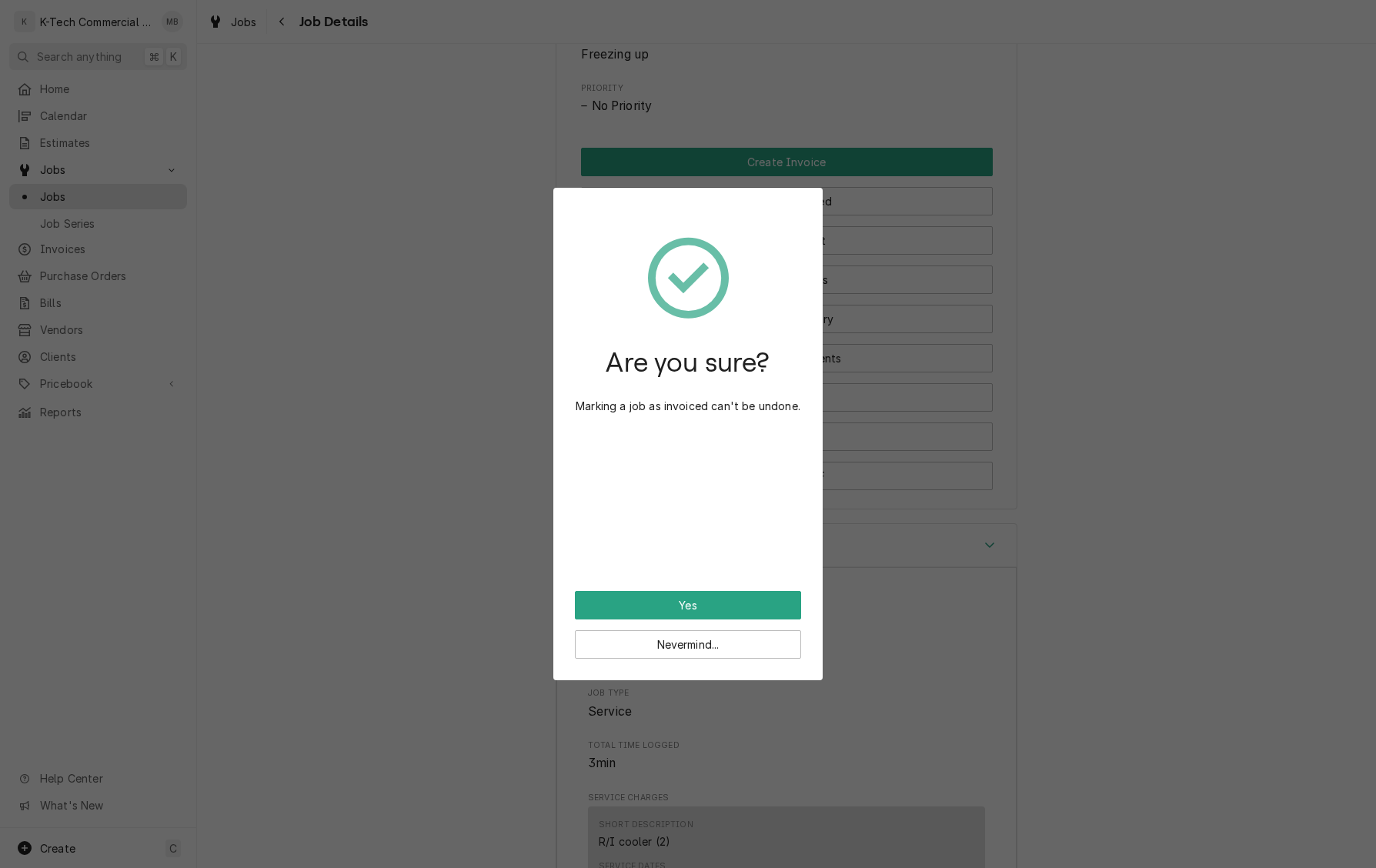
click at [703, 605] on button "Yes" at bounding box center [688, 605] width 227 height 28
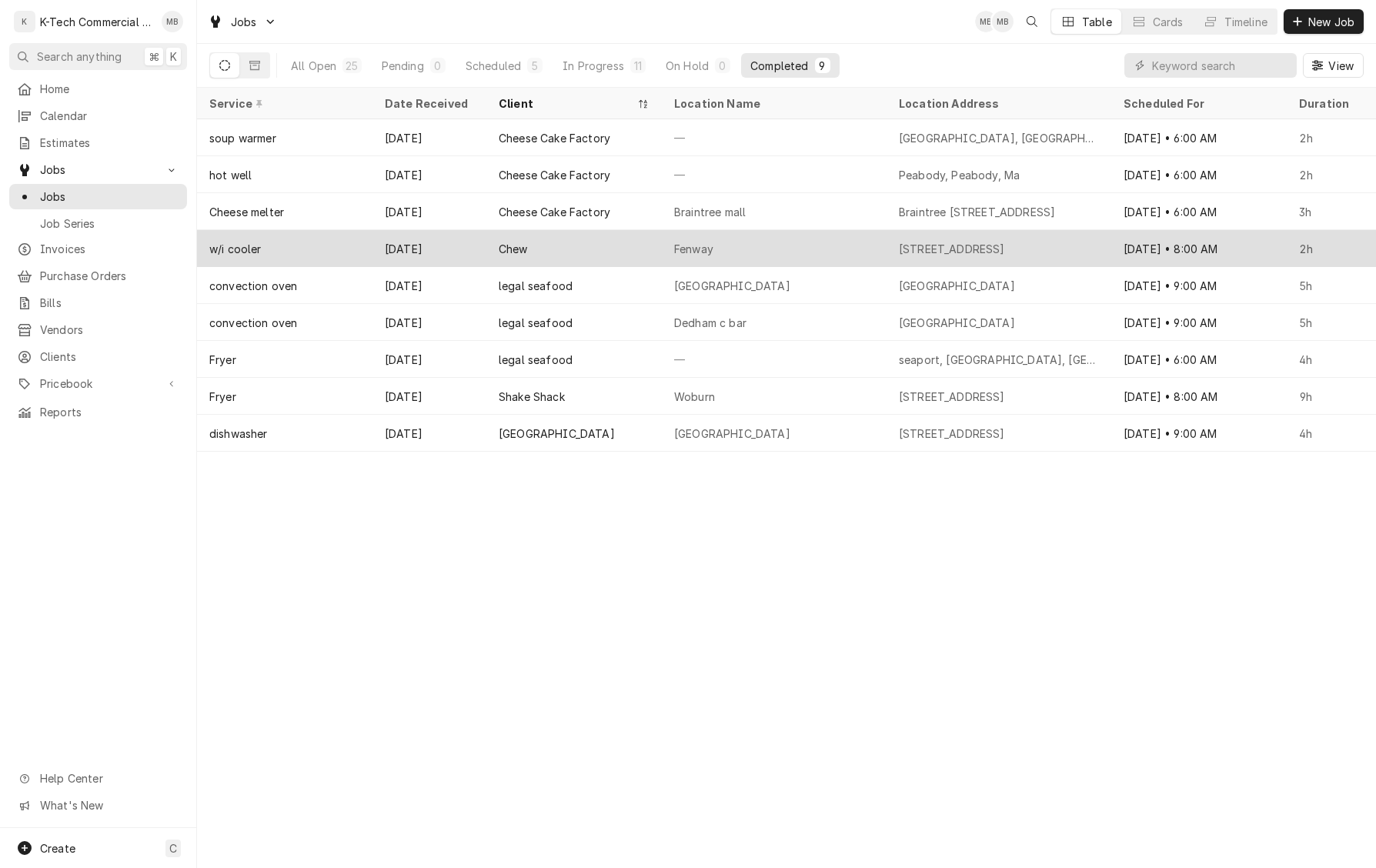
click at [860, 234] on div "Fenway" at bounding box center [774, 248] width 225 height 37
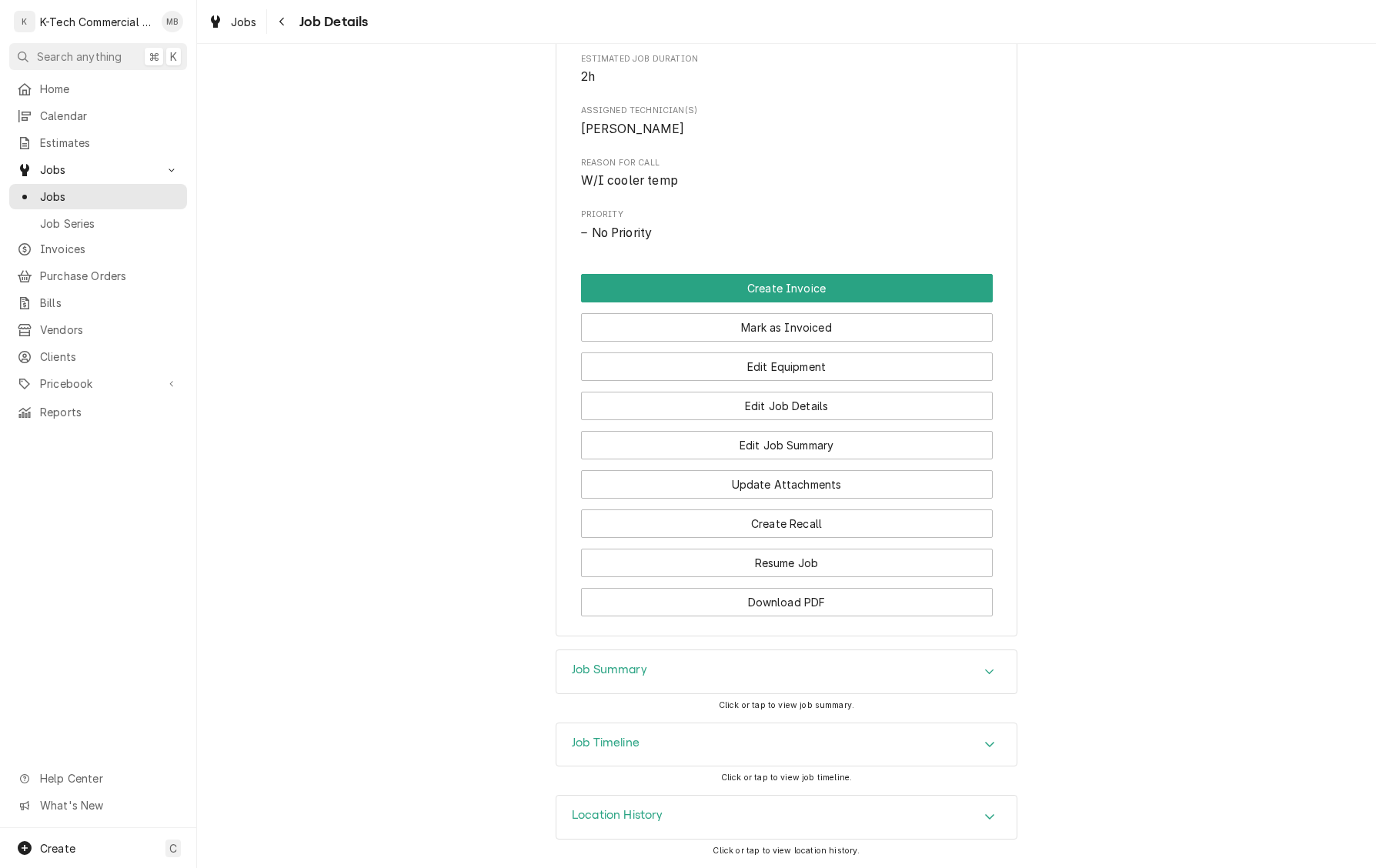
click at [832, 672] on div "Job Summary" at bounding box center [787, 672] width 461 height 43
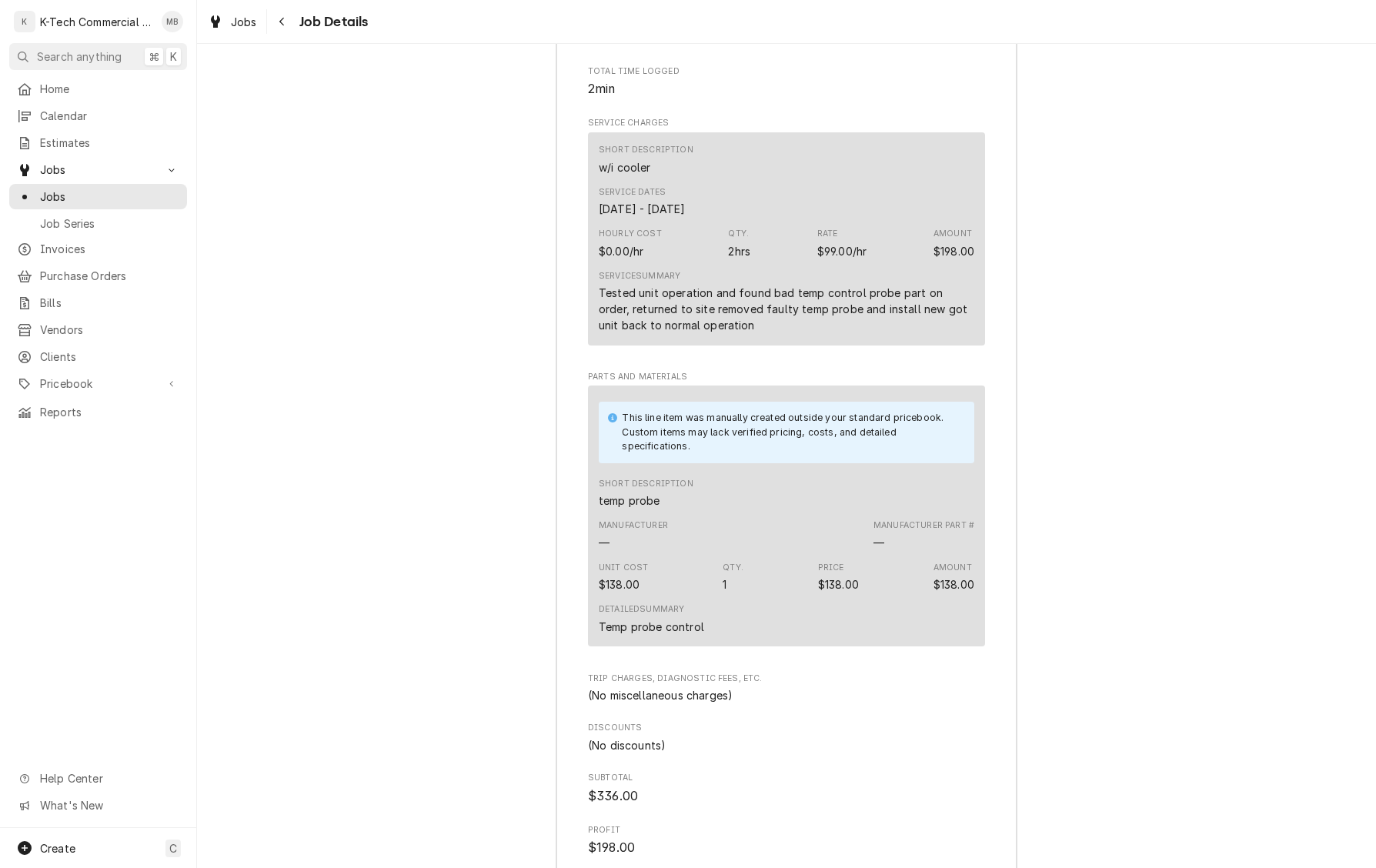
scroll to position [1463, 0]
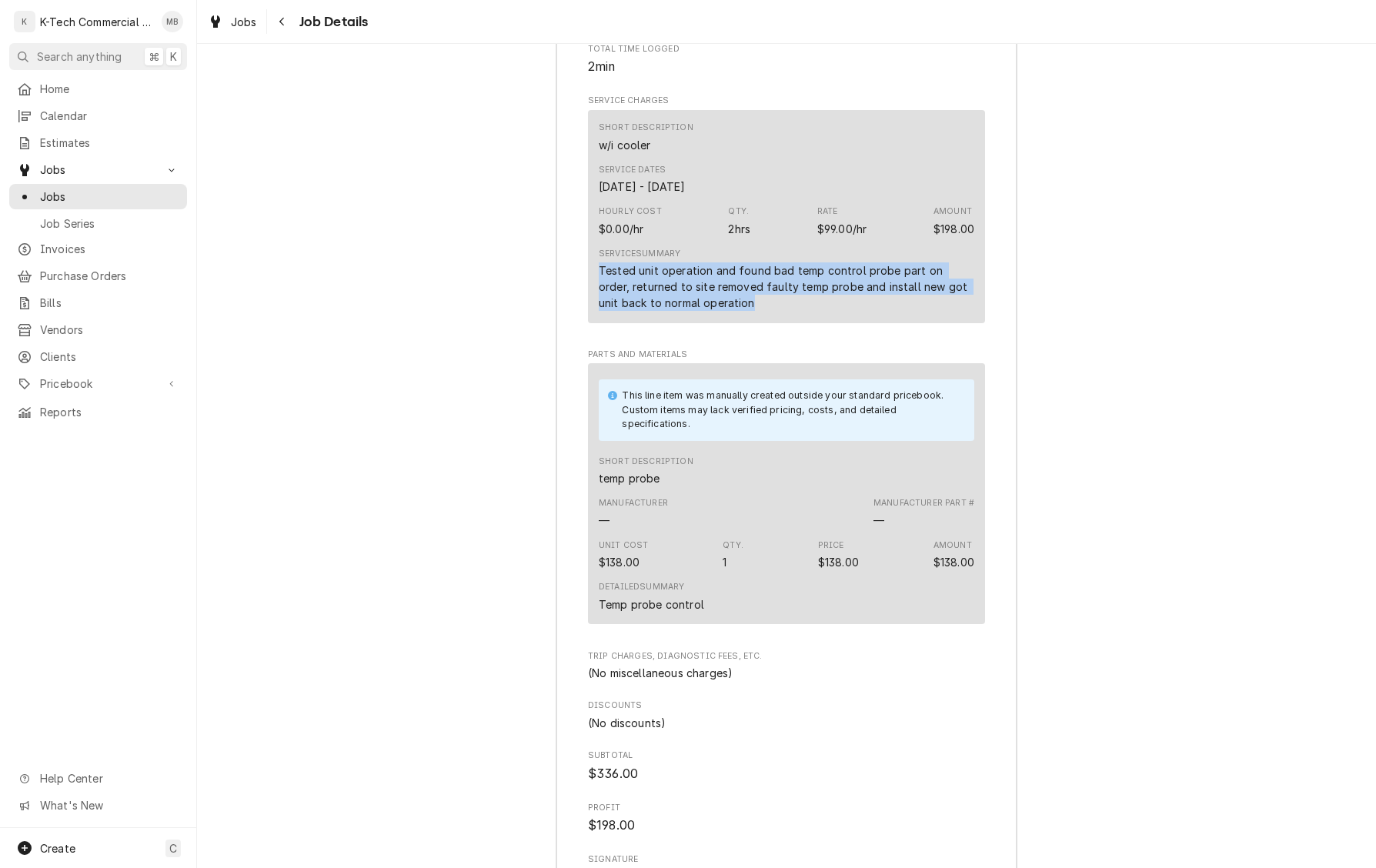
drag, startPoint x: 598, startPoint y: 303, endPoint x: 774, endPoint y: 340, distance: 179.8
click at [774, 324] on div "Short Description w/i cooler Service Dates Aug 27, 2025 - Sep 4, 2025 Hourly Co…" at bounding box center [786, 217] width 397 height 213
copy div "Tested unit operation and found bad temp control probe part on order, returned …"
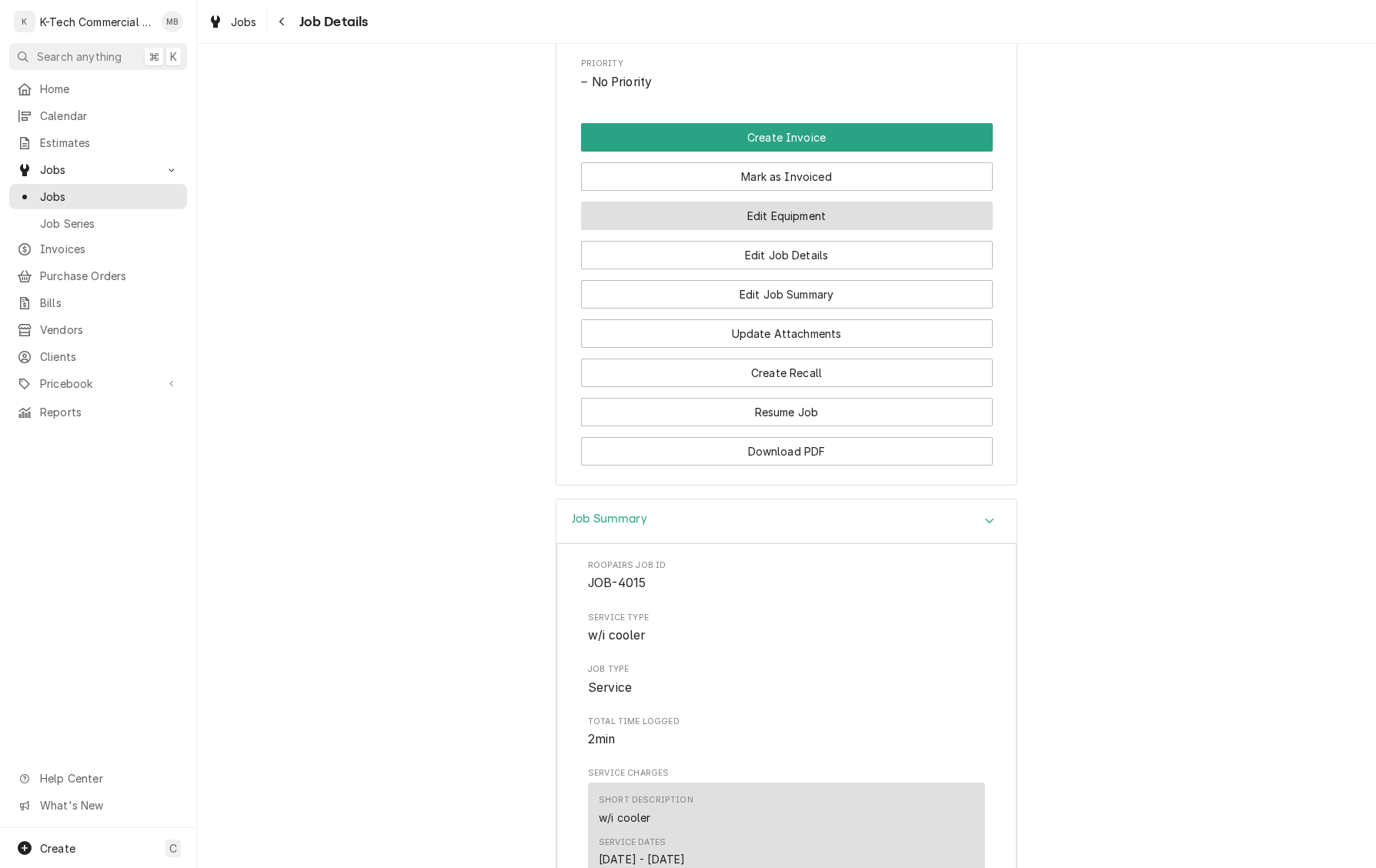
scroll to position [715, 0]
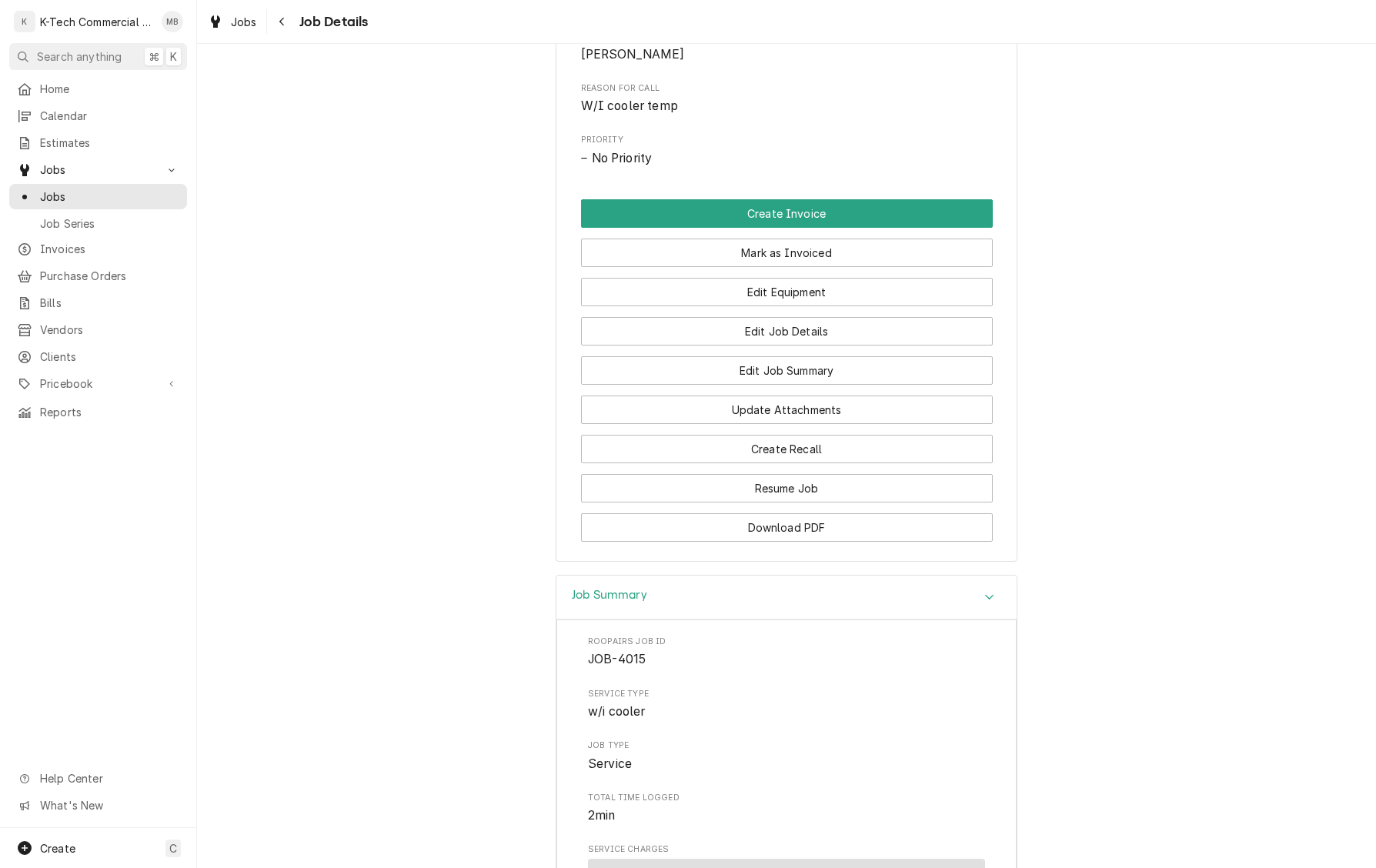
click at [812, 267] on button "Mark as Invoiced" at bounding box center [787, 253] width 411 height 28
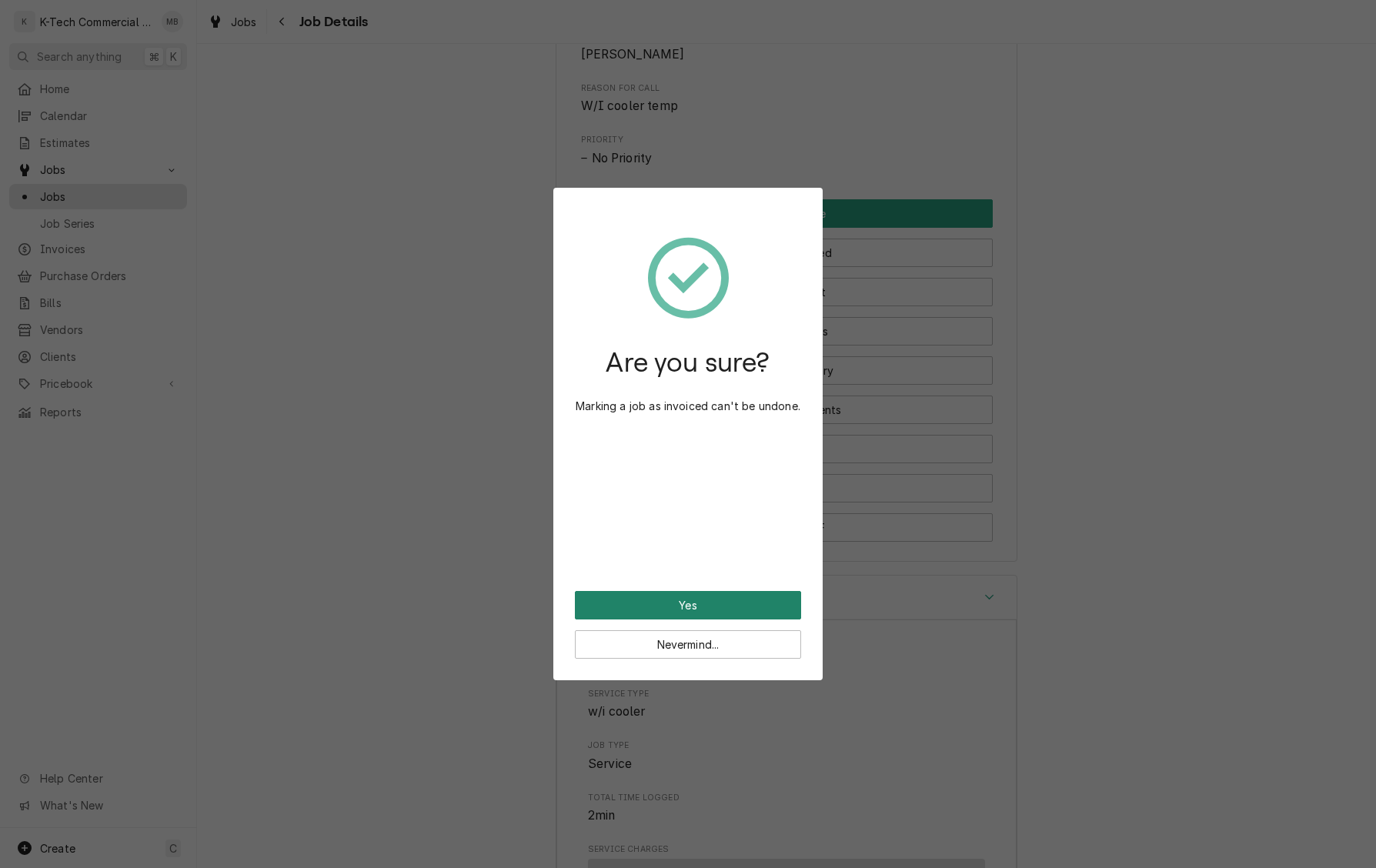
drag, startPoint x: 713, startPoint y: 598, endPoint x: 1210, endPoint y: 628, distance: 497.9
click at [713, 598] on button "Yes" at bounding box center [688, 605] width 227 height 28
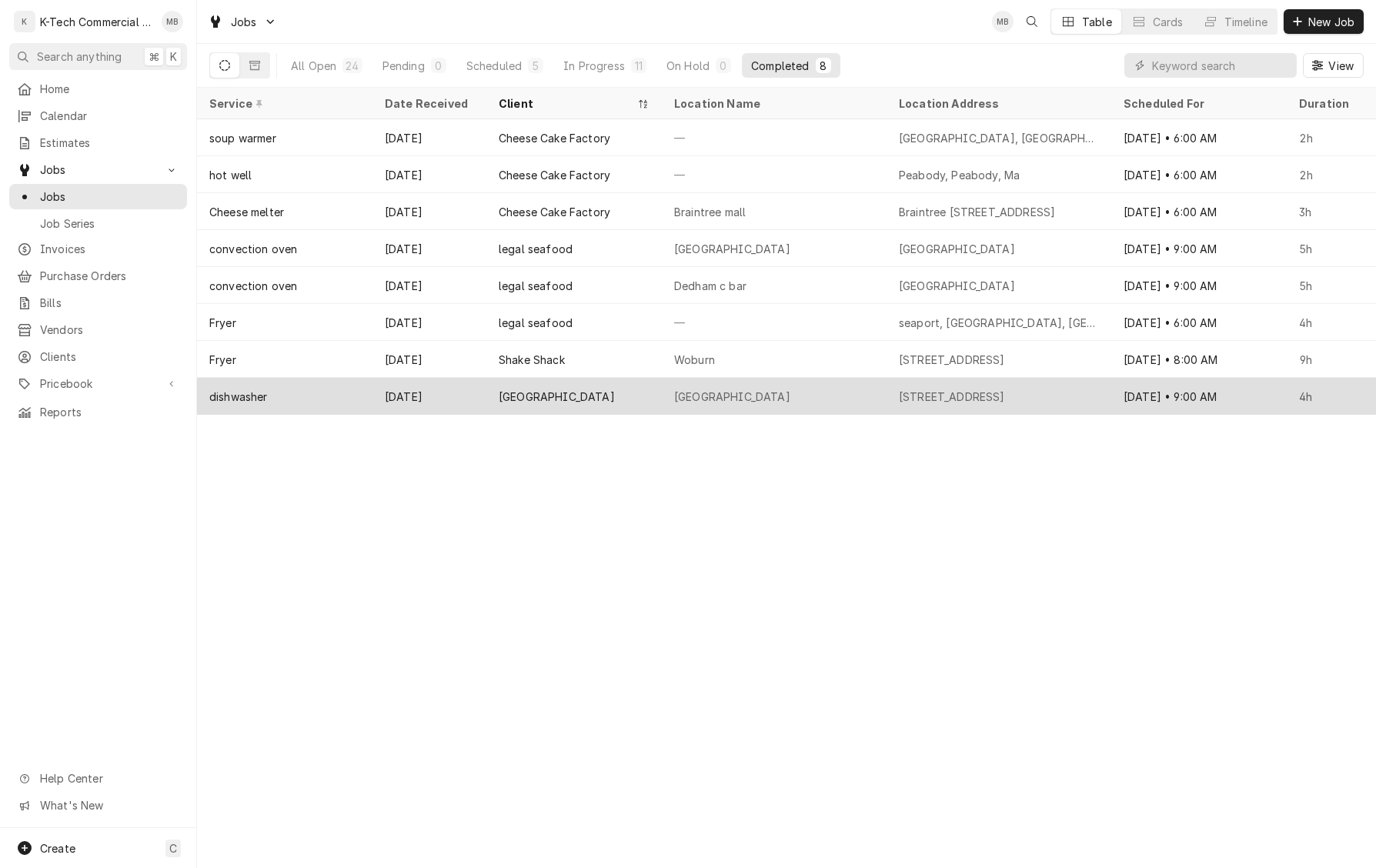
click at [691, 394] on div "[GEOGRAPHIC_DATA]" at bounding box center [731, 396] width 116 height 16
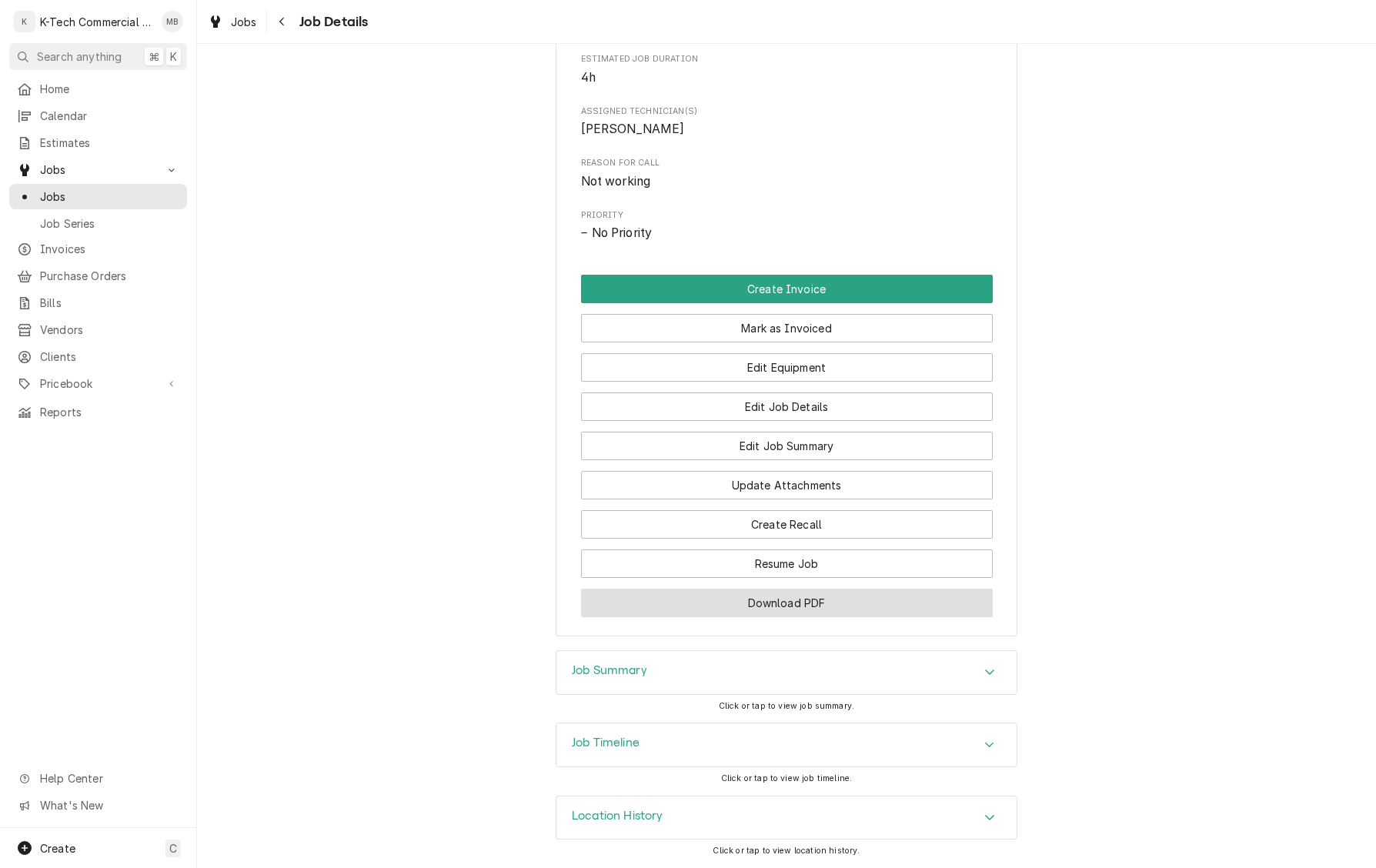
scroll to position [719, 0]
click at [731, 668] on div "Job Summary" at bounding box center [787, 673] width 461 height 43
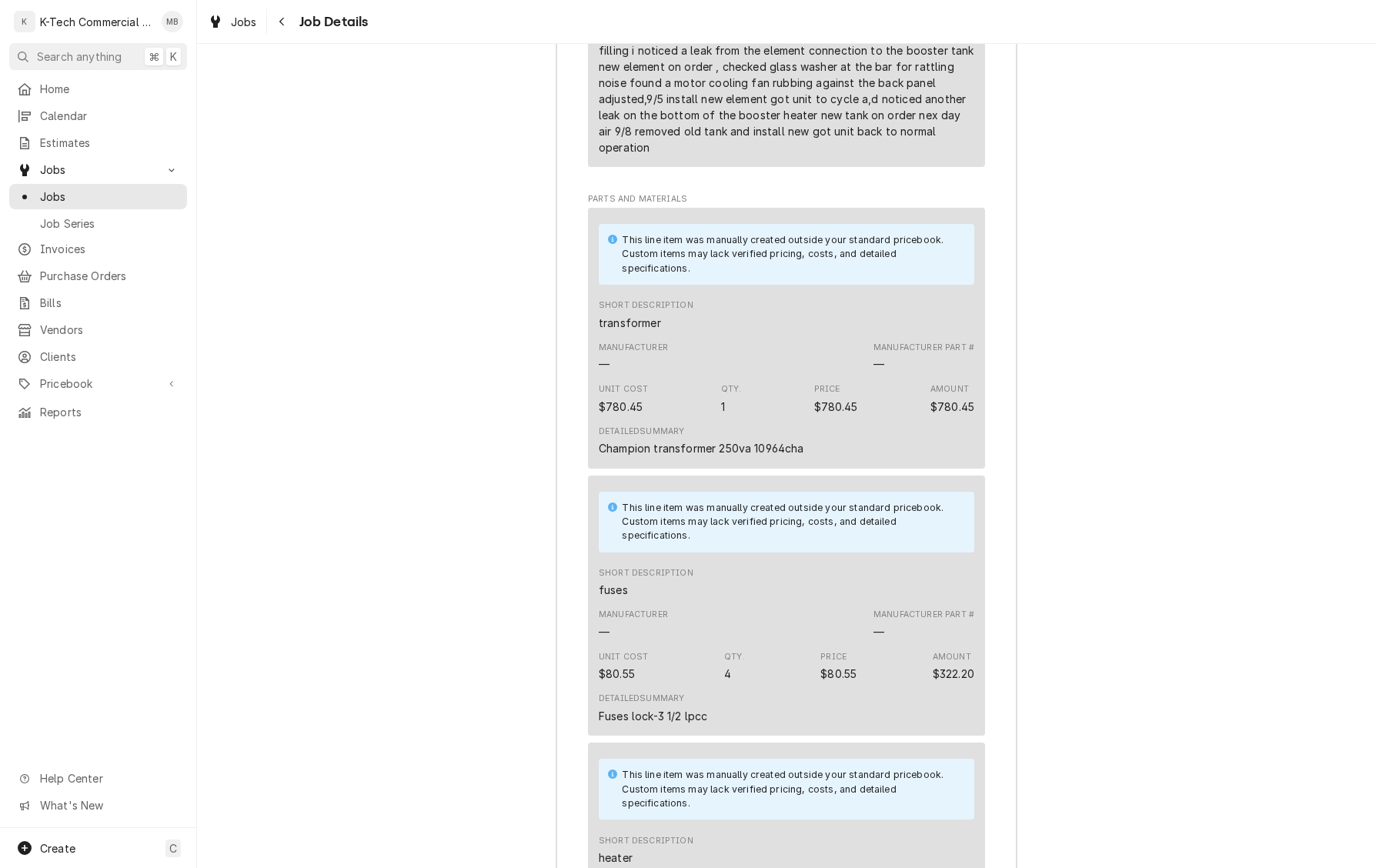
scroll to position [1827, 0]
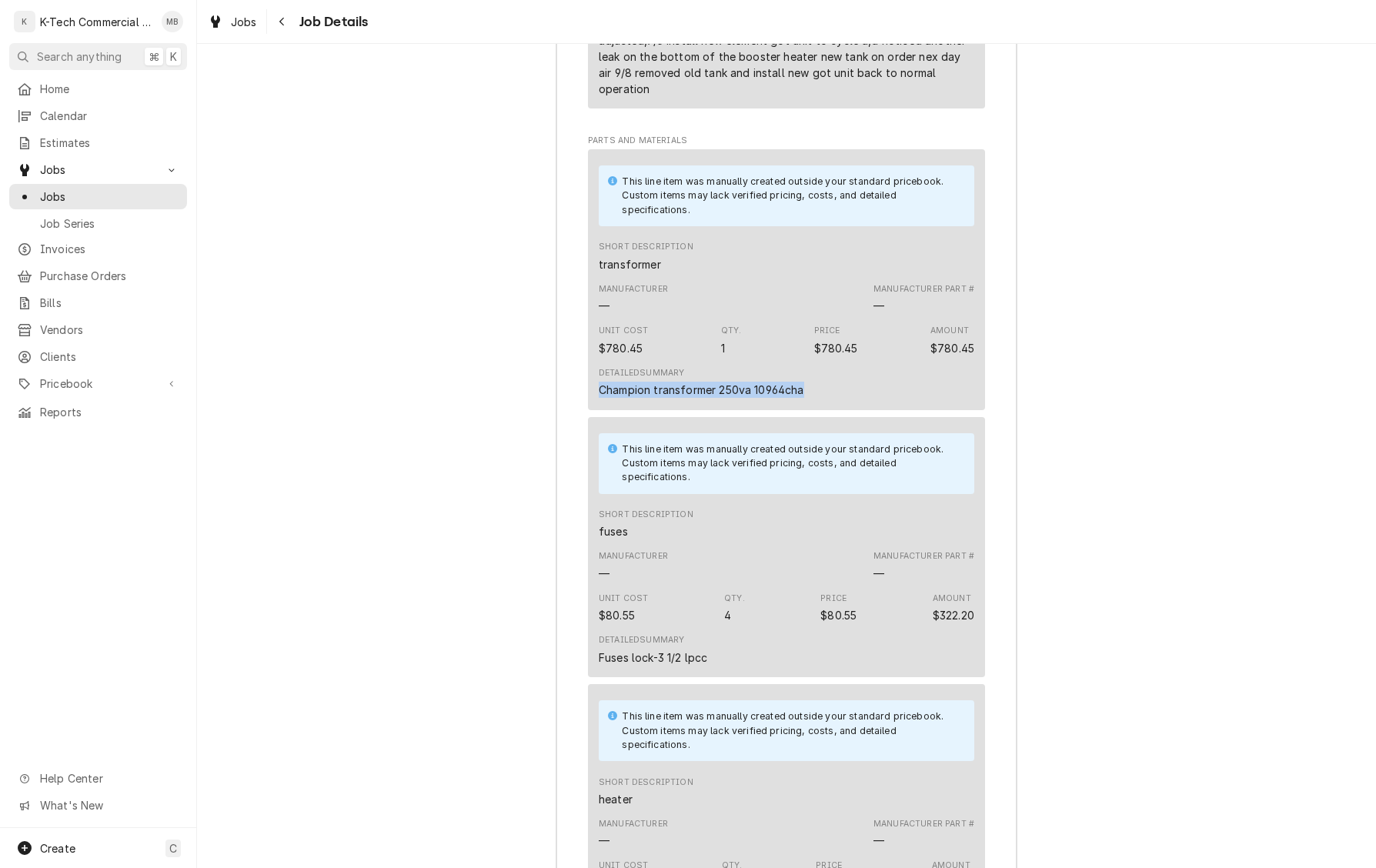
drag, startPoint x: 814, startPoint y: 403, endPoint x: 562, endPoint y: 407, distance: 252.0
click at [562, 407] on div "Roopairs Job ID JOB-4037 Service Type dishwasher Job Type Service Total Time Lo…" at bounding box center [787, 786] width 461 height 2452
copy div "Champion transformer 250va 10964cha"
drag, startPoint x: 715, startPoint y: 673, endPoint x: 567, endPoint y: 675, distance: 148.0
click at [567, 675] on div "Roopairs Job ID JOB-4037 Service Type dishwasher Job Type Service Total Time Lo…" at bounding box center [787, 786] width 461 height 2452
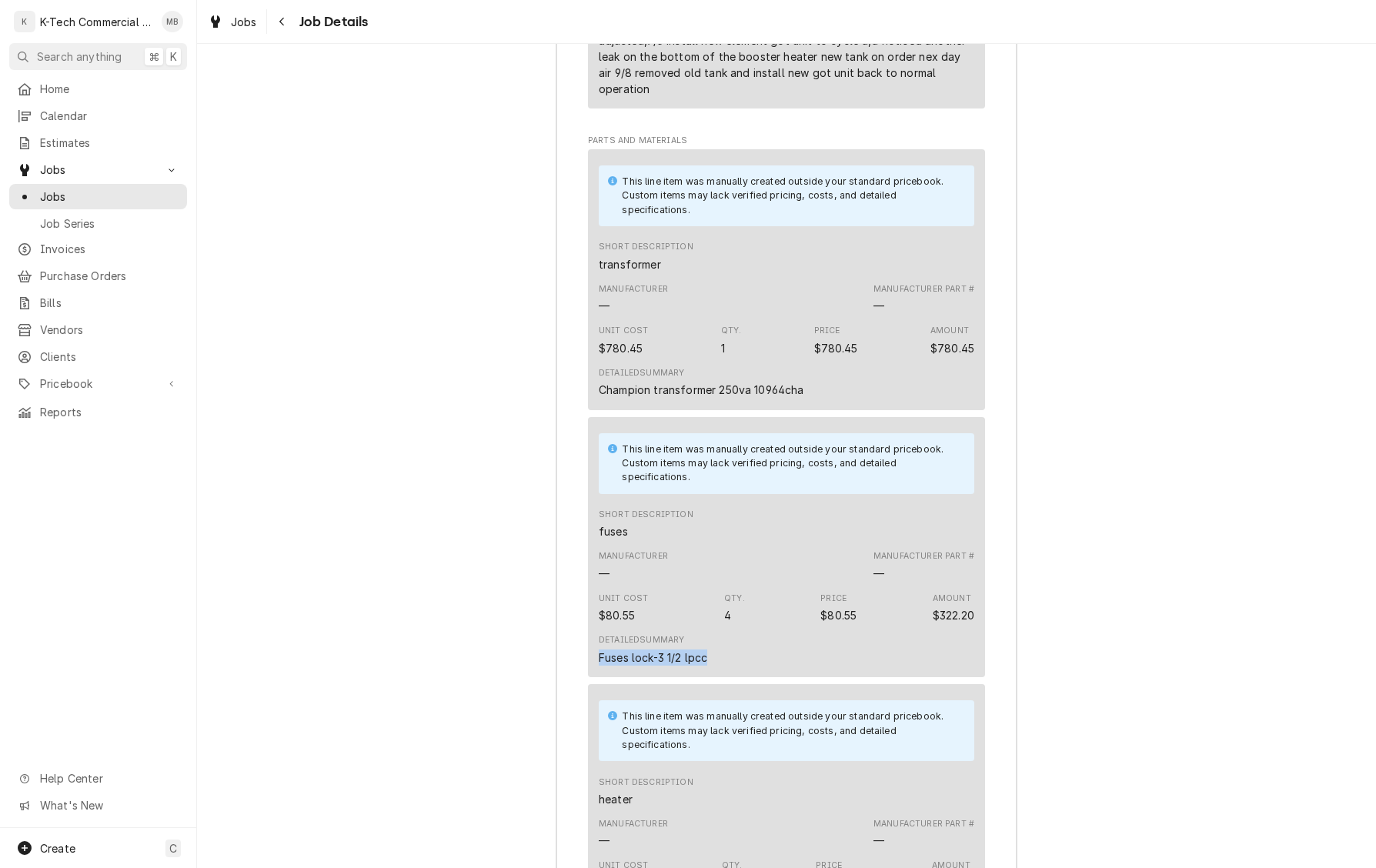
copy div "Fuses lock-3 1/2 lpcc"
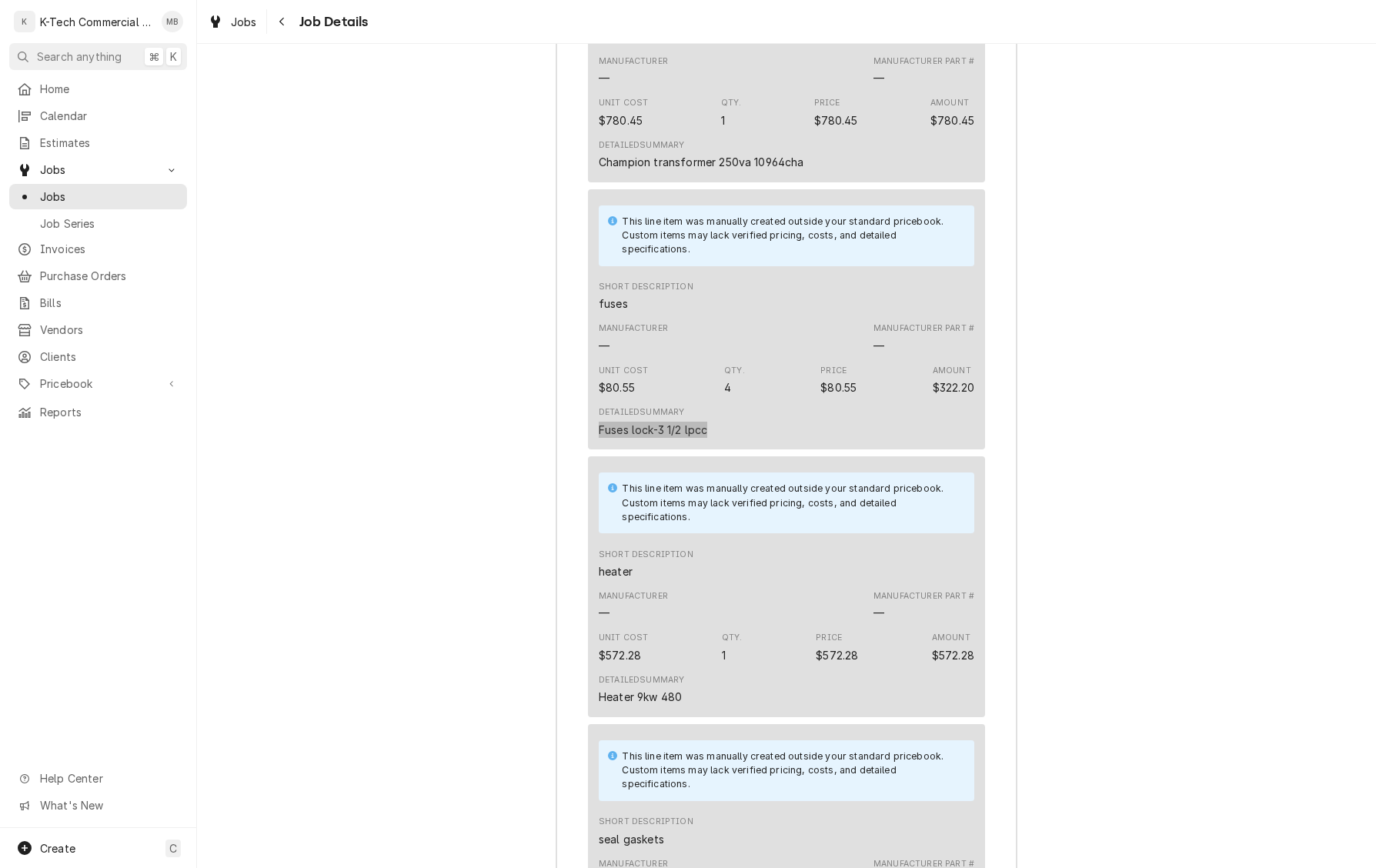
scroll to position [2083, 0]
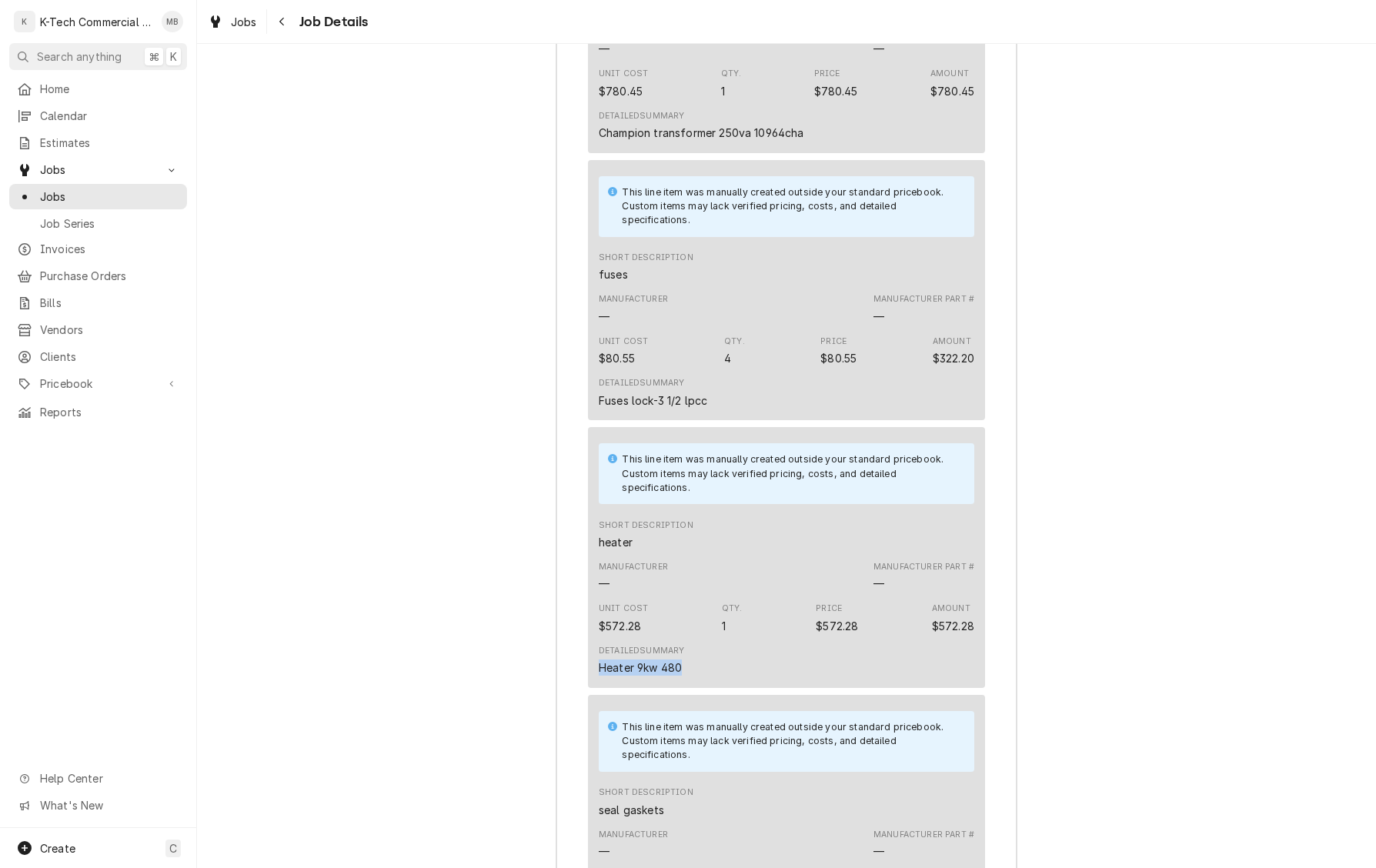
drag, startPoint x: 672, startPoint y: 687, endPoint x: 582, endPoint y: 687, distance: 90.0
click at [582, 687] on div "Roopairs Job ID JOB-4037 Service Type dishwasher Job Type Service Total Time Lo…" at bounding box center [787, 528] width 461 height 2452
copy div "Heater 9kw 480"
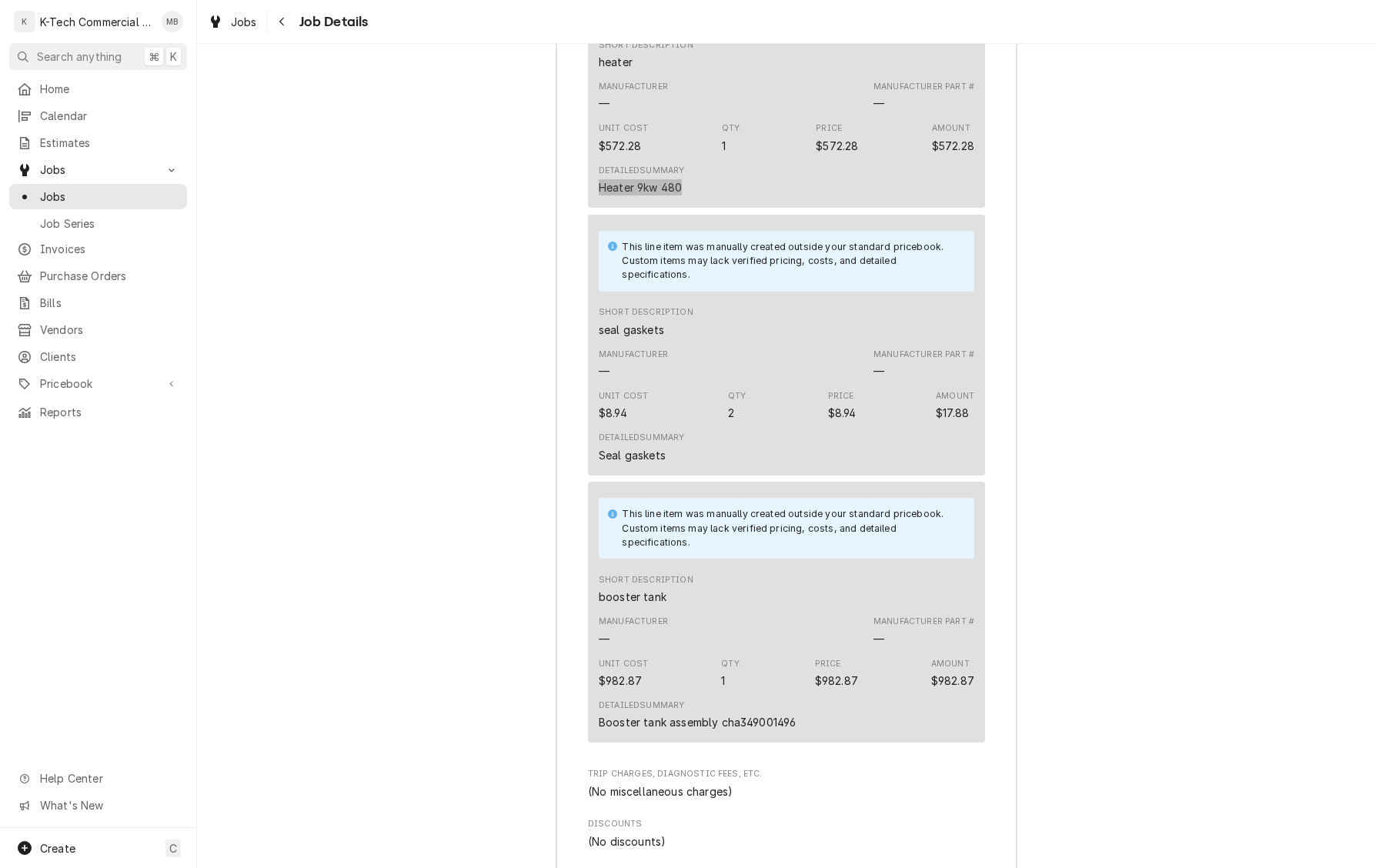
scroll to position [2564, 0]
drag, startPoint x: 799, startPoint y: 739, endPoint x: 530, endPoint y: 742, distance: 269.0
click at [530, 742] on div "Job Summary Roopairs Job ID JOB-4037 Service Type dishwasher Job Type Service T…" at bounding box center [786, 34] width 1179 height 2513
copy div "Booster tank assembly cha349001496"
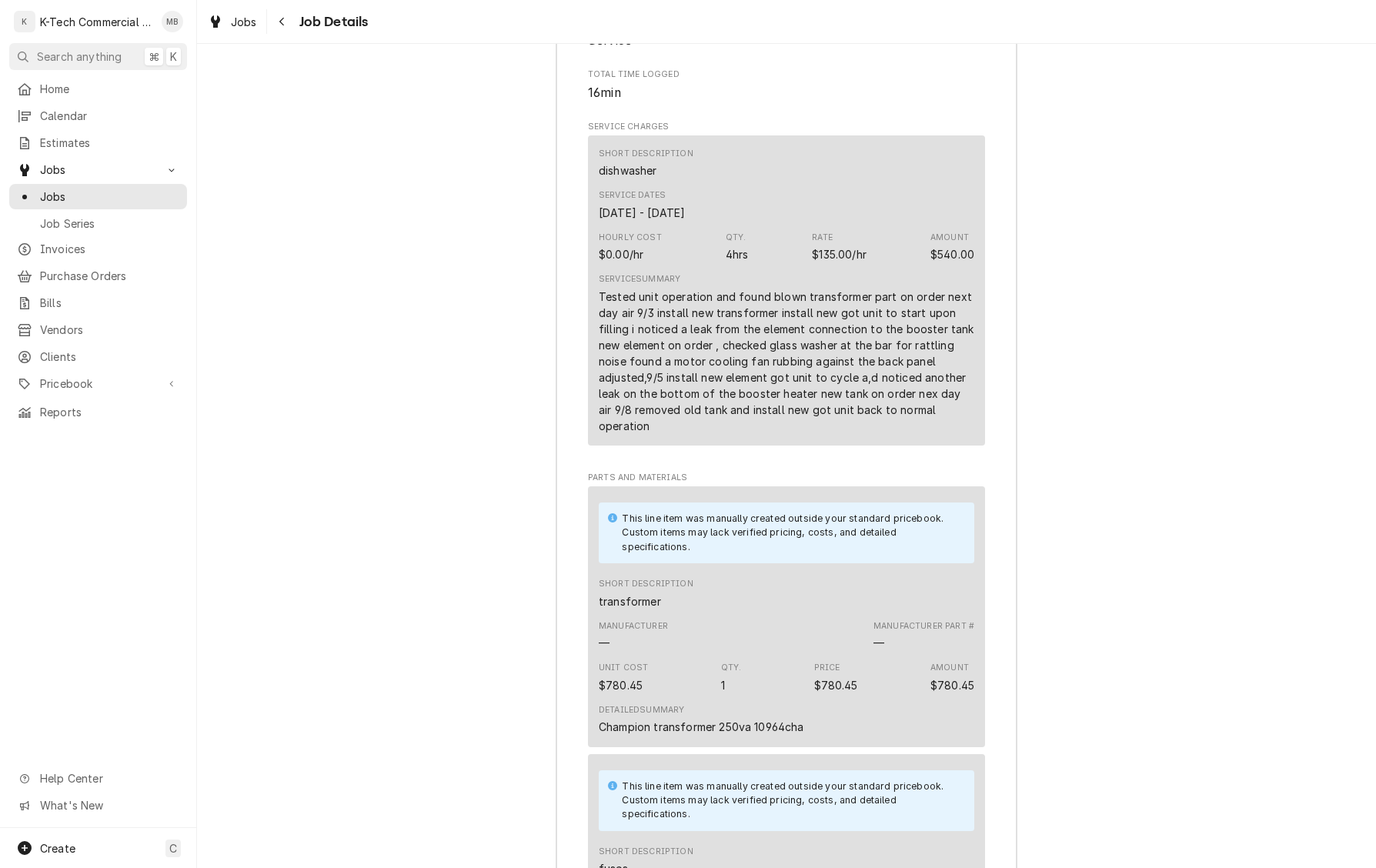
scroll to position [1488, 0]
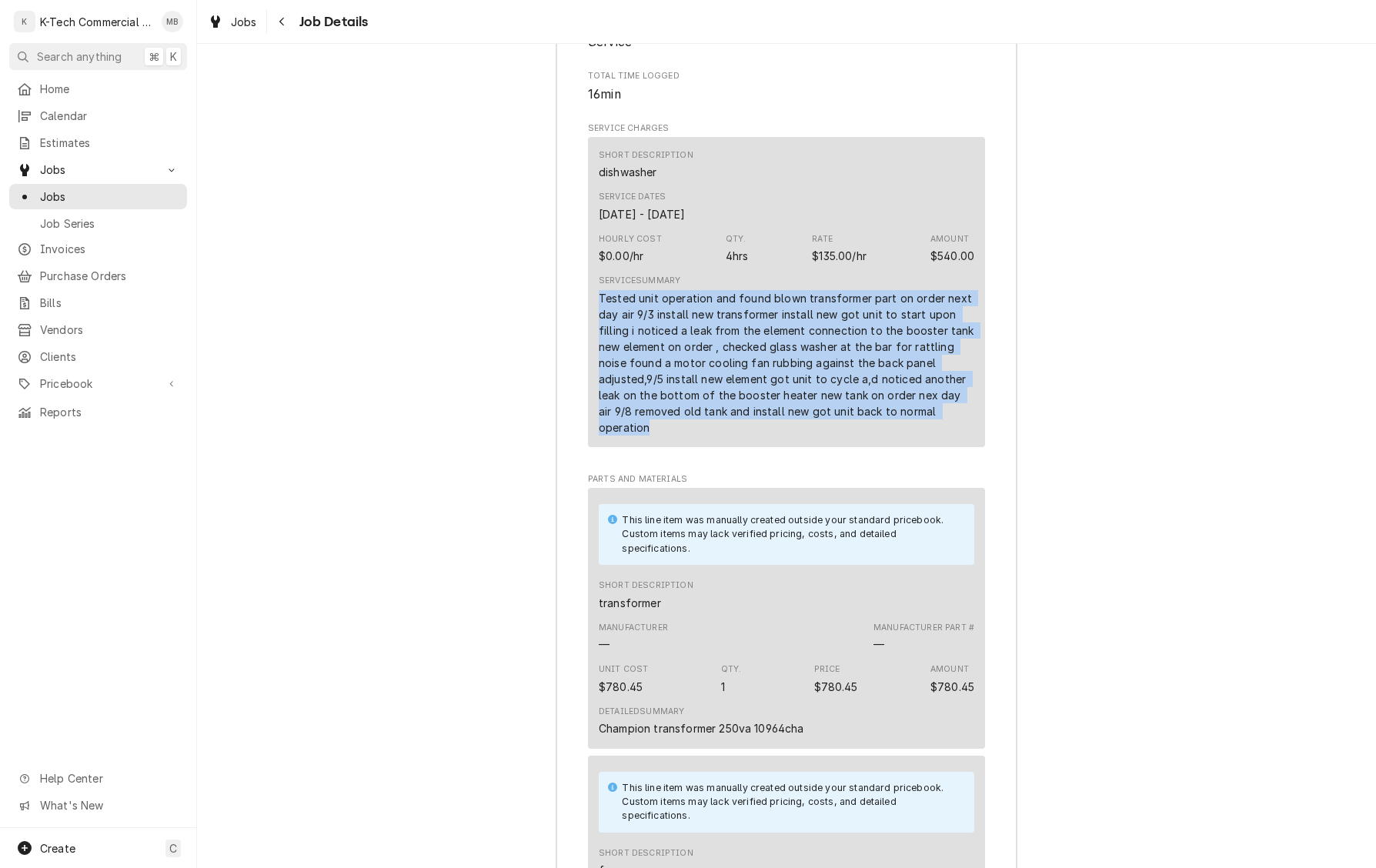
drag, startPoint x: 598, startPoint y: 333, endPoint x: 968, endPoint y: 462, distance: 391.8
click at [968, 454] on div "Short Description dishwasher Service Dates Aug 29, 2025 - Sep 11, 2025 Hourly C…" at bounding box center [786, 295] width 397 height 317
copy div "Tested unit operation and found blown transformer part on order next day air 9/…"
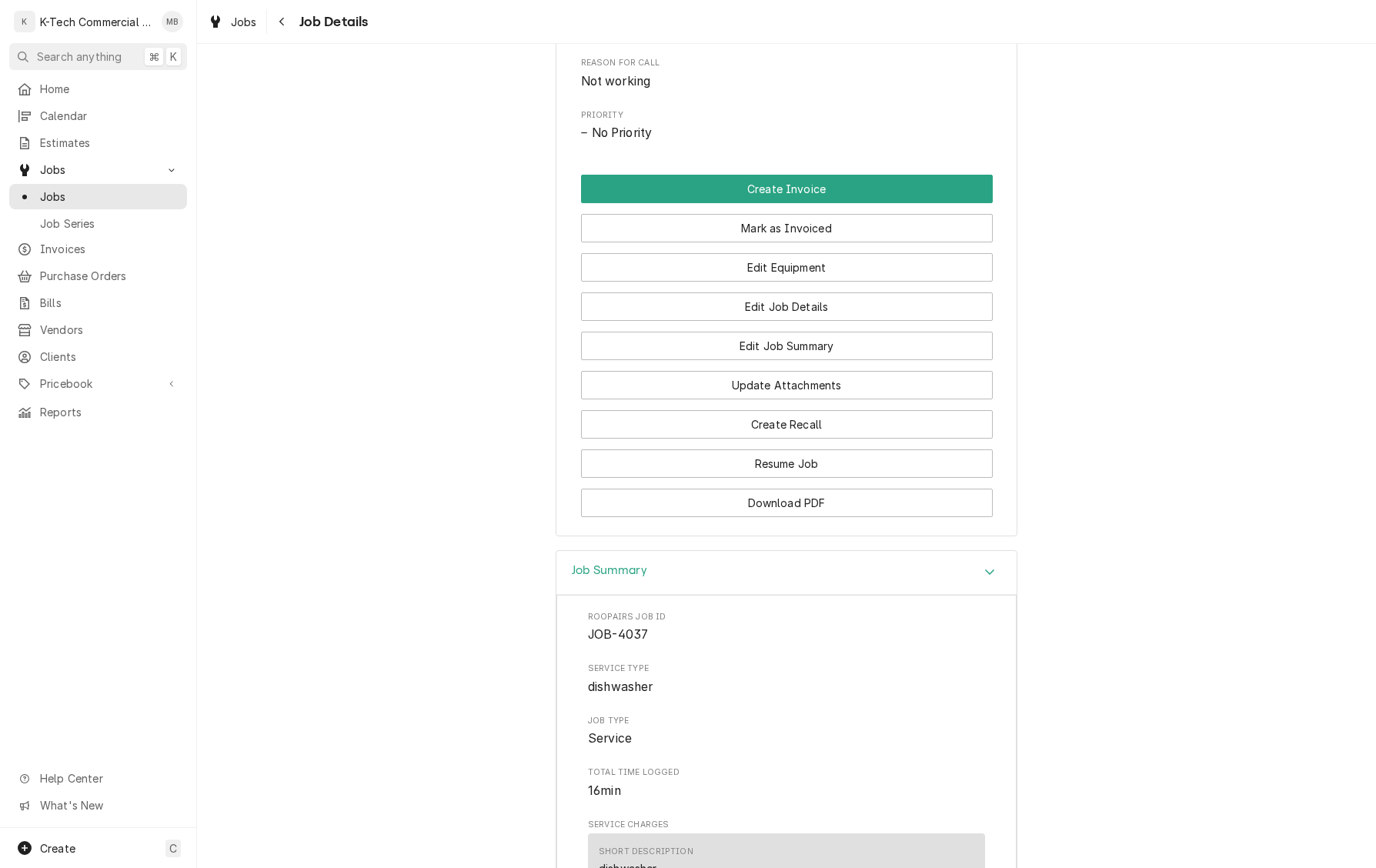
scroll to position [644, 0]
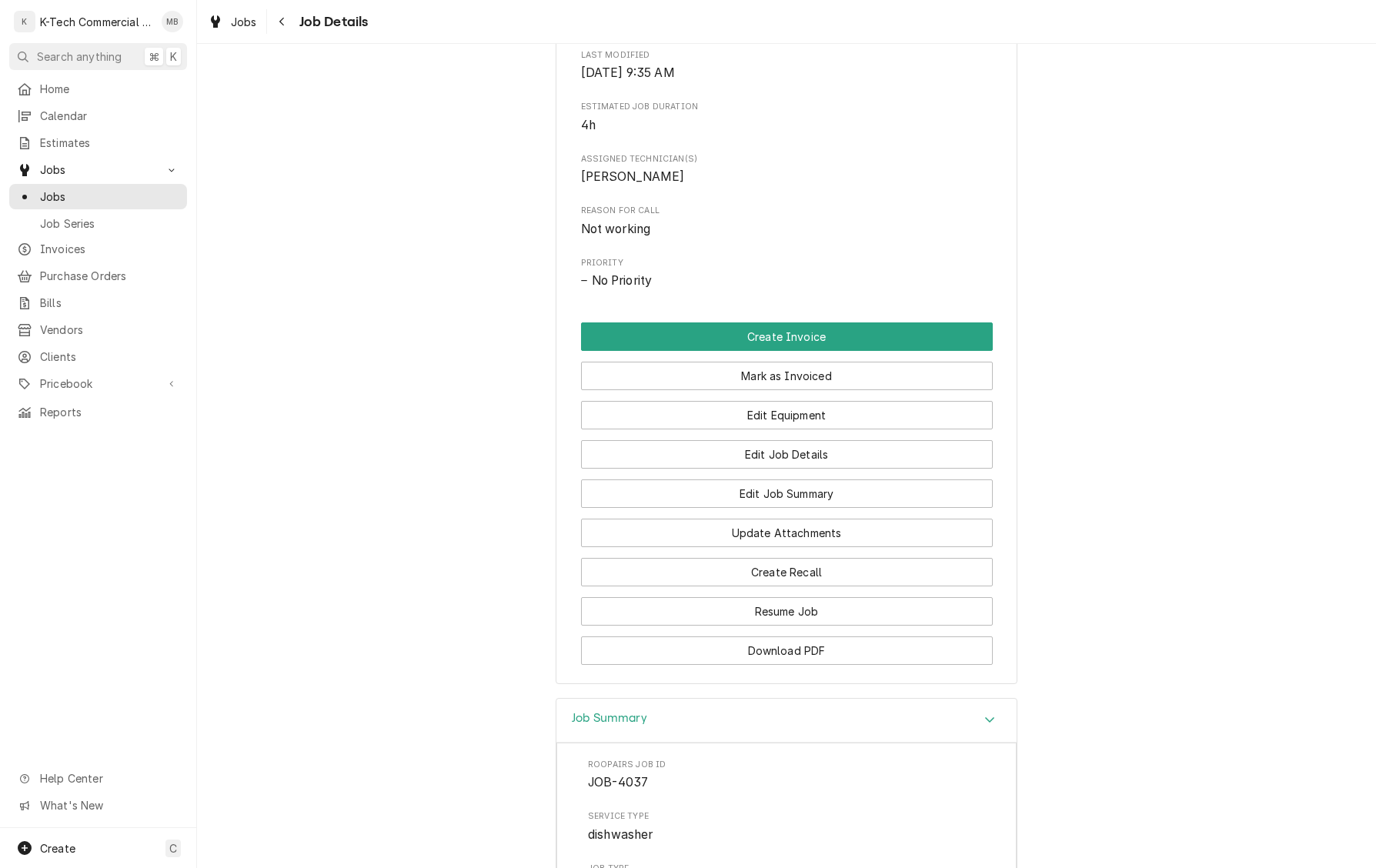
click at [811, 390] on button "Mark as Invoiced" at bounding box center [787, 376] width 411 height 28
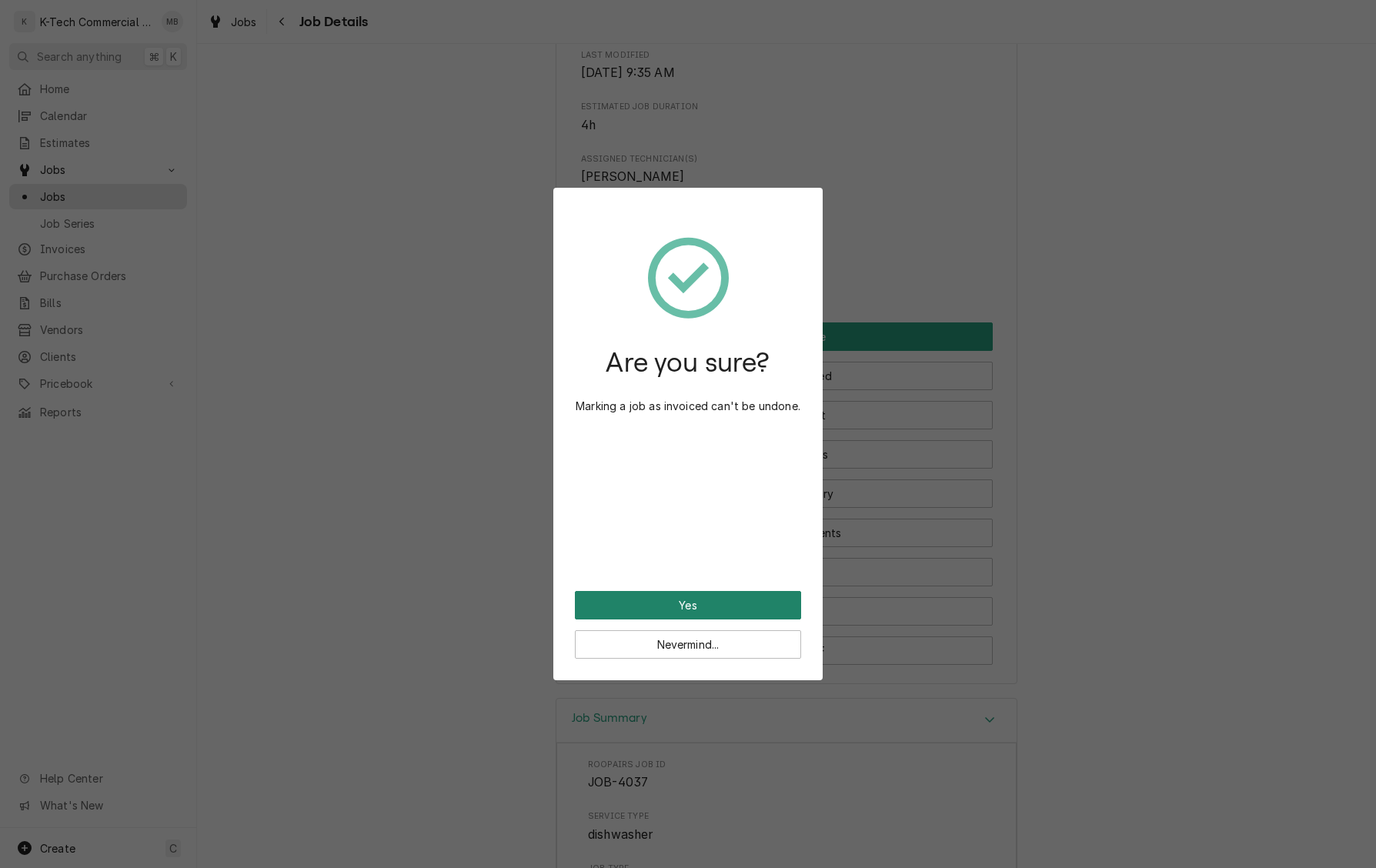
click at [740, 605] on button "Yes" at bounding box center [688, 605] width 227 height 28
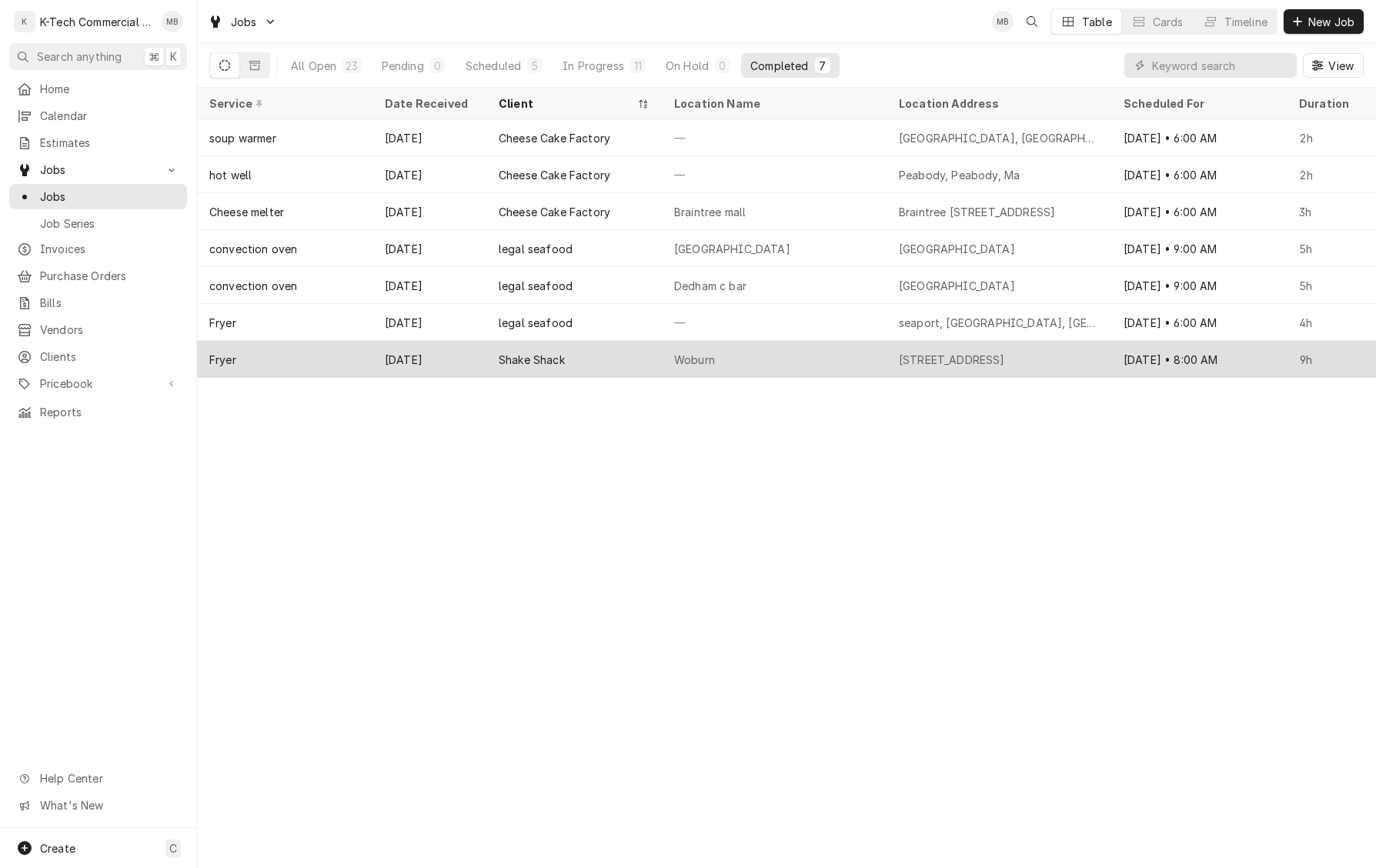
click at [1005, 358] on div "[STREET_ADDRESS]" at bounding box center [952, 359] width 107 height 16
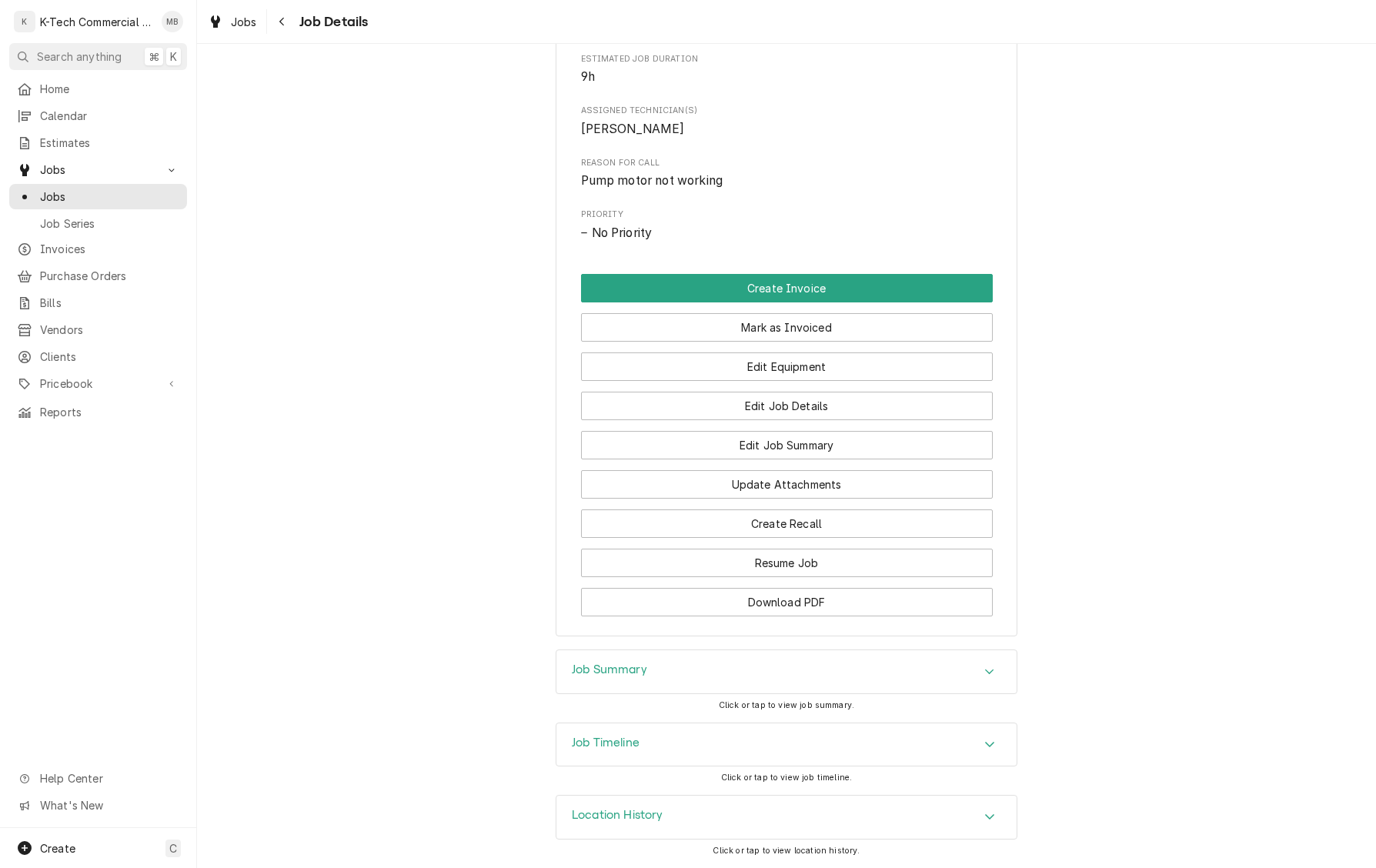
click at [780, 678] on div "Job Summary" at bounding box center [787, 672] width 461 height 43
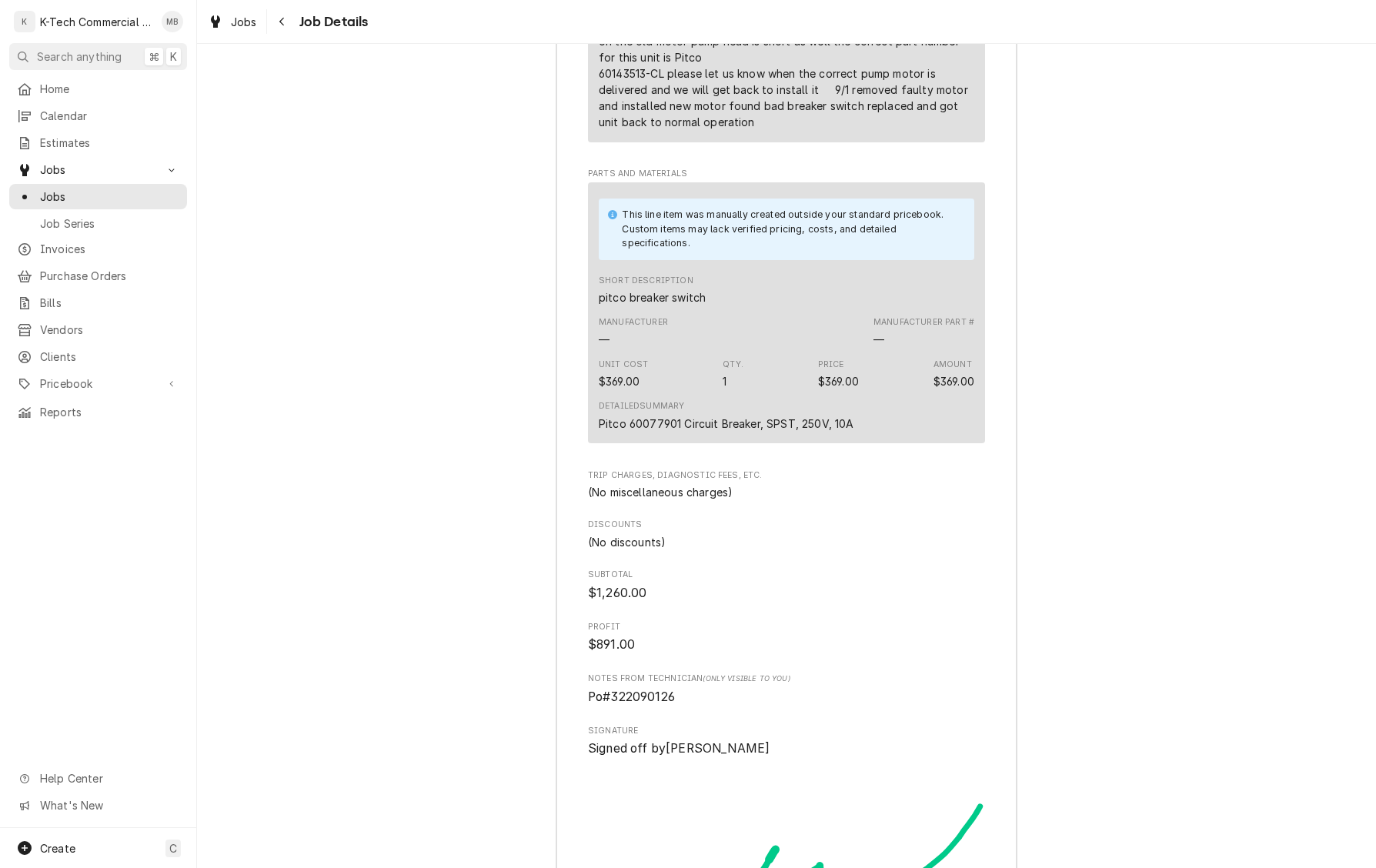
scroll to position [1761, 0]
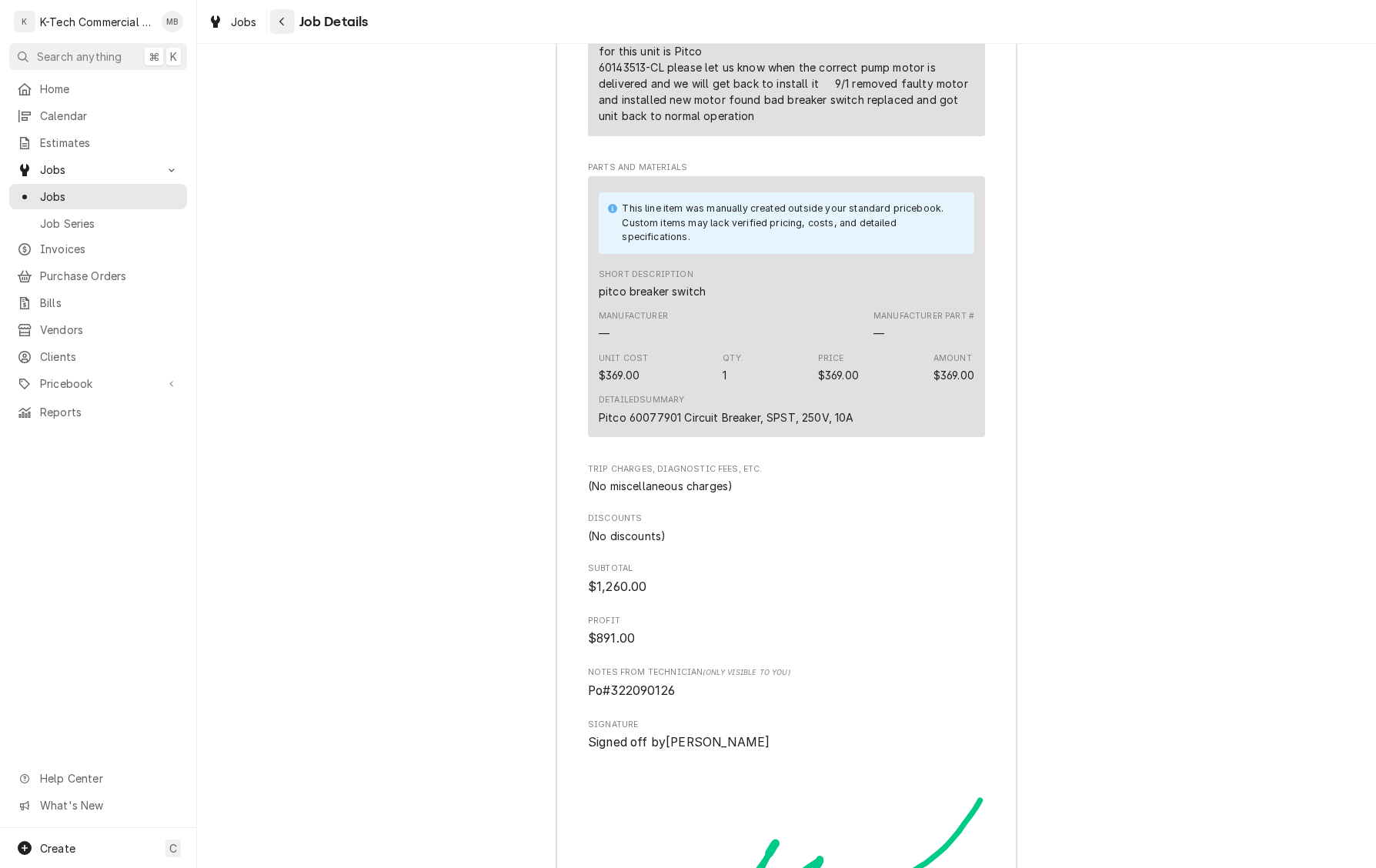
click at [281, 19] on icon "Navigate back" at bounding box center [281, 22] width 5 height 8
